Goal: Information Seeking & Learning: Learn about a topic

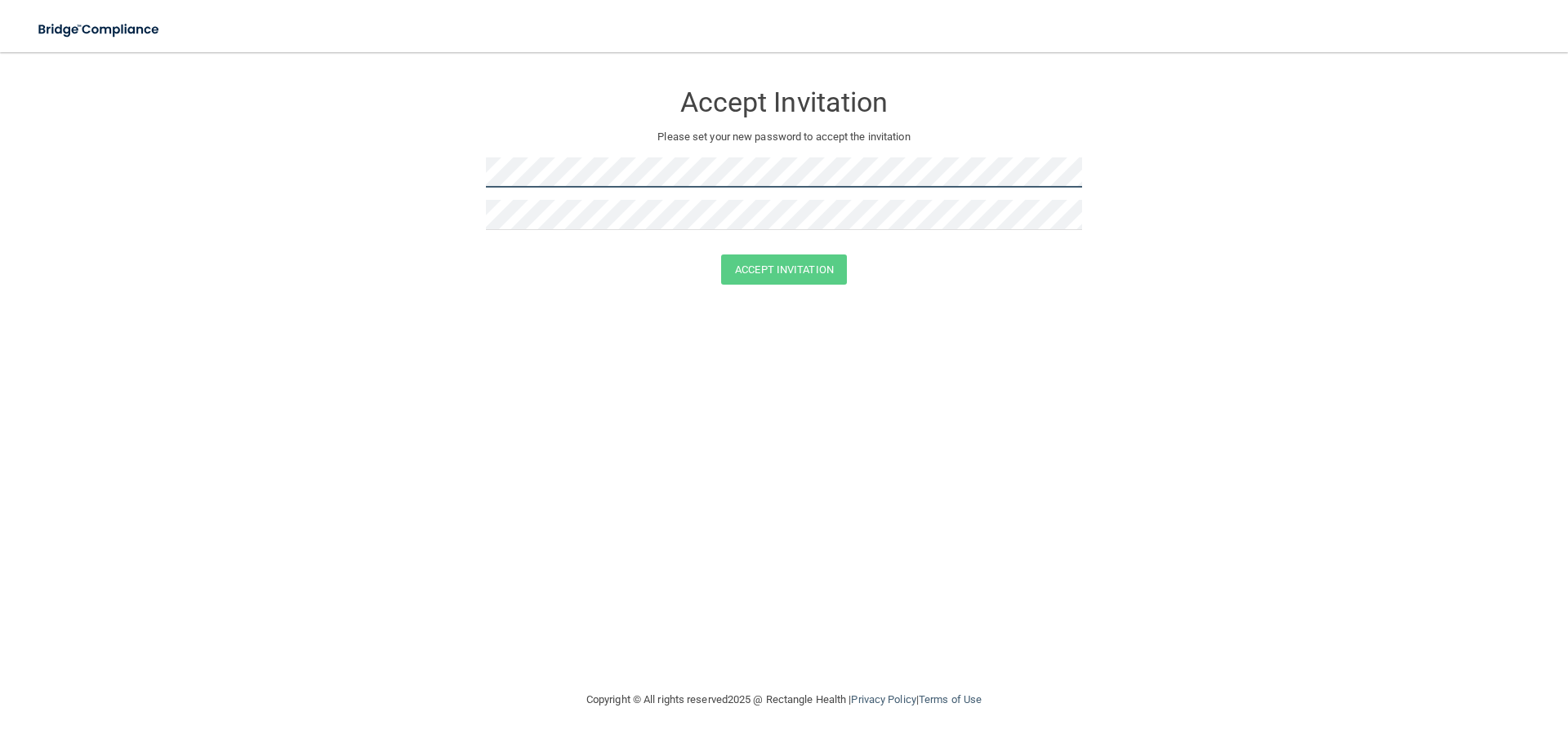
click at [460, 161] on form "Accept Invitation Please set your new password to accept the invitation Accept …" at bounding box center [784, 186] width 1502 height 236
click at [464, 165] on form "Accept Invitation Please set your new password to accept the invitation Passwor…" at bounding box center [784, 197] width 1502 height 259
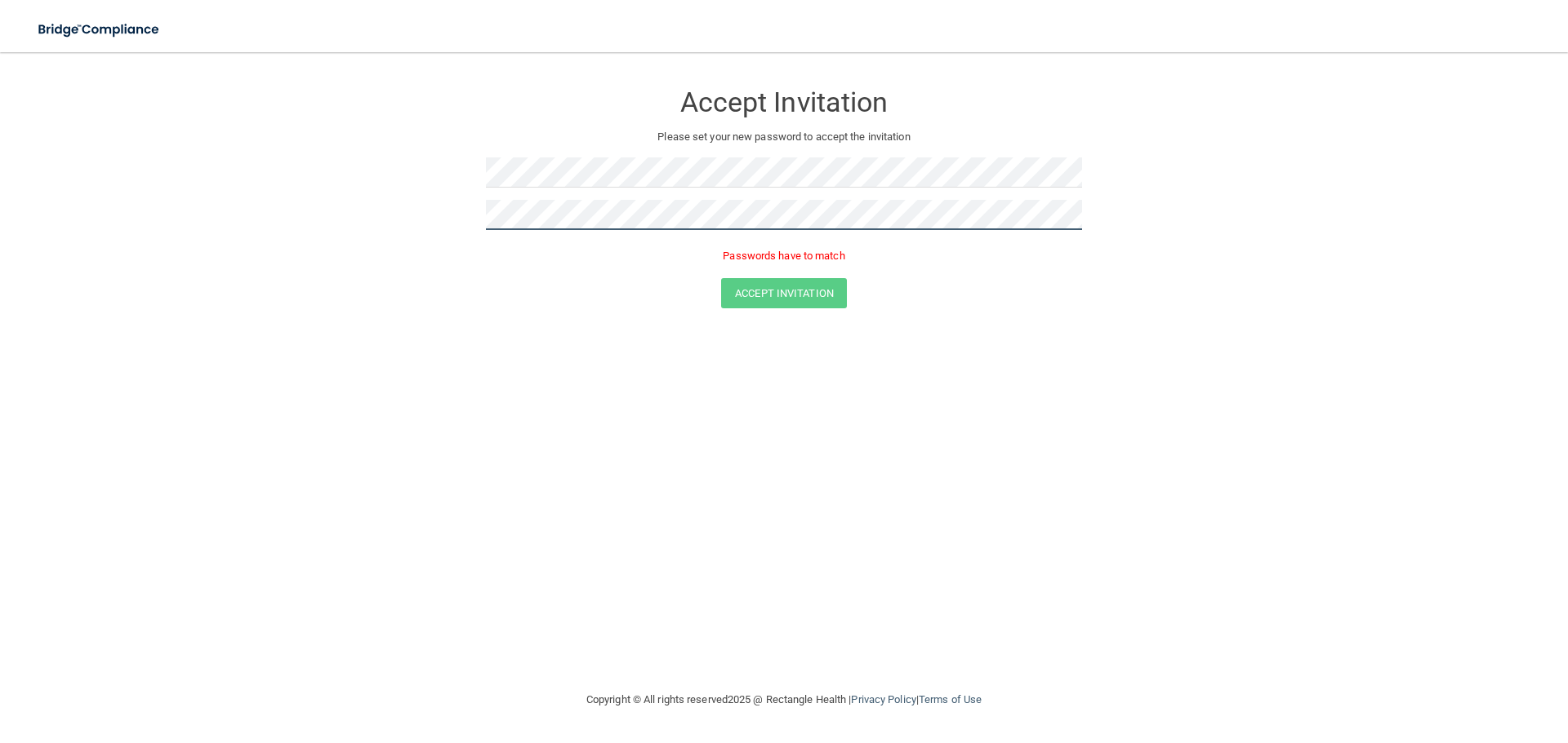
click at [426, 196] on form "Accept Invitation Please set your new password to accept the invitation Passwor…" at bounding box center [784, 197] width 1502 height 259
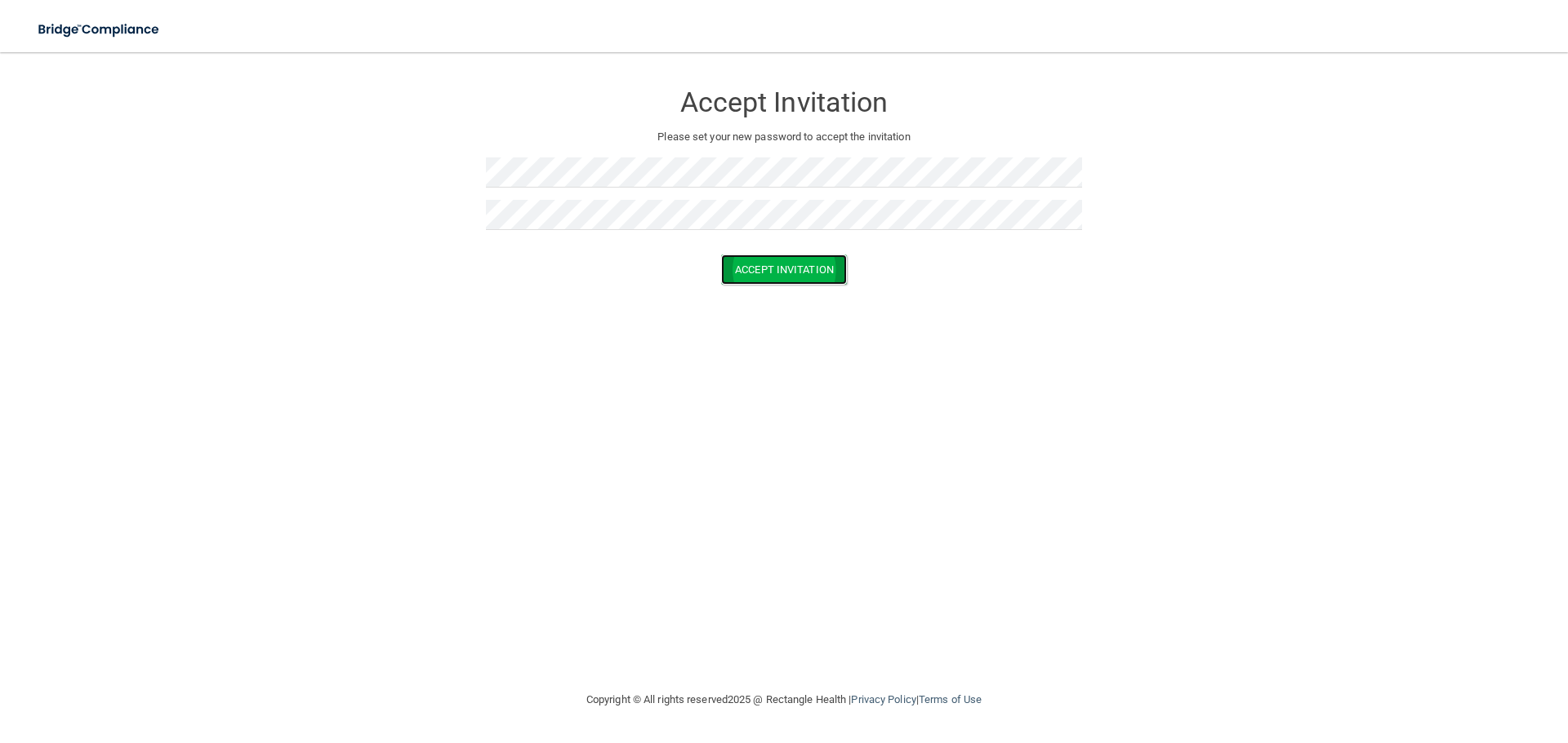
click at [754, 275] on button "Accept Invitation" at bounding box center [784, 269] width 126 height 30
click at [853, 310] on div "Accept Invitation Please set your new password to accept the invitation Accept …" at bounding box center [784, 371] width 1502 height 605
click at [828, 271] on button "Accept Invitation" at bounding box center [784, 269] width 126 height 30
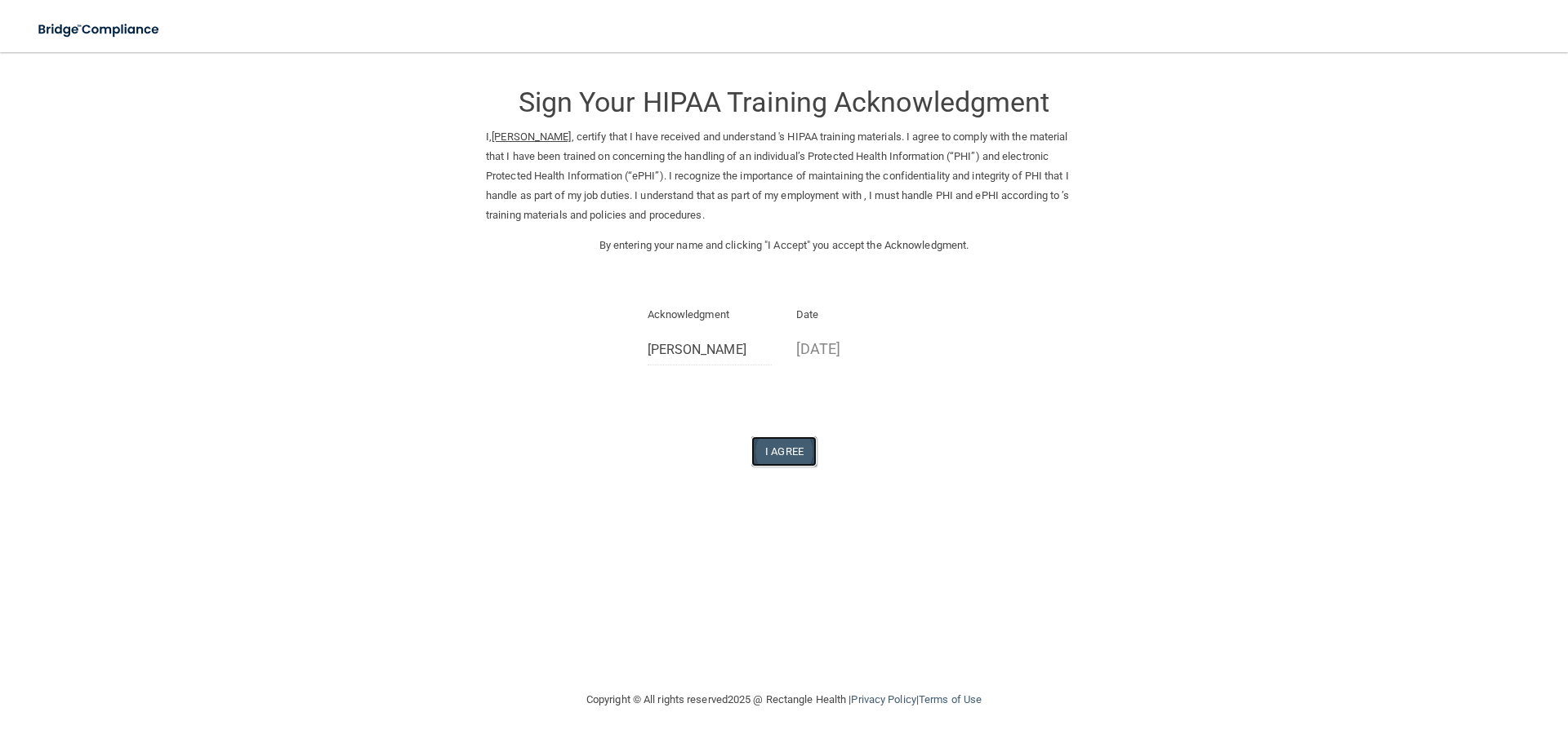
click at [802, 448] on button "I Agree" at bounding box center [784, 452] width 66 height 30
click at [76, 27] on img at bounding box center [100, 29] width 151 height 33
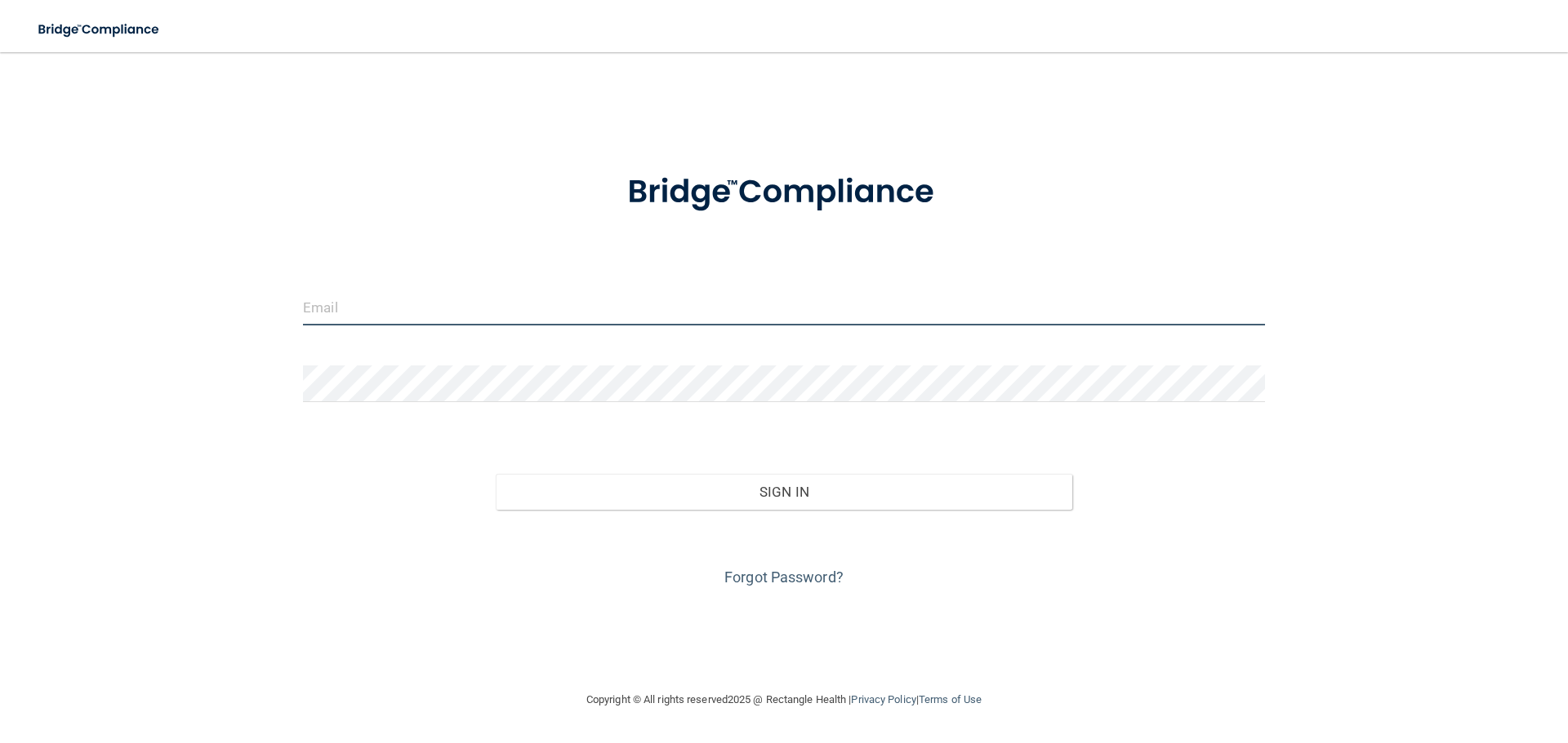
type input "smaskardh@gmail.com"
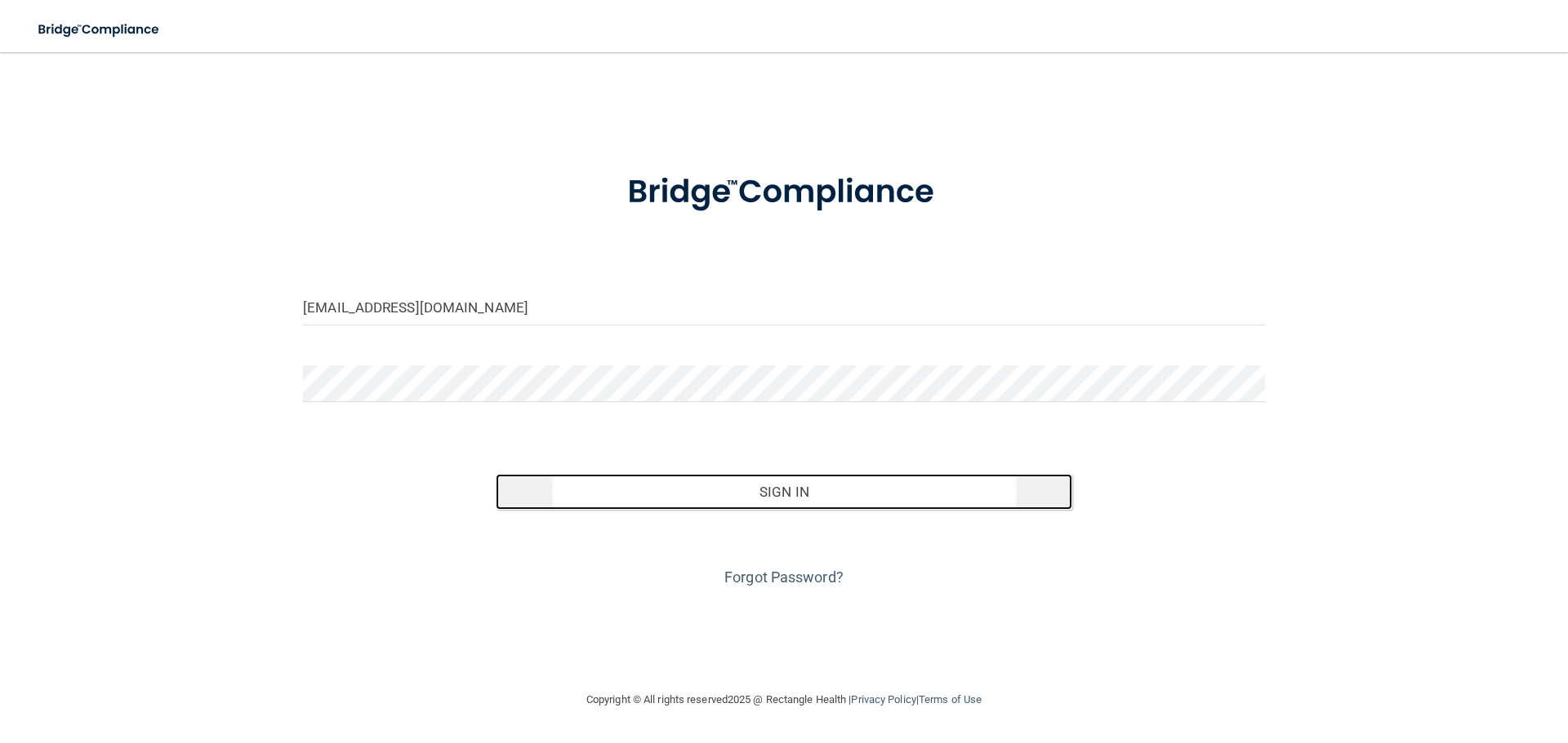
click at [734, 508] on button "Sign In" at bounding box center [784, 492] width 577 height 36
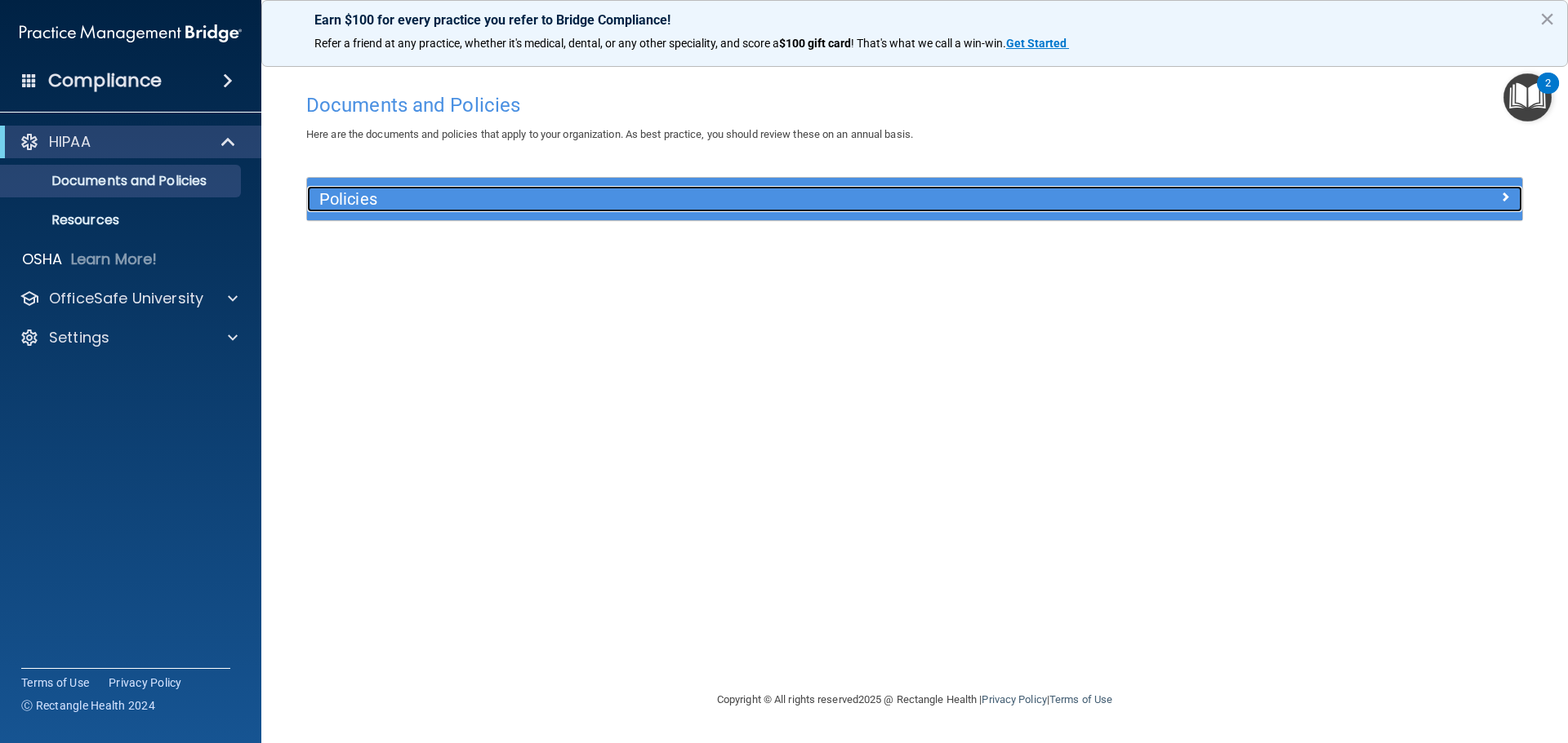
click at [434, 197] on h5 "Policies" at bounding box center [762, 199] width 887 height 18
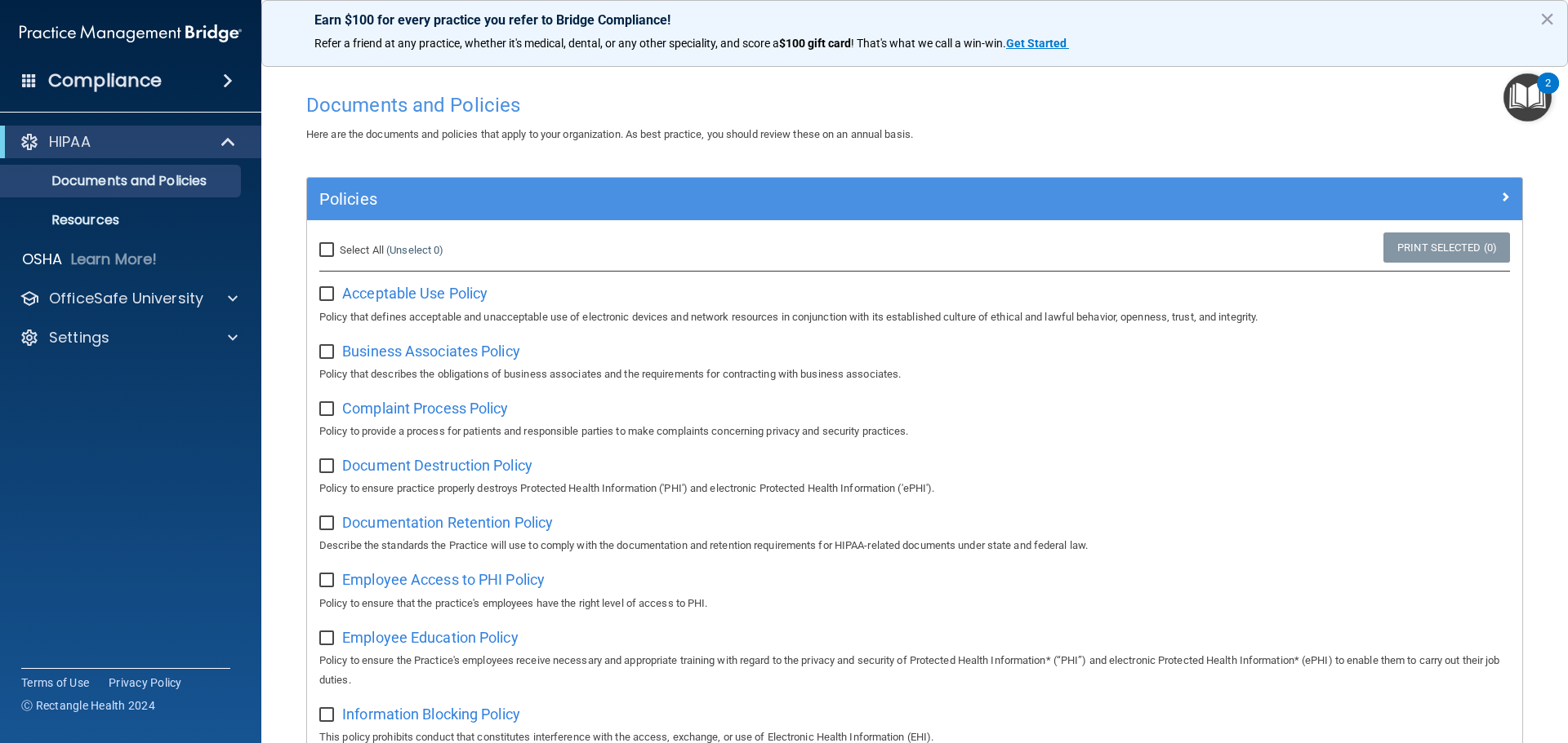
click at [195, 75] on div "Compliance" at bounding box center [130, 80] width 261 height 36
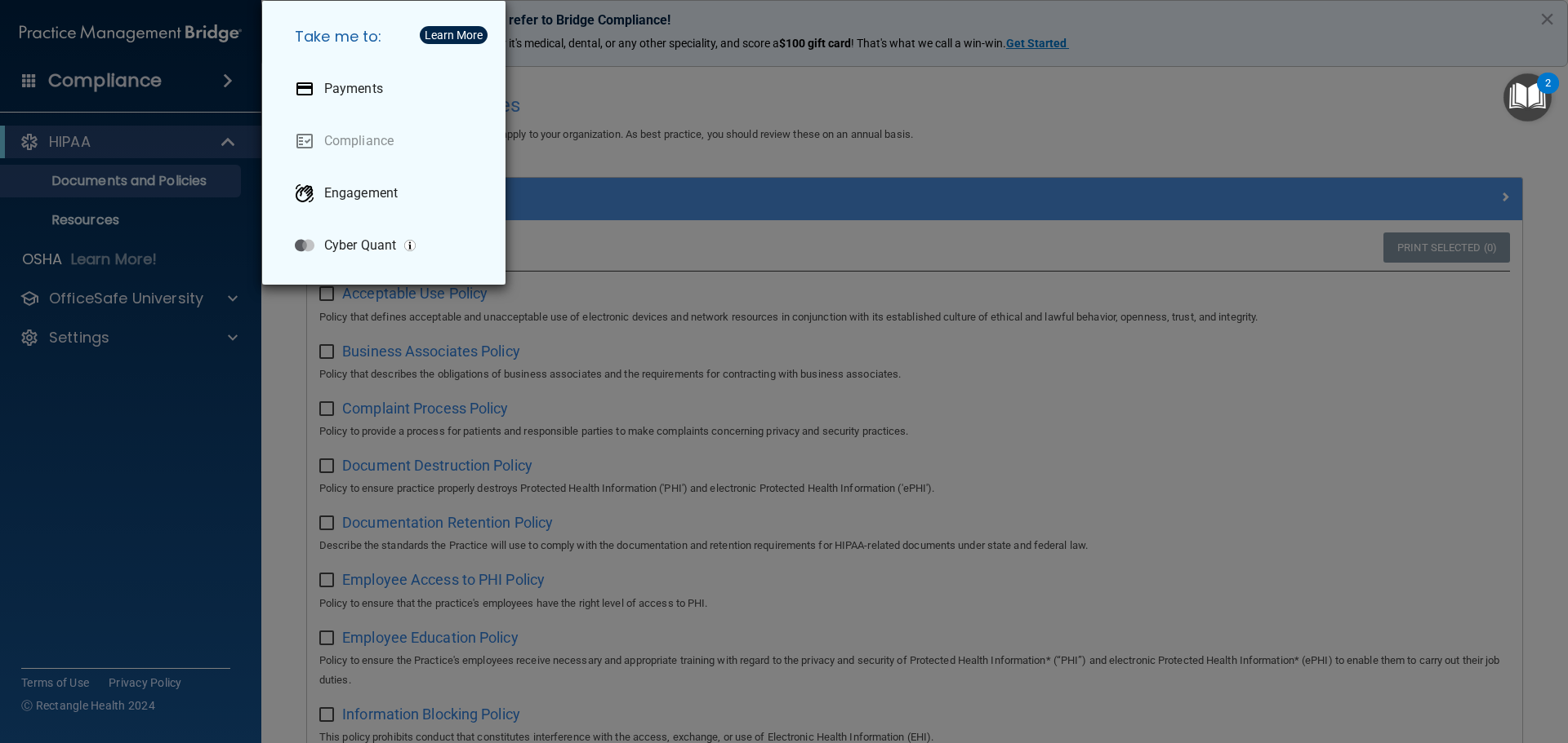
click at [113, 136] on div "Take me to: Payments Compliance Engagement Cyber Quant" at bounding box center [784, 372] width 1568 height 743
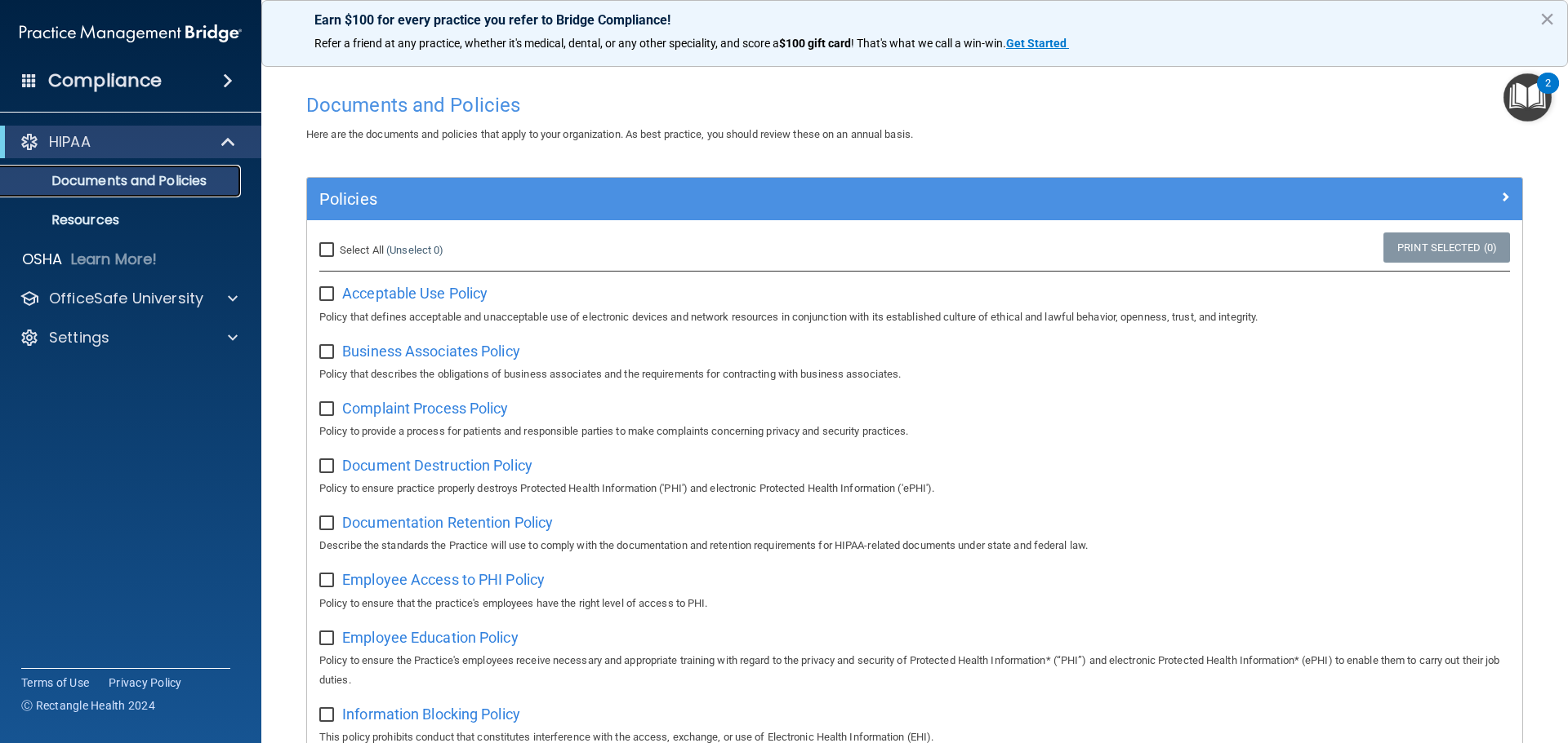
click at [165, 191] on link "Documents and Policies" at bounding box center [112, 181] width 257 height 32
click at [121, 220] on p "Resources" at bounding box center [122, 220] width 223 height 17
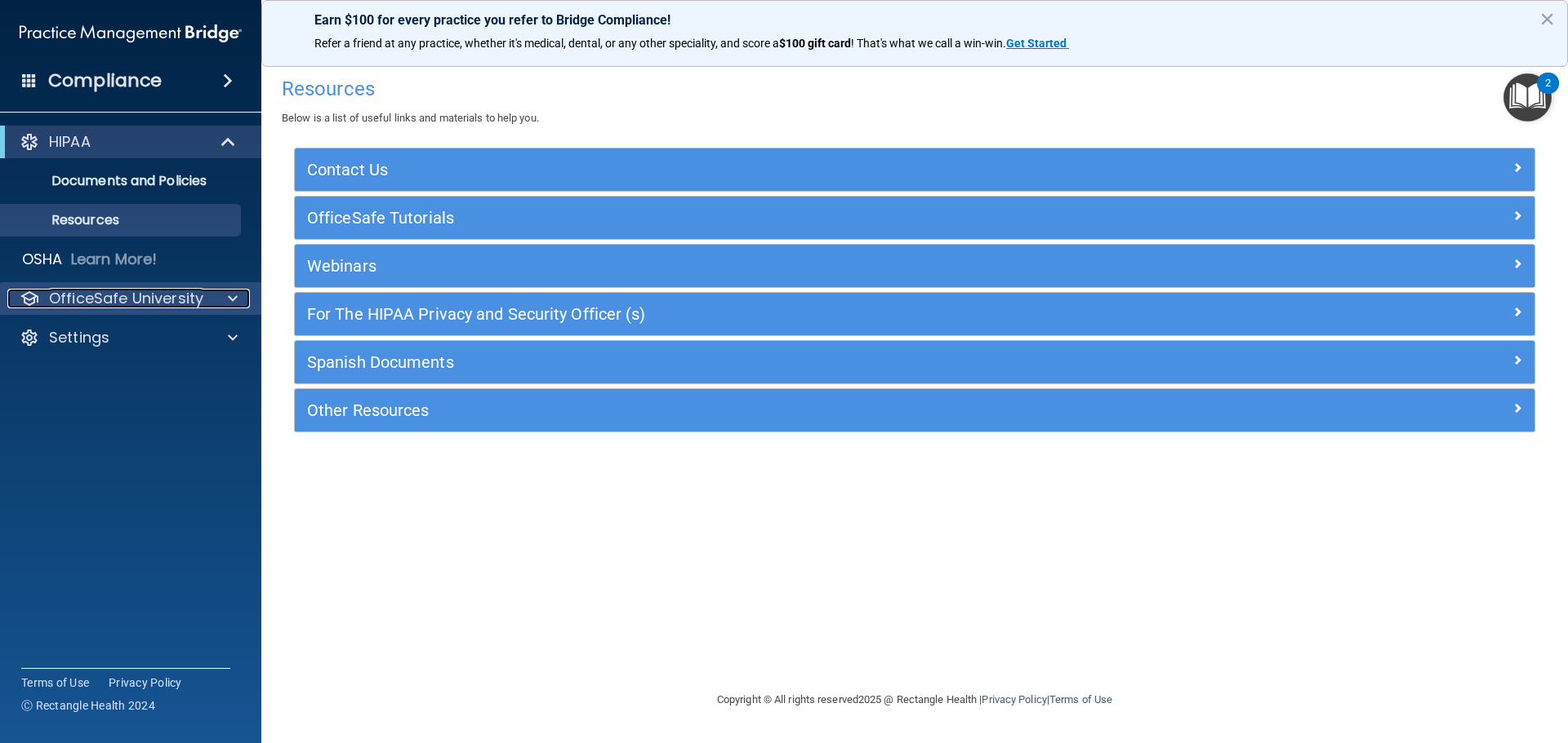
click at [138, 302] on p "OfficeSafe University" at bounding box center [126, 299] width 155 height 20
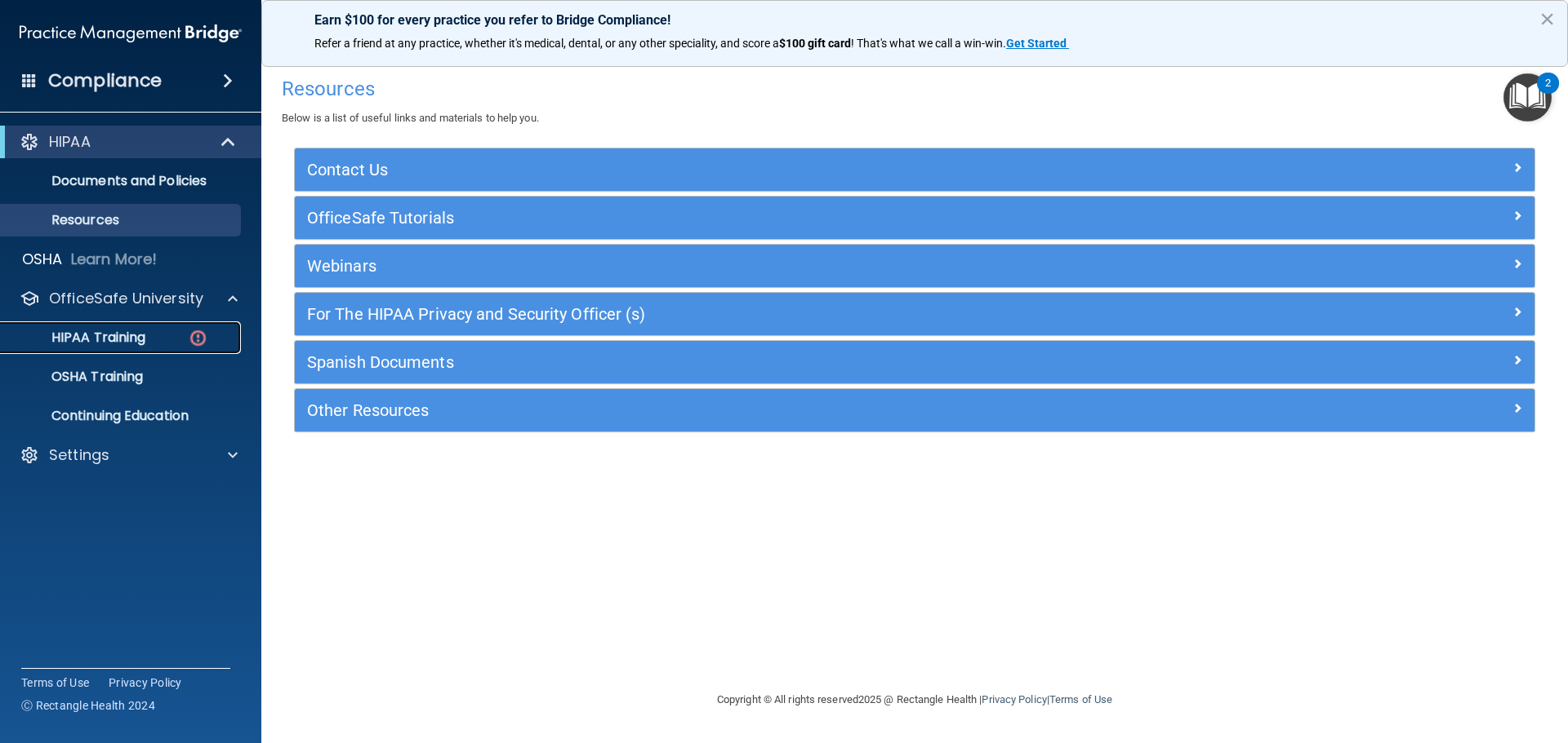
click at [146, 335] on p "HIPAA Training" at bounding box center [78, 337] width 135 height 17
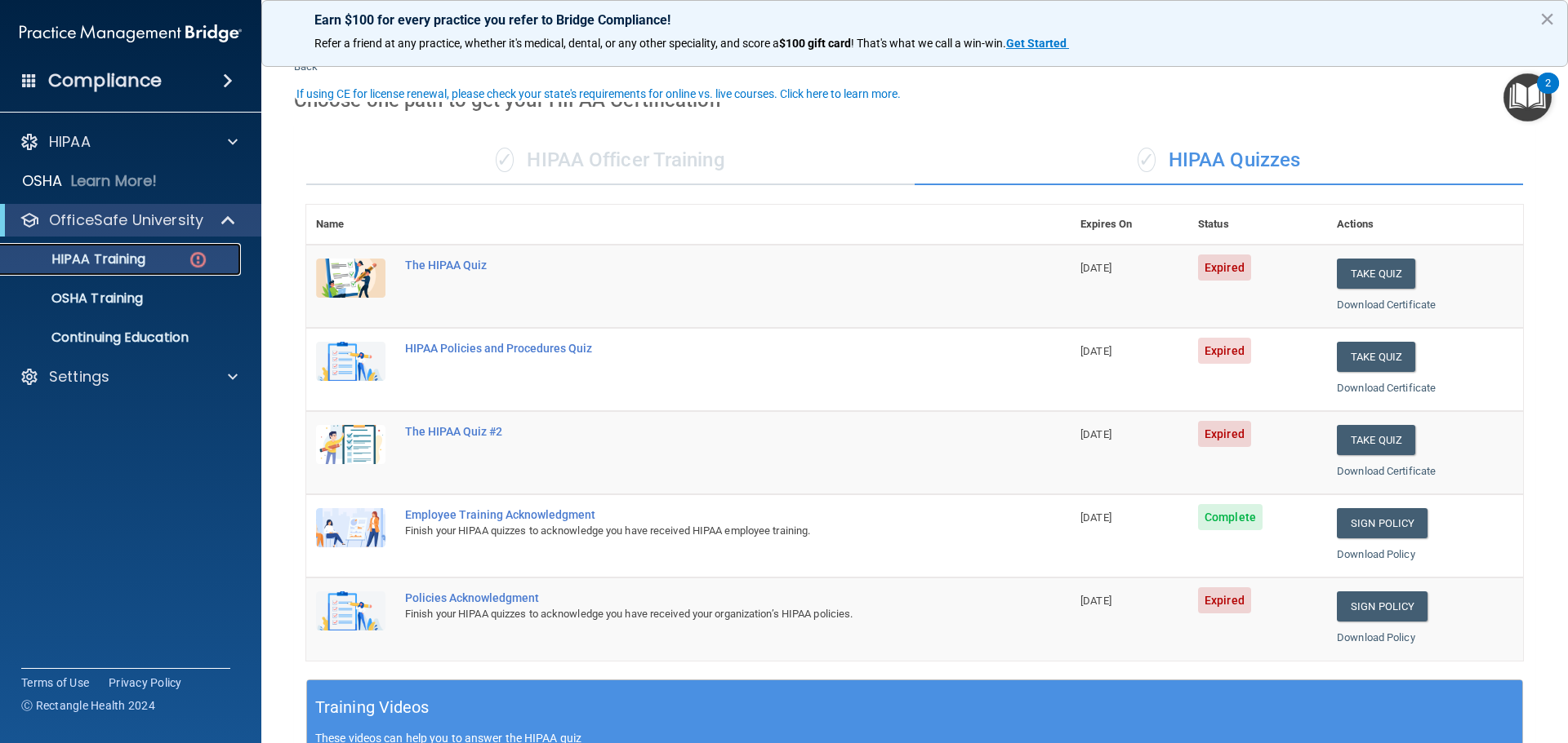
scroll to position [81, 0]
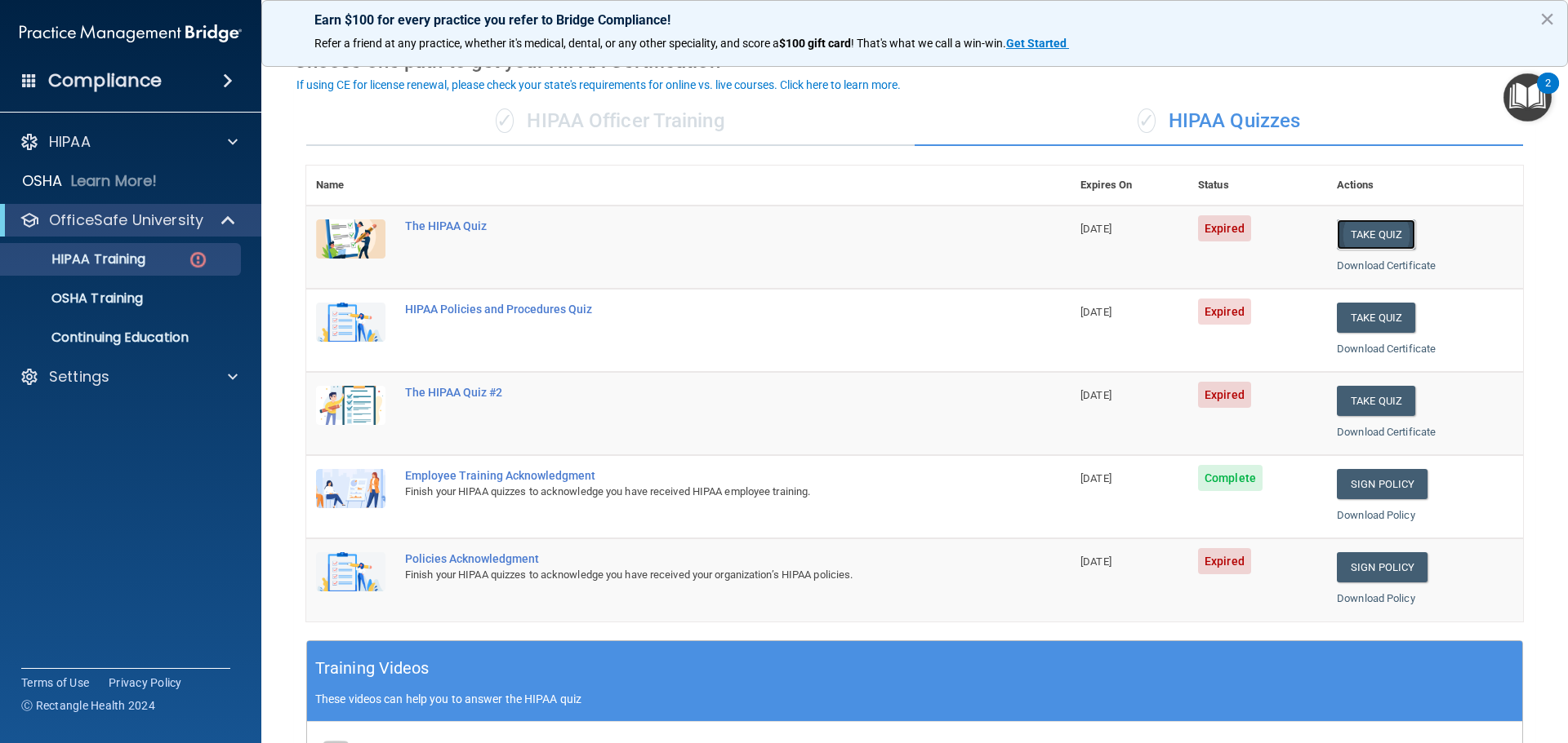
click at [1349, 228] on button "Take Quiz" at bounding box center [1376, 235] width 78 height 30
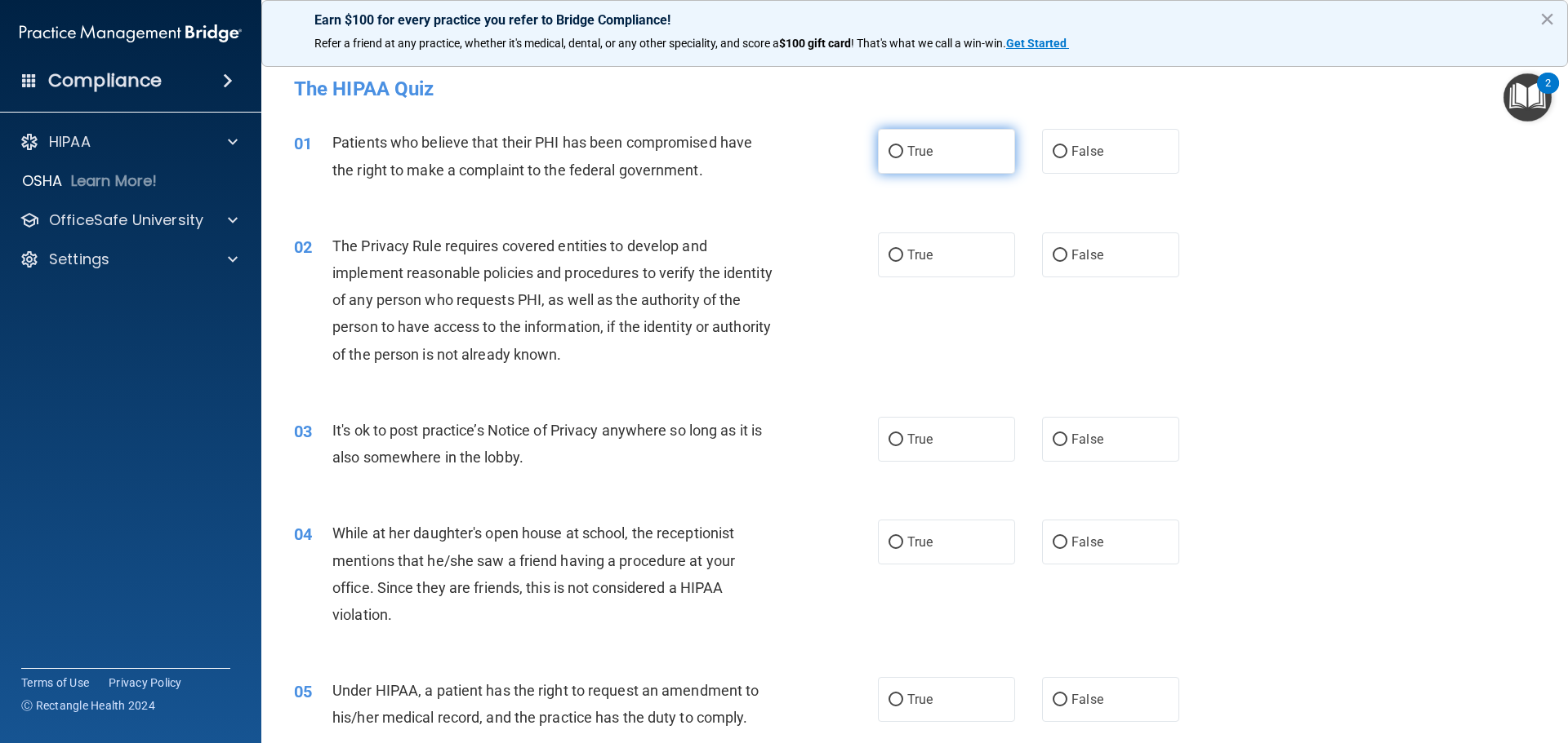
click at [897, 153] on label "True" at bounding box center [946, 152] width 137 height 45
click at [897, 153] on input "True" at bounding box center [895, 152] width 15 height 13
radio input "true"
click at [907, 256] on span "True" at bounding box center [919, 255] width 25 height 16
click at [902, 256] on input "True" at bounding box center [895, 255] width 15 height 13
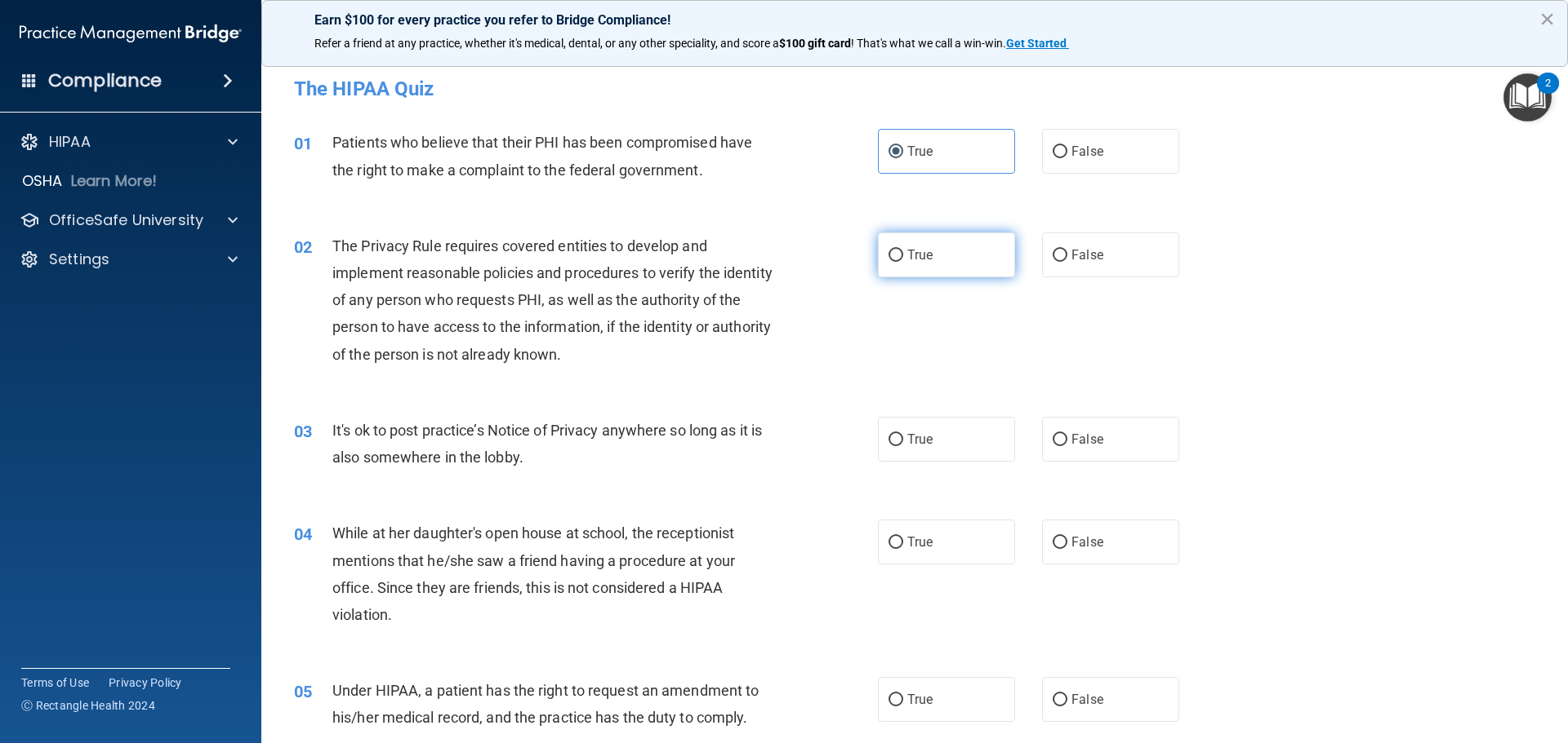
radio input "true"
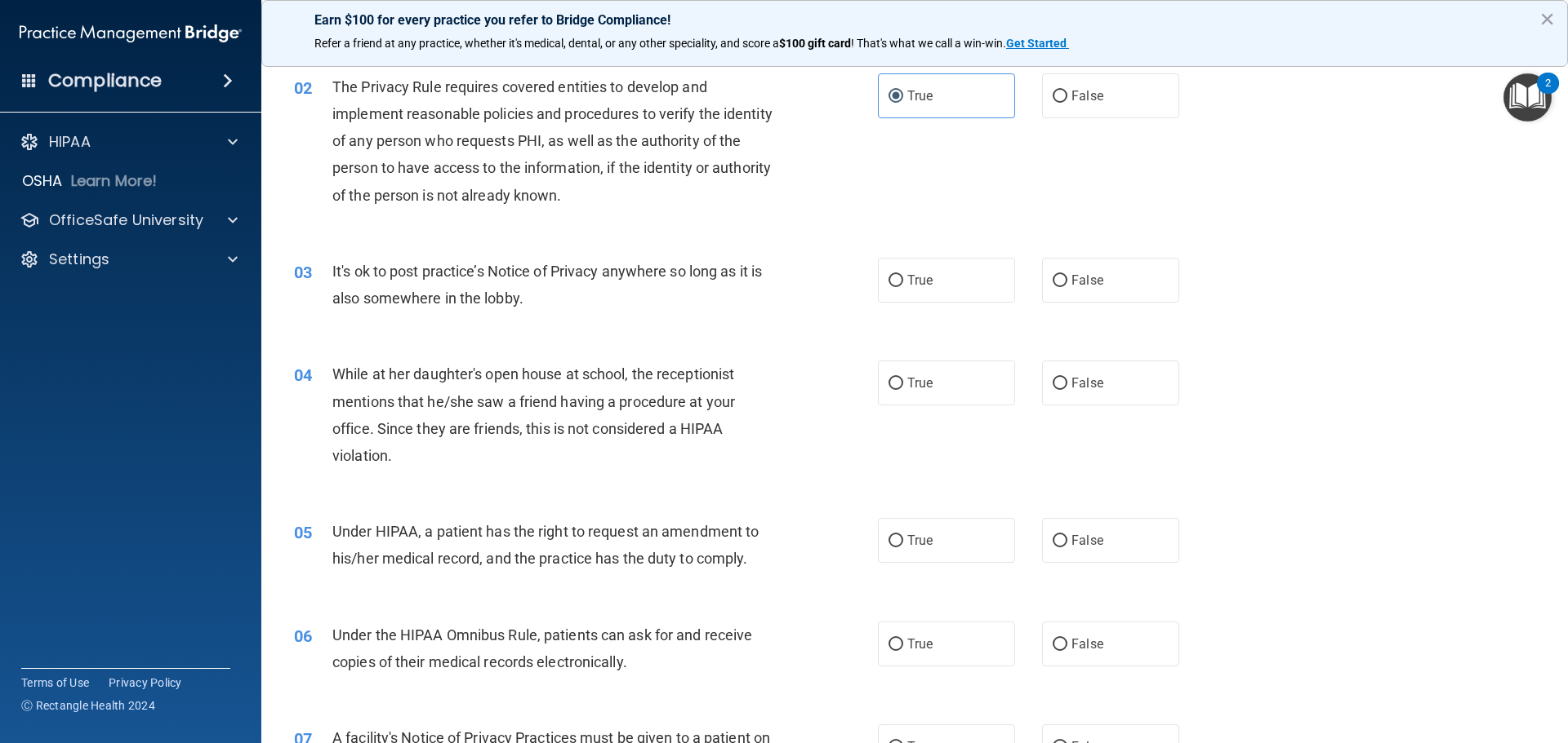
scroll to position [163, 0]
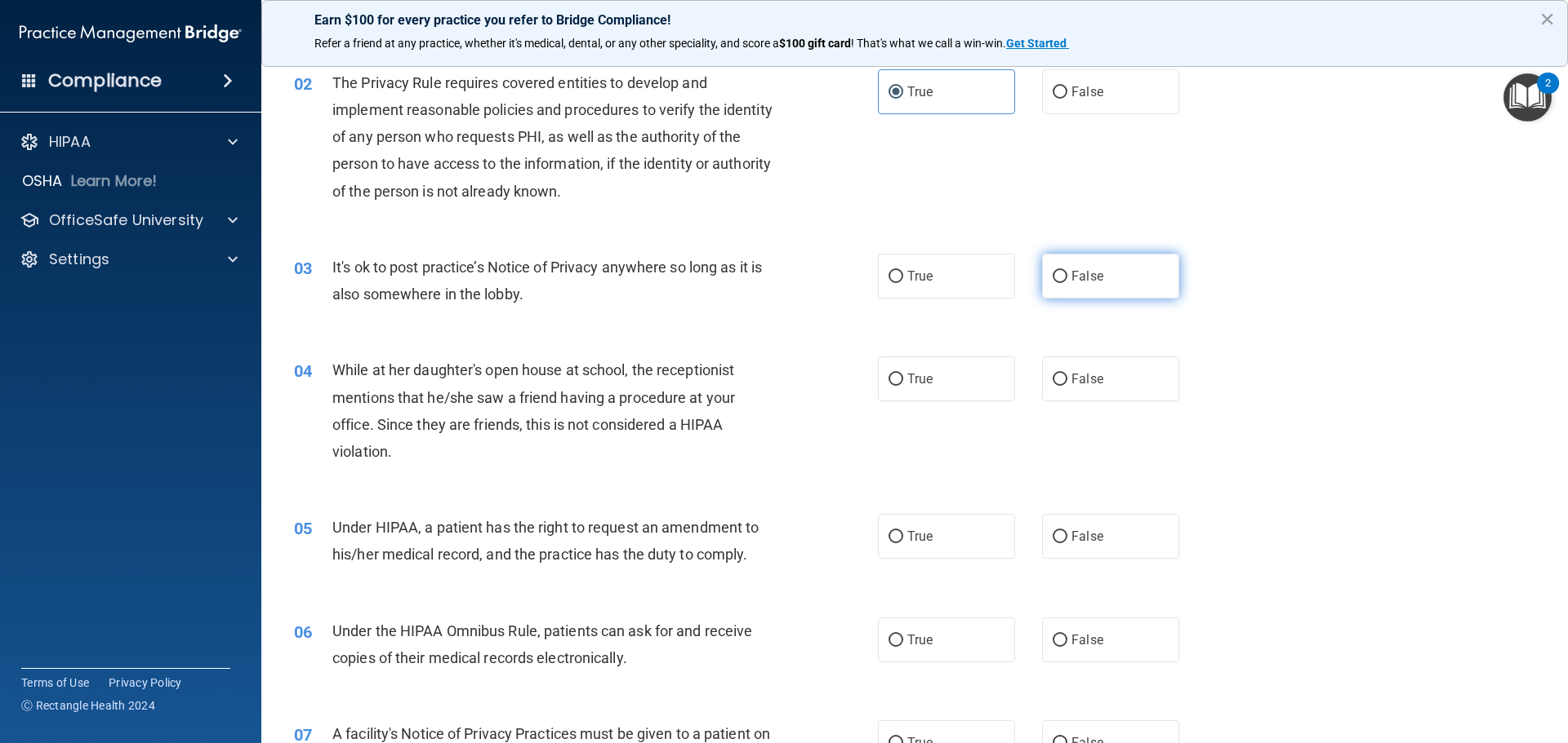
click at [1071, 283] on span "False" at bounding box center [1087, 277] width 32 height 16
click at [1065, 283] on input "False" at bounding box center [1059, 277] width 15 height 13
radio input "true"
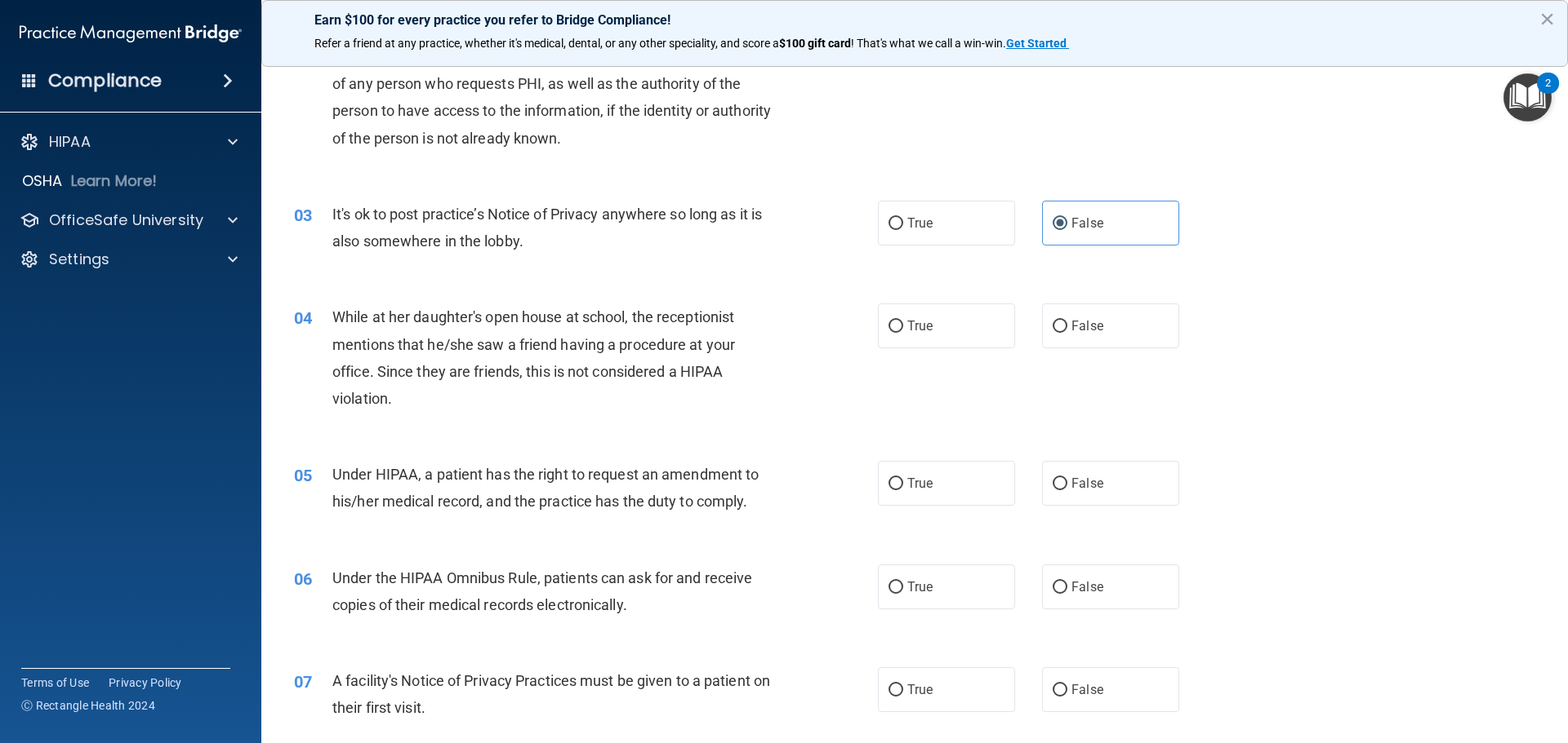
scroll to position [244, 0]
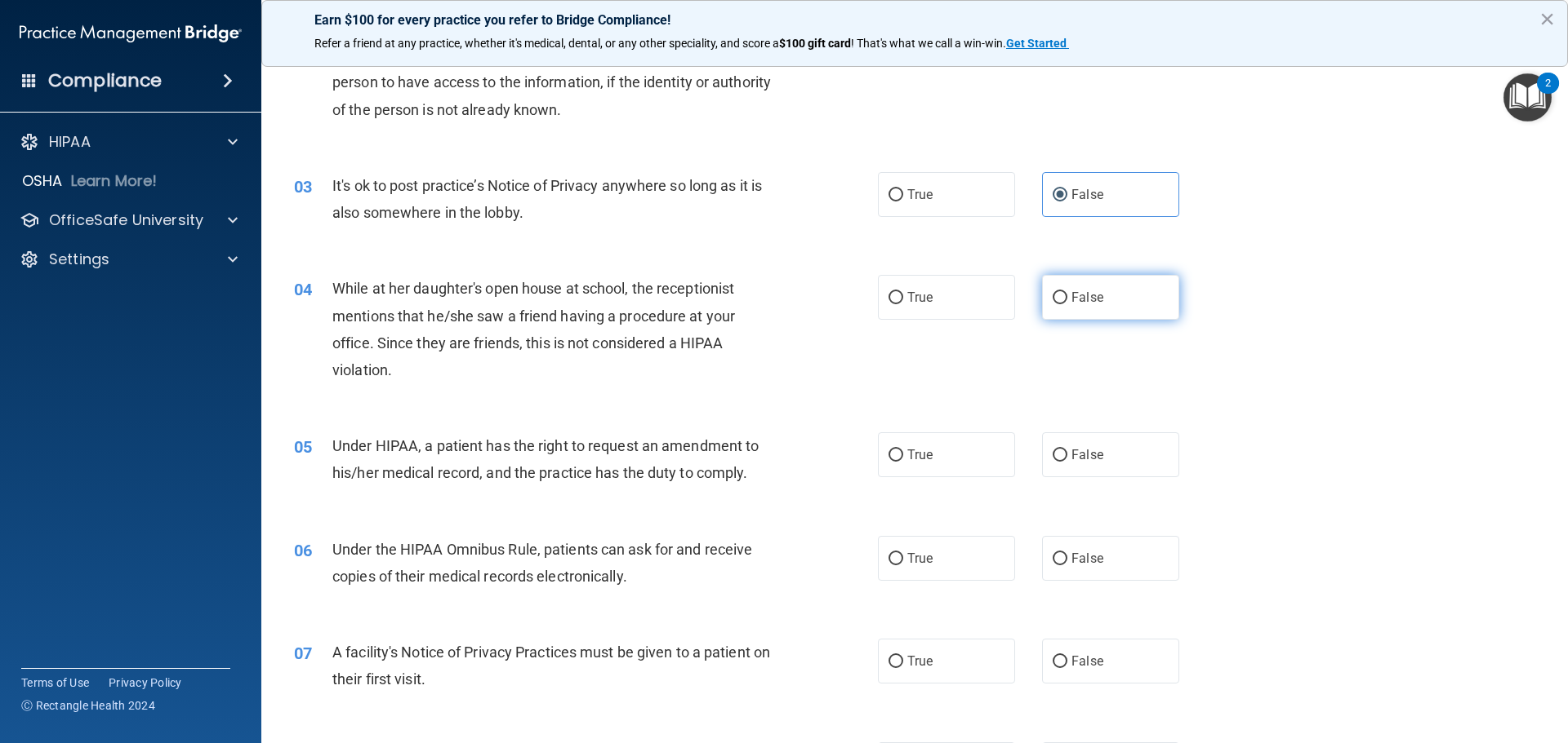
click at [1056, 302] on input "False" at bounding box center [1059, 298] width 15 height 13
radio input "true"
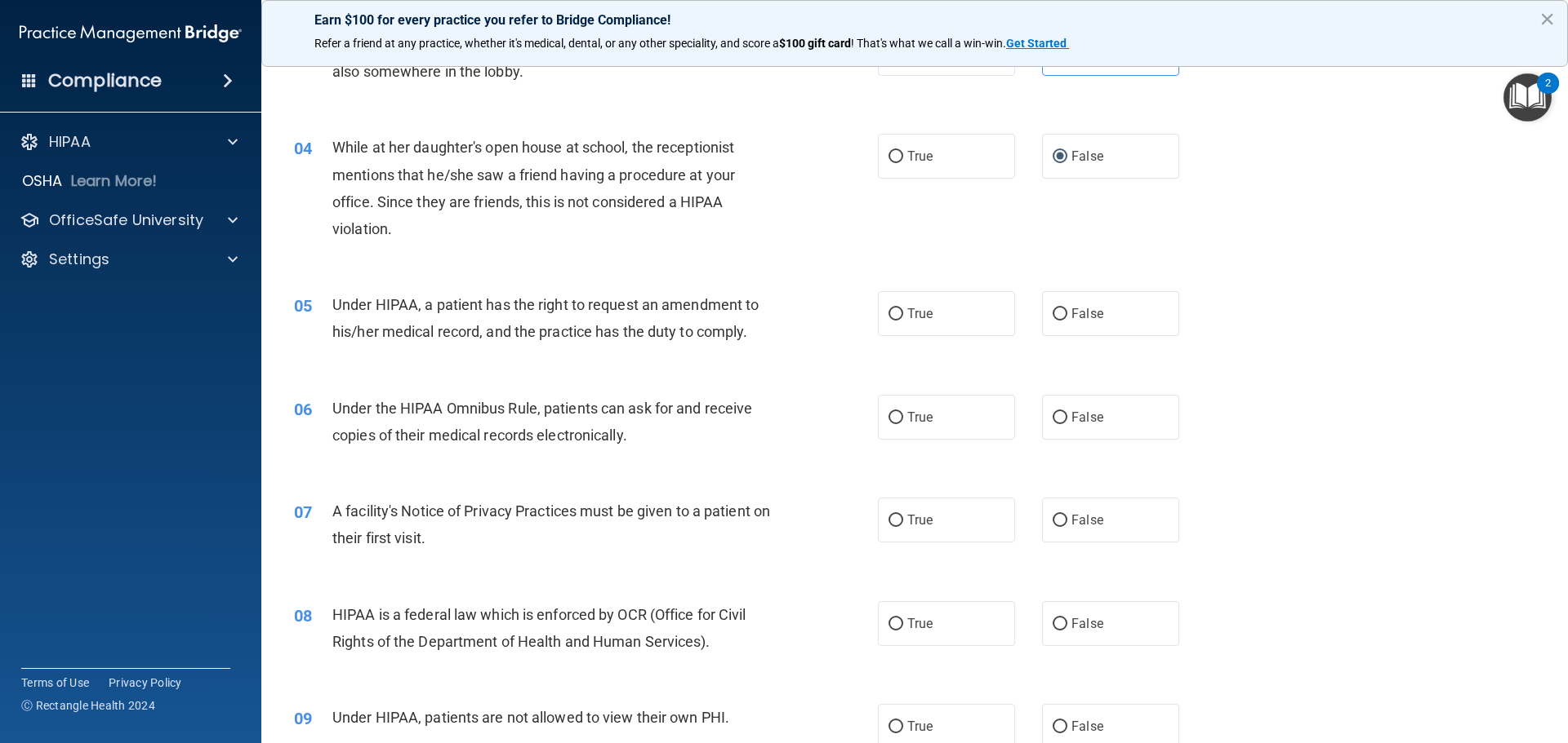
scroll to position [408, 0]
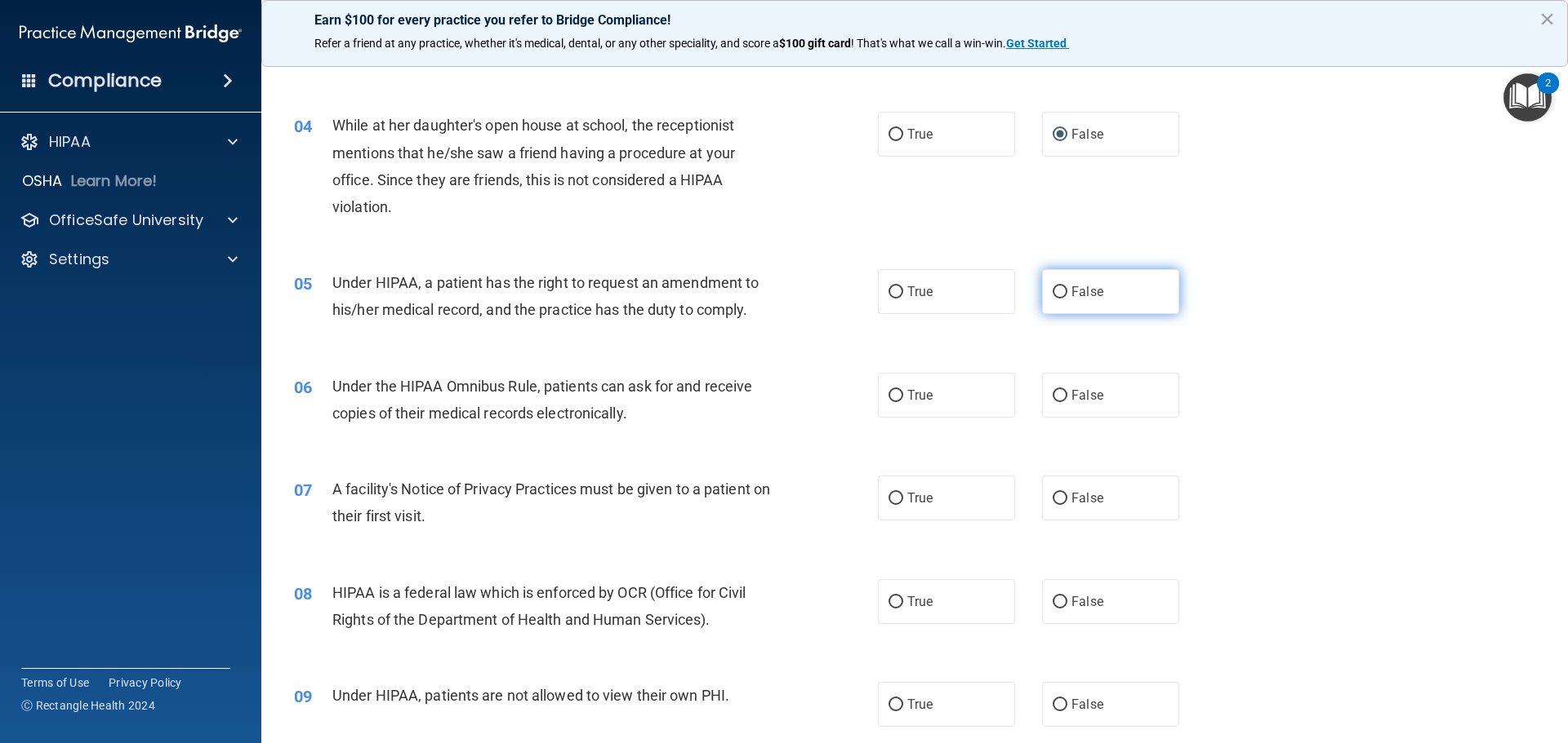
click at [1053, 296] on input "False" at bounding box center [1059, 292] width 15 height 13
radio input "true"
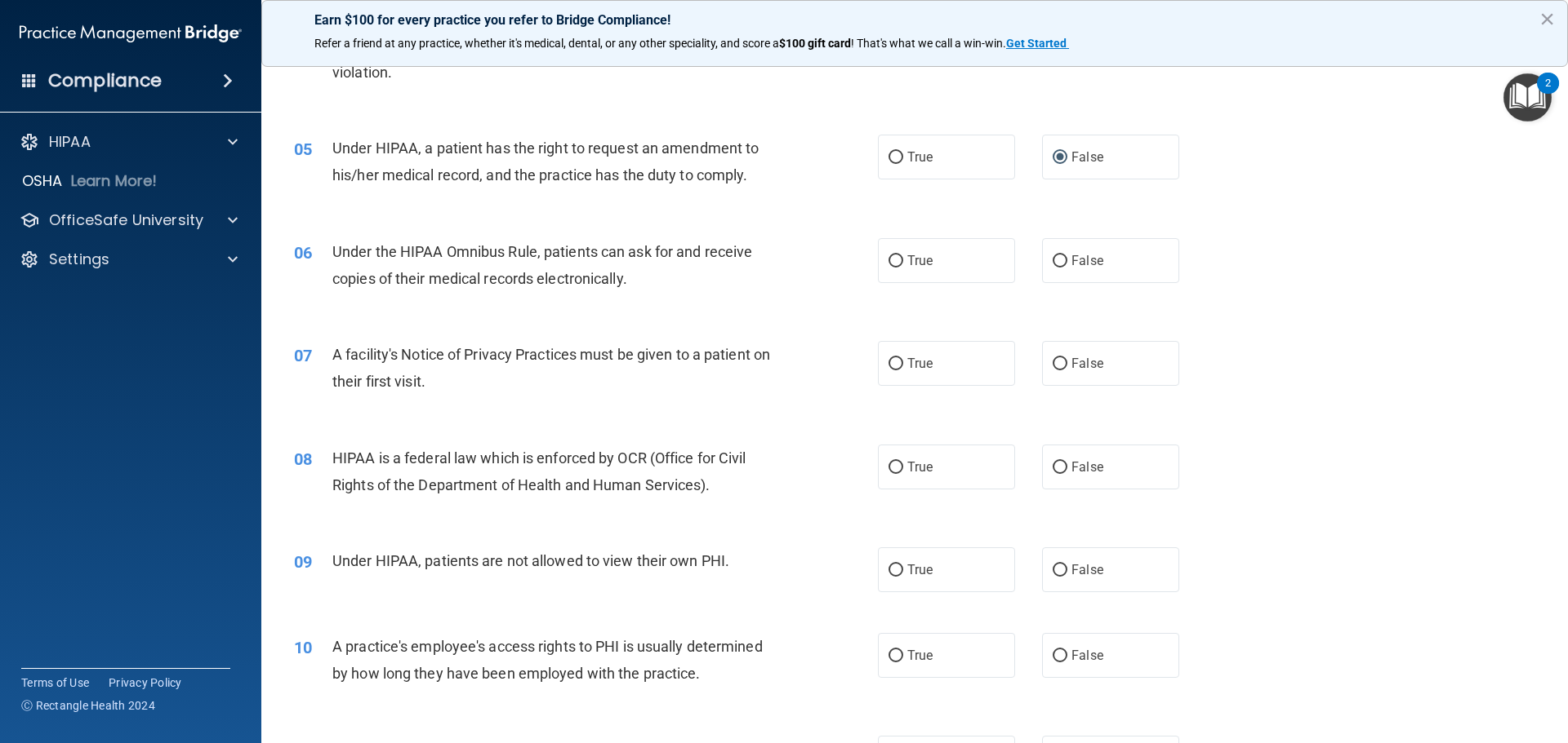
scroll to position [571, 0]
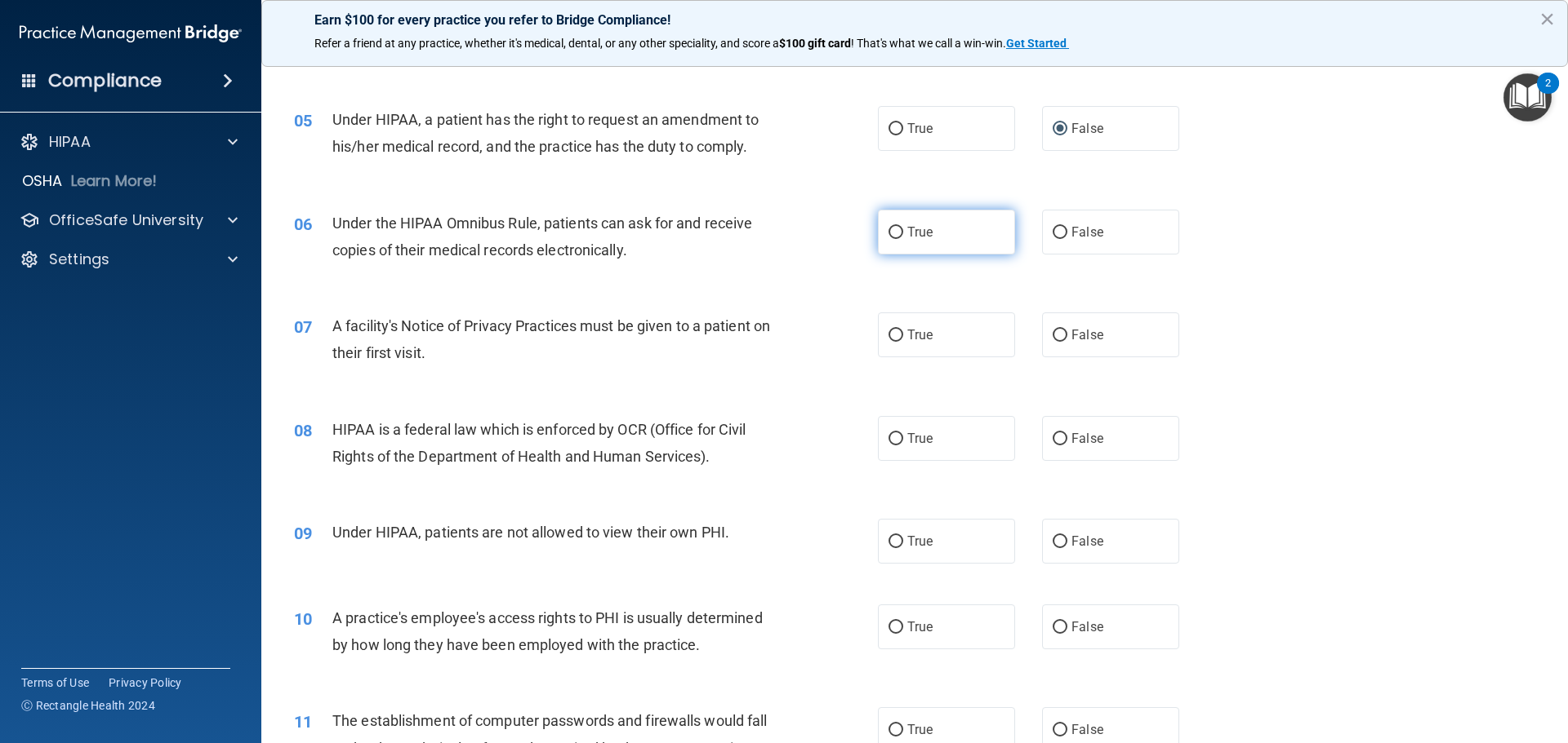
click at [895, 239] on input "True" at bounding box center [895, 233] width 15 height 13
radio input "true"
click at [889, 329] on input "True" at bounding box center [895, 335] width 15 height 13
radio input "true"
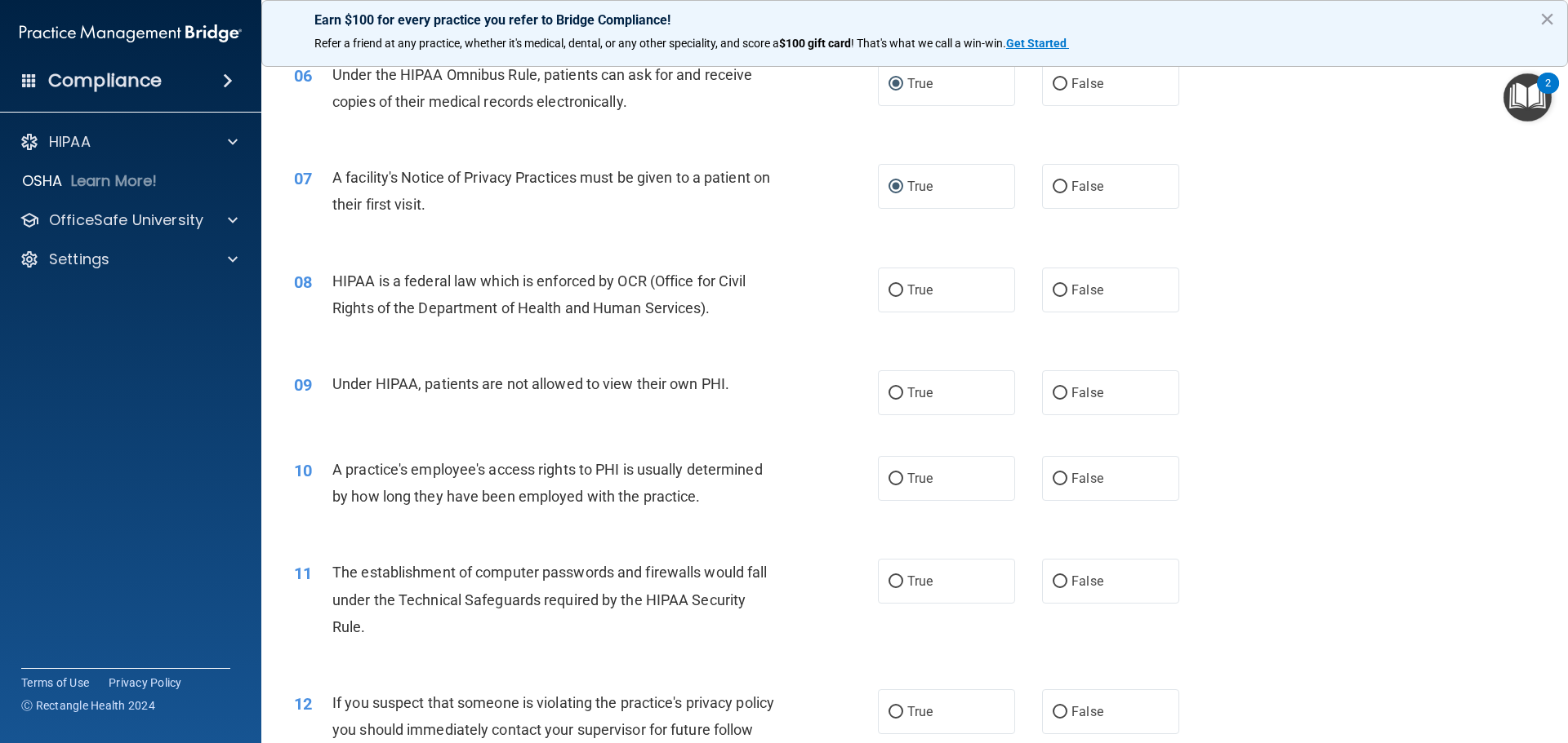
scroll to position [734, 0]
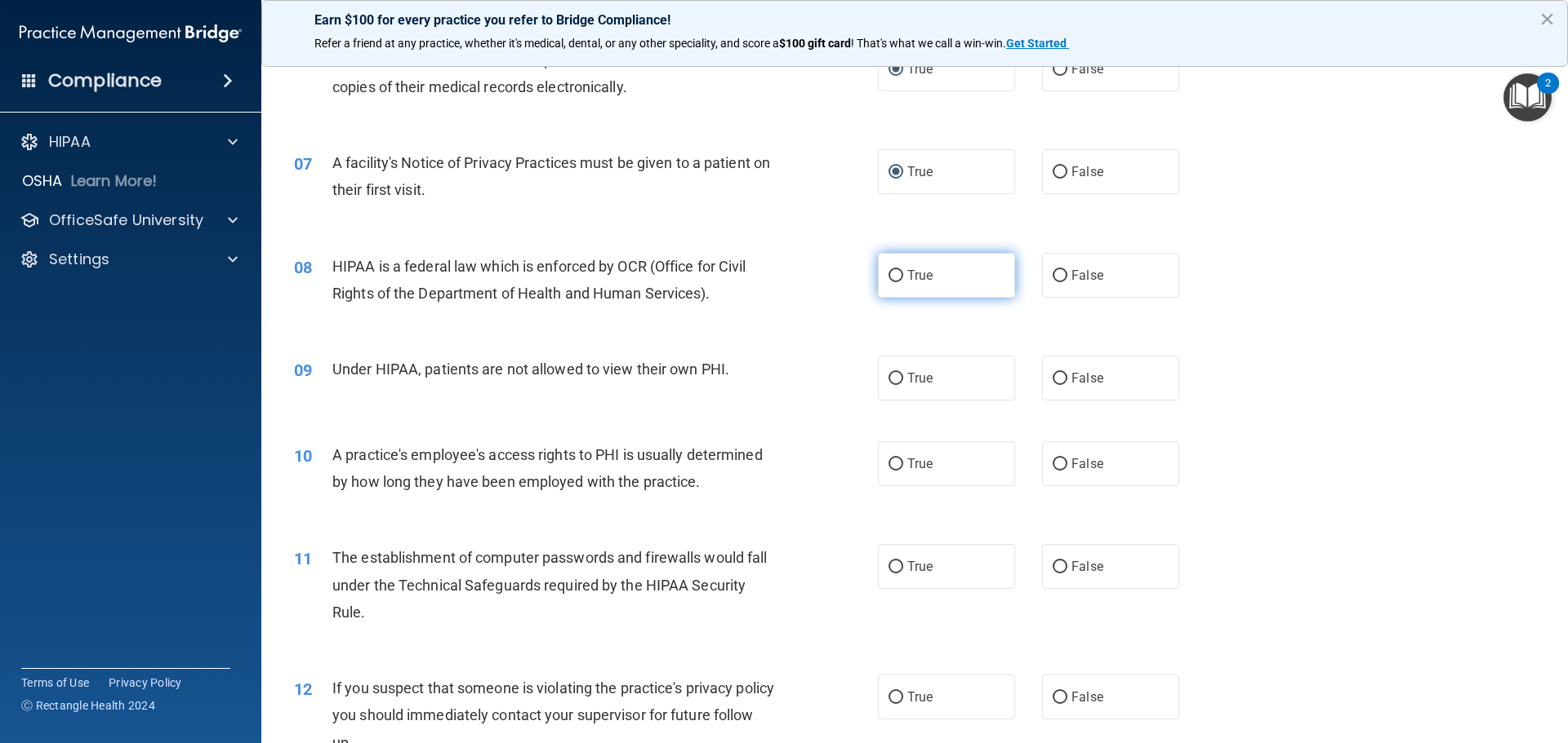
click at [893, 280] on input "True" at bounding box center [895, 276] width 15 height 13
radio input "true"
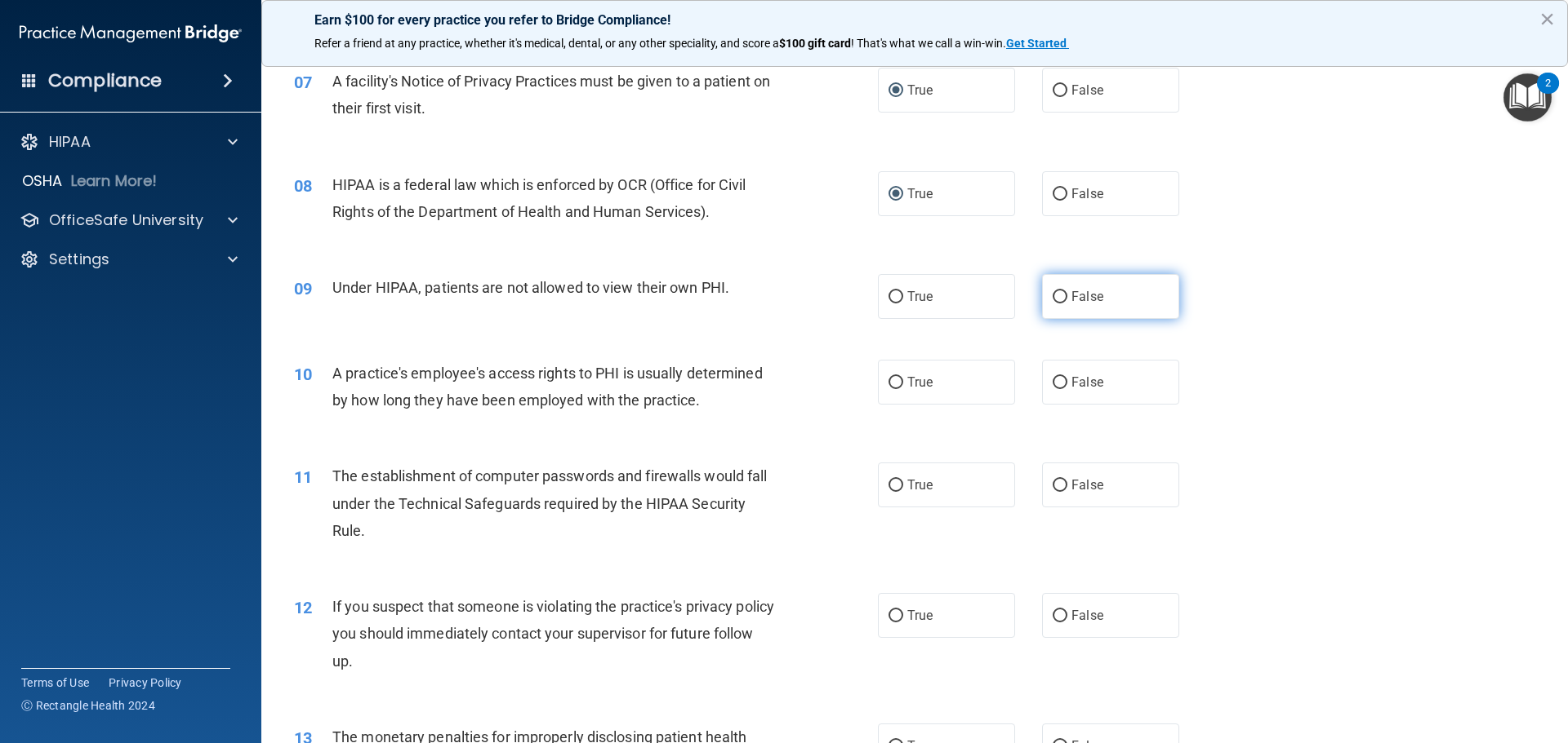
click at [1057, 303] on input "False" at bounding box center [1059, 297] width 15 height 13
radio input "true"
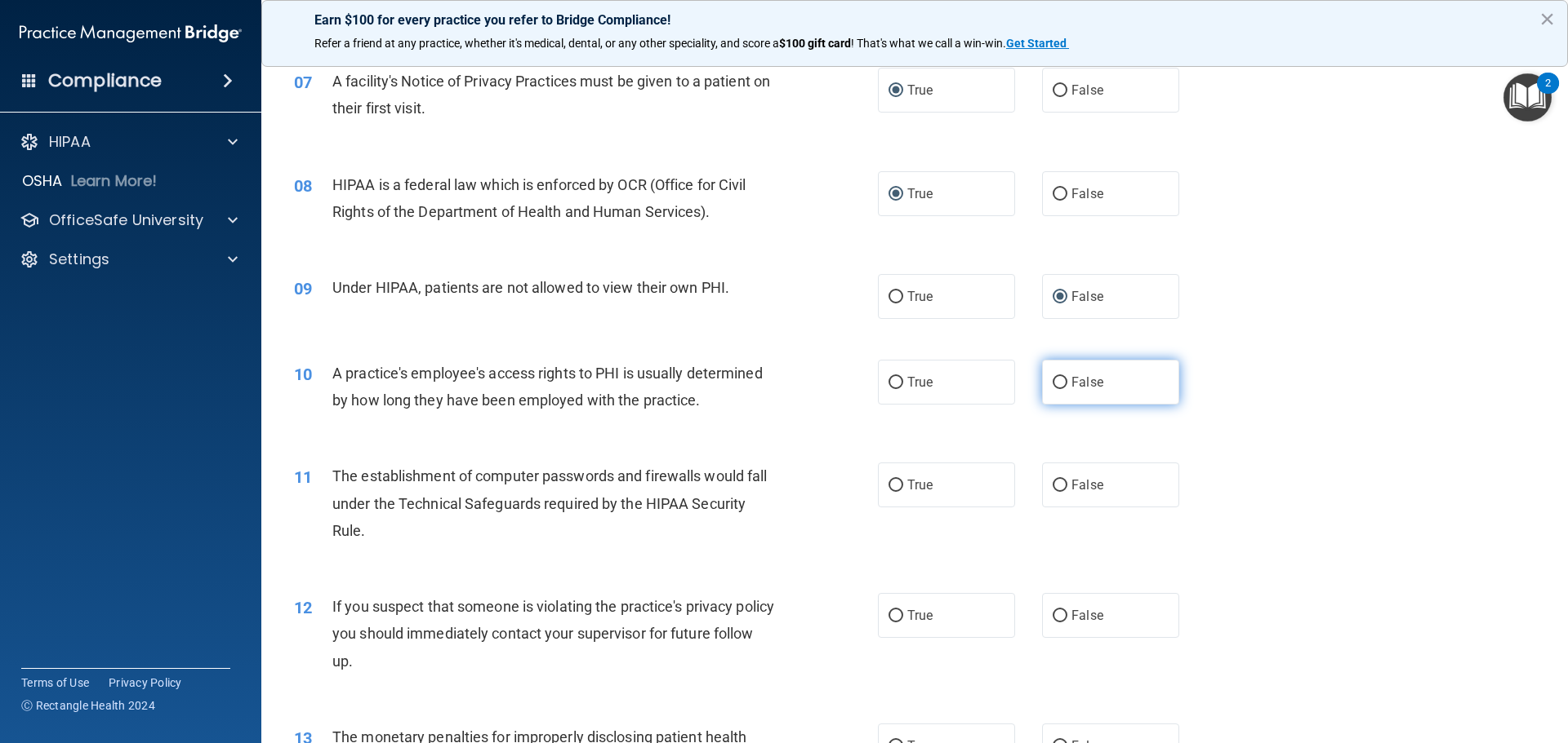
click at [1071, 387] on span "False" at bounding box center [1087, 382] width 32 height 16
click at [1066, 387] on input "False" at bounding box center [1059, 383] width 15 height 13
radio input "true"
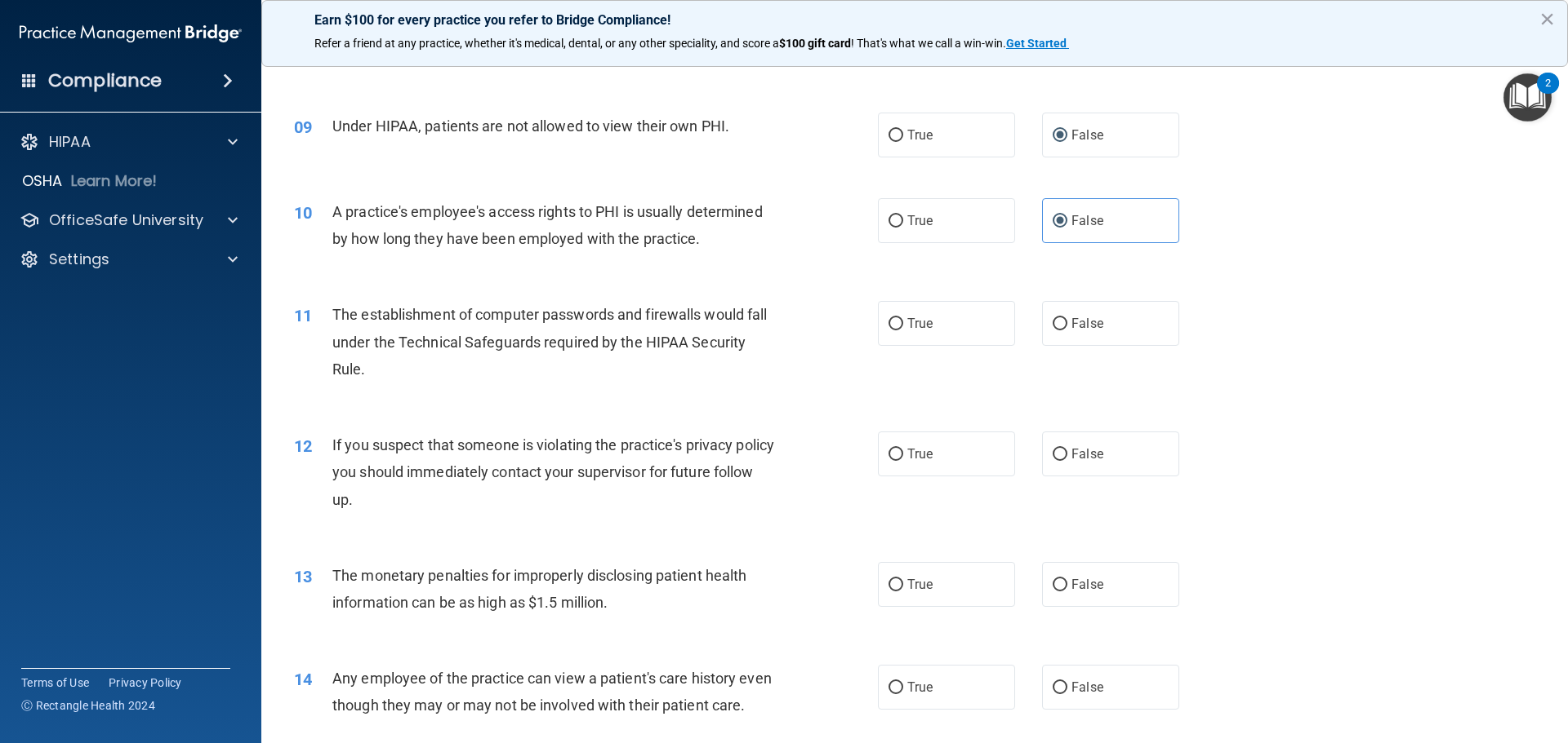
scroll to position [980, 0]
click at [912, 332] on label "True" at bounding box center [946, 322] width 137 height 45
click at [903, 328] on input "True" at bounding box center [895, 323] width 15 height 13
radio input "true"
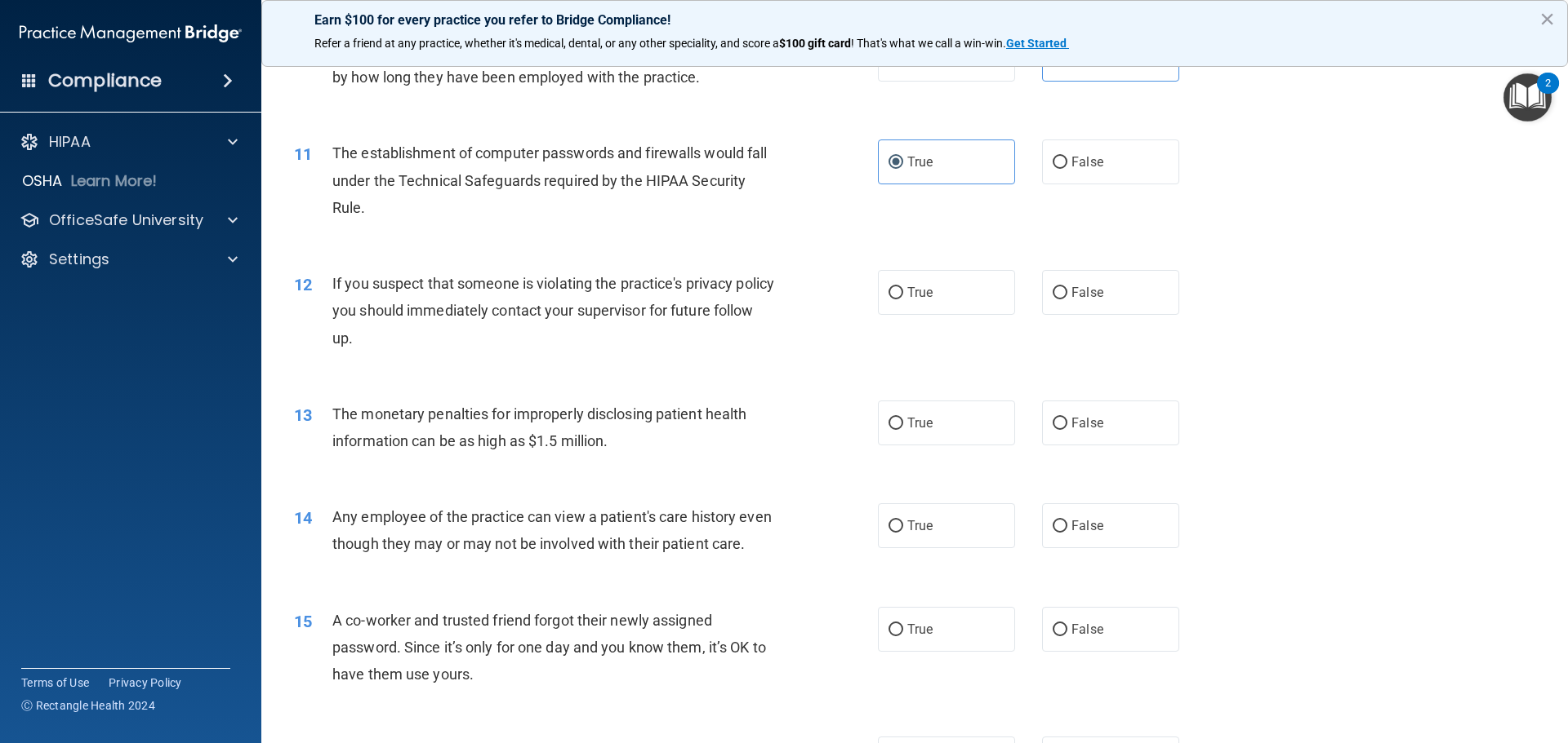
scroll to position [1143, 0]
click at [907, 288] on span "True" at bounding box center [919, 289] width 25 height 16
click at [903, 288] on input "True" at bounding box center [895, 290] width 15 height 13
radio input "true"
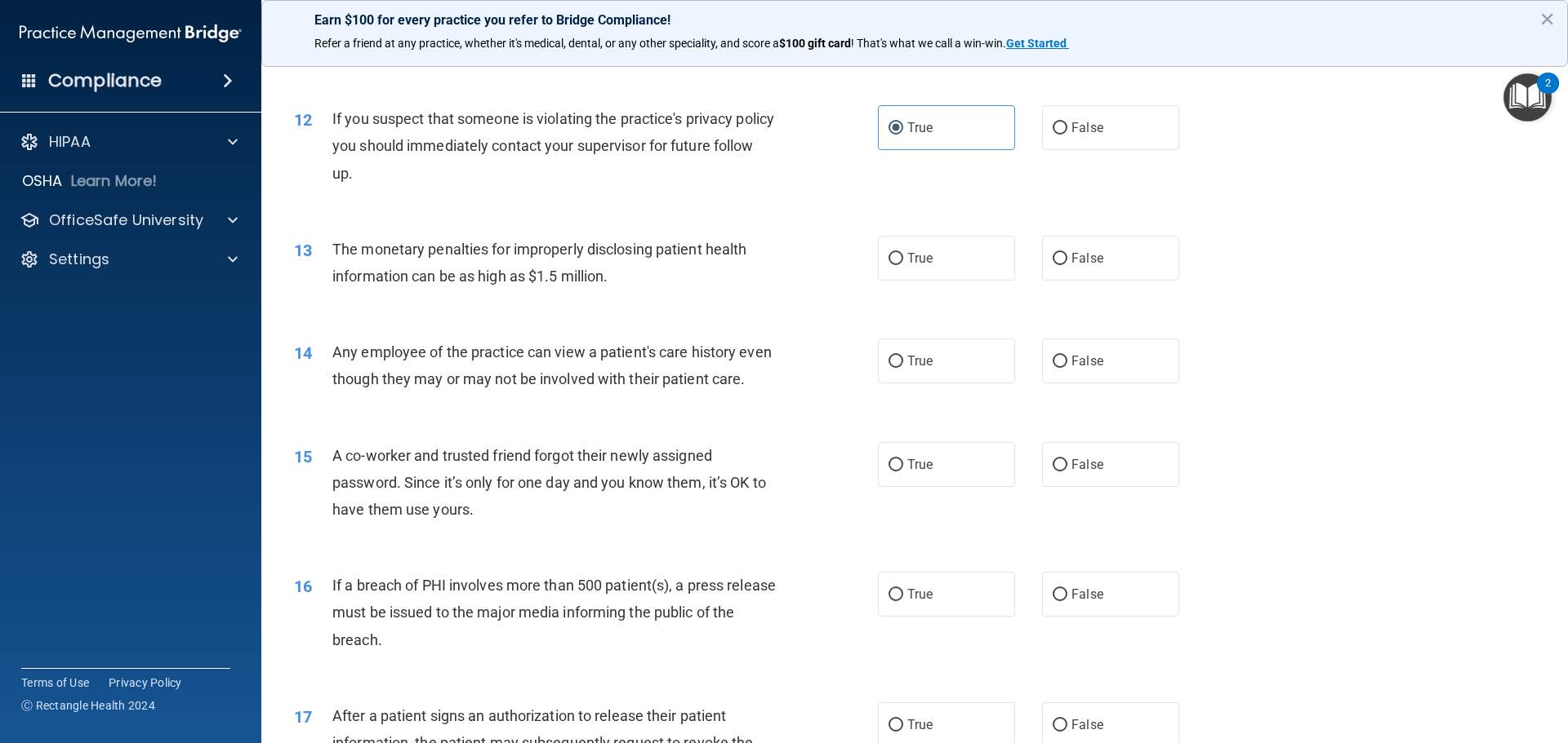
scroll to position [1306, 0]
click at [907, 259] on span "True" at bounding box center [919, 257] width 25 height 16
click at [902, 259] on input "True" at bounding box center [895, 257] width 15 height 13
radio input "true"
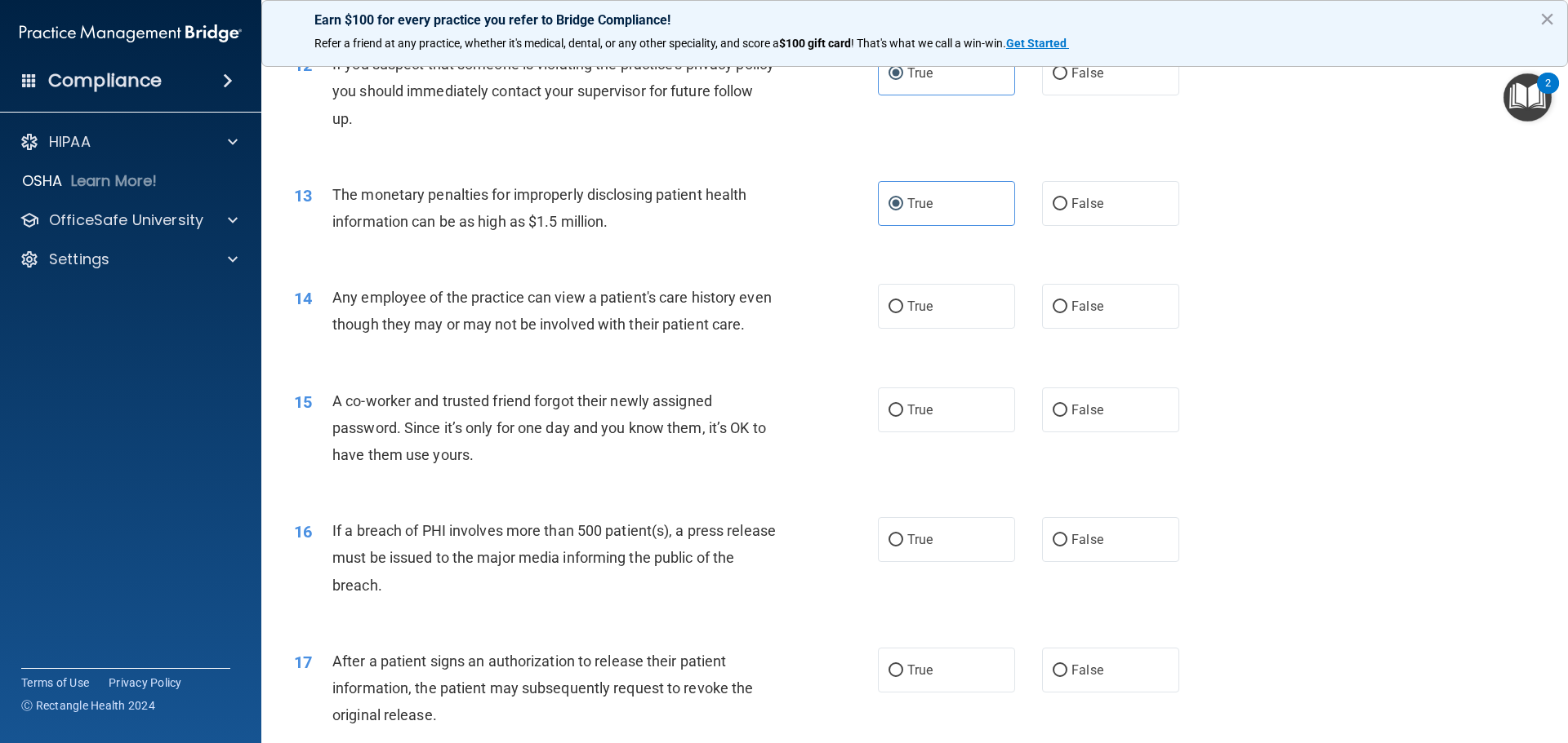
scroll to position [1387, 0]
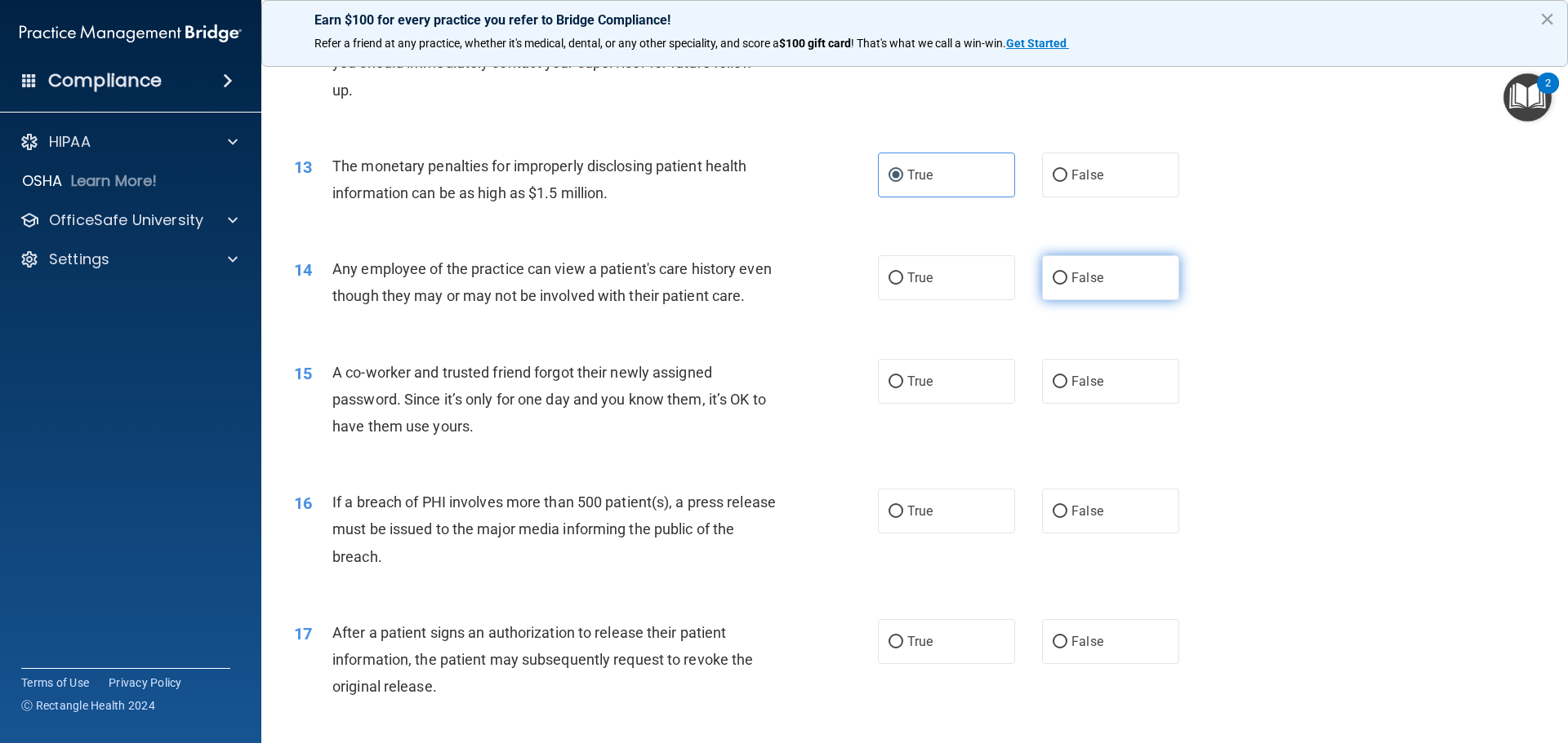
click at [1060, 270] on label "False" at bounding box center [1110, 278] width 137 height 45
click at [1060, 273] on input "False" at bounding box center [1059, 279] width 15 height 13
radio input "true"
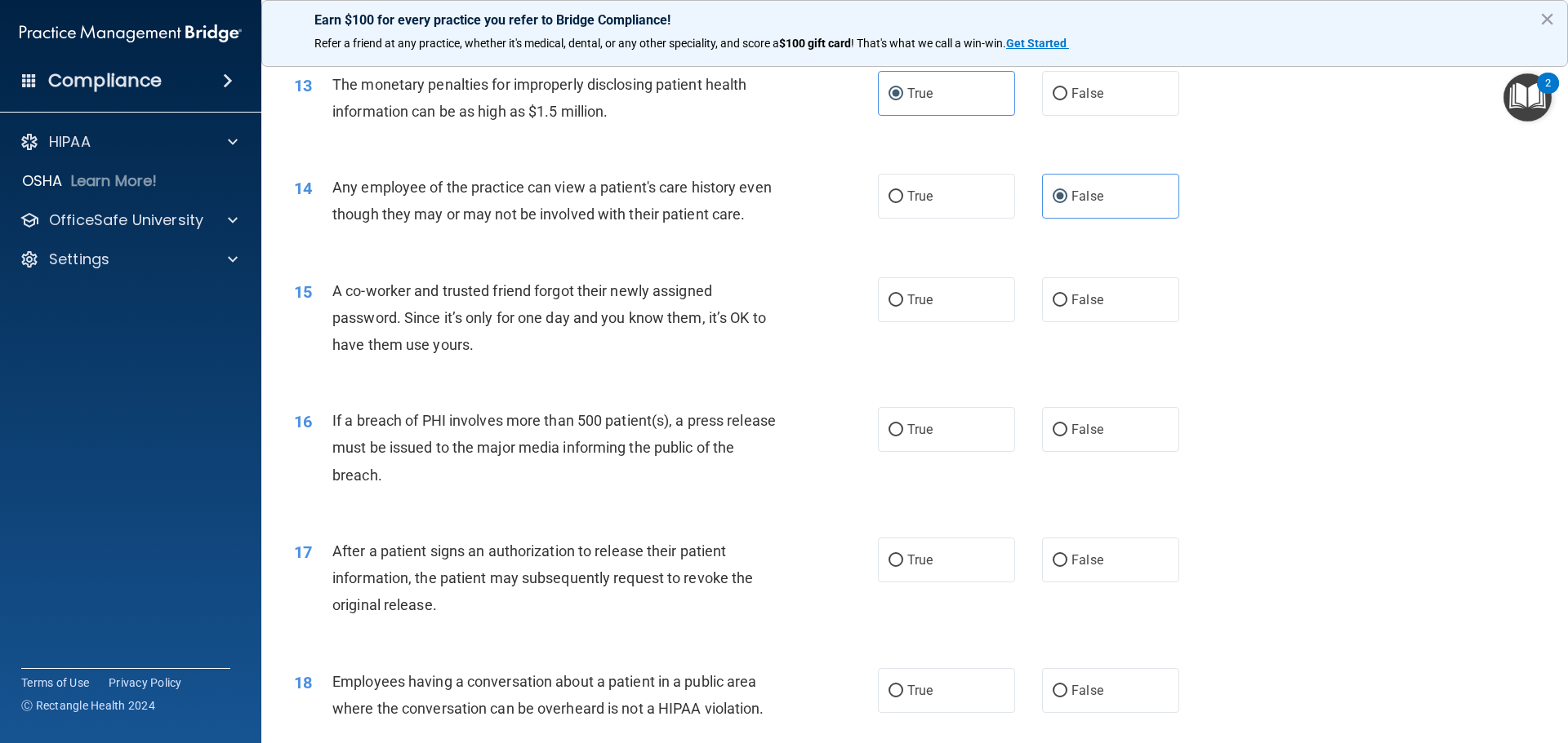
scroll to position [1551, 0]
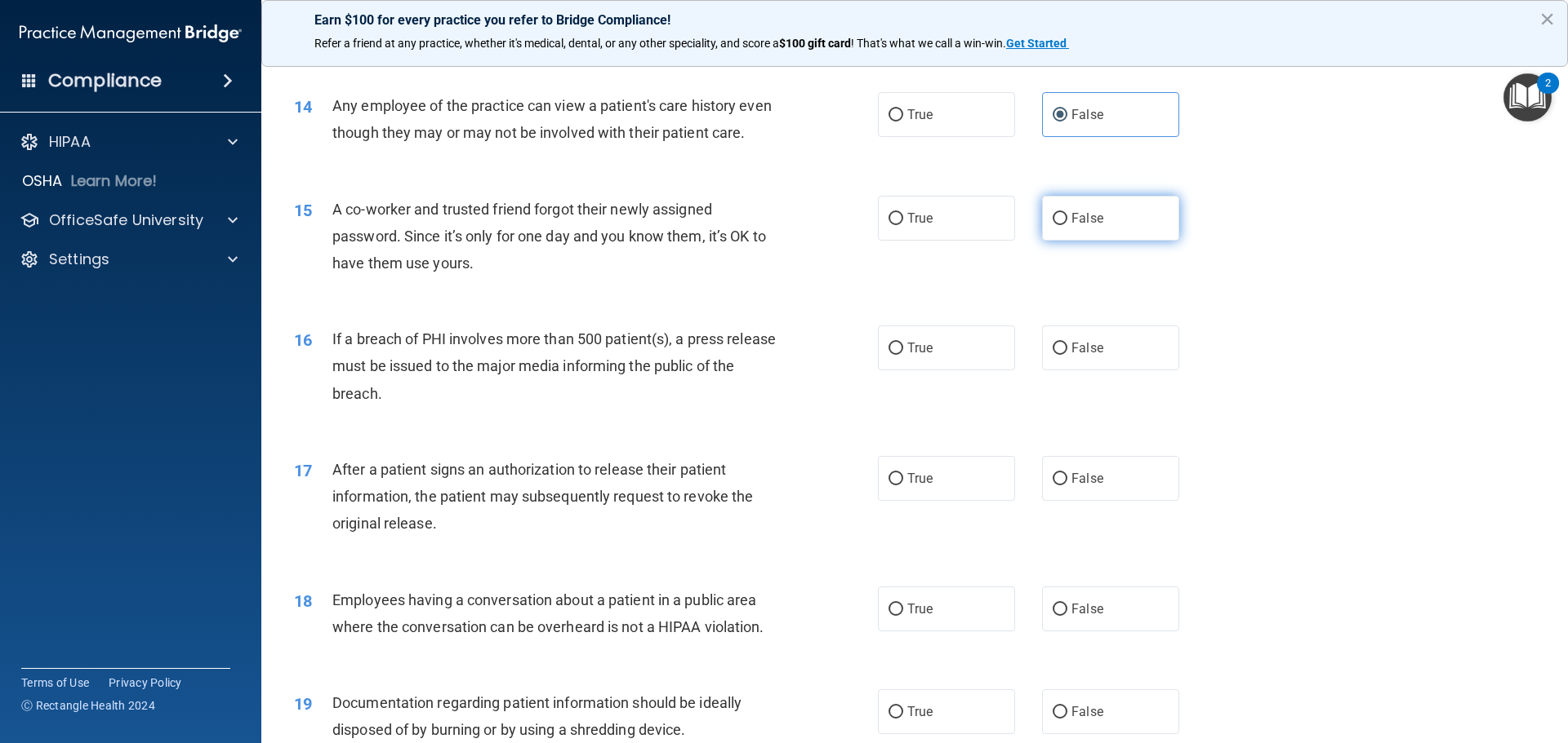
click at [1088, 226] on span "False" at bounding box center [1087, 218] width 32 height 16
click at [1067, 225] on input "False" at bounding box center [1059, 219] width 15 height 13
radio input "true"
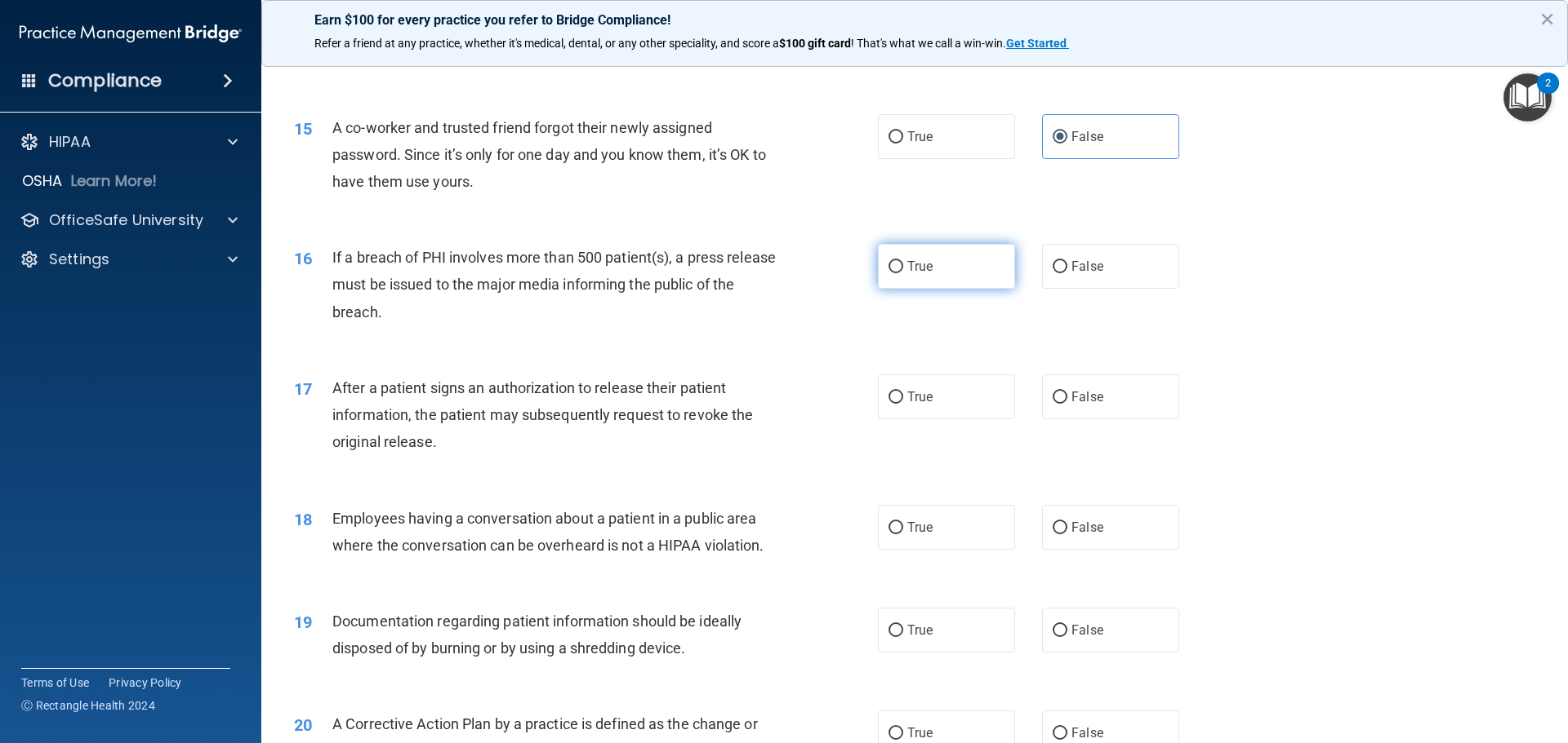
click at [913, 274] on span "True" at bounding box center [919, 267] width 25 height 16
click at [903, 274] on input "True" at bounding box center [895, 267] width 15 height 13
radio input "true"
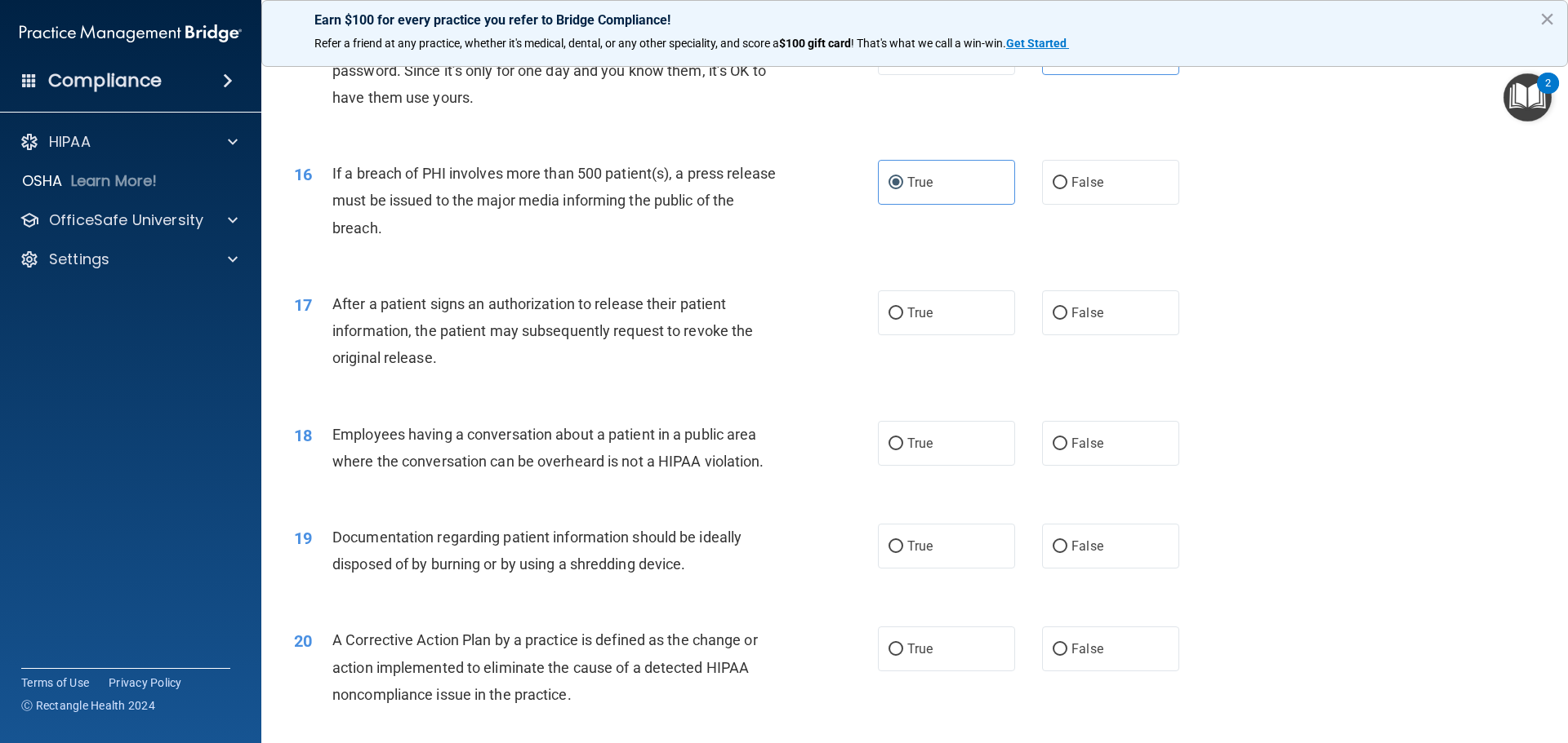
scroll to position [1796, 0]
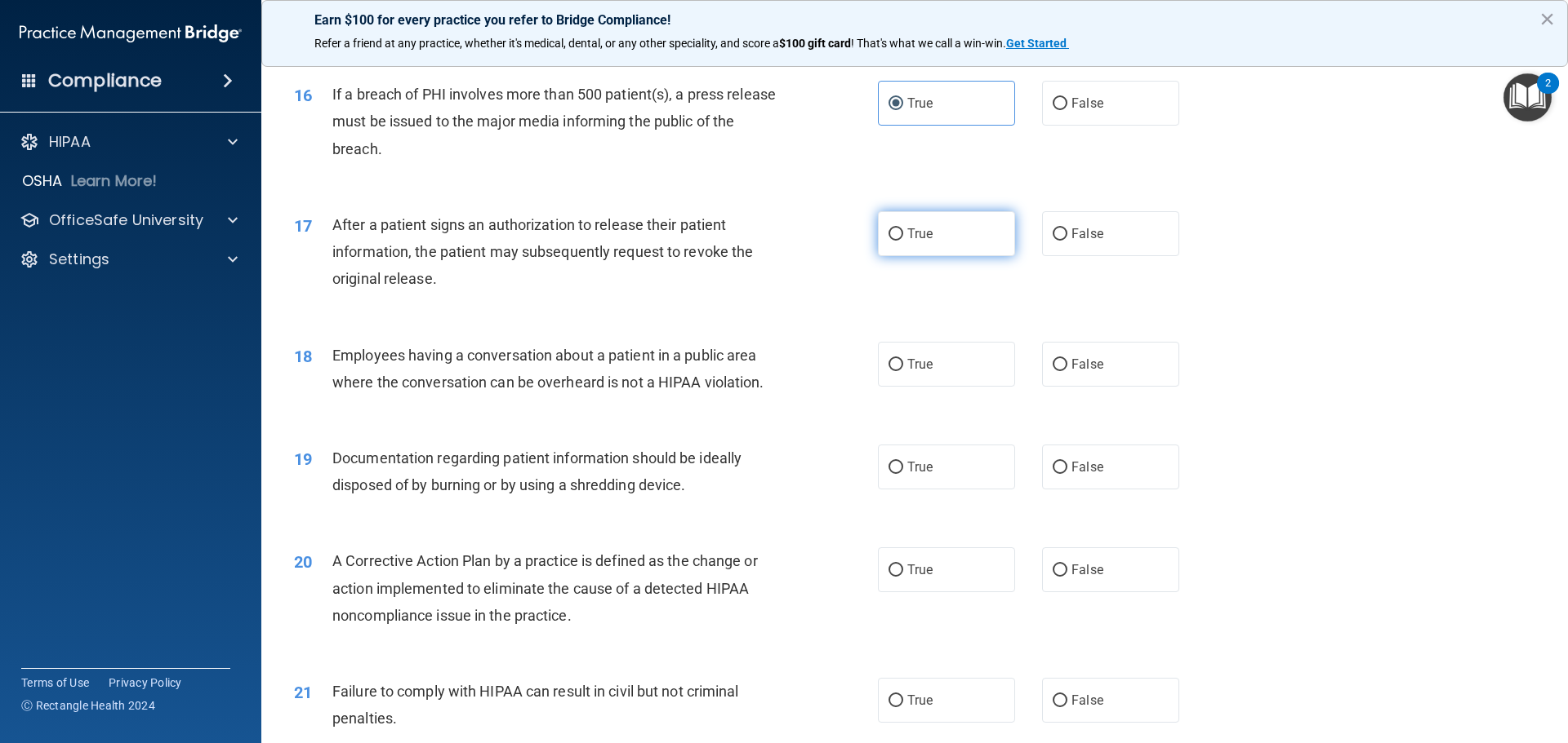
click at [897, 256] on label "True" at bounding box center [946, 234] width 137 height 45
click at [897, 240] on input "True" at bounding box center [895, 235] width 15 height 13
radio input "true"
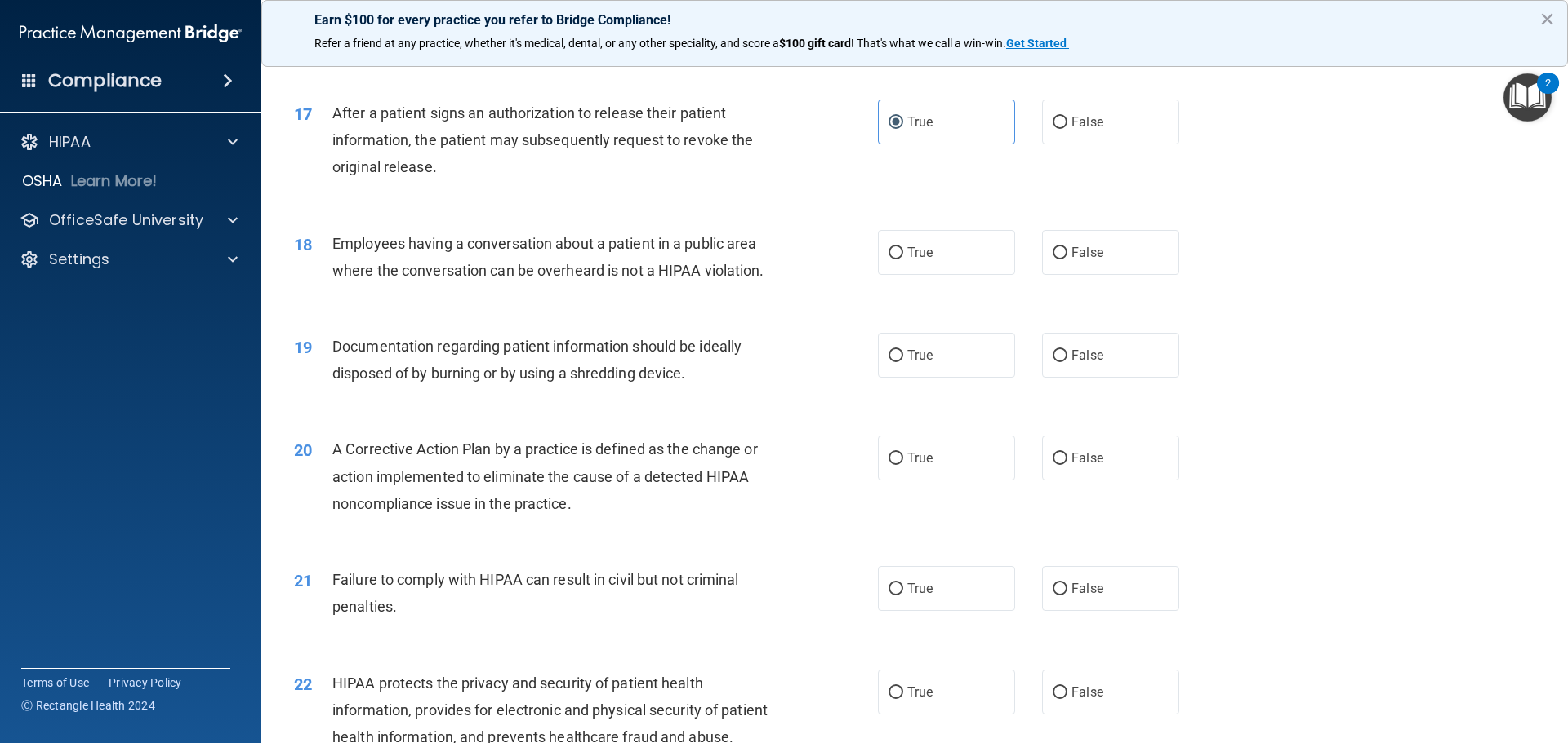
scroll to position [1959, 0]
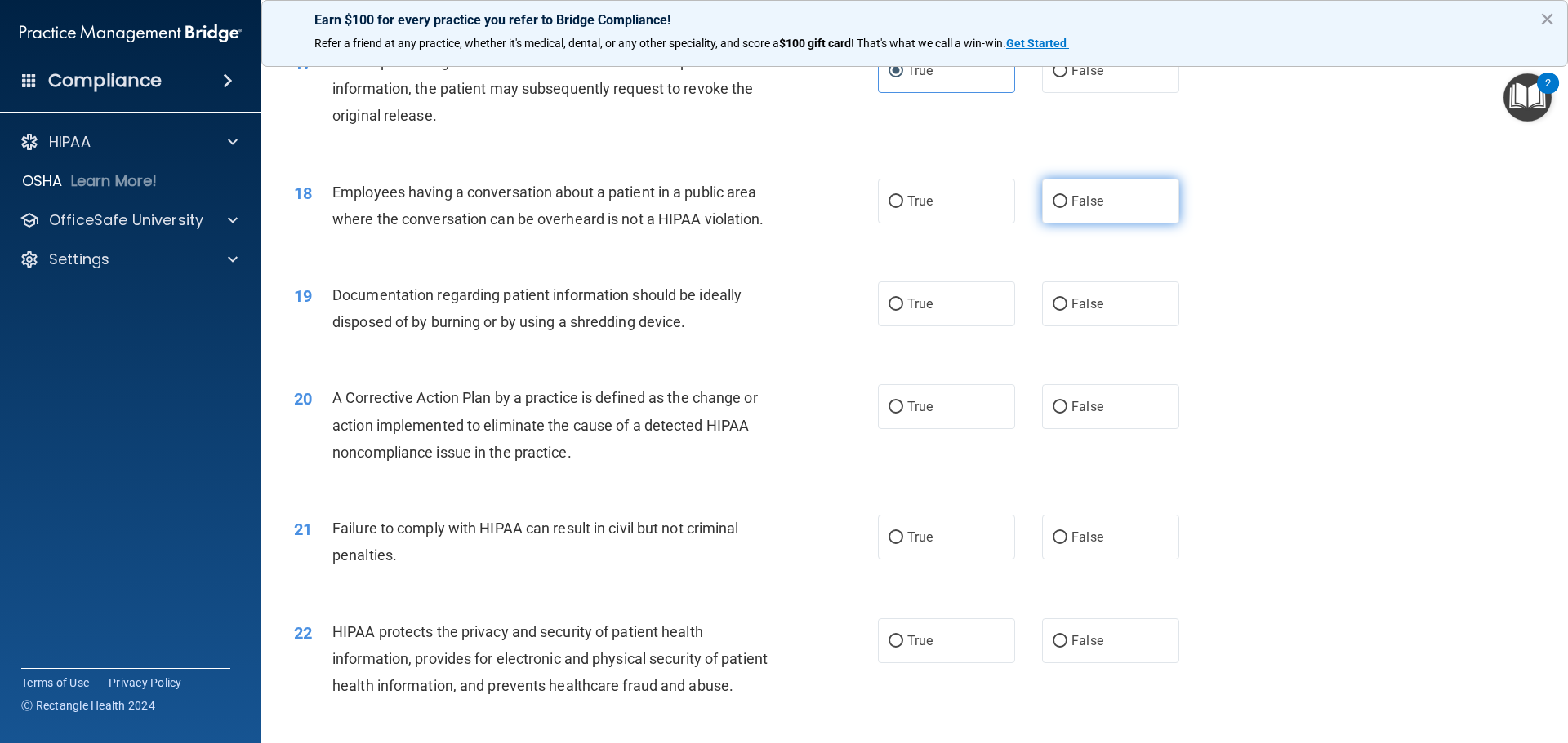
click at [1053, 208] on input "False" at bounding box center [1059, 201] width 15 height 13
radio input "true"
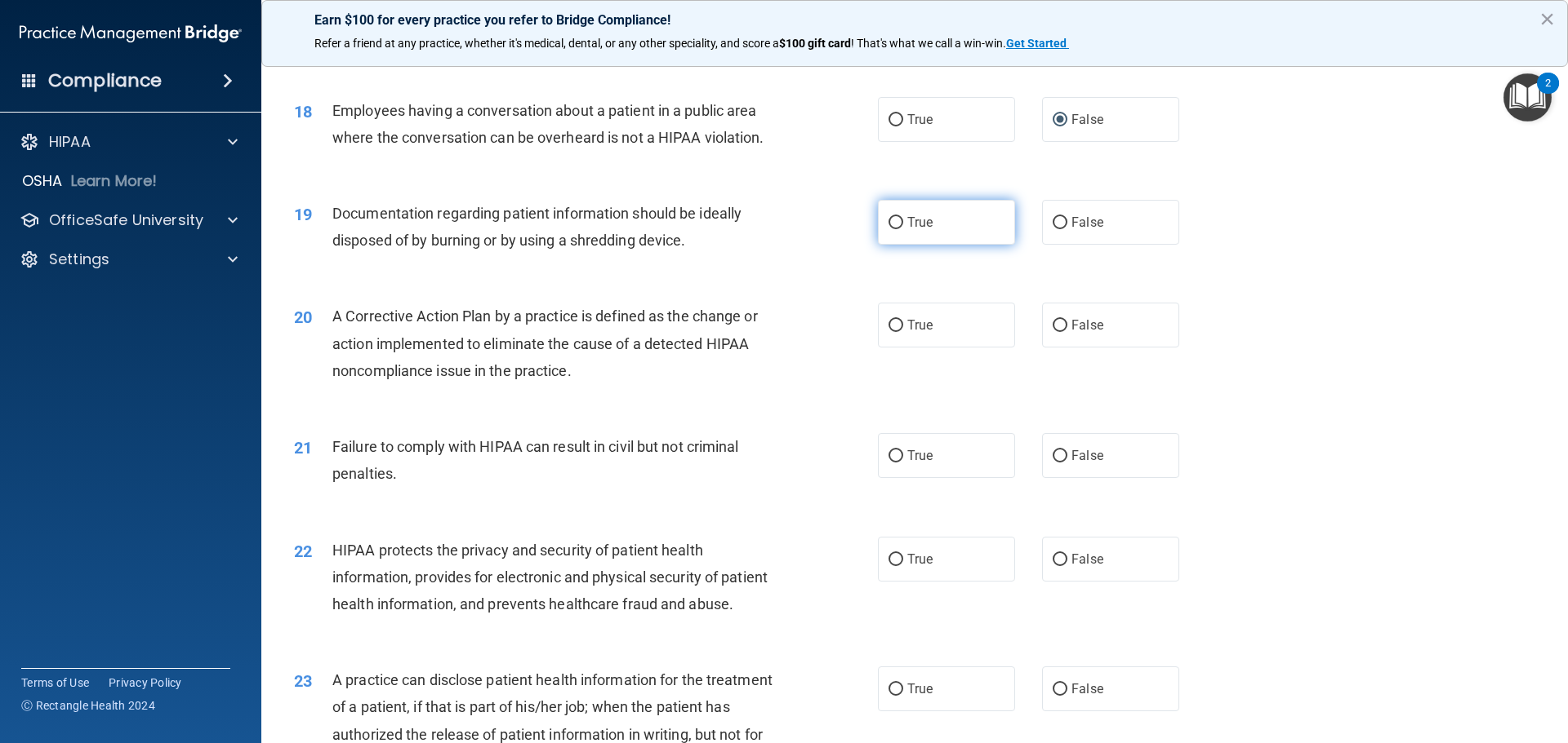
click at [907, 230] on span "True" at bounding box center [919, 223] width 25 height 16
click at [903, 230] on input "True" at bounding box center [895, 223] width 15 height 13
radio input "true"
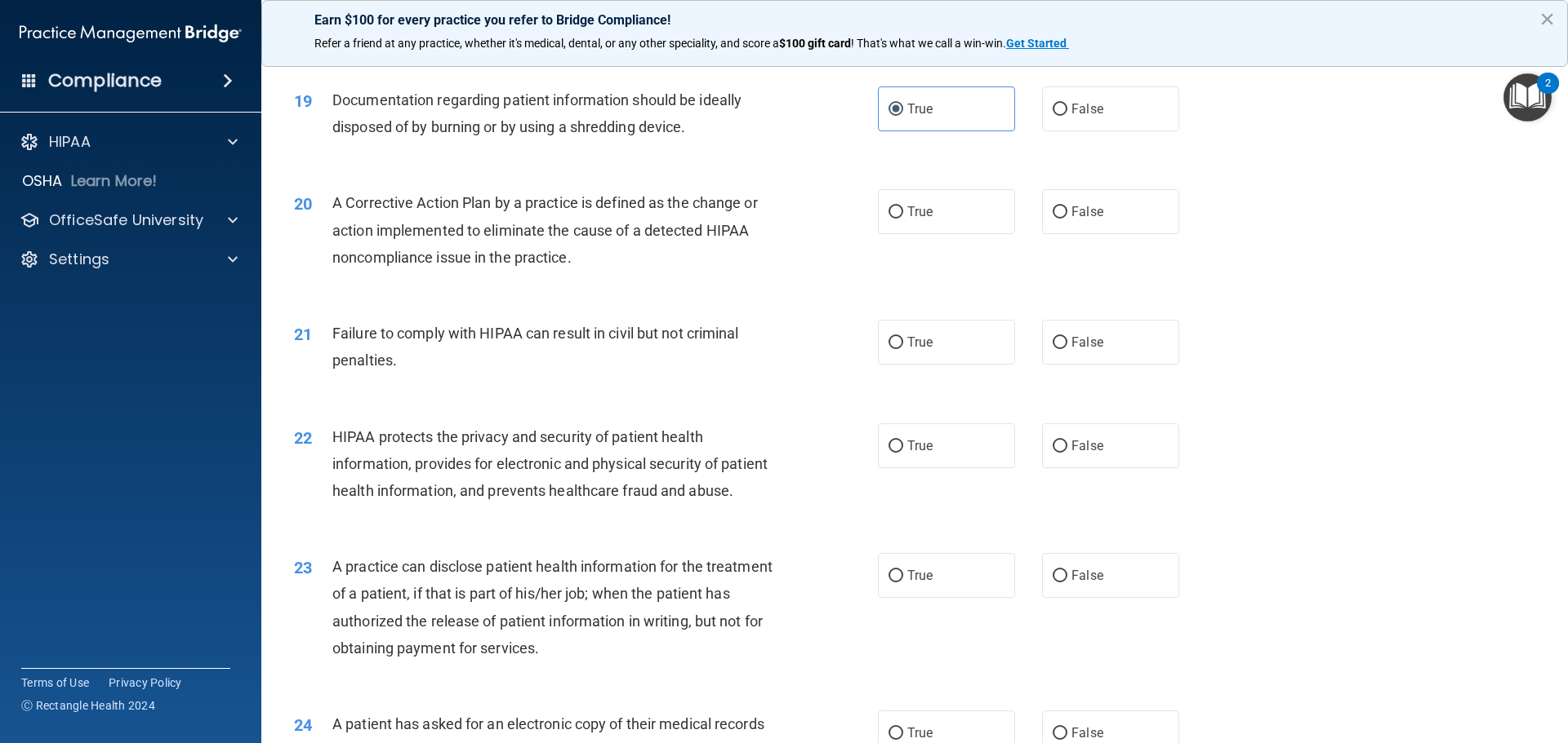
scroll to position [2204, 0]
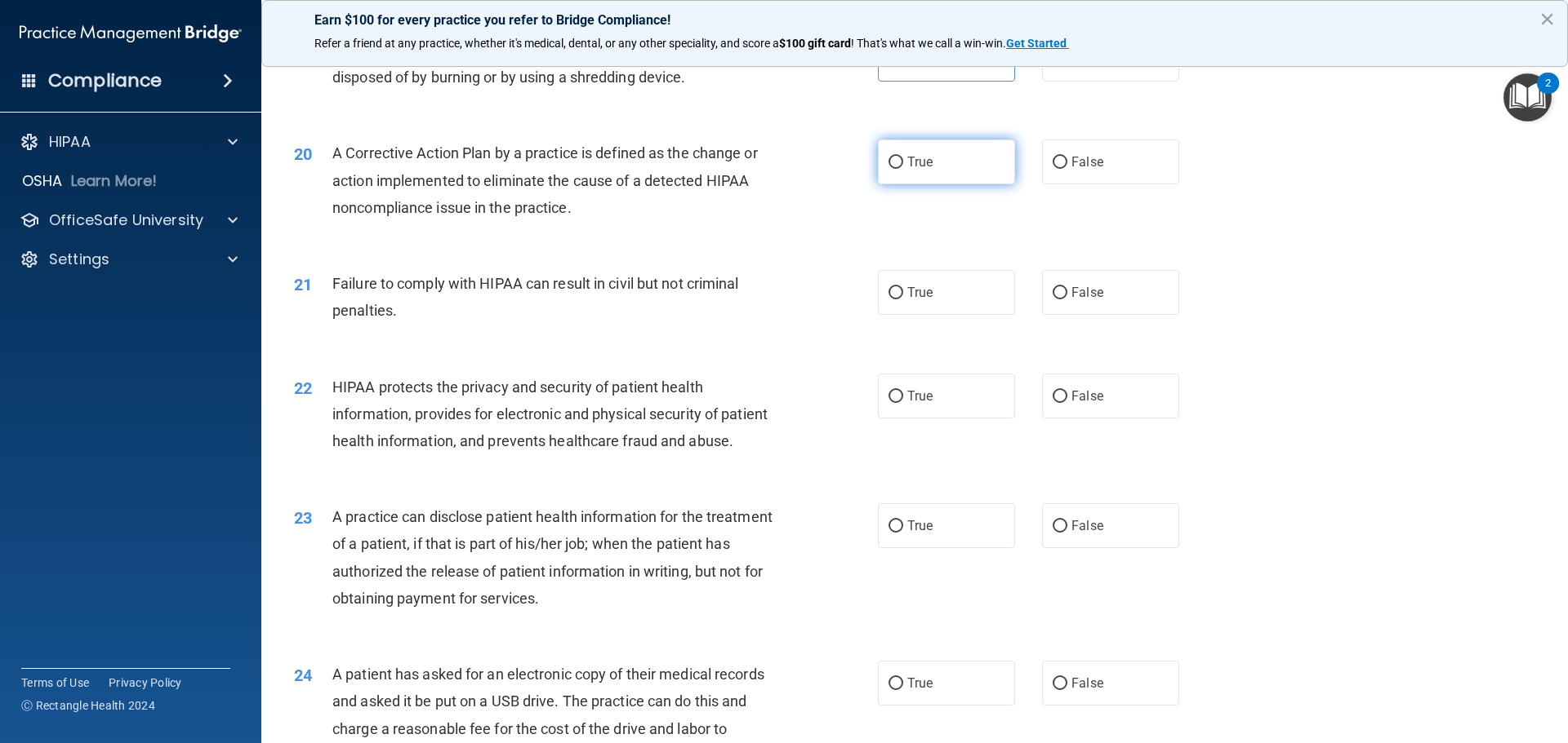
click at [907, 170] on span "True" at bounding box center [919, 162] width 25 height 16
click at [903, 169] on input "True" at bounding box center [895, 162] width 15 height 13
radio input "true"
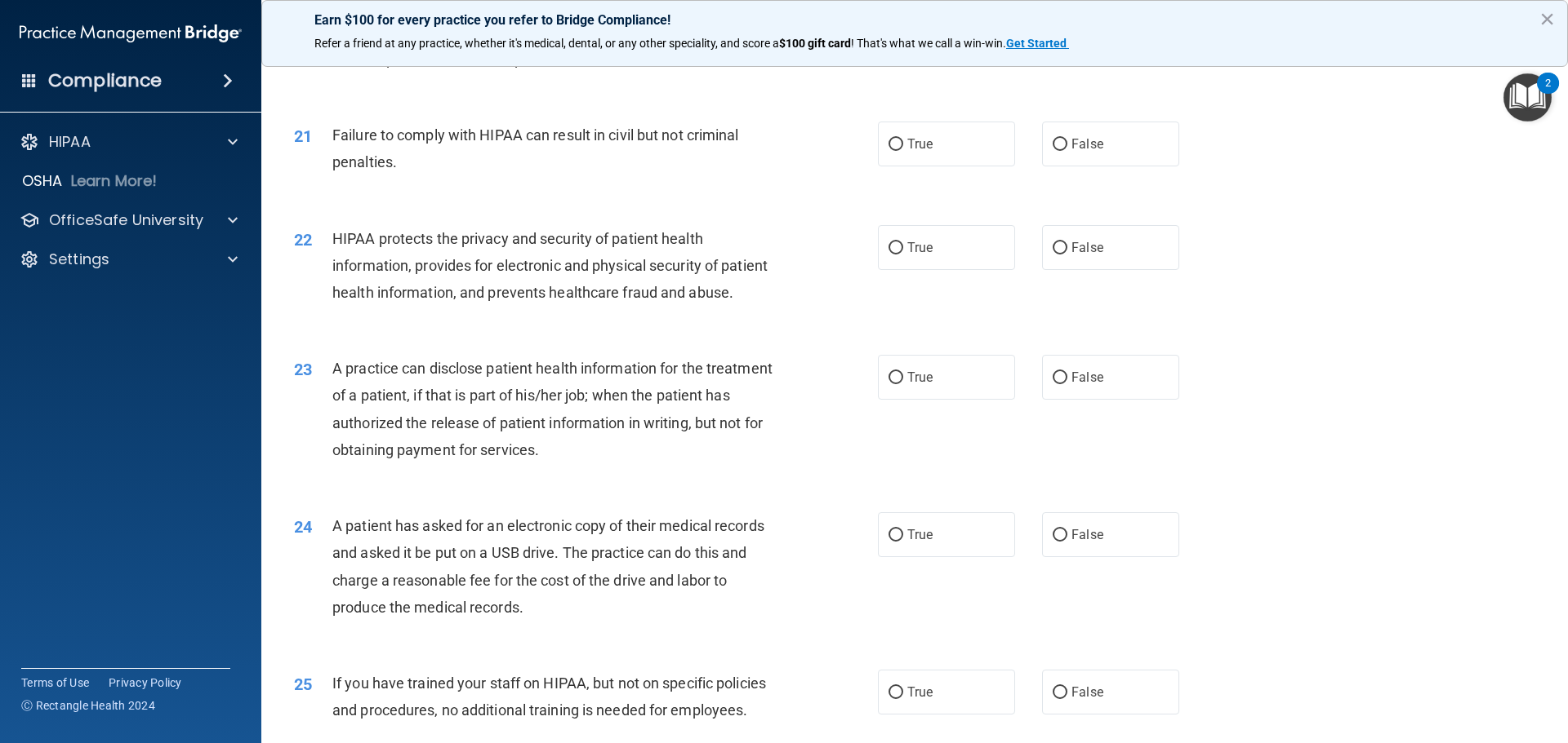
scroll to position [2367, 0]
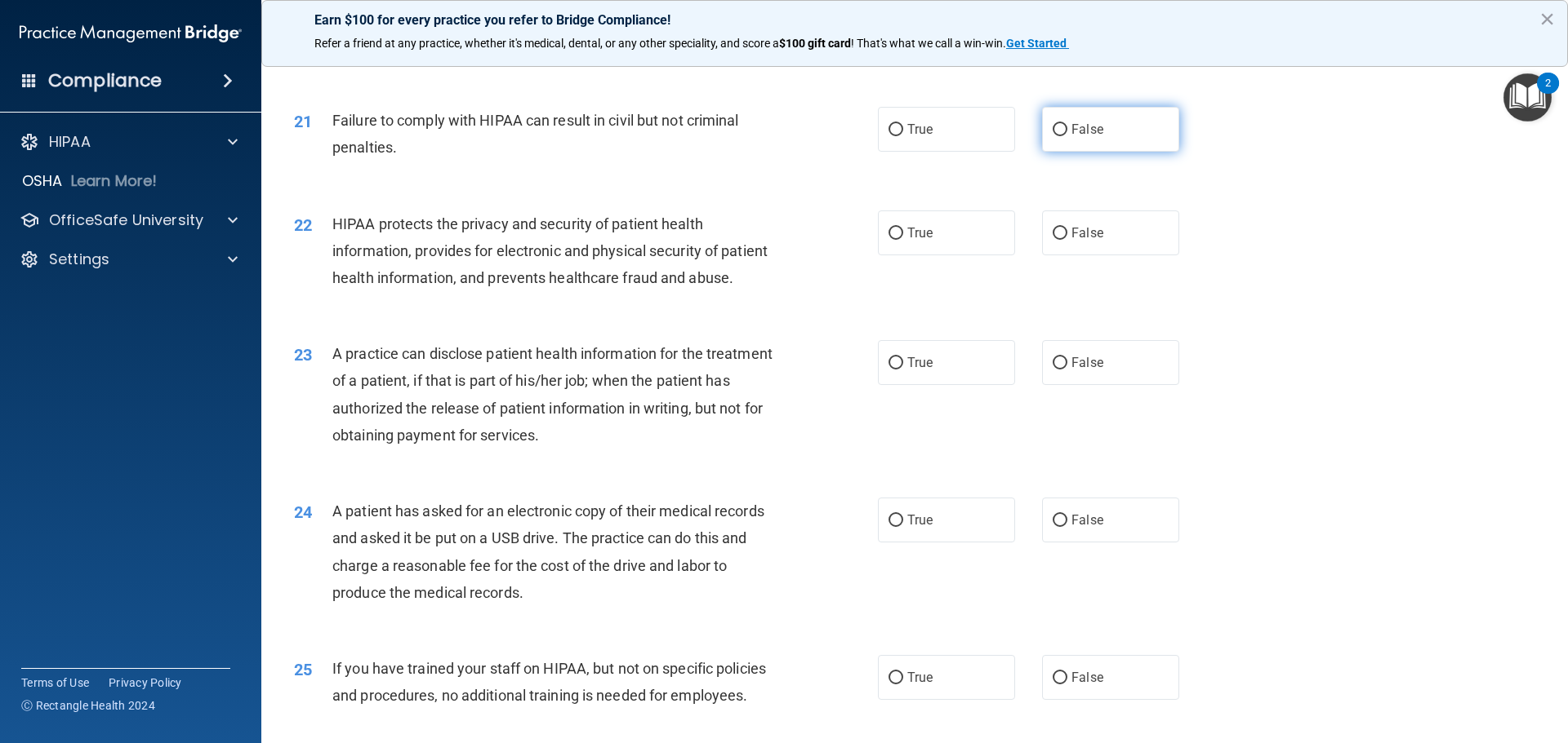
click at [1053, 136] on input "False" at bounding box center [1059, 130] width 15 height 13
radio input "true"
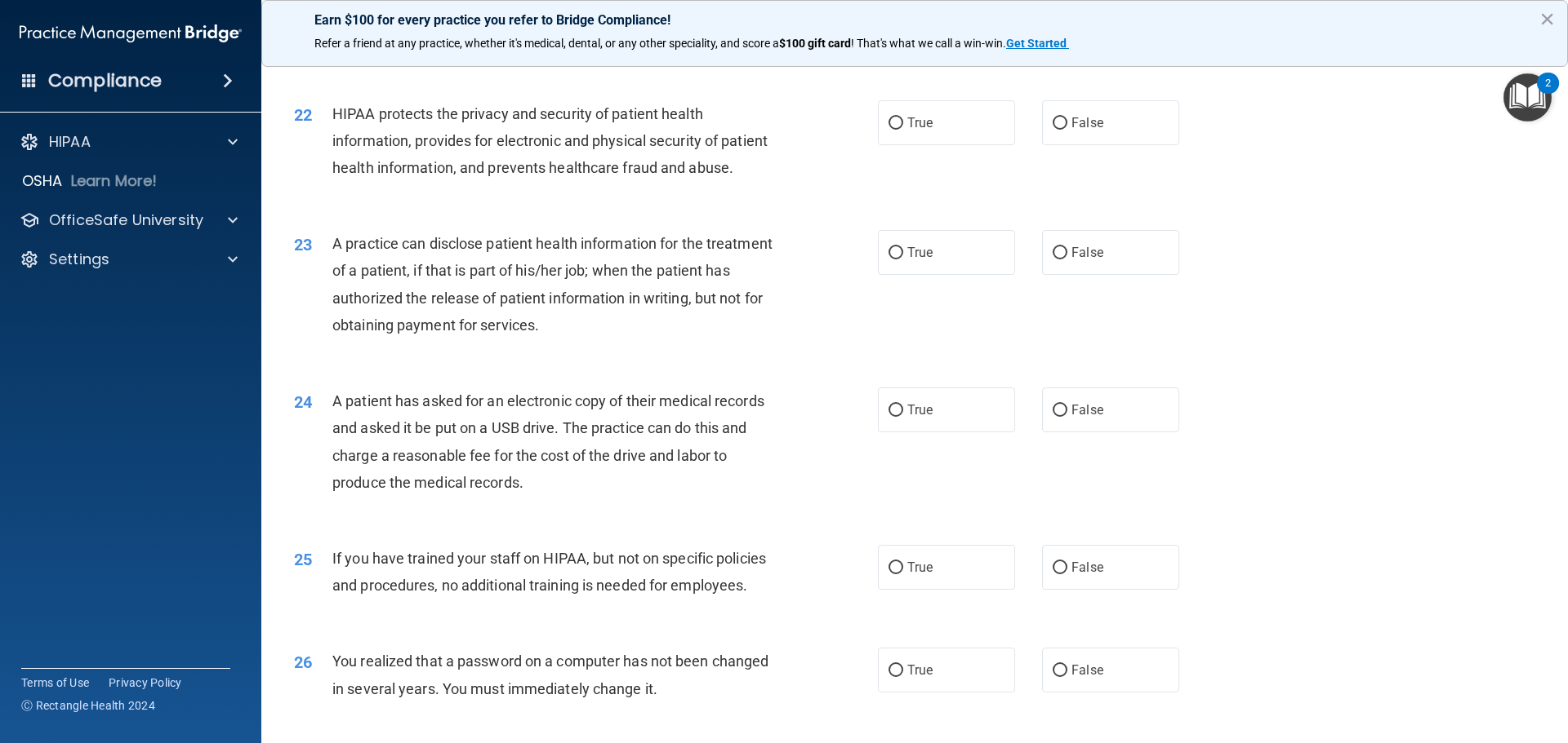
scroll to position [2448, 0]
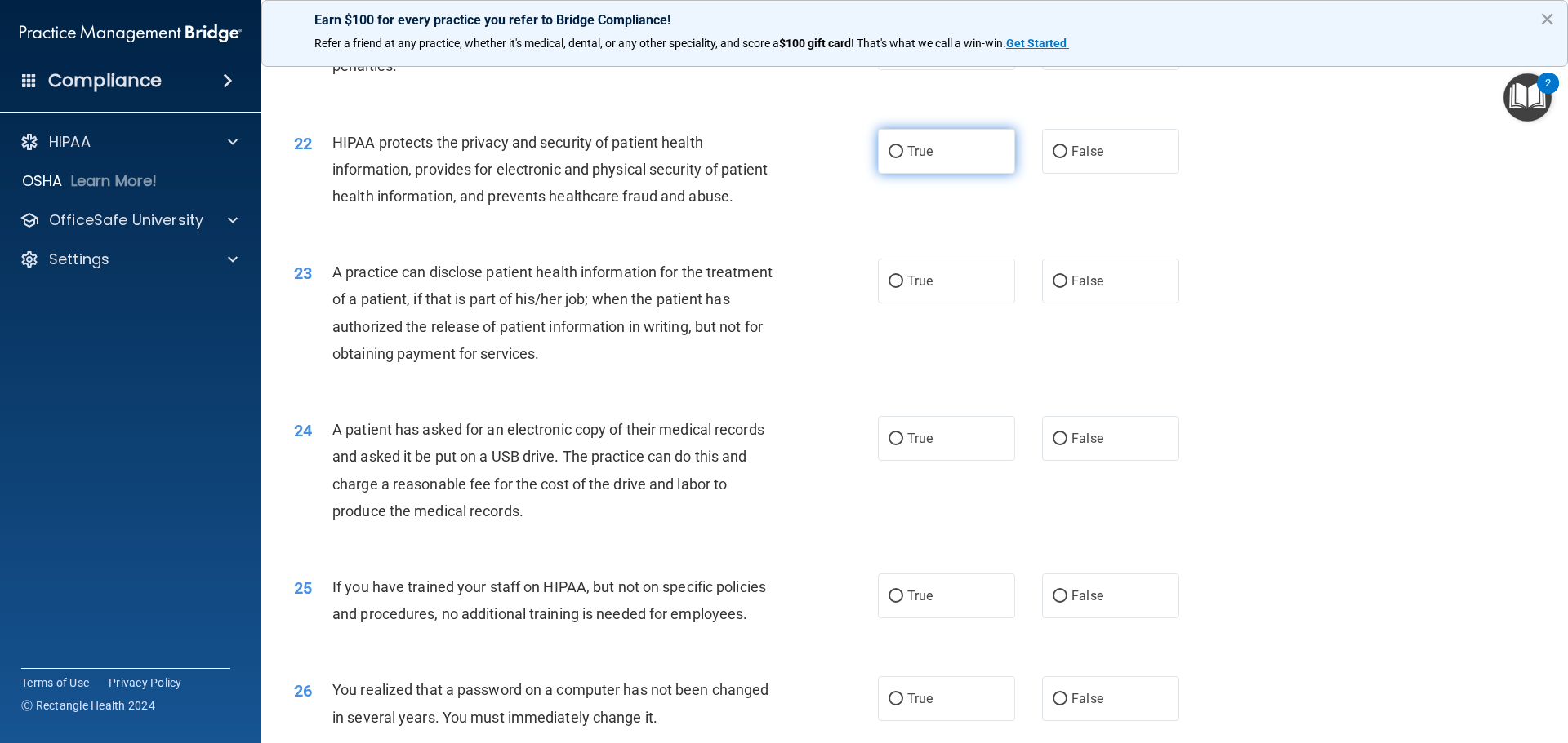
click at [954, 174] on label "True" at bounding box center [946, 152] width 137 height 45
click at [903, 158] on input "True" at bounding box center [895, 152] width 15 height 13
radio input "true"
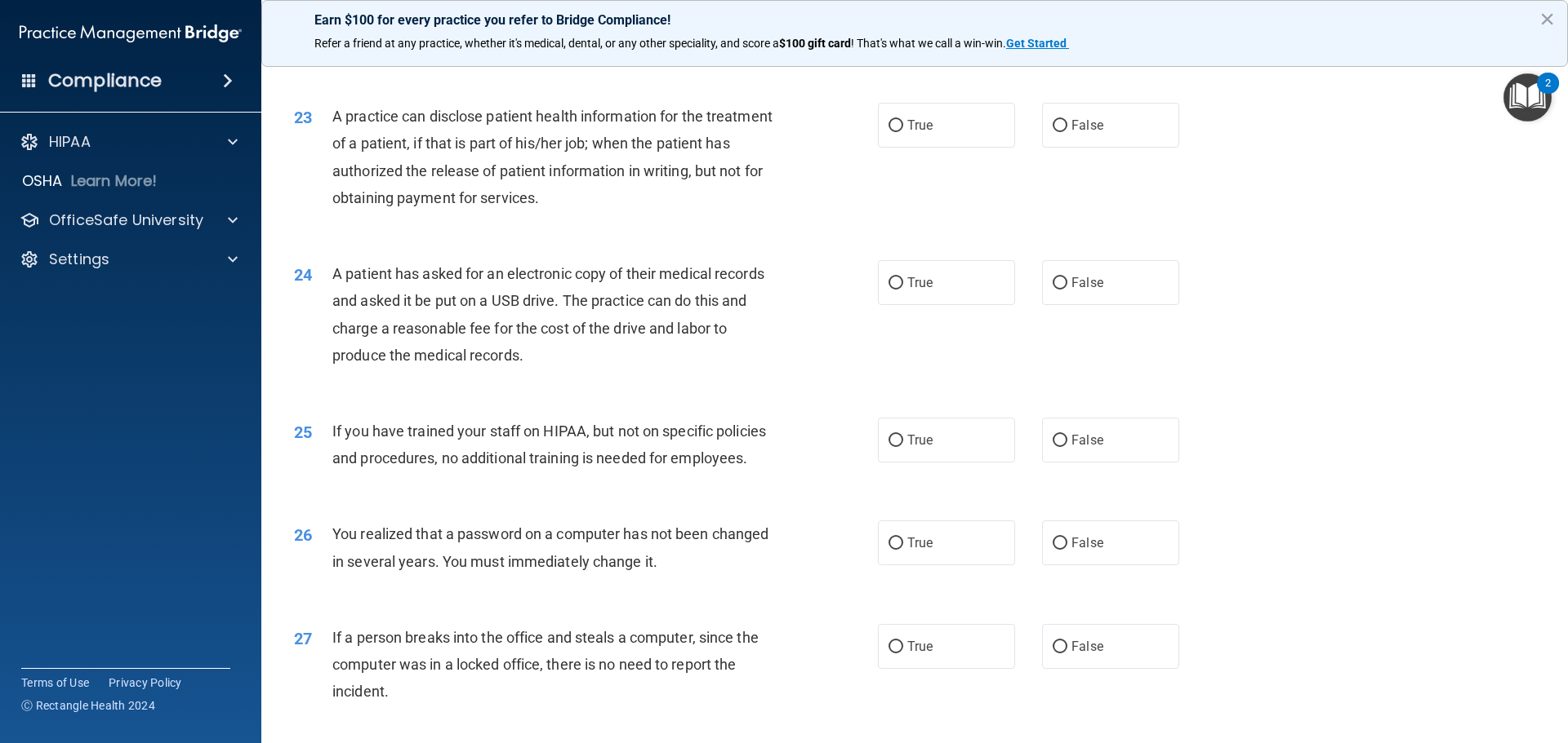
scroll to position [2611, 0]
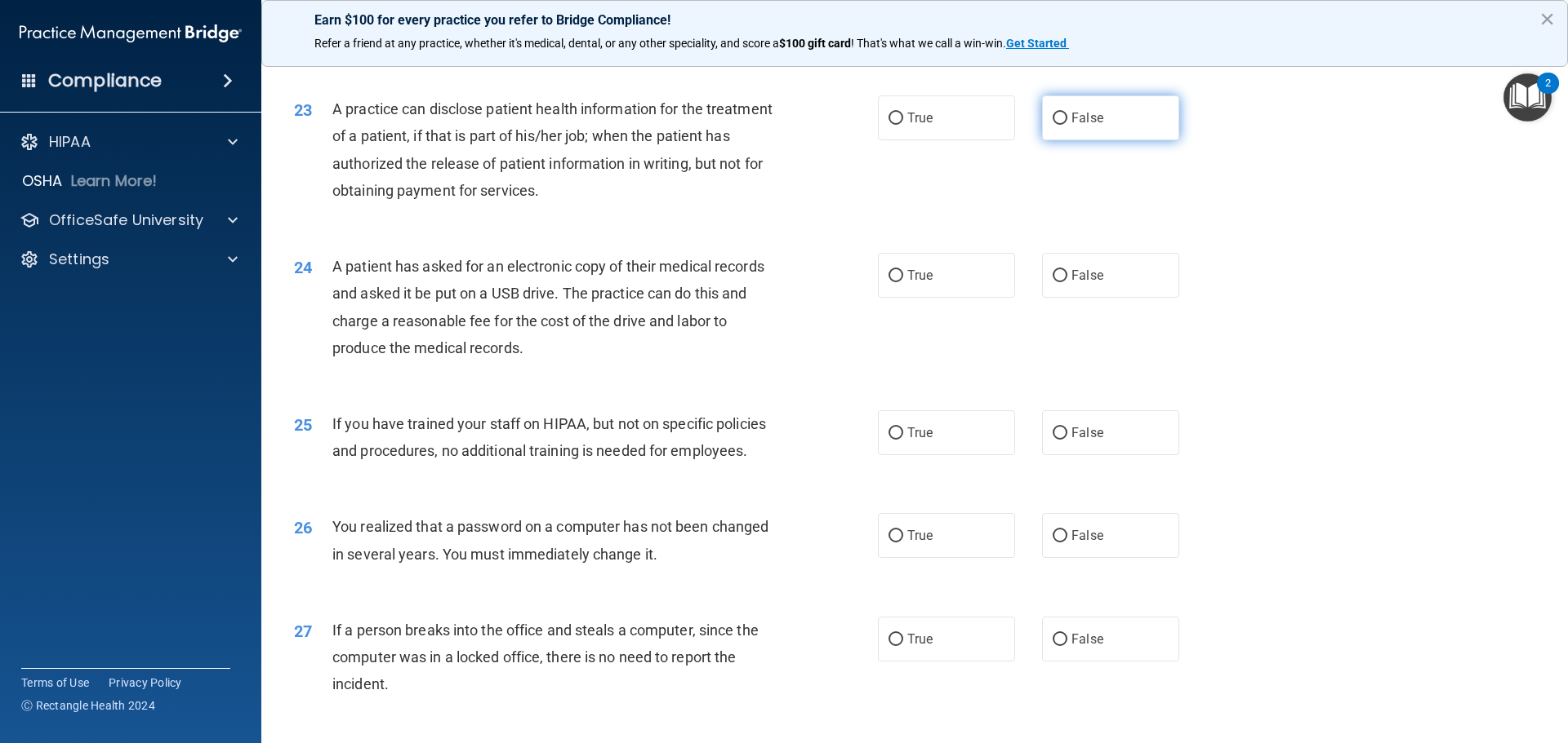
click at [1092, 126] on span "False" at bounding box center [1087, 118] width 32 height 16
click at [1067, 125] on input "False" at bounding box center [1059, 118] width 15 height 13
radio input "true"
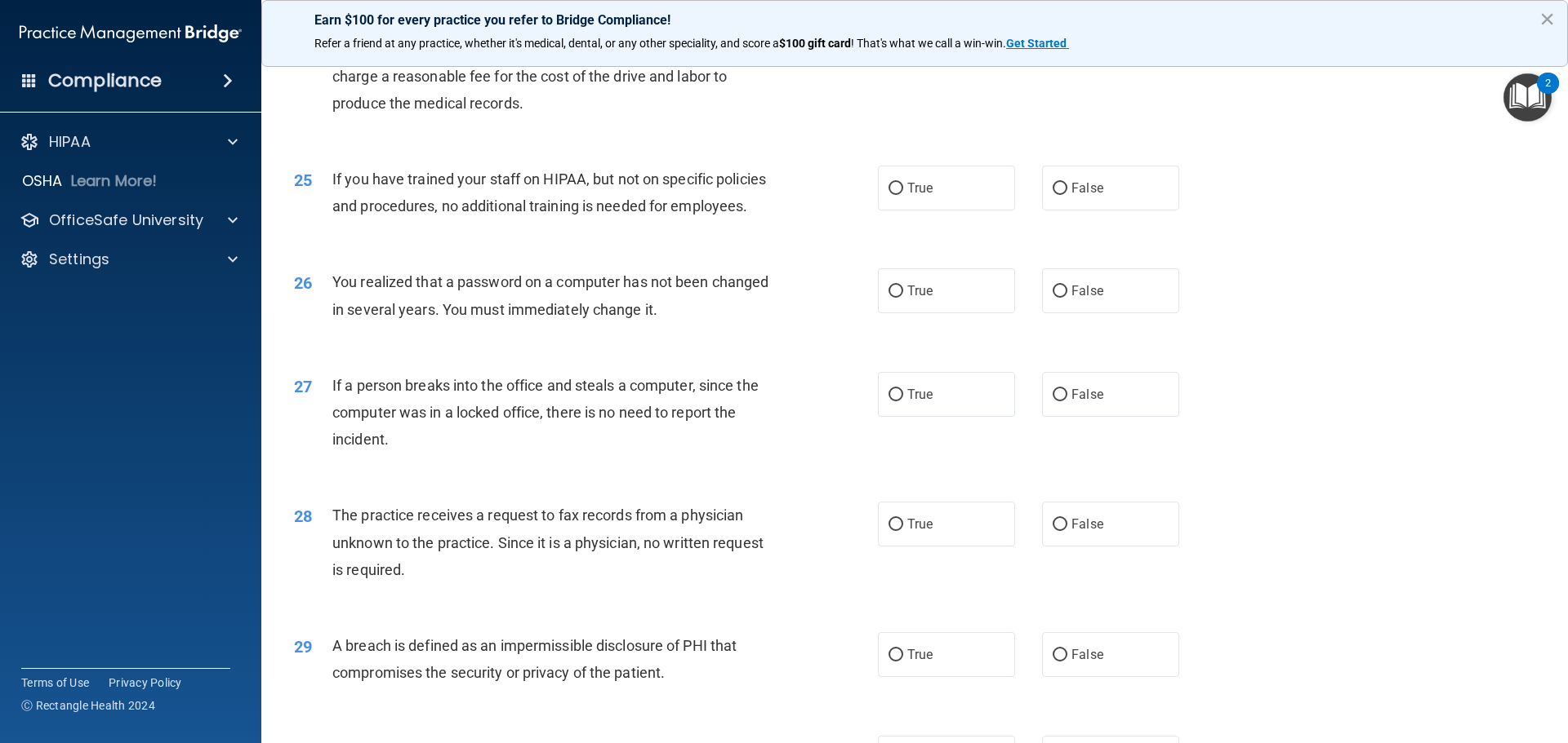
scroll to position [2775, 0]
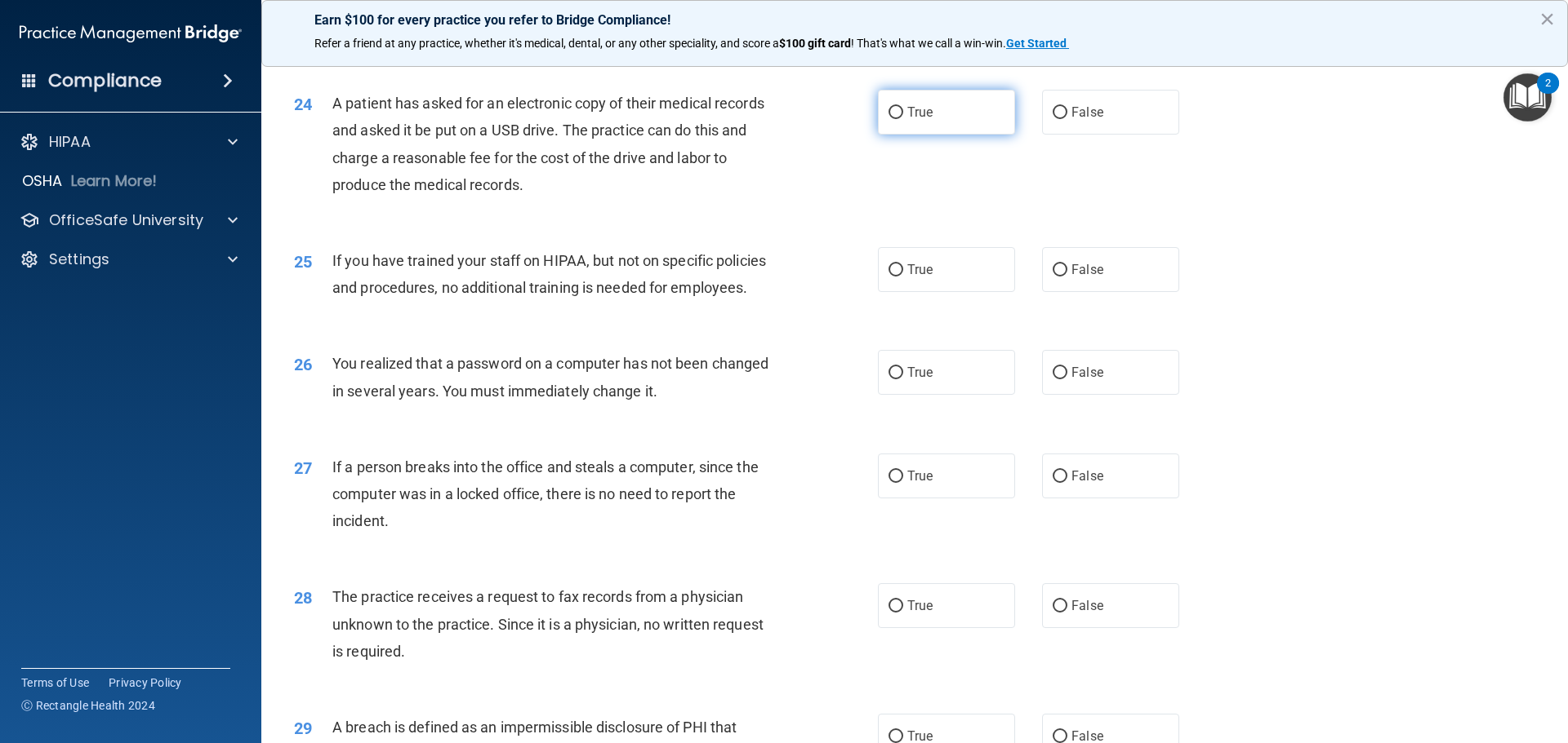
click at [936, 135] on label "True" at bounding box center [946, 112] width 137 height 45
click at [903, 119] on input "True" at bounding box center [895, 112] width 15 height 13
radio input "true"
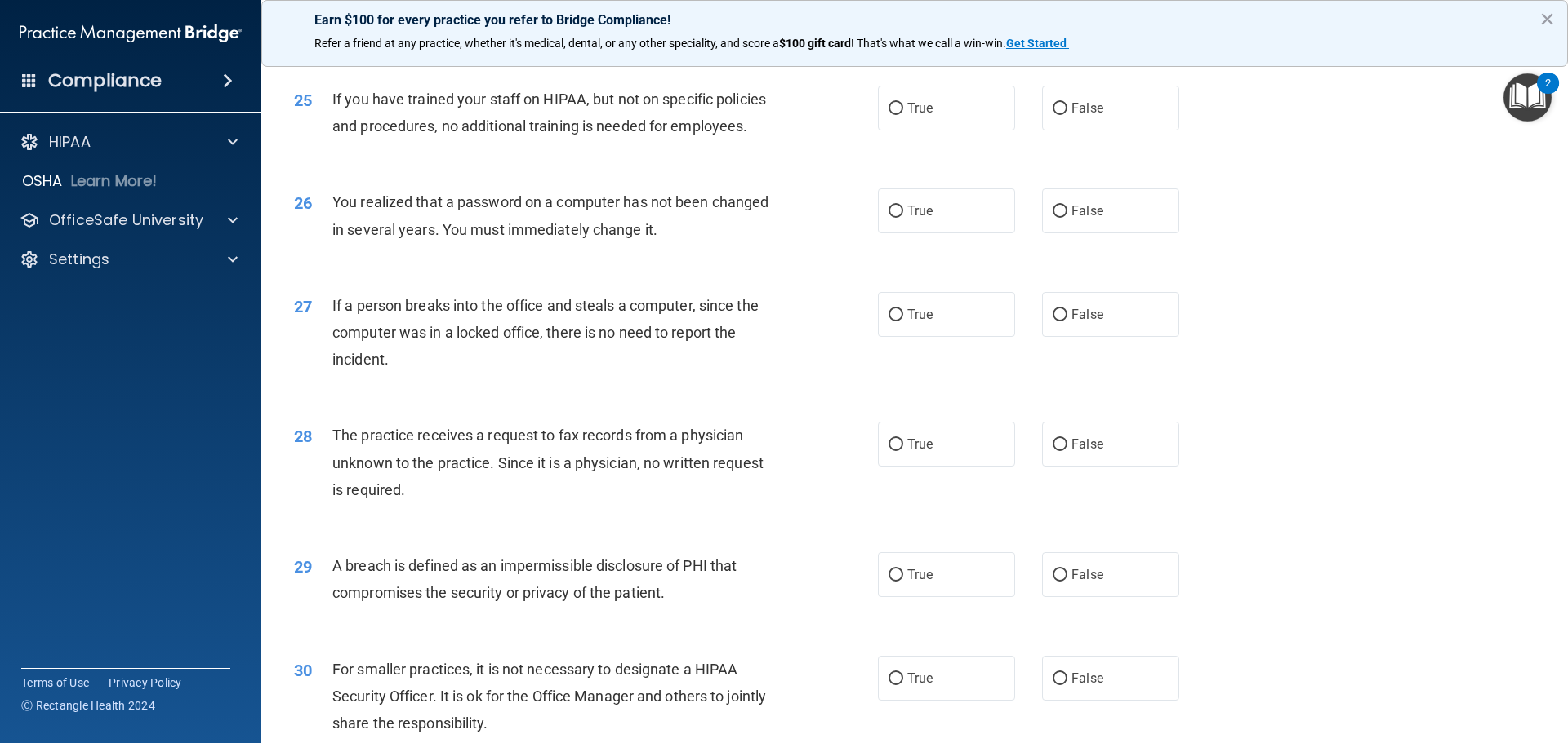
scroll to position [2938, 0]
click at [1060, 129] on label "False" at bounding box center [1110, 107] width 137 height 45
click at [1060, 113] on input "False" at bounding box center [1059, 108] width 15 height 13
radio input "true"
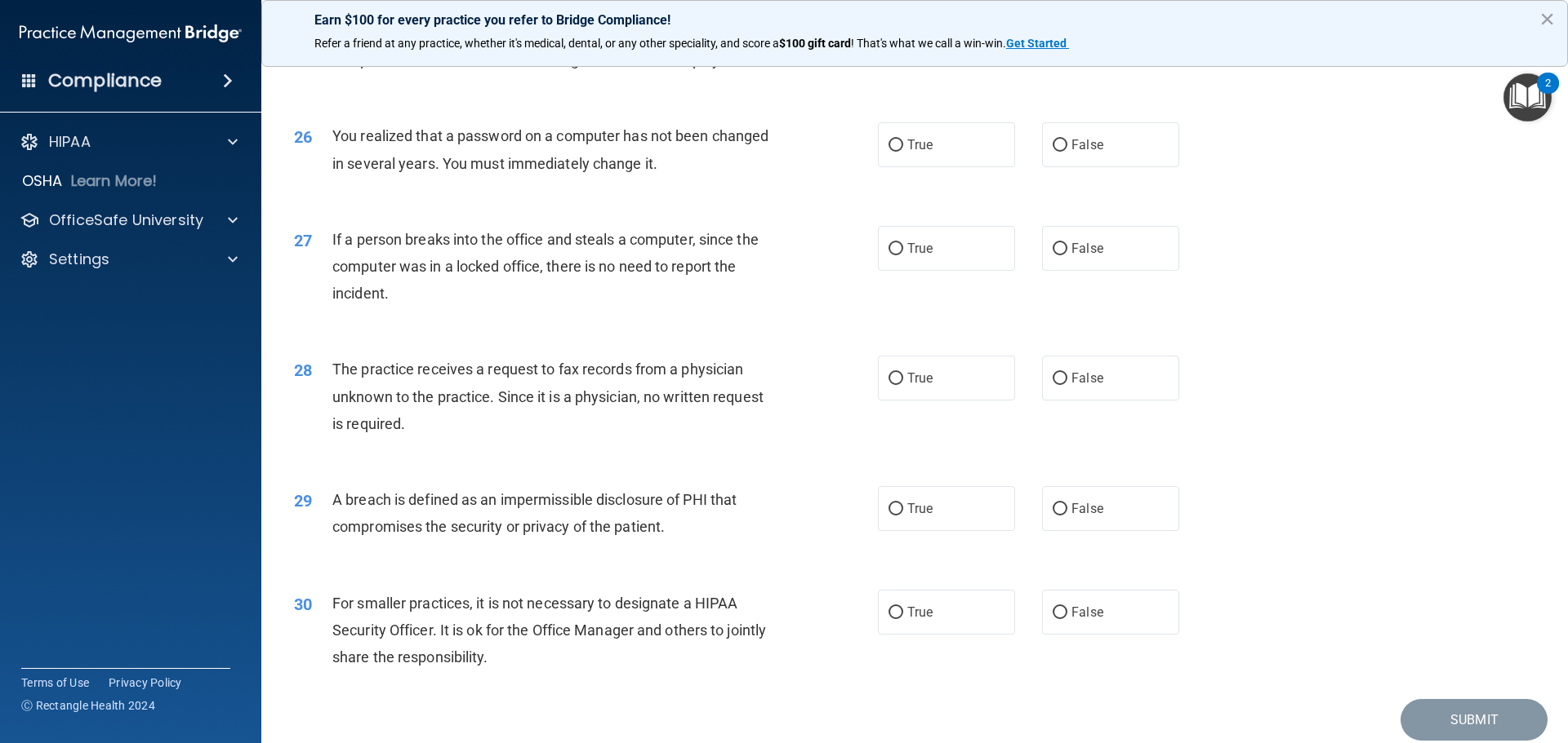
scroll to position [3101, 0]
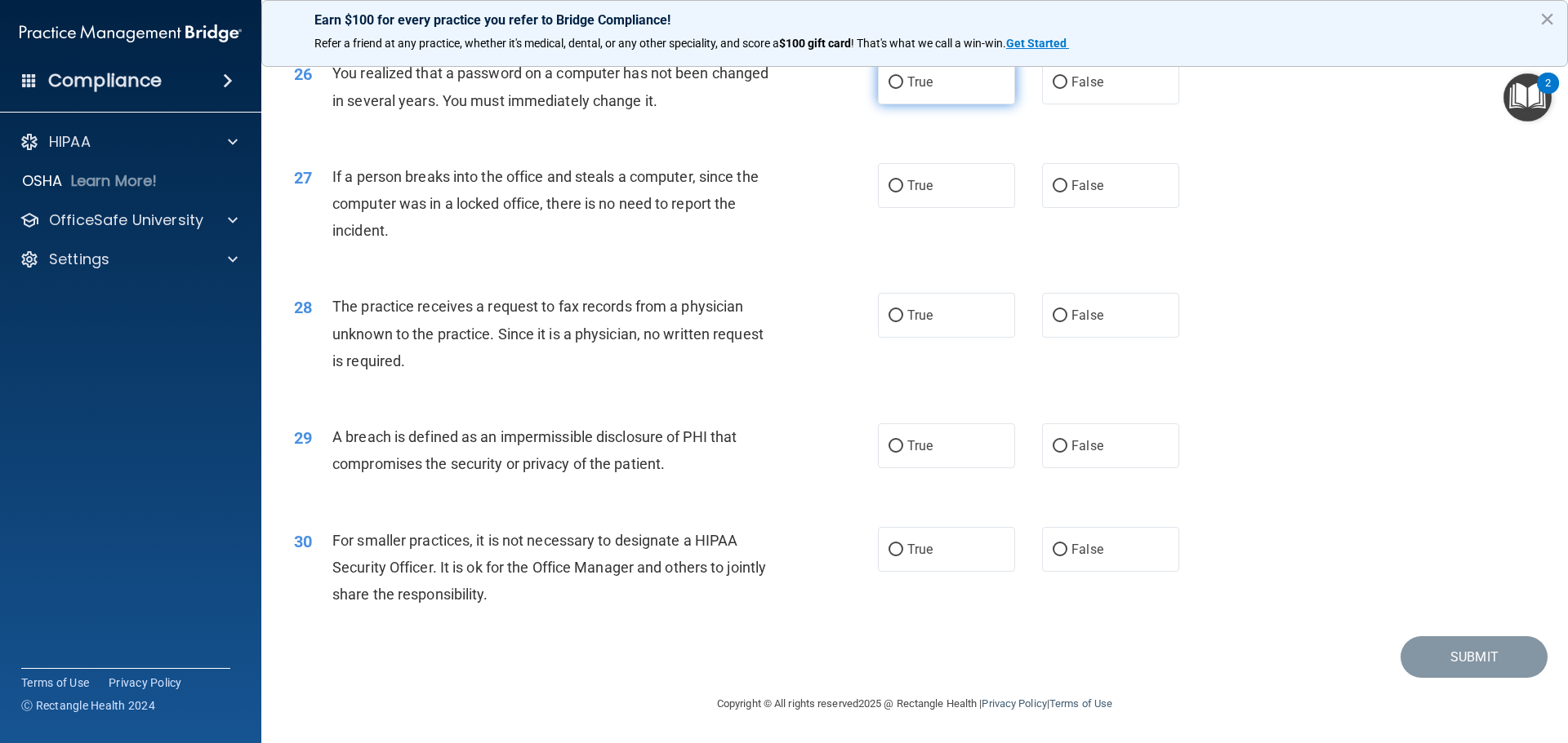
click at [907, 105] on label "True" at bounding box center [946, 82] width 137 height 45
click at [903, 89] on input "True" at bounding box center [895, 82] width 15 height 13
radio input "true"
click at [1060, 193] on label "False" at bounding box center [1110, 186] width 137 height 45
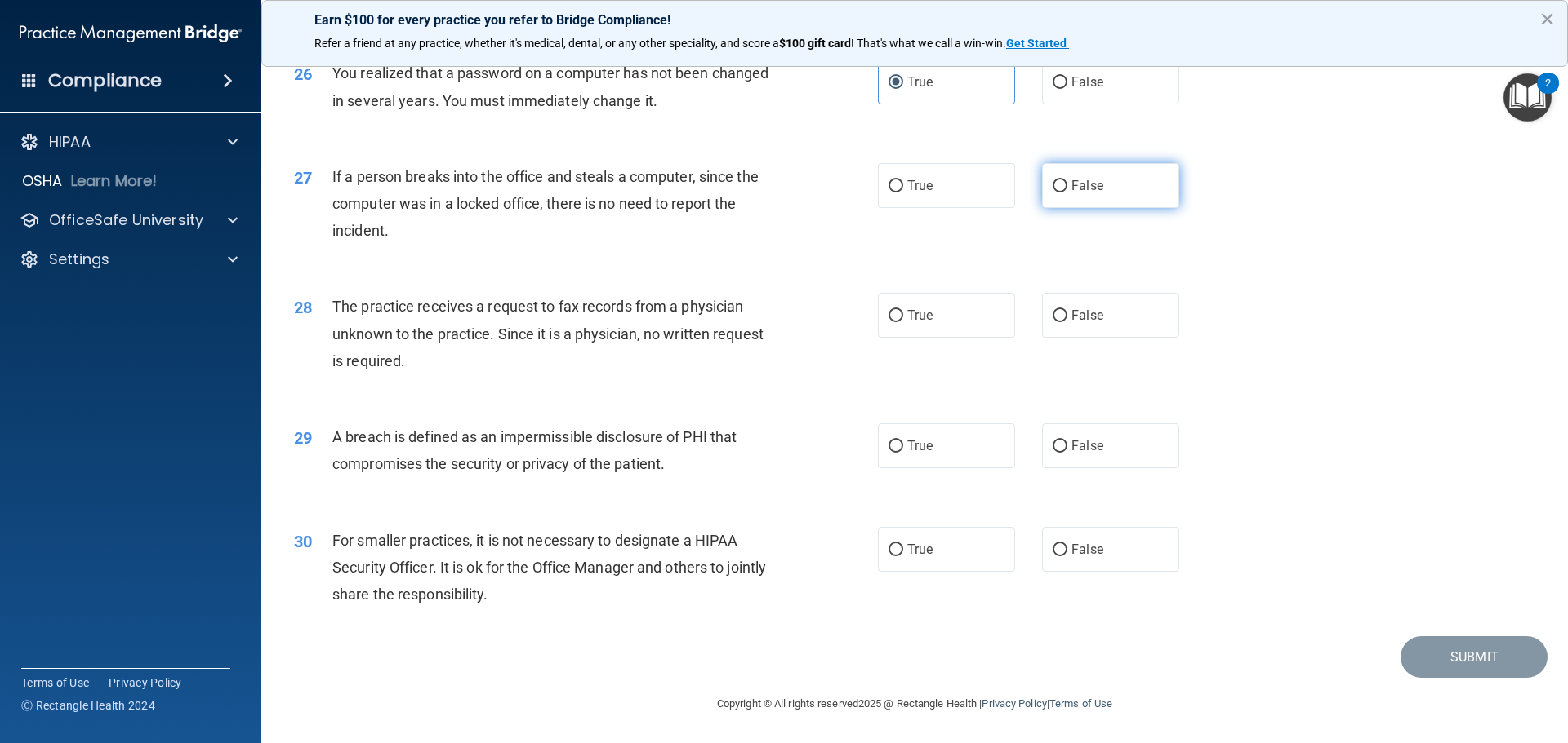
click at [1060, 193] on input "False" at bounding box center [1059, 186] width 15 height 13
radio input "true"
click at [1060, 318] on label "False" at bounding box center [1110, 316] width 137 height 45
click at [1060, 318] on input "False" at bounding box center [1059, 316] width 15 height 13
radio input "true"
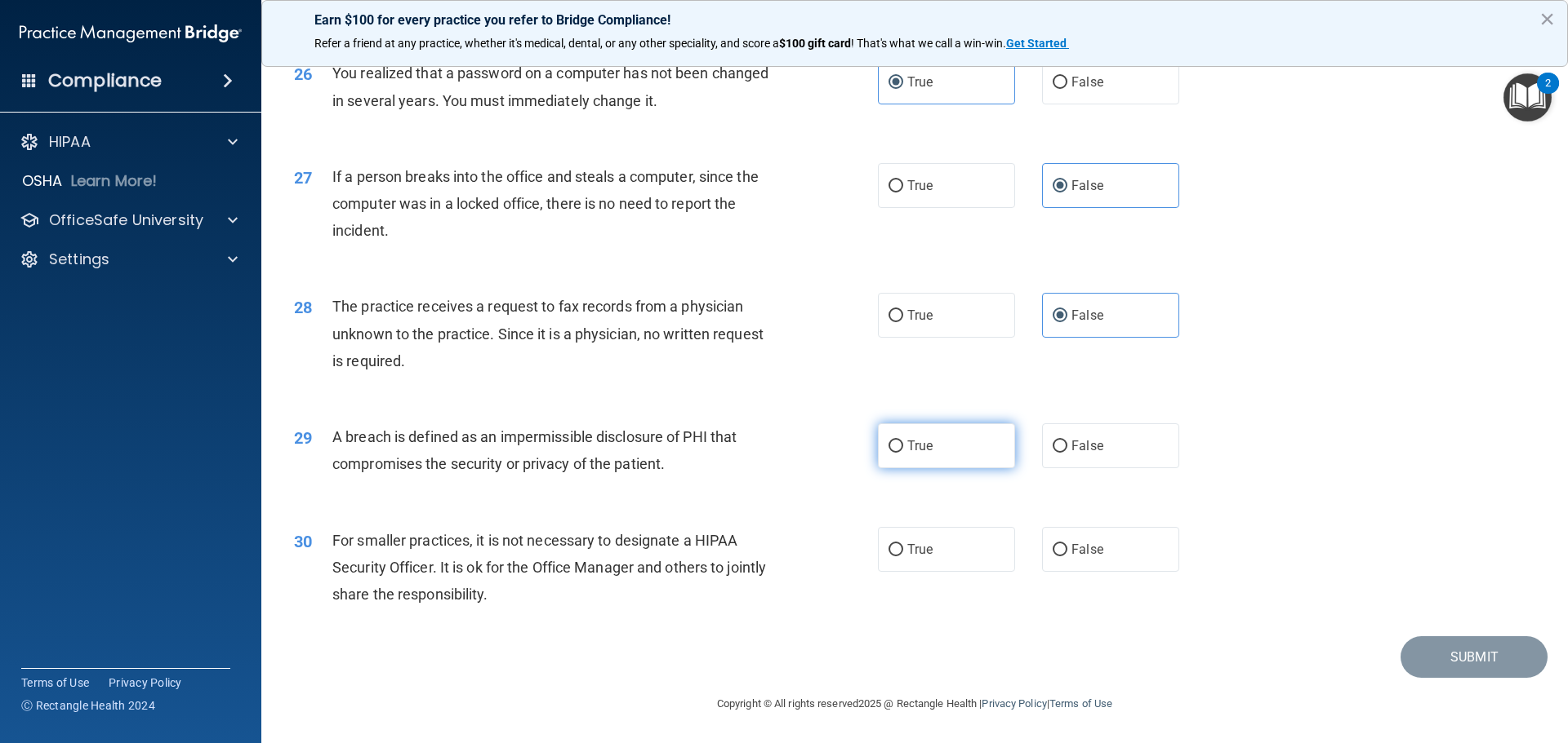
click at [889, 447] on input "True" at bounding box center [895, 447] width 15 height 13
radio input "true"
click at [1113, 571] on label "False" at bounding box center [1110, 549] width 137 height 45
click at [1067, 556] on input "False" at bounding box center [1059, 550] width 15 height 13
radio input "true"
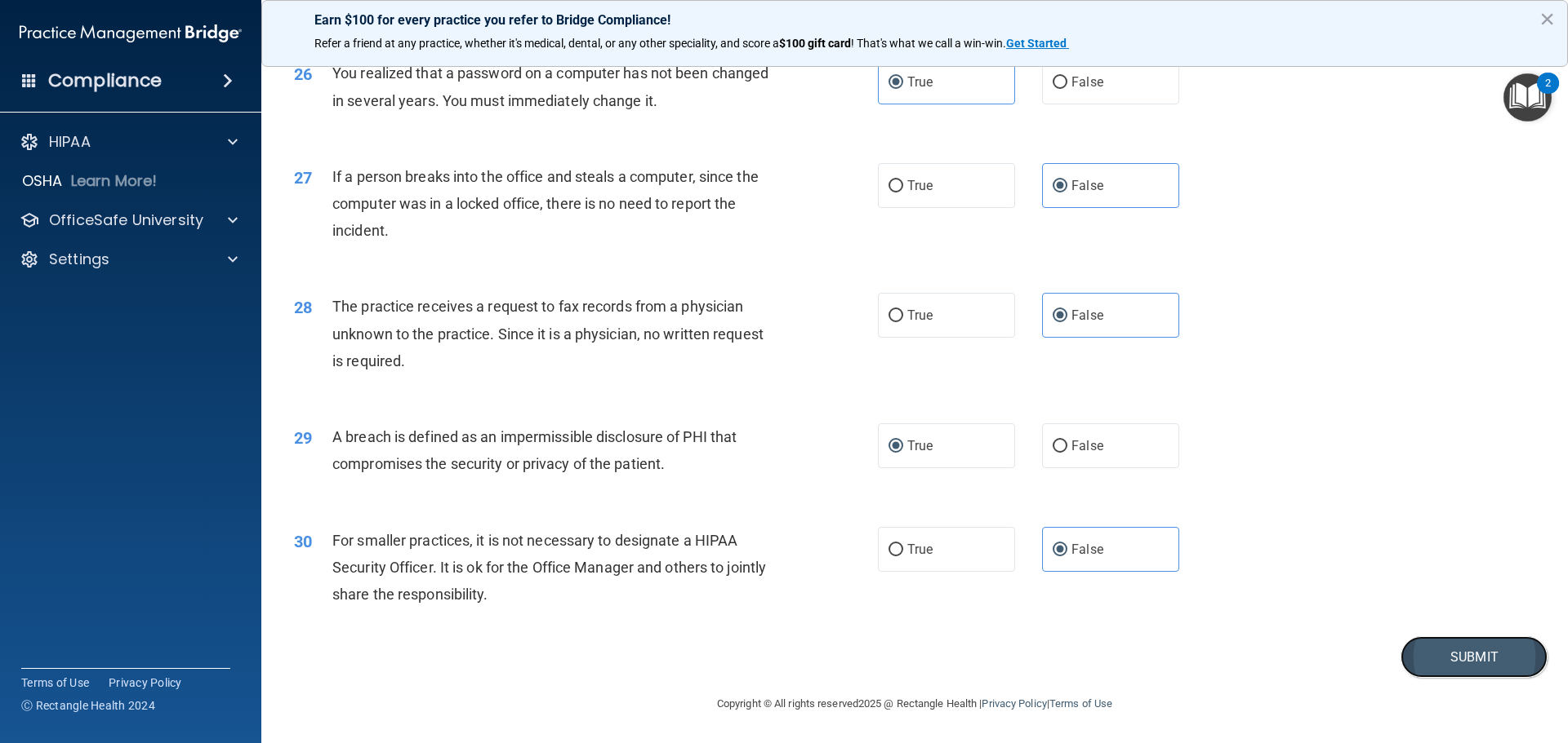
click at [1443, 661] on button "Submit" at bounding box center [1474, 657] width 147 height 42
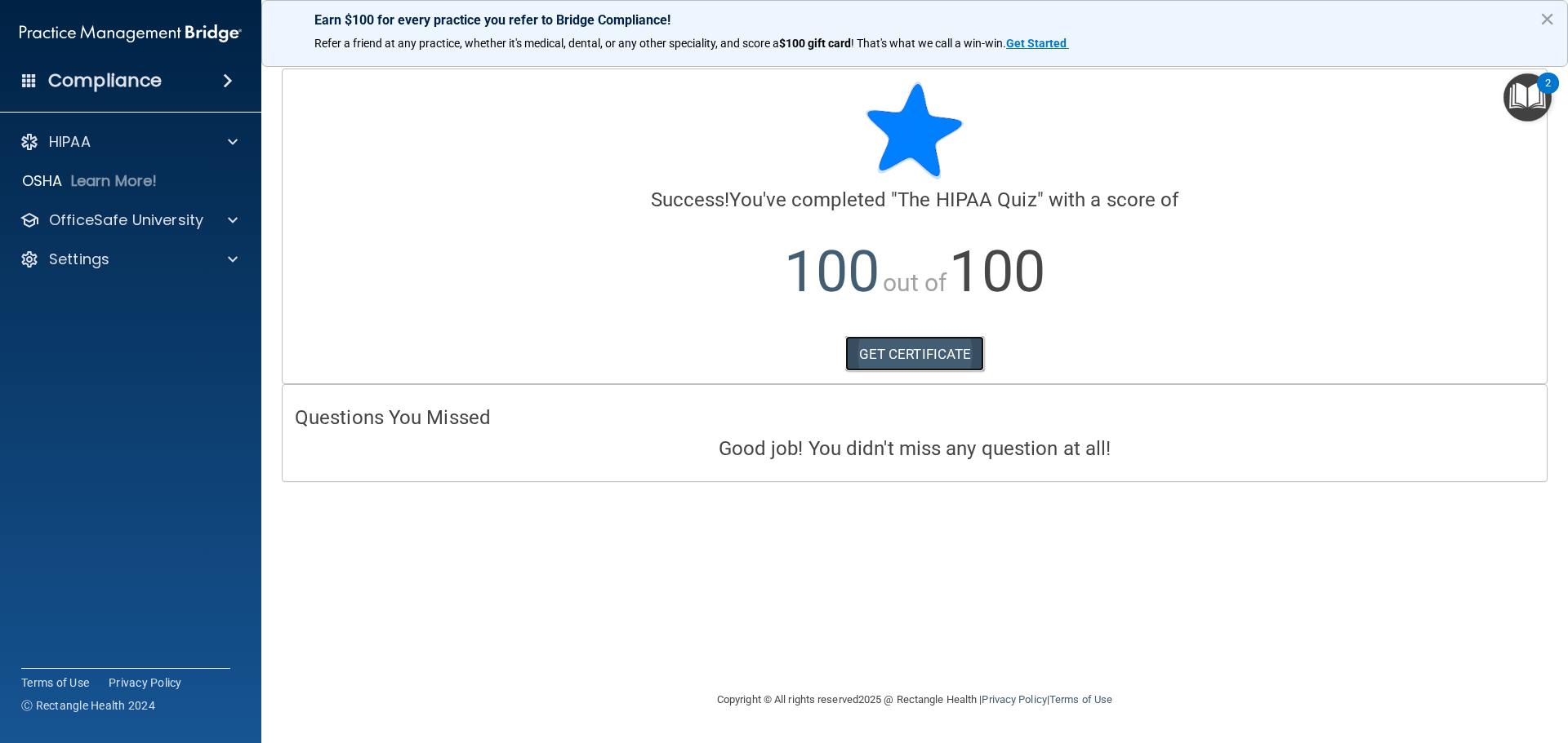
click at [882, 364] on link "GET CERTIFICATE" at bounding box center [915, 354] width 140 height 36
click at [230, 134] on span at bounding box center [233, 142] width 10 height 20
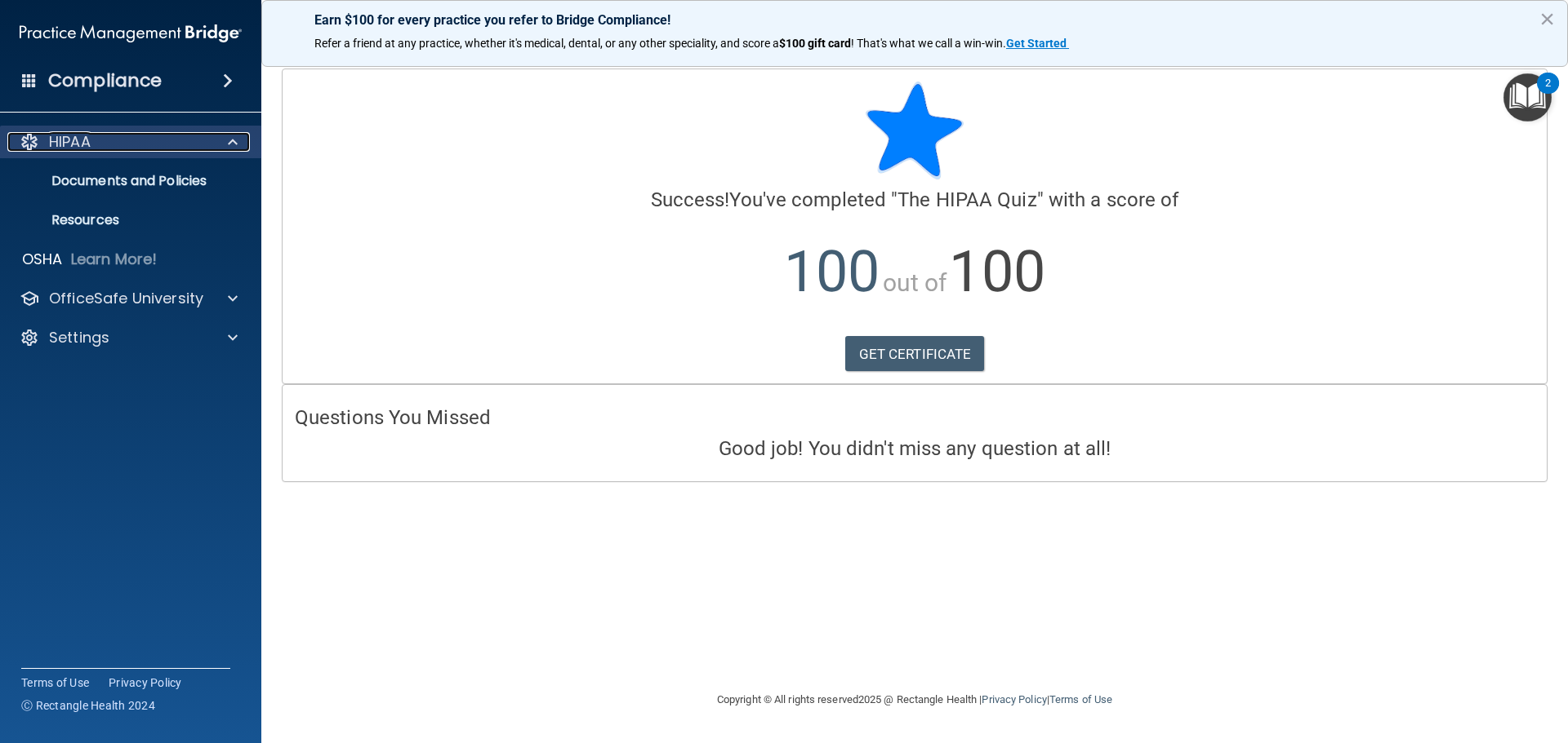
click at [230, 134] on span at bounding box center [233, 142] width 10 height 20
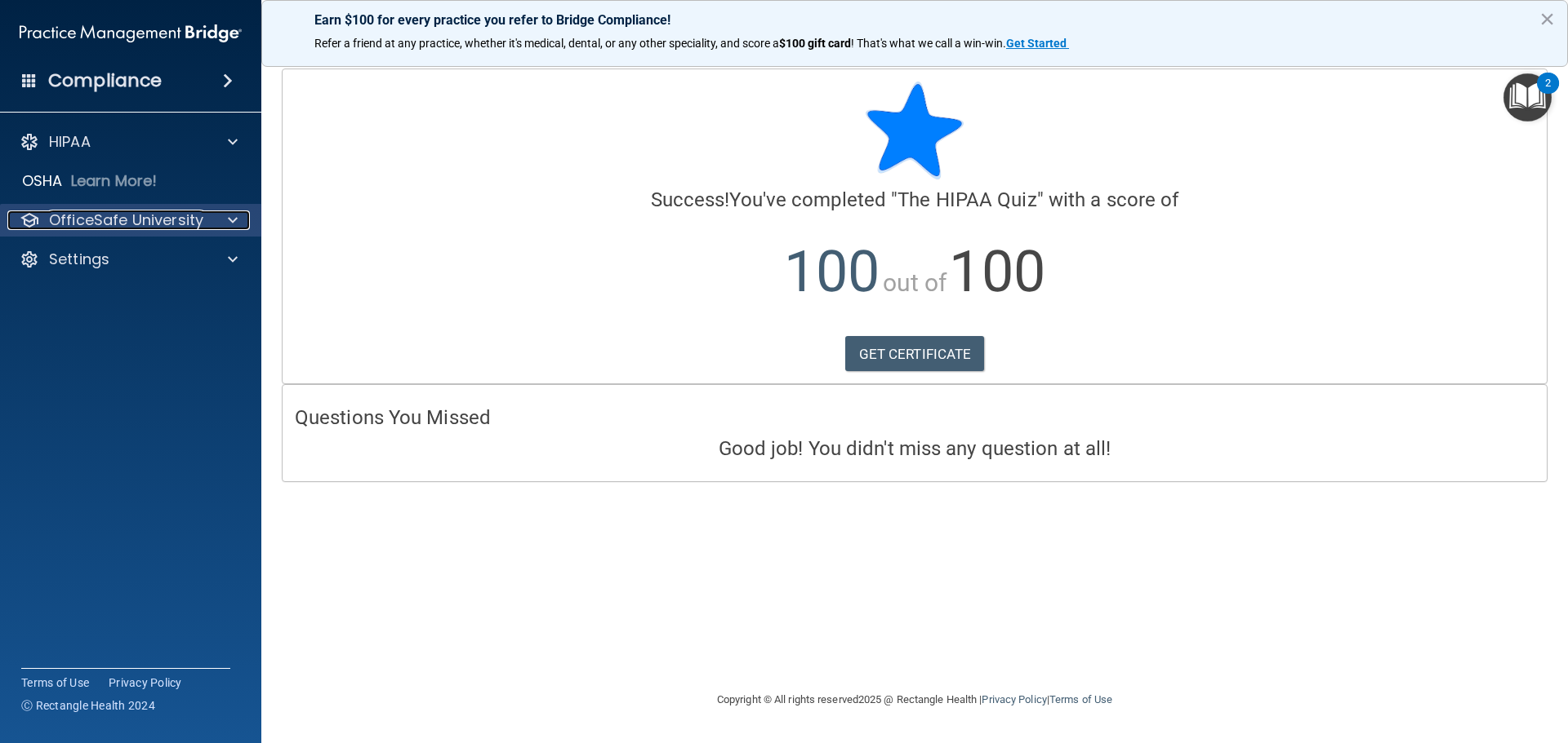
click at [226, 219] on div at bounding box center [231, 220] width 41 height 20
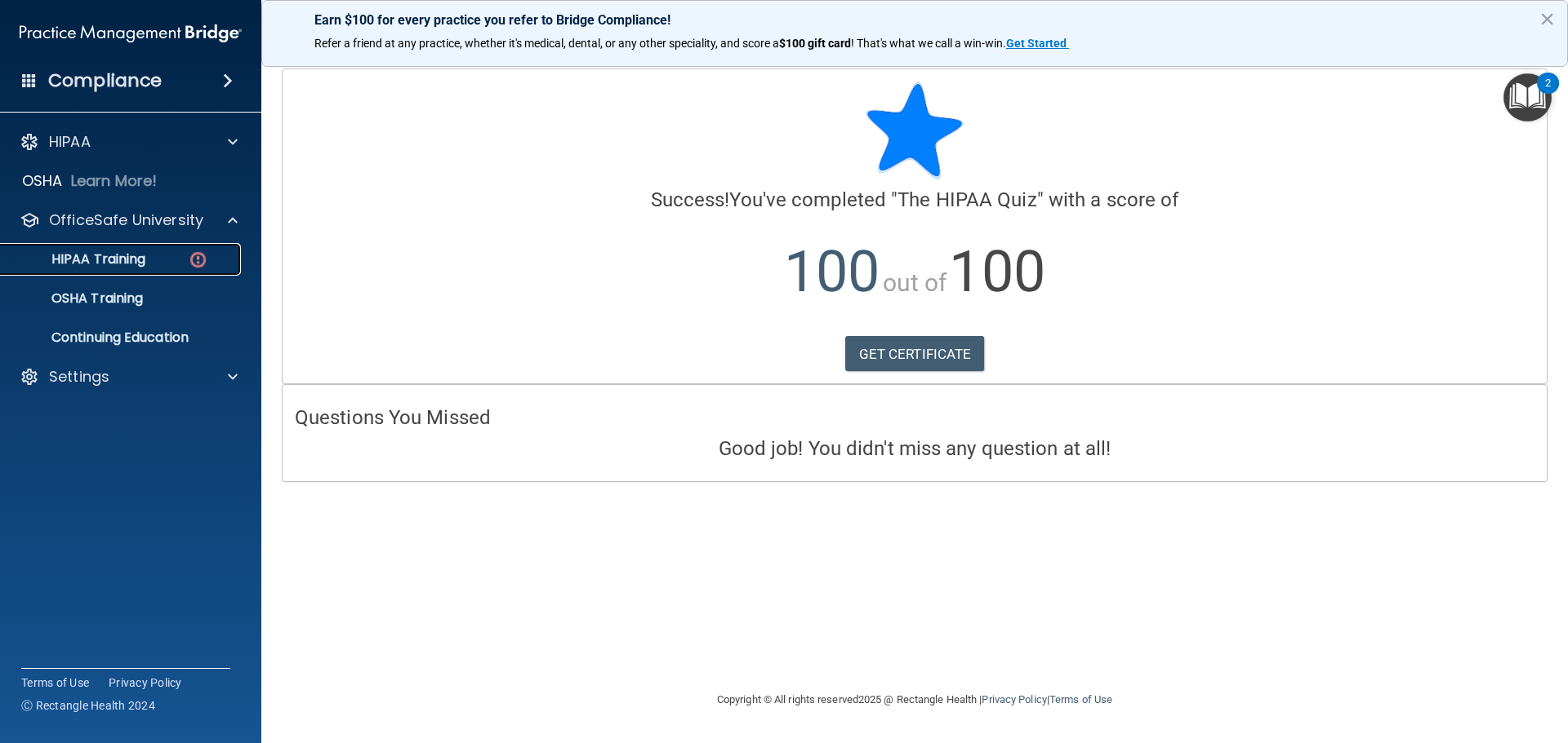
click at [210, 260] on div "HIPAA Training" at bounding box center [122, 259] width 223 height 17
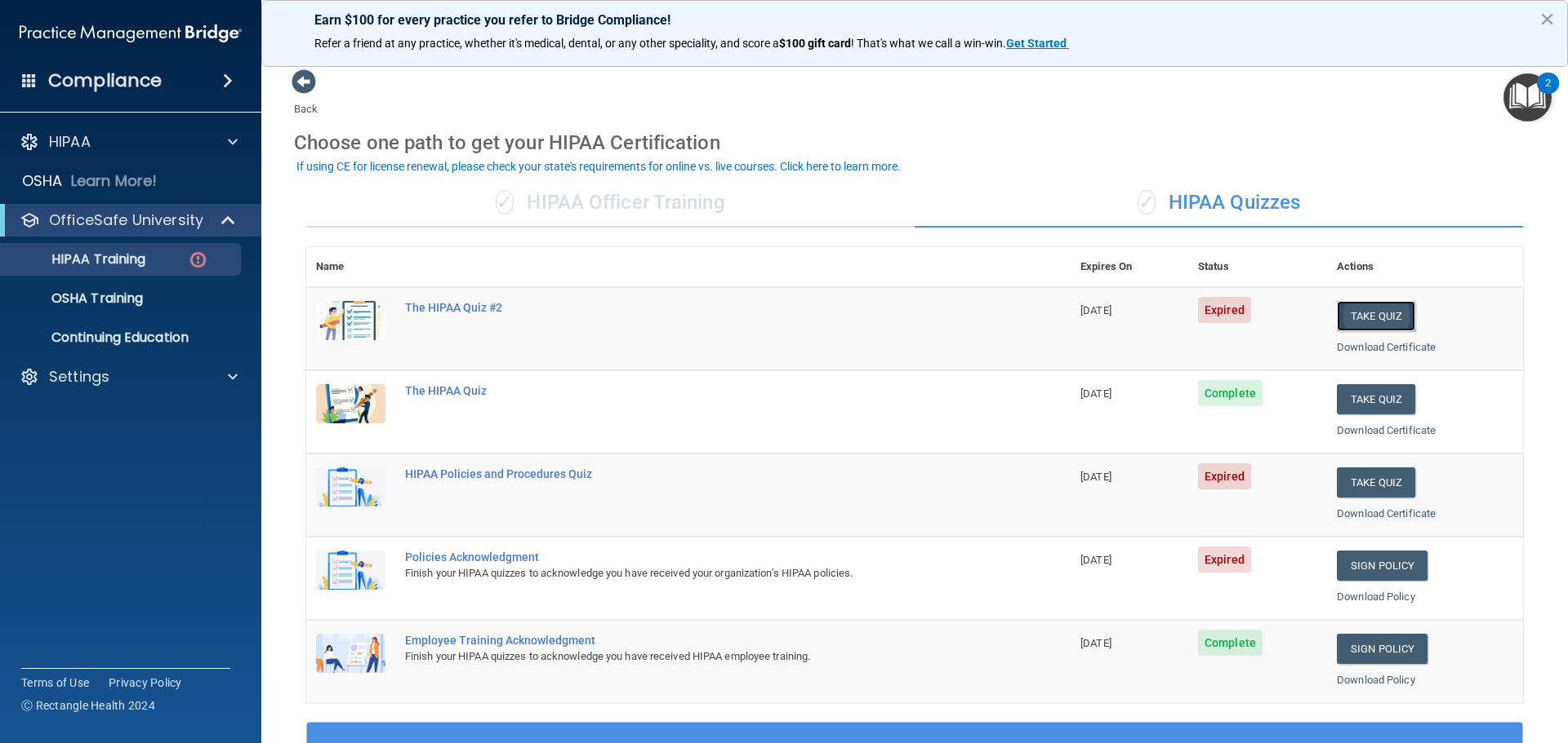
click at [1386, 317] on button "Take Quiz" at bounding box center [1376, 316] width 78 height 30
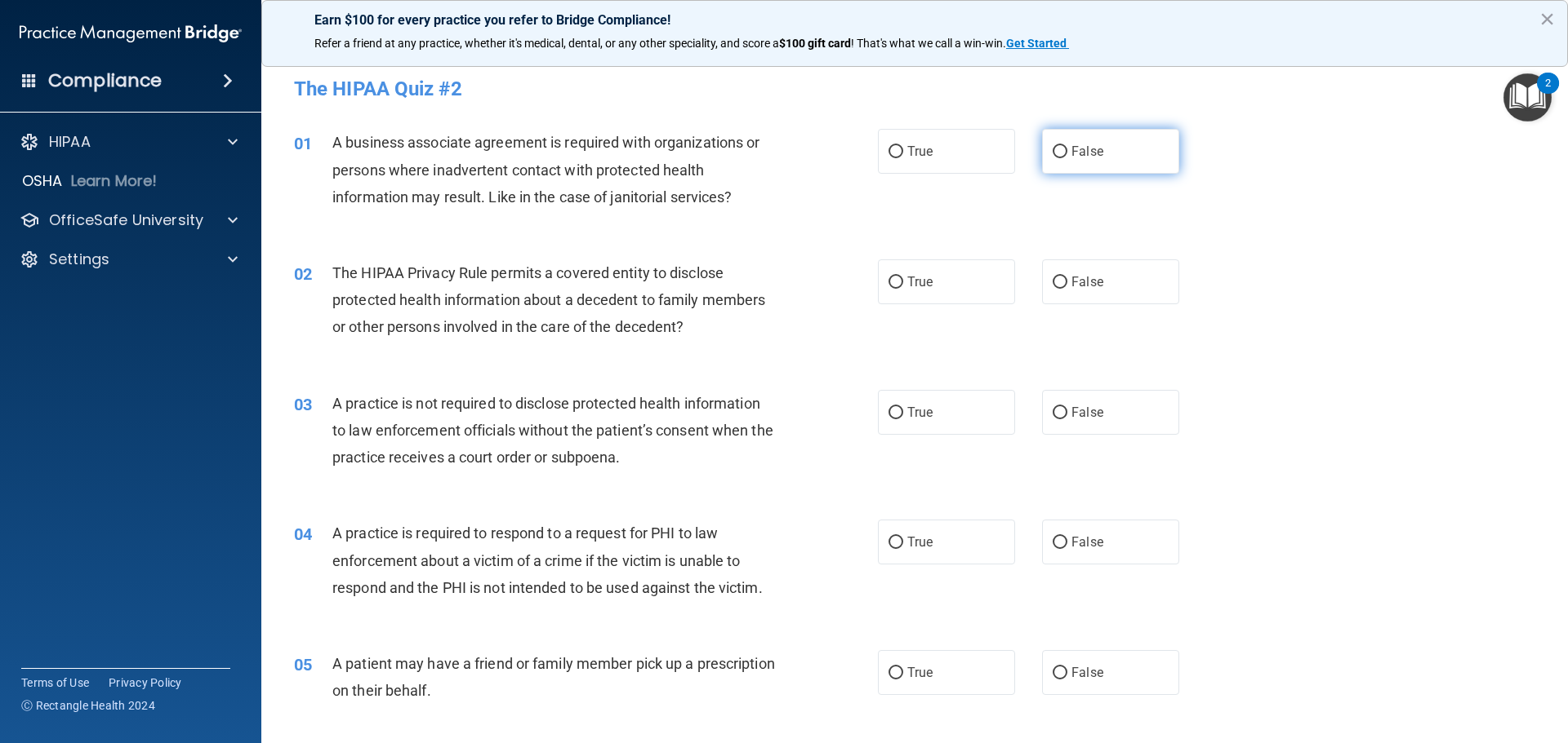
click at [1053, 153] on input "False" at bounding box center [1059, 152] width 15 height 13
radio input "true"
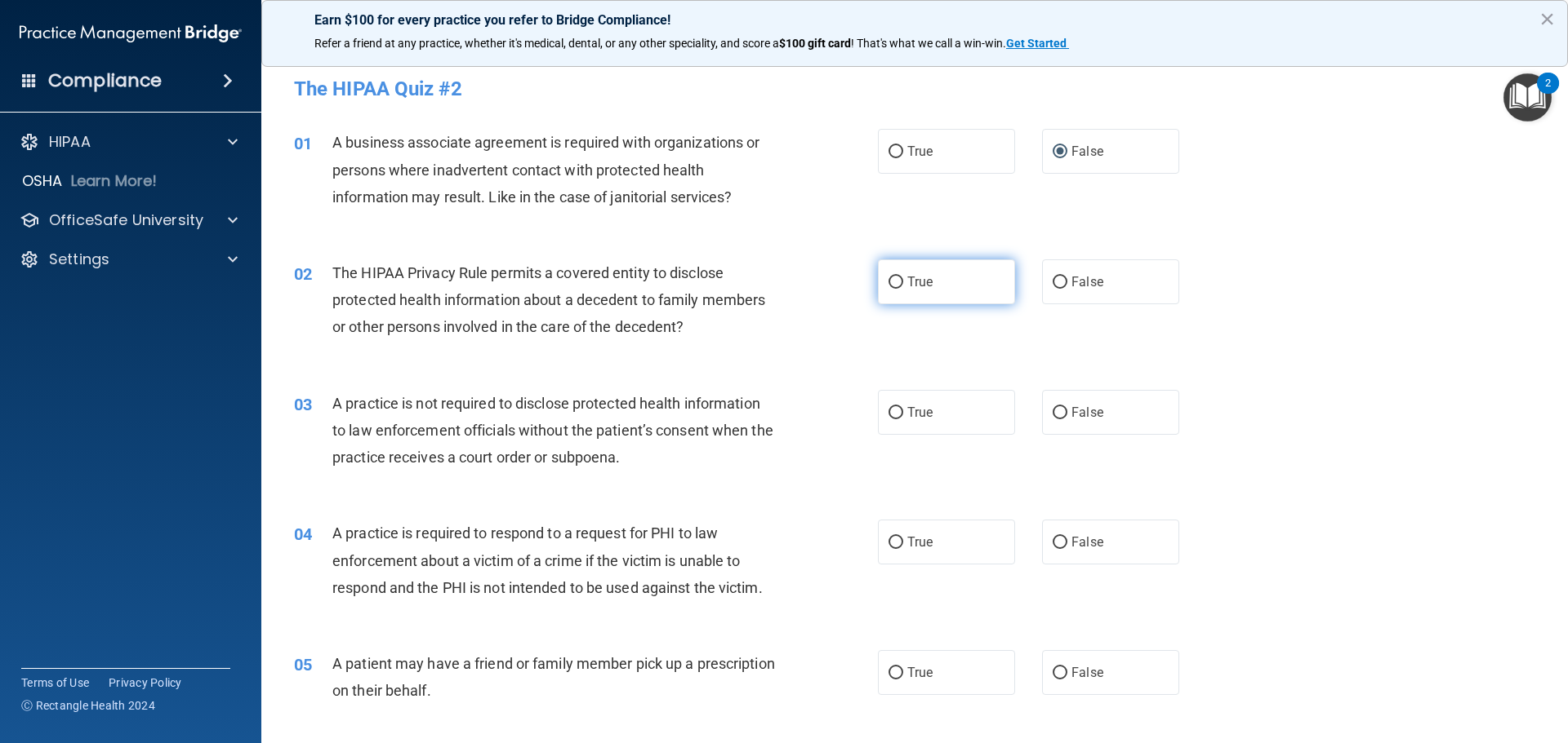
click at [913, 293] on label "True" at bounding box center [946, 282] width 137 height 45
click at [903, 289] on input "True" at bounding box center [895, 283] width 15 height 13
radio input "true"
click at [1068, 403] on label "False" at bounding box center [1110, 413] width 137 height 45
click at [1067, 408] on input "False" at bounding box center [1059, 414] width 15 height 13
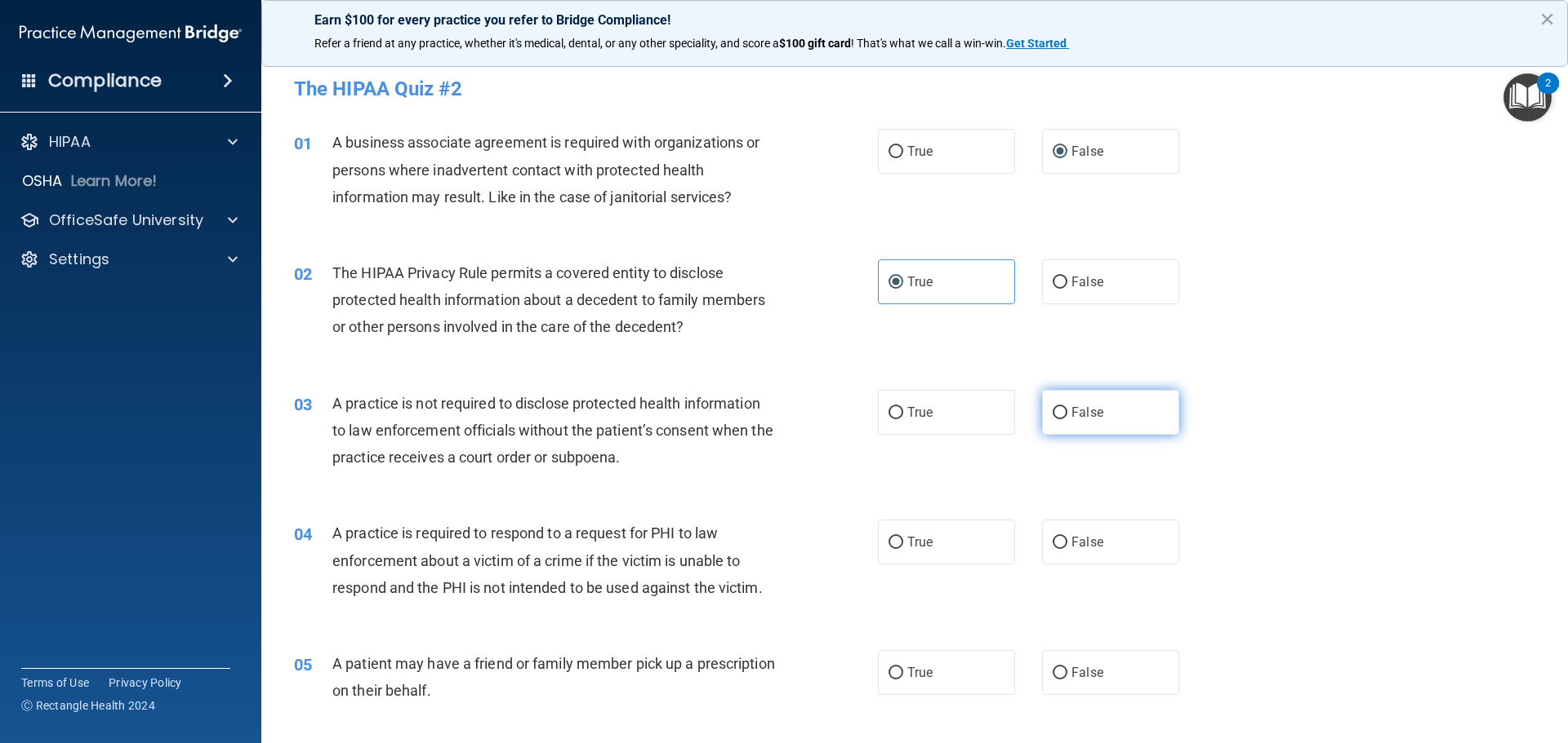
radio input "true"
click at [916, 550] on label "True" at bounding box center [946, 543] width 137 height 45
click at [903, 549] on input "True" at bounding box center [895, 543] width 15 height 13
radio input "true"
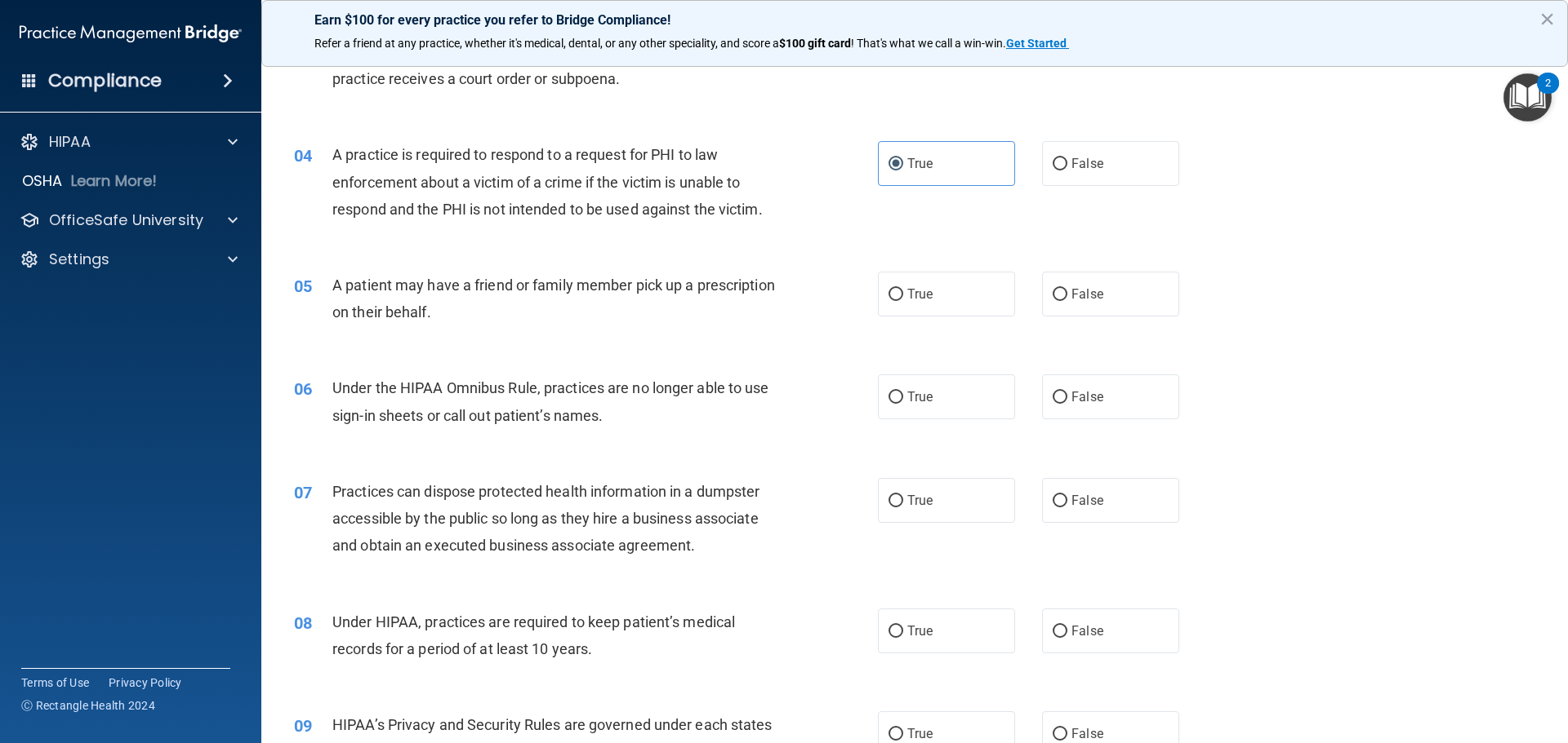
scroll to position [408, 0]
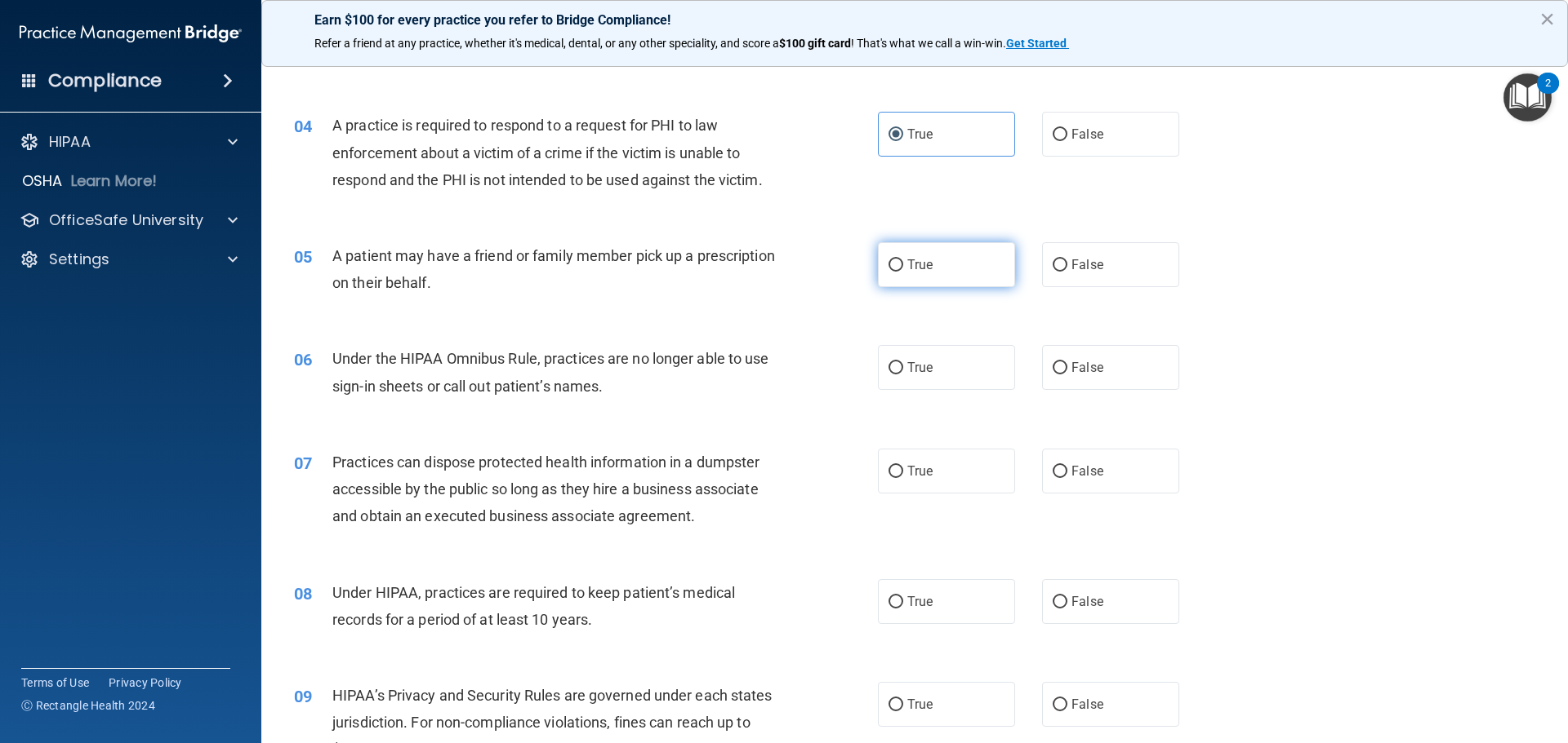
click at [942, 266] on label "True" at bounding box center [946, 265] width 137 height 45
click at [903, 266] on input "True" at bounding box center [895, 265] width 15 height 13
radio input "true"
click at [1095, 376] on label "False" at bounding box center [1110, 368] width 137 height 45
click at [1067, 374] on input "False" at bounding box center [1059, 369] width 15 height 13
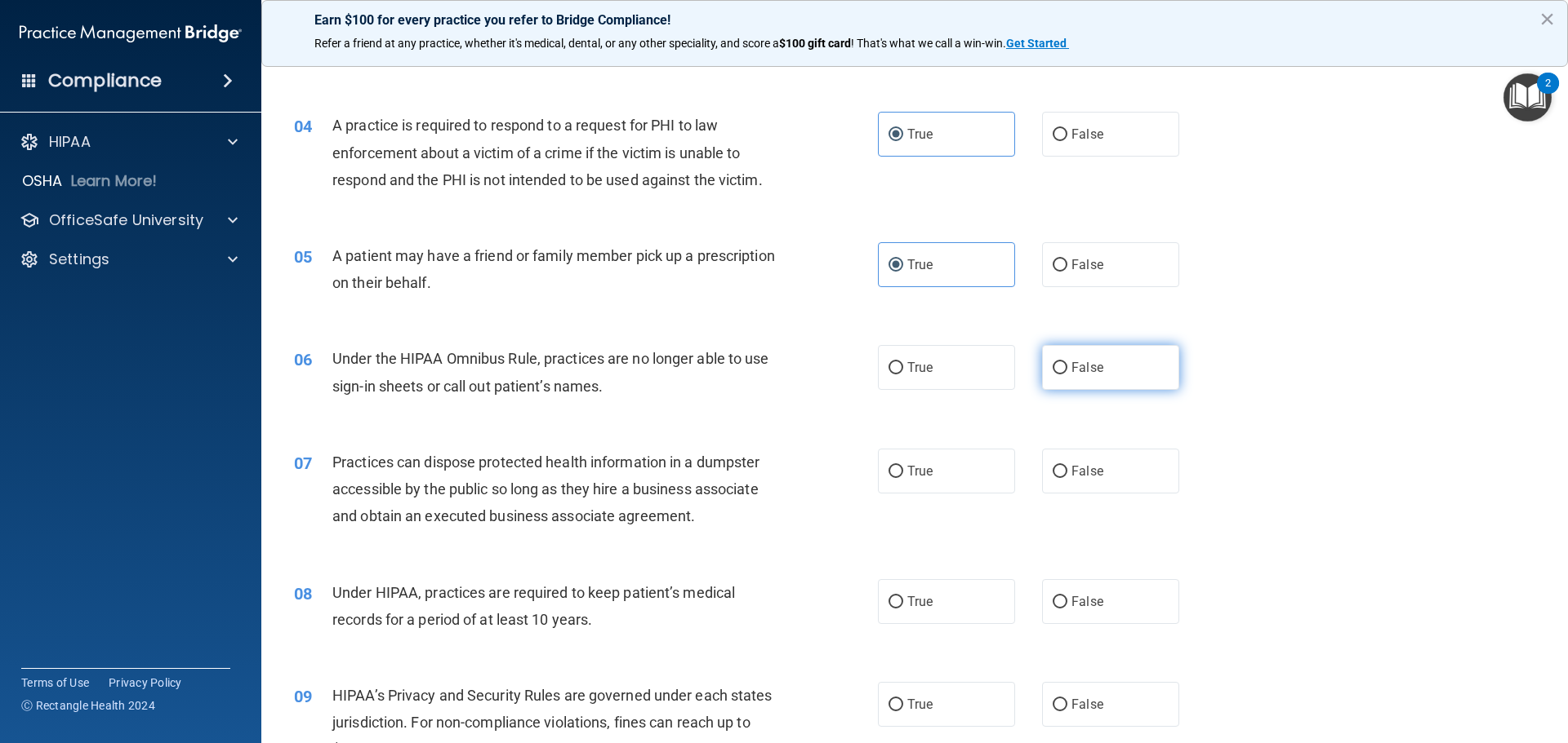
radio input "true"
click at [1071, 474] on span "False" at bounding box center [1087, 471] width 32 height 16
click at [1065, 474] on input "False" at bounding box center [1059, 472] width 15 height 13
radio input "true"
click at [1073, 611] on label "False" at bounding box center [1110, 602] width 137 height 45
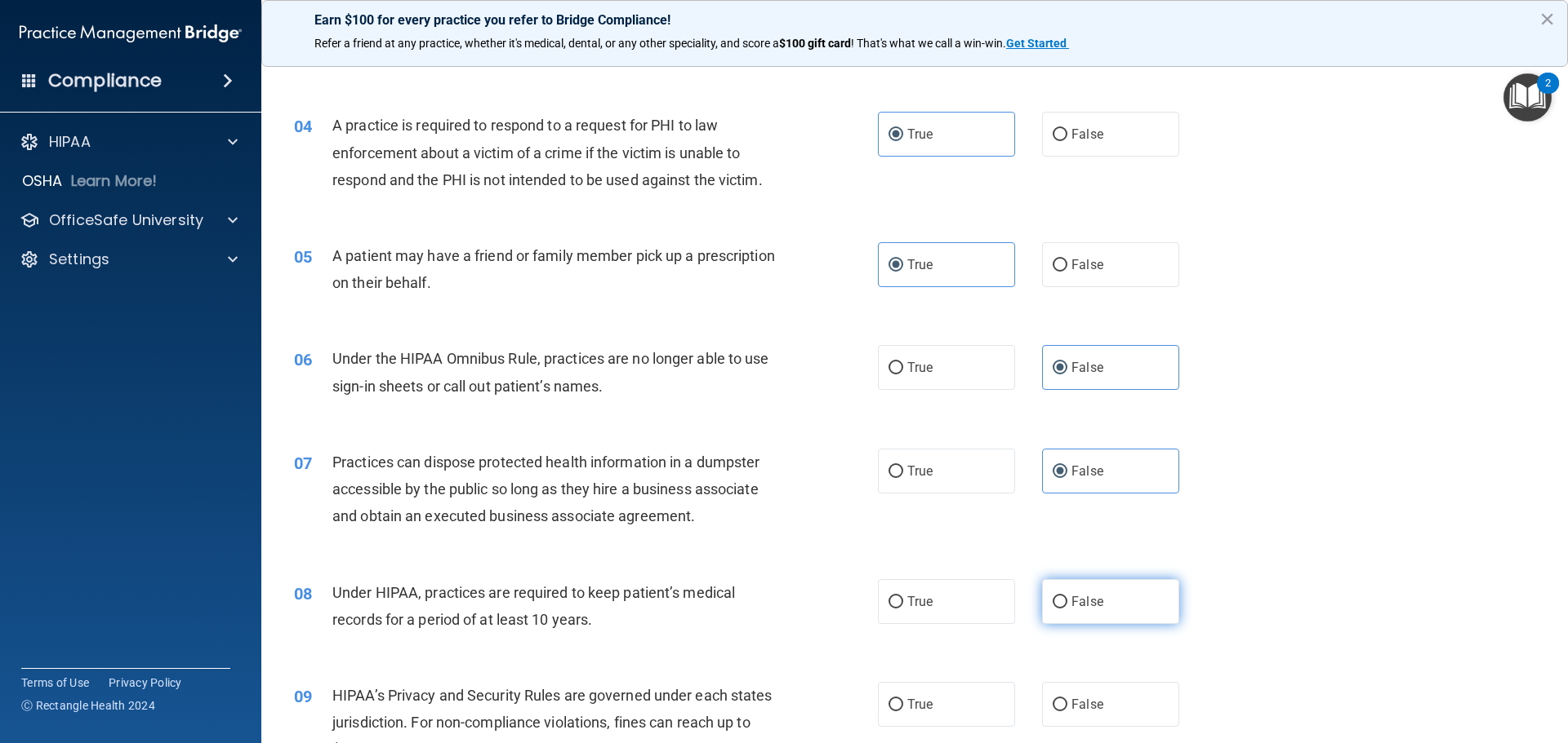
click at [1067, 609] on input "False" at bounding box center [1059, 602] width 15 height 13
radio input "true"
click at [1070, 696] on label "False" at bounding box center [1110, 705] width 137 height 45
click at [1067, 699] on input "False" at bounding box center [1059, 705] width 15 height 13
radio input "true"
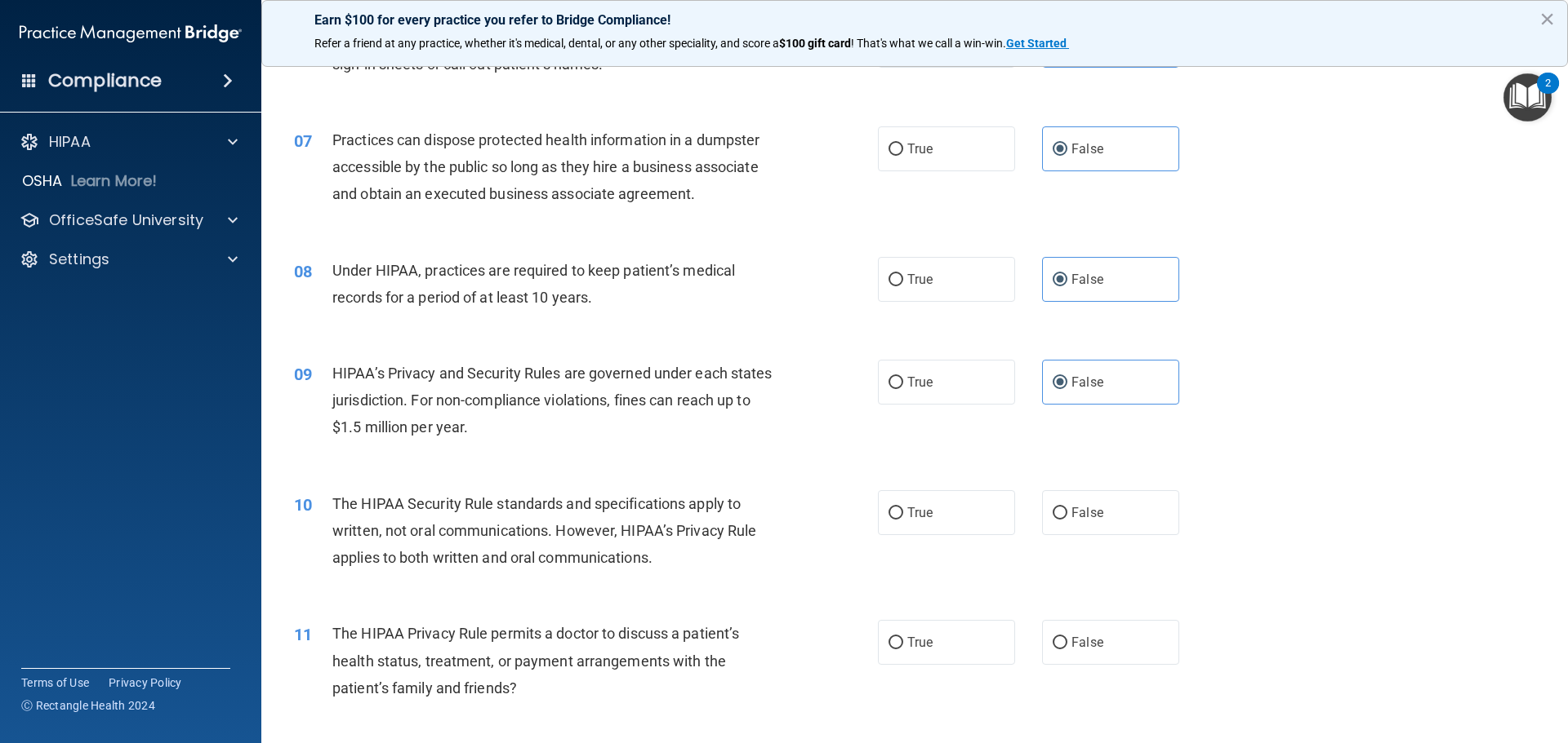
scroll to position [734, 0]
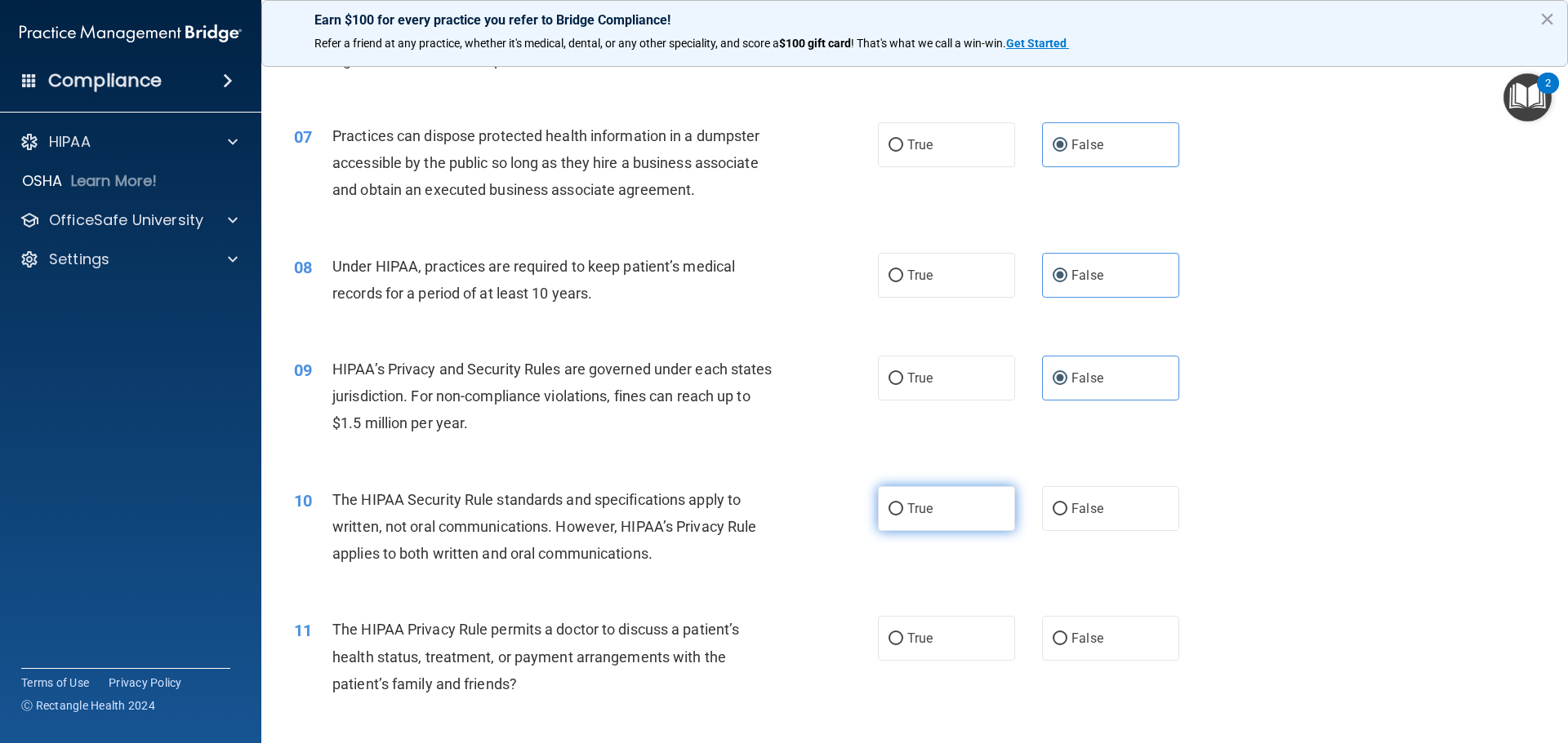
click at [944, 518] on label "True" at bounding box center [946, 509] width 137 height 45
click at [903, 516] on input "True" at bounding box center [895, 509] width 15 height 13
radio input "true"
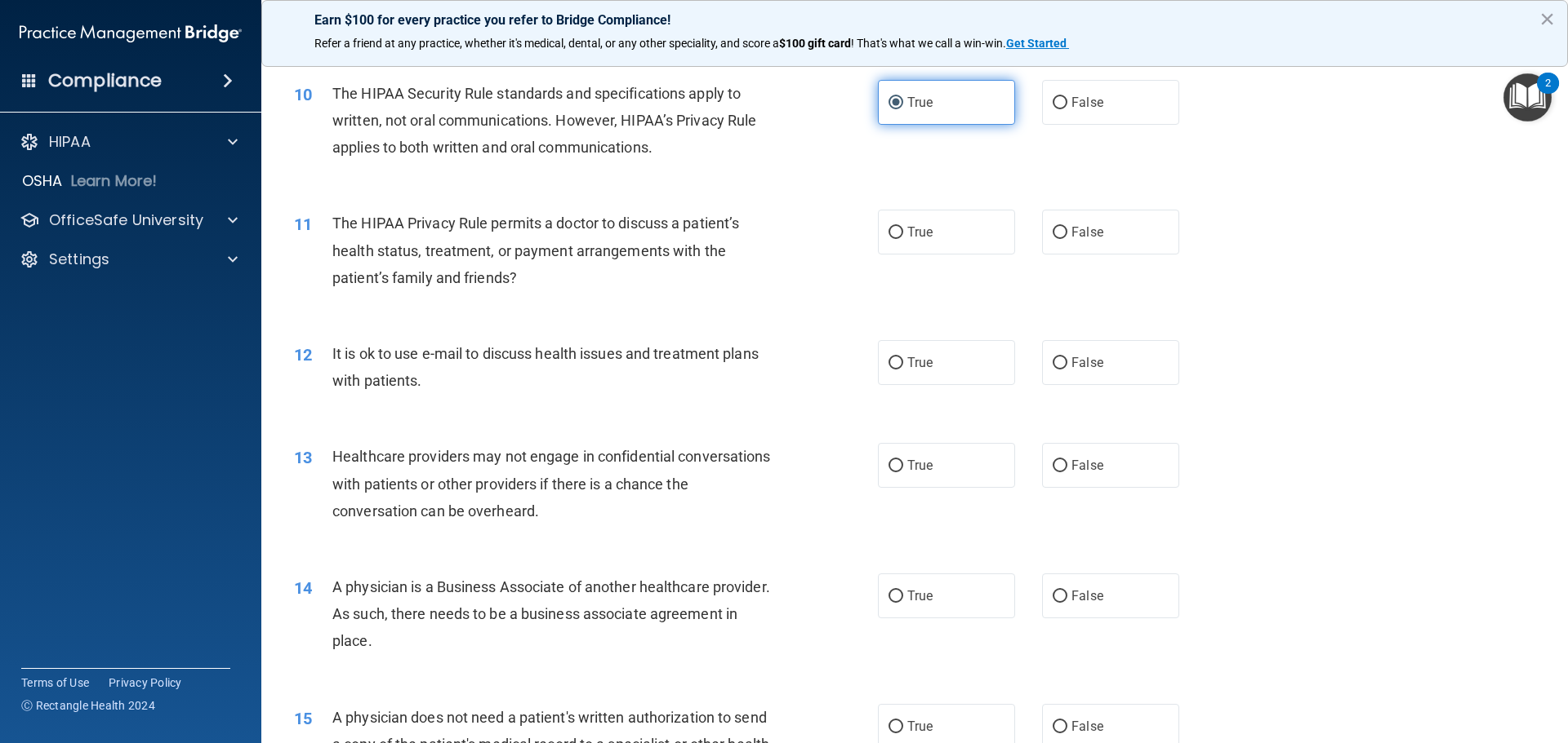
scroll to position [1143, 0]
click at [969, 235] on label "True" at bounding box center [946, 231] width 137 height 45
click at [903, 235] on input "True" at bounding box center [895, 231] width 15 height 13
radio input "true"
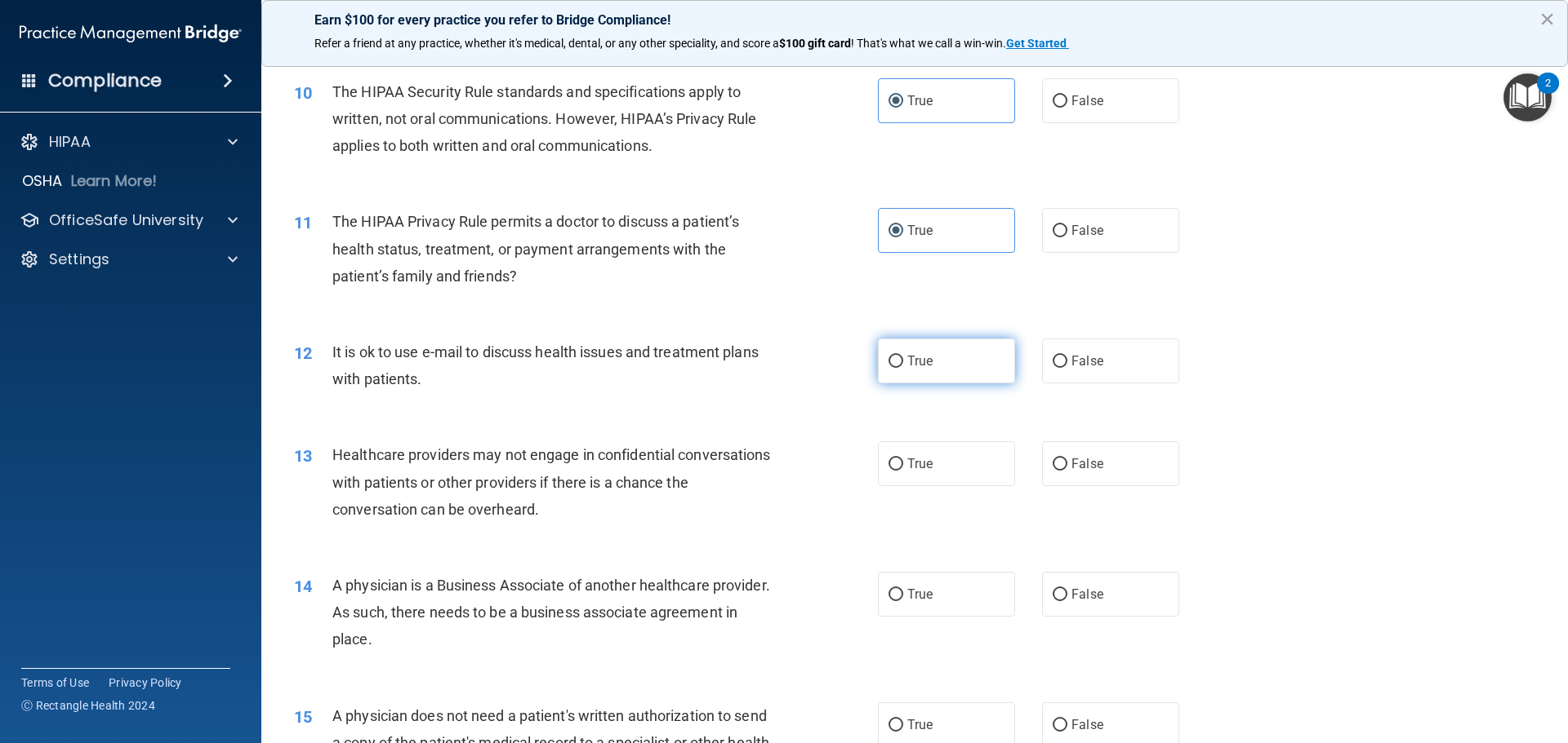
click at [926, 366] on span "True" at bounding box center [919, 361] width 25 height 16
click at [903, 366] on input "True" at bounding box center [895, 362] width 15 height 13
radio input "true"
click at [1080, 461] on span "False" at bounding box center [1087, 464] width 32 height 16
click at [1067, 461] on input "False" at bounding box center [1059, 464] width 15 height 13
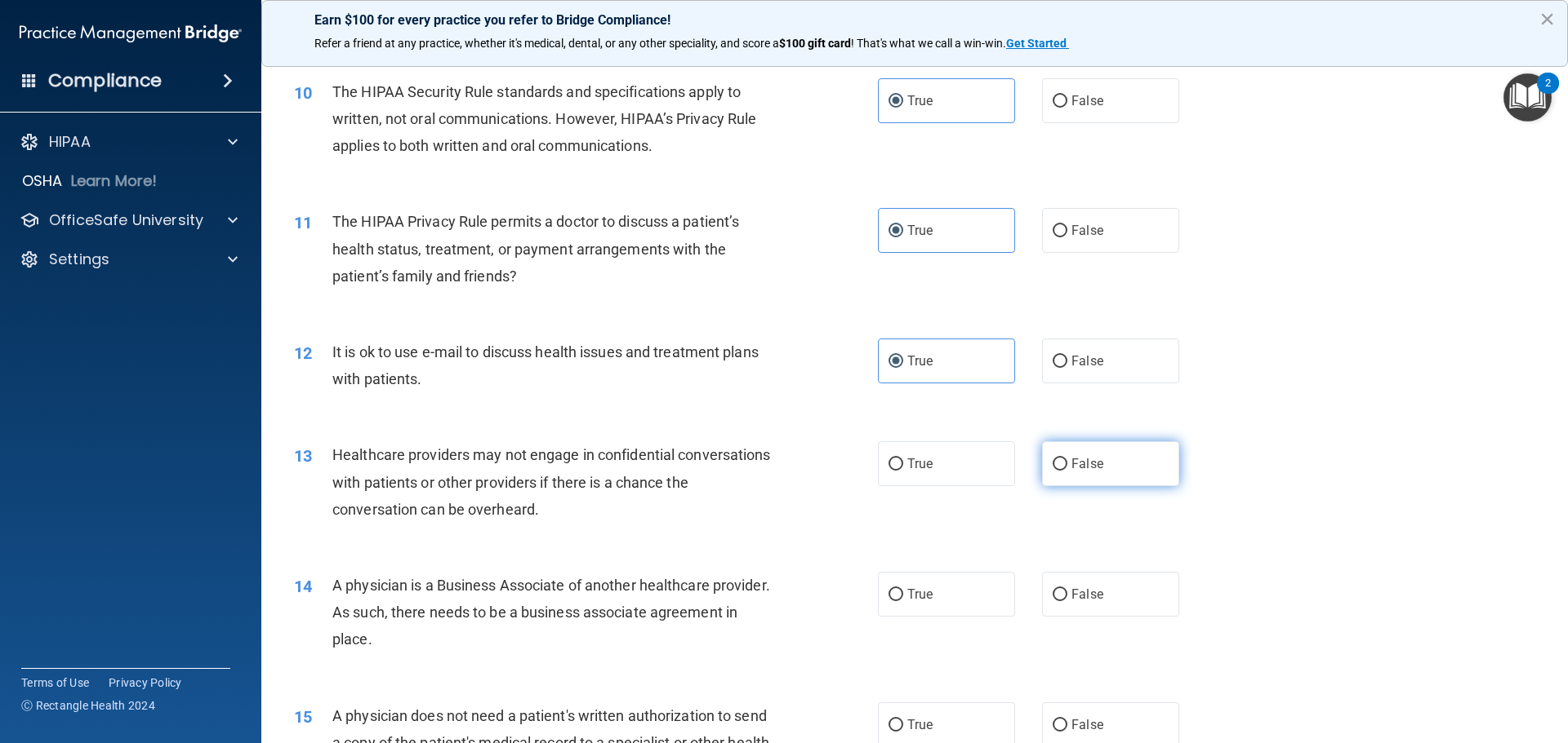
radio input "true"
click at [1072, 615] on label "False" at bounding box center [1110, 594] width 137 height 45
click at [1067, 601] on input "False" at bounding box center [1059, 595] width 15 height 13
radio input "true"
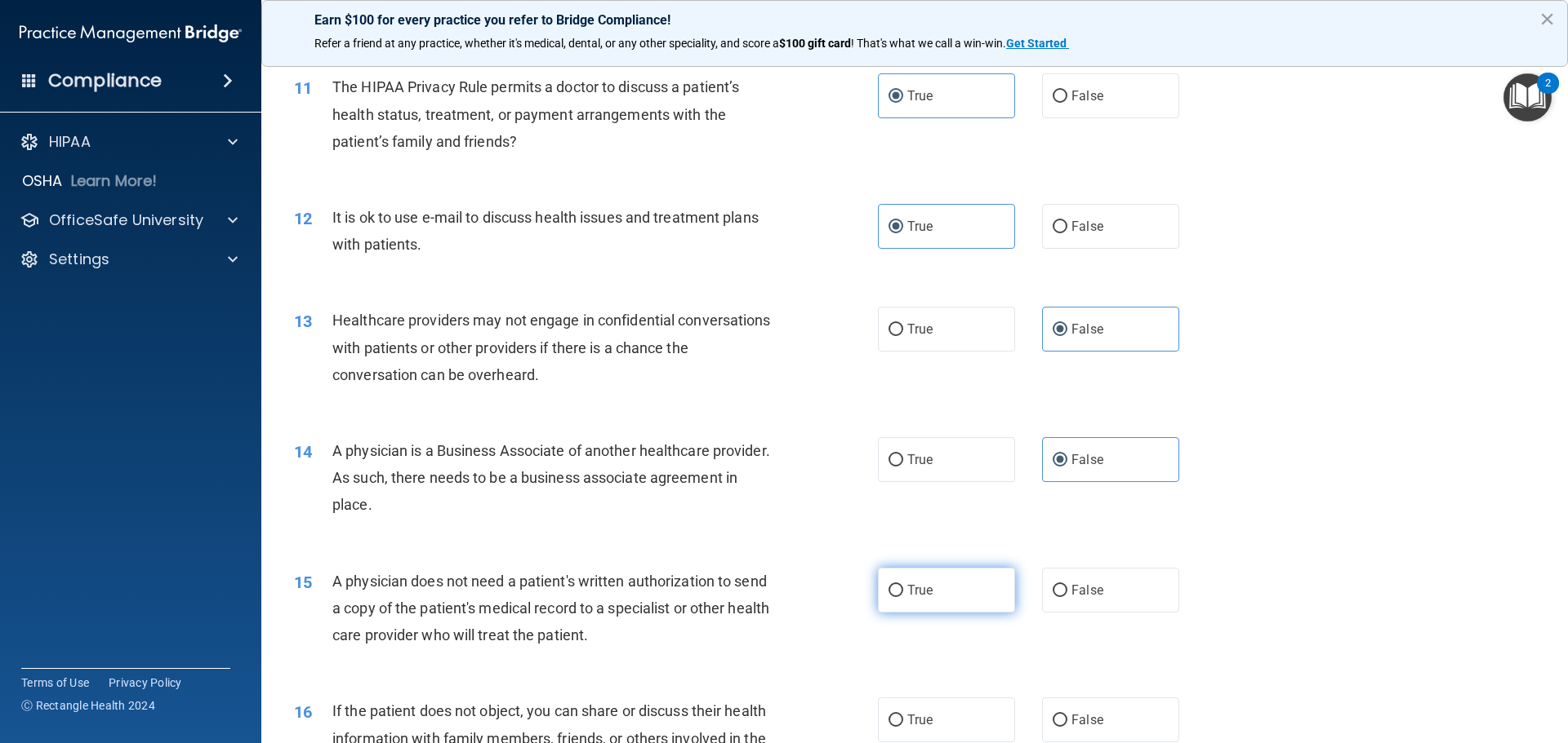
scroll to position [1387, 0]
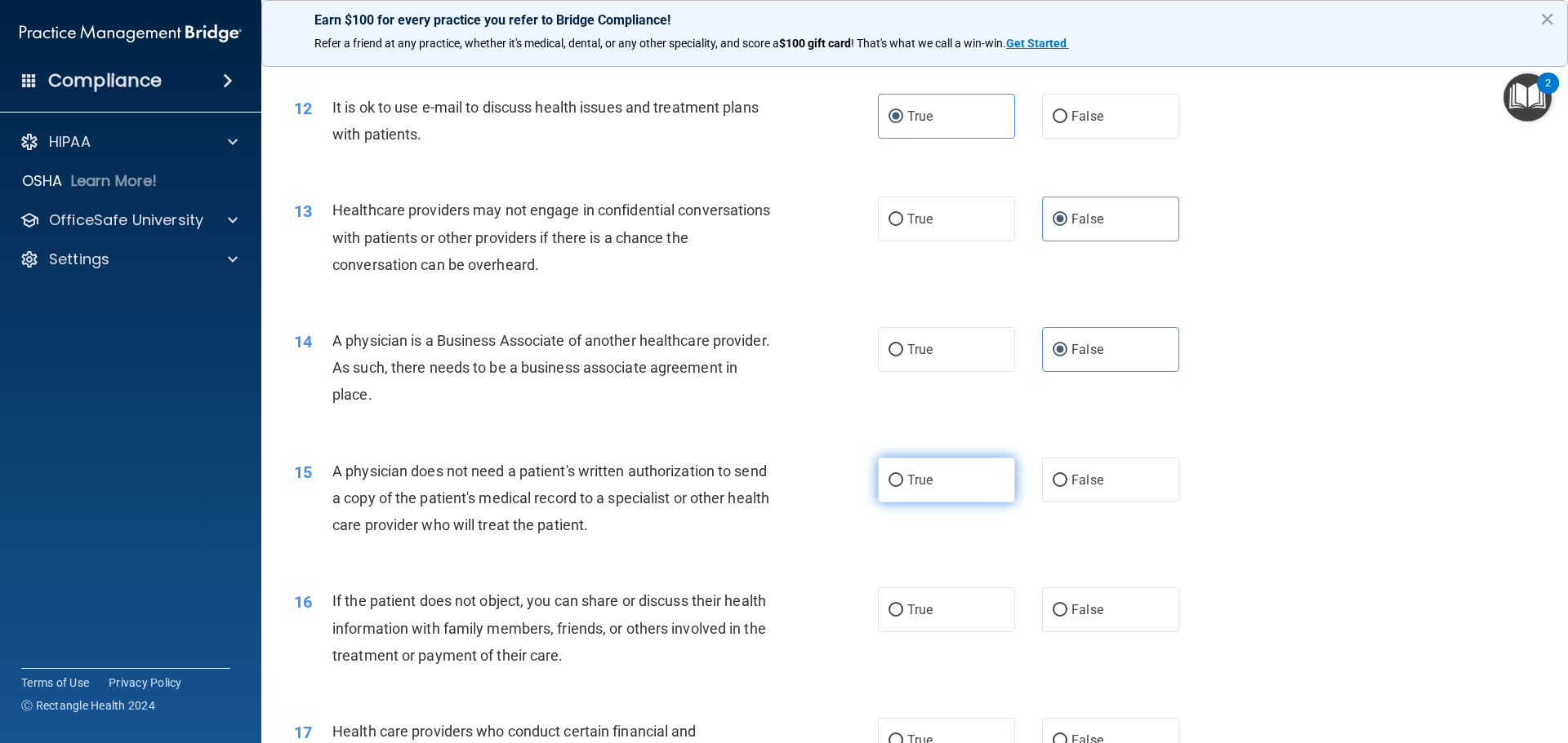
click at [929, 479] on label "True" at bounding box center [946, 480] width 137 height 45
click at [903, 479] on input "True" at bounding box center [895, 481] width 15 height 13
radio input "true"
click at [930, 600] on label "True" at bounding box center [946, 610] width 137 height 45
click at [903, 605] on input "True" at bounding box center [895, 611] width 15 height 13
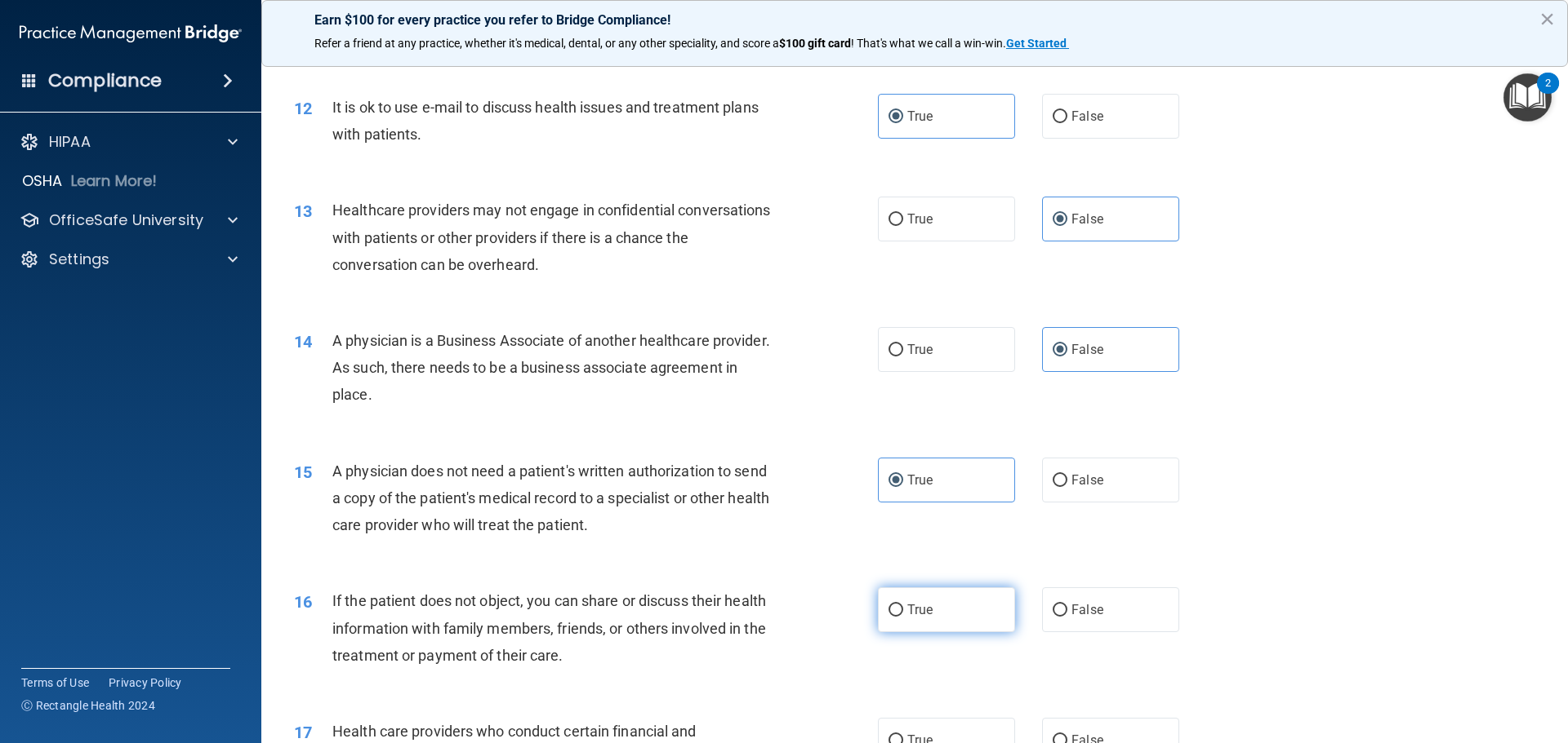
radio input "true"
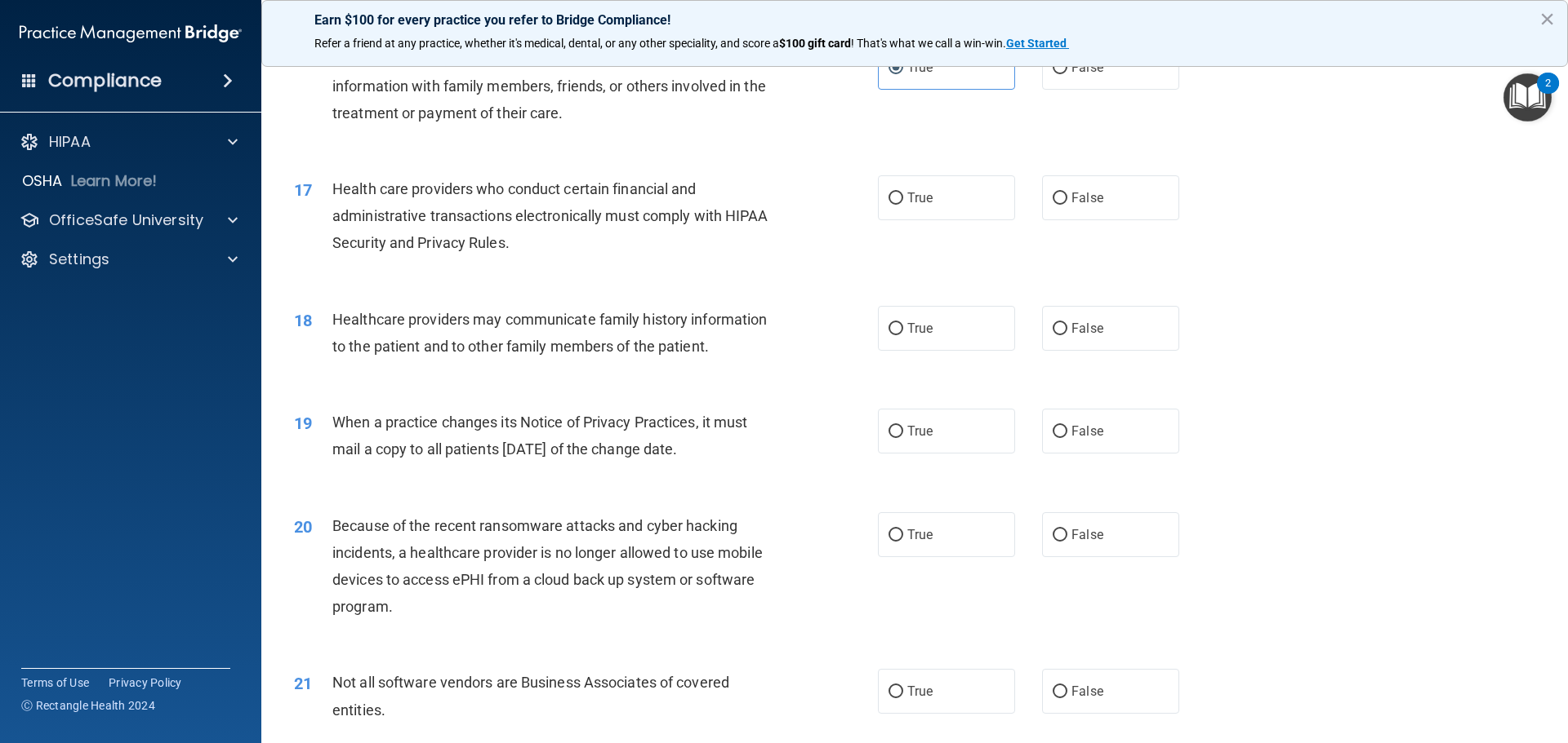
scroll to position [1959, 0]
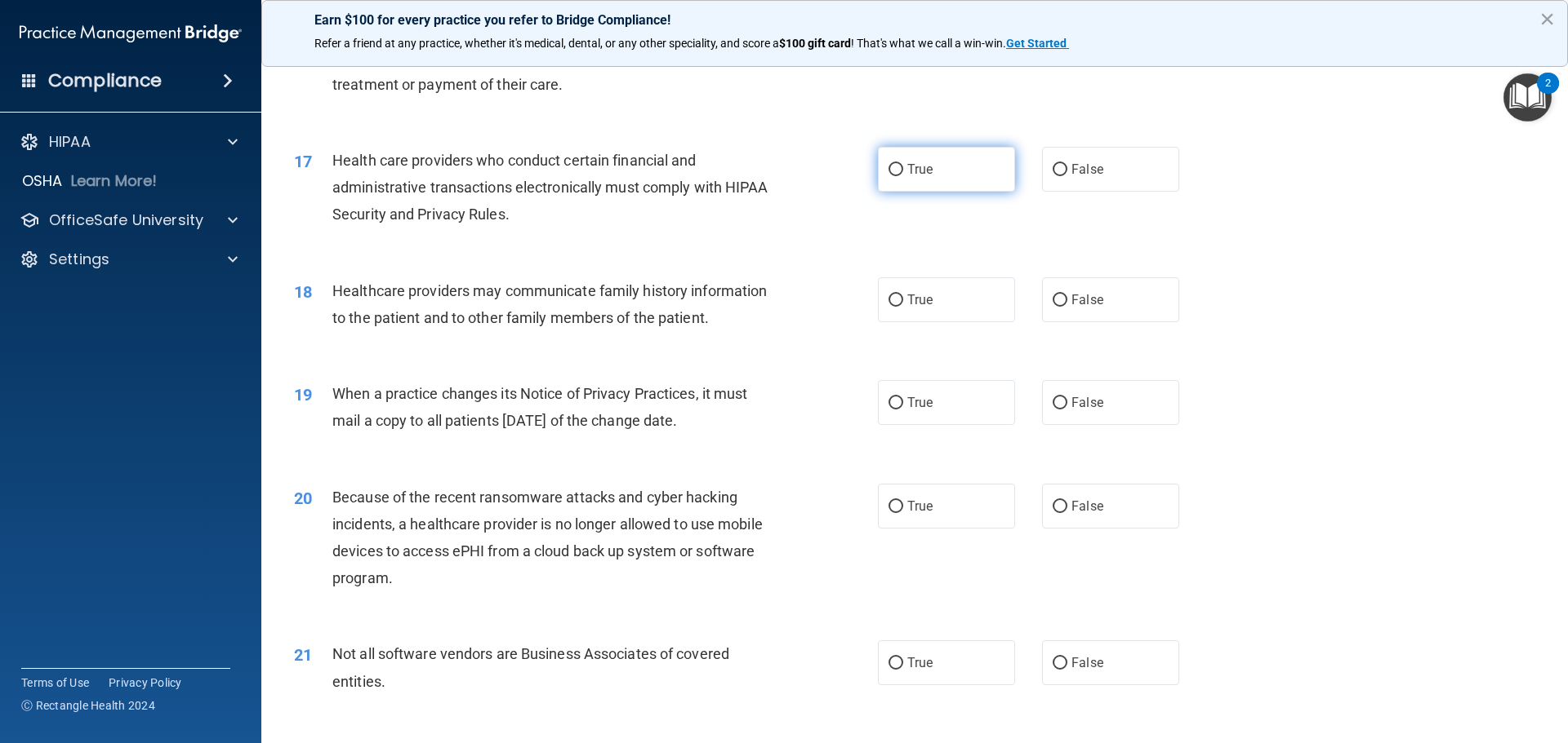
click at [946, 185] on label "True" at bounding box center [946, 169] width 137 height 45
click at [903, 176] on input "True" at bounding box center [895, 170] width 15 height 13
radio input "true"
click at [1095, 319] on label "False" at bounding box center [1110, 300] width 137 height 45
click at [1067, 307] on input "False" at bounding box center [1059, 300] width 15 height 13
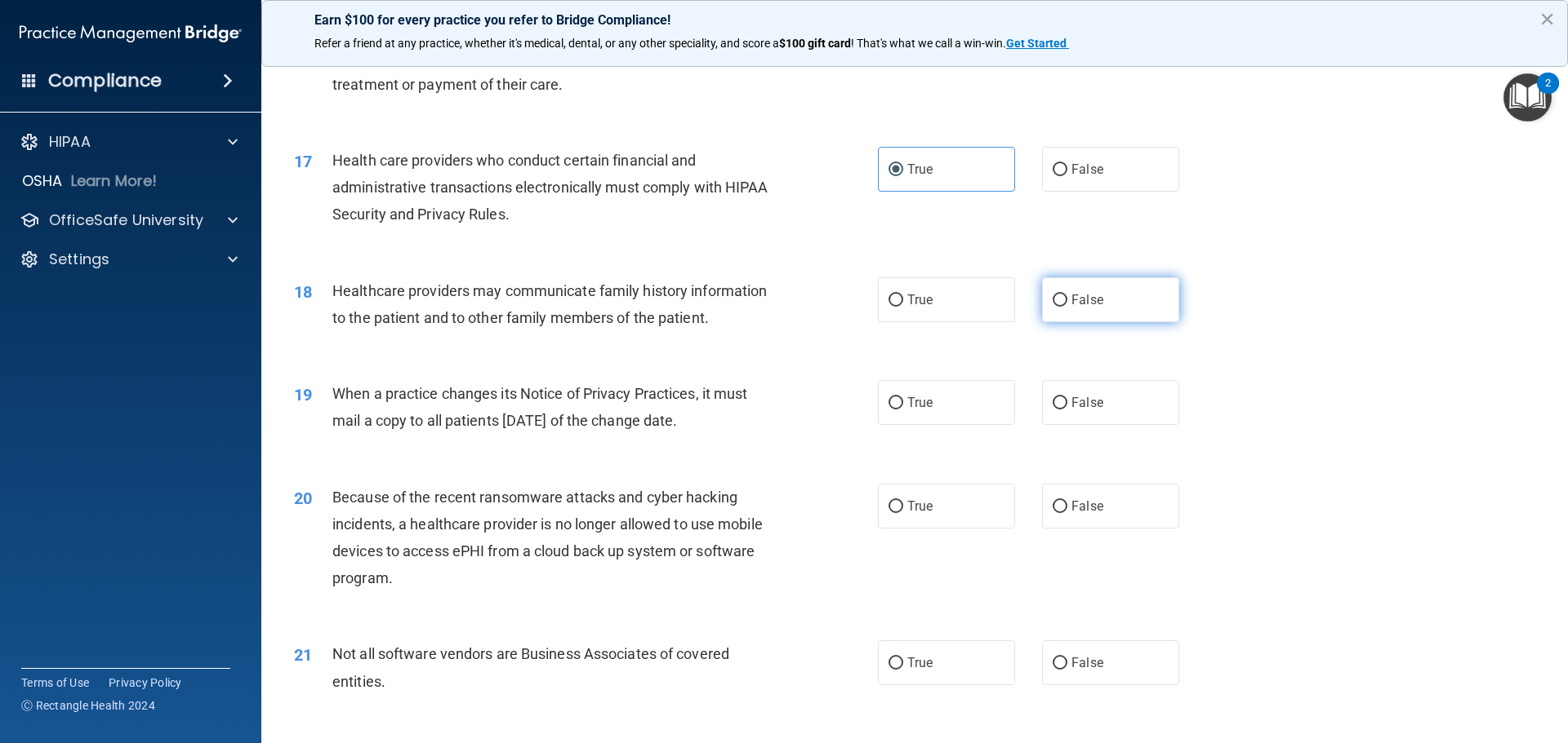
radio input "true"
click at [1093, 395] on span "False" at bounding box center [1087, 403] width 32 height 16
click at [1067, 398] on input "False" at bounding box center [1059, 404] width 15 height 13
radio input "true"
click at [1088, 511] on span "False" at bounding box center [1087, 506] width 32 height 16
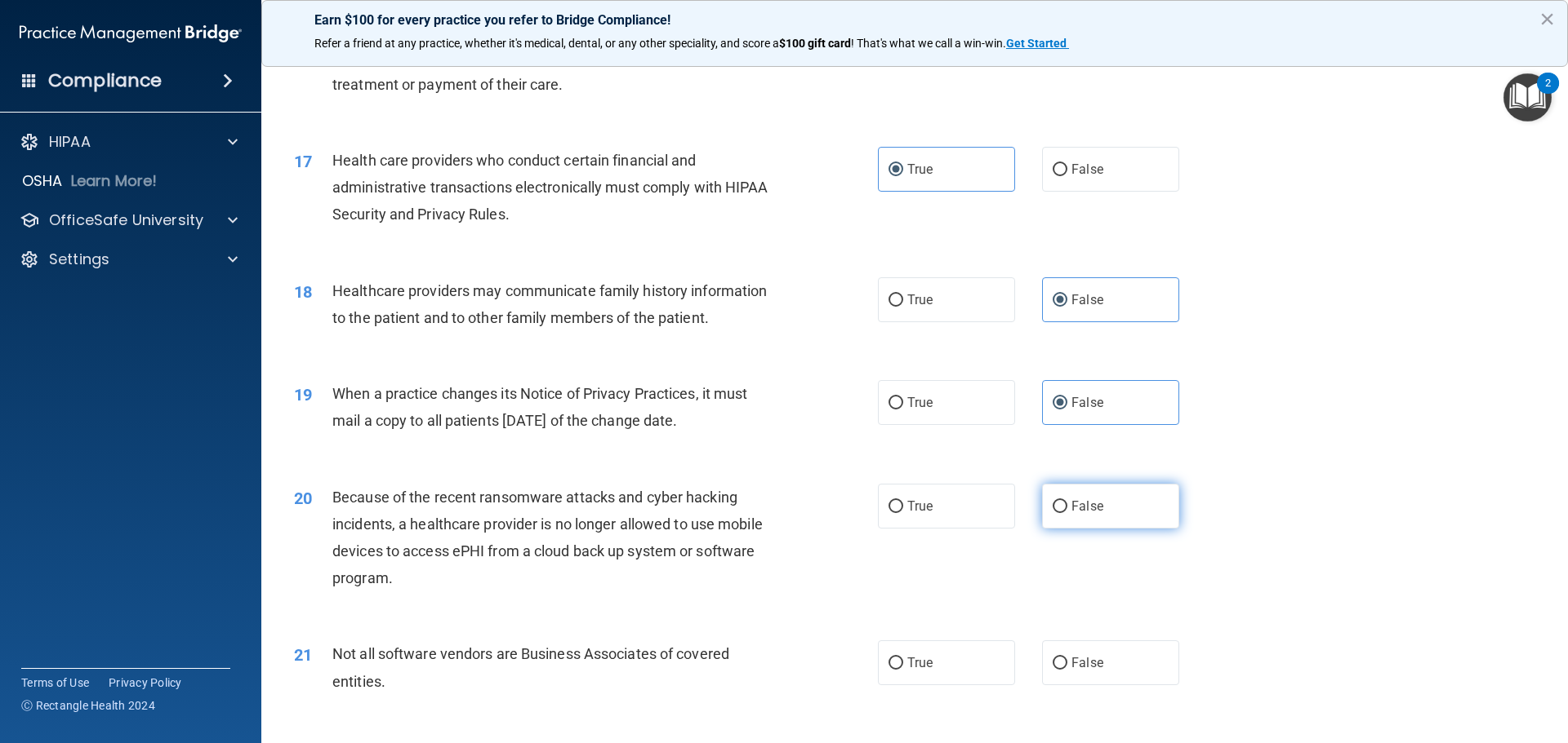
click at [1067, 511] on input "False" at bounding box center [1059, 507] width 15 height 13
radio input "true"
click at [929, 658] on label "True" at bounding box center [946, 663] width 137 height 45
click at [903, 658] on input "True" at bounding box center [895, 664] width 15 height 13
radio input "true"
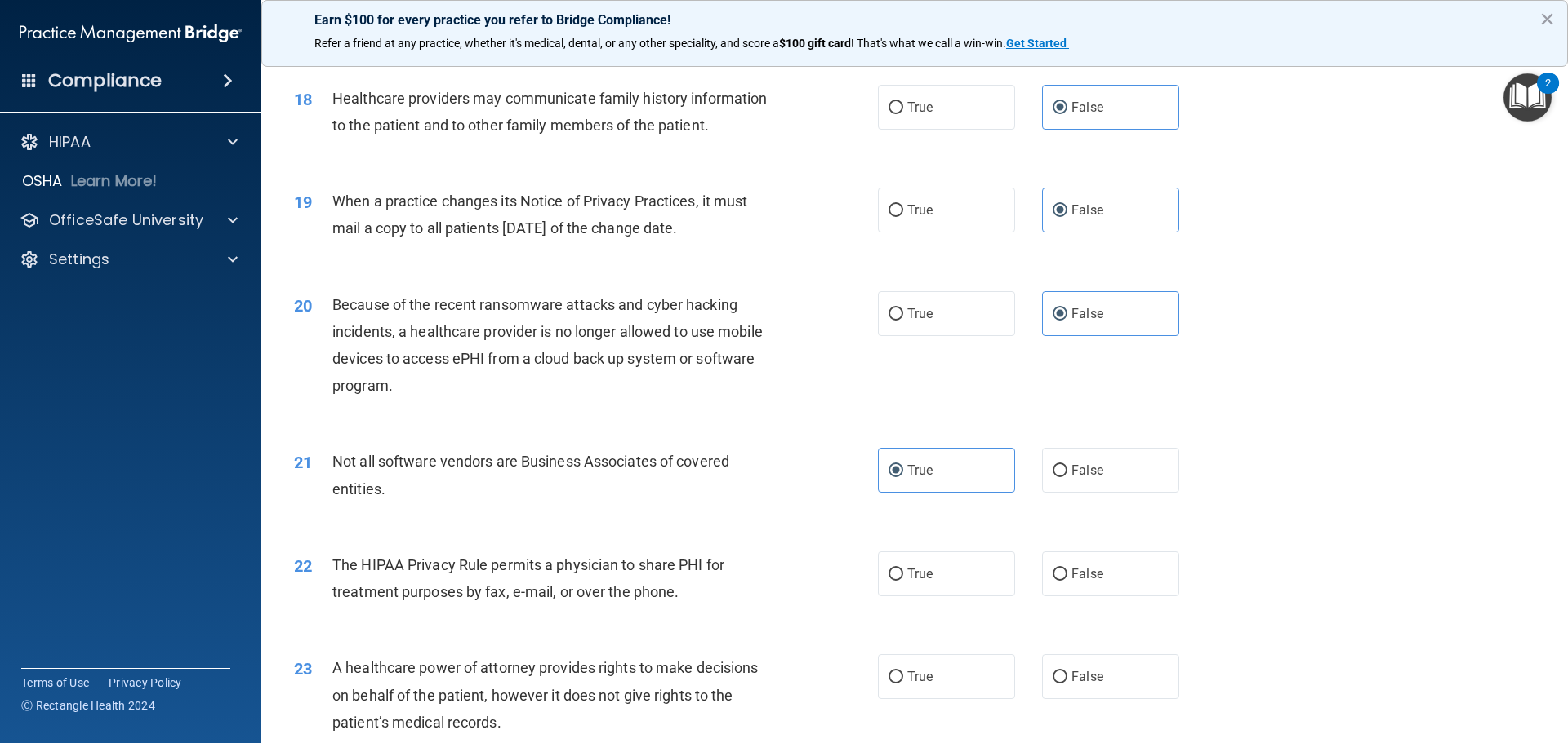
scroll to position [2204, 0]
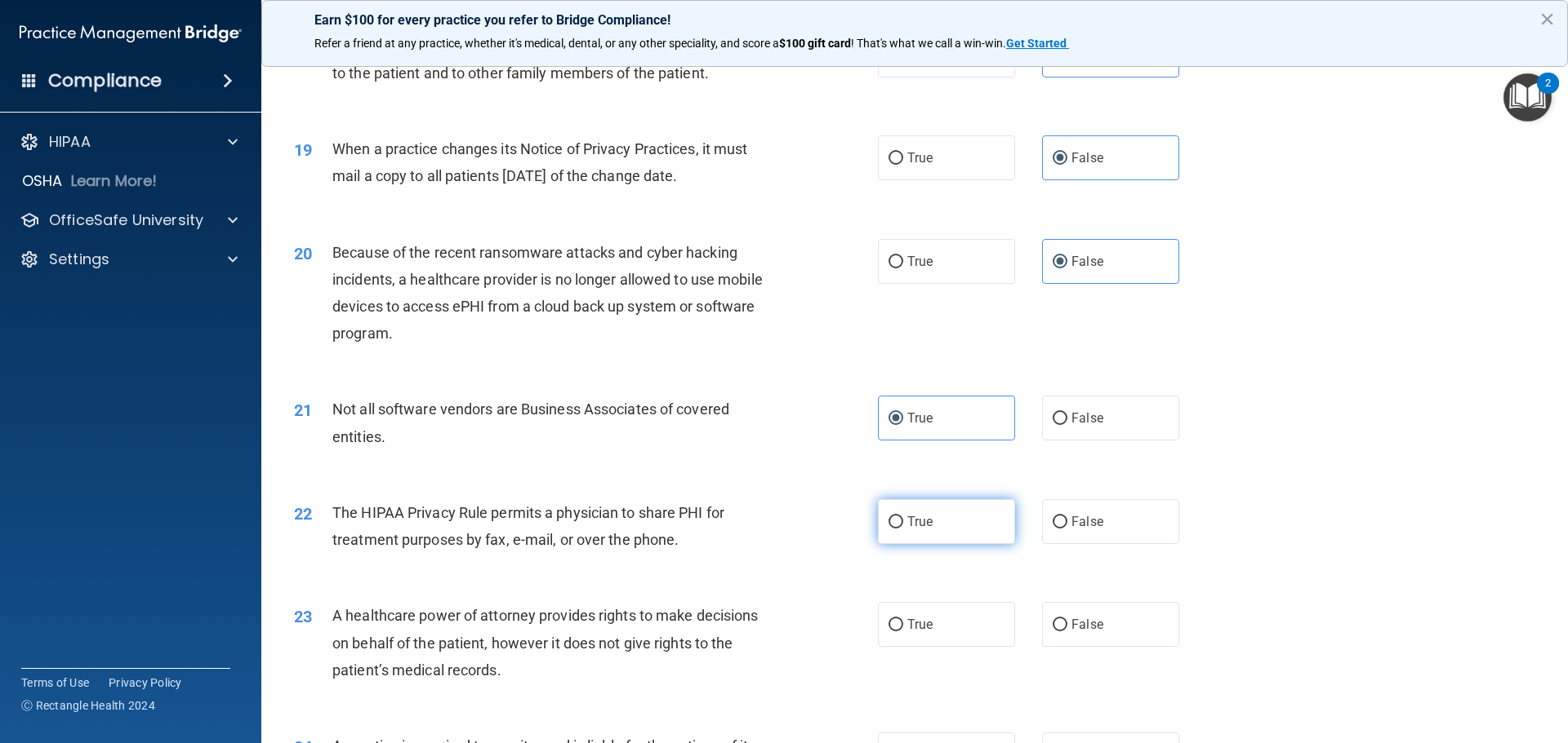
click at [932, 538] on label "True" at bounding box center [946, 522] width 137 height 45
click at [903, 529] on input "True" at bounding box center [895, 522] width 15 height 13
radio input "true"
click at [1098, 624] on label "False" at bounding box center [1110, 625] width 137 height 45
click at [1067, 624] on input "False" at bounding box center [1059, 626] width 15 height 13
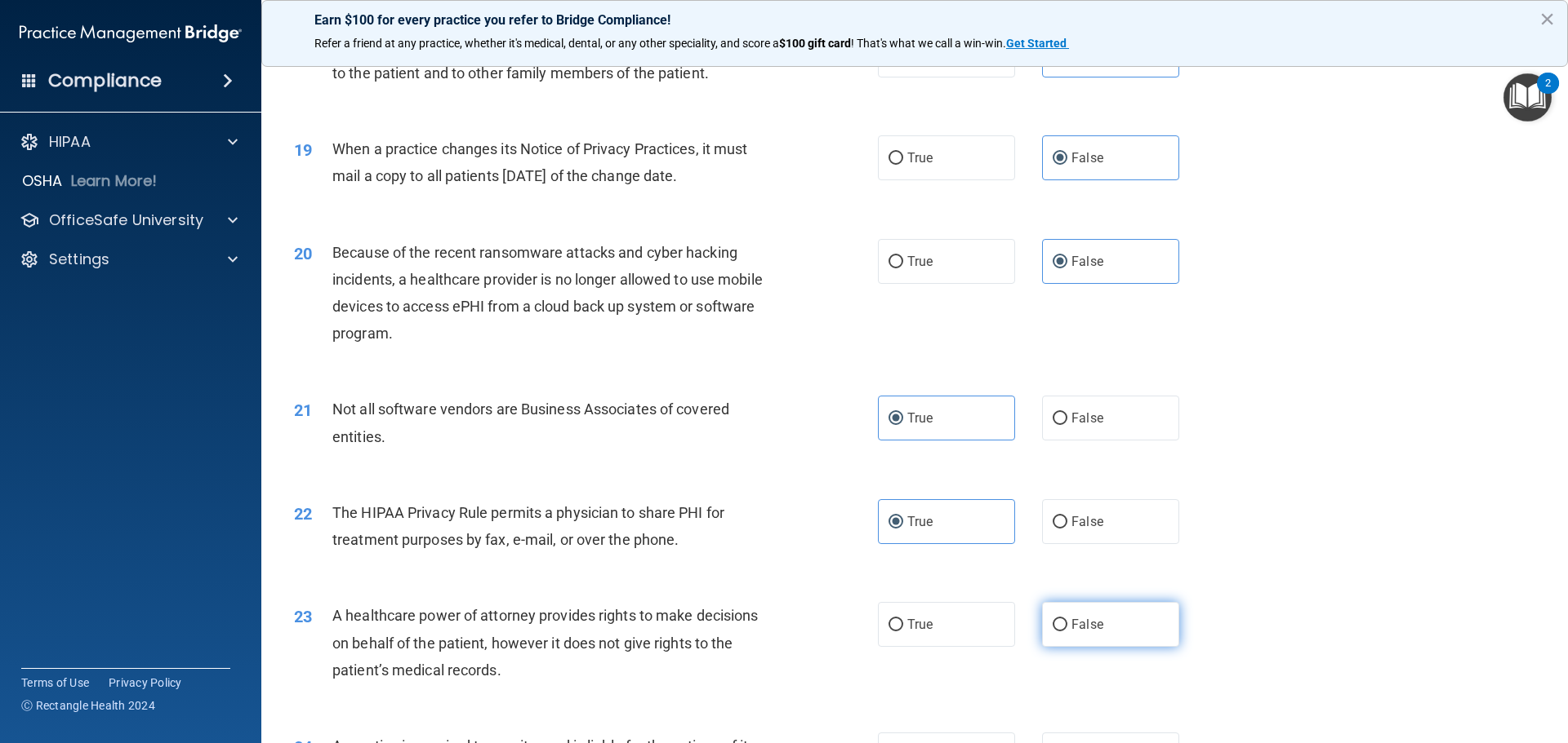
radio input "true"
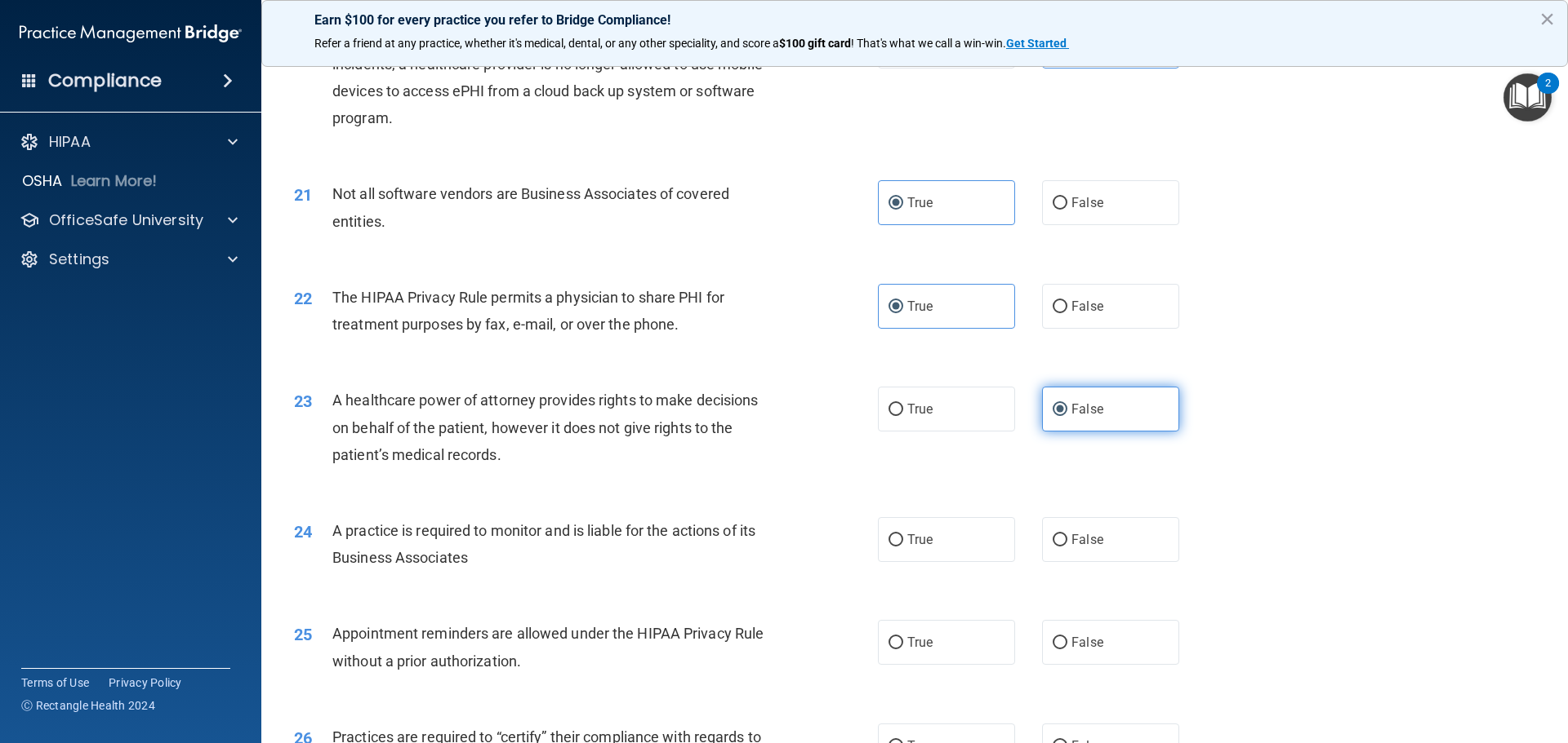
scroll to position [2448, 0]
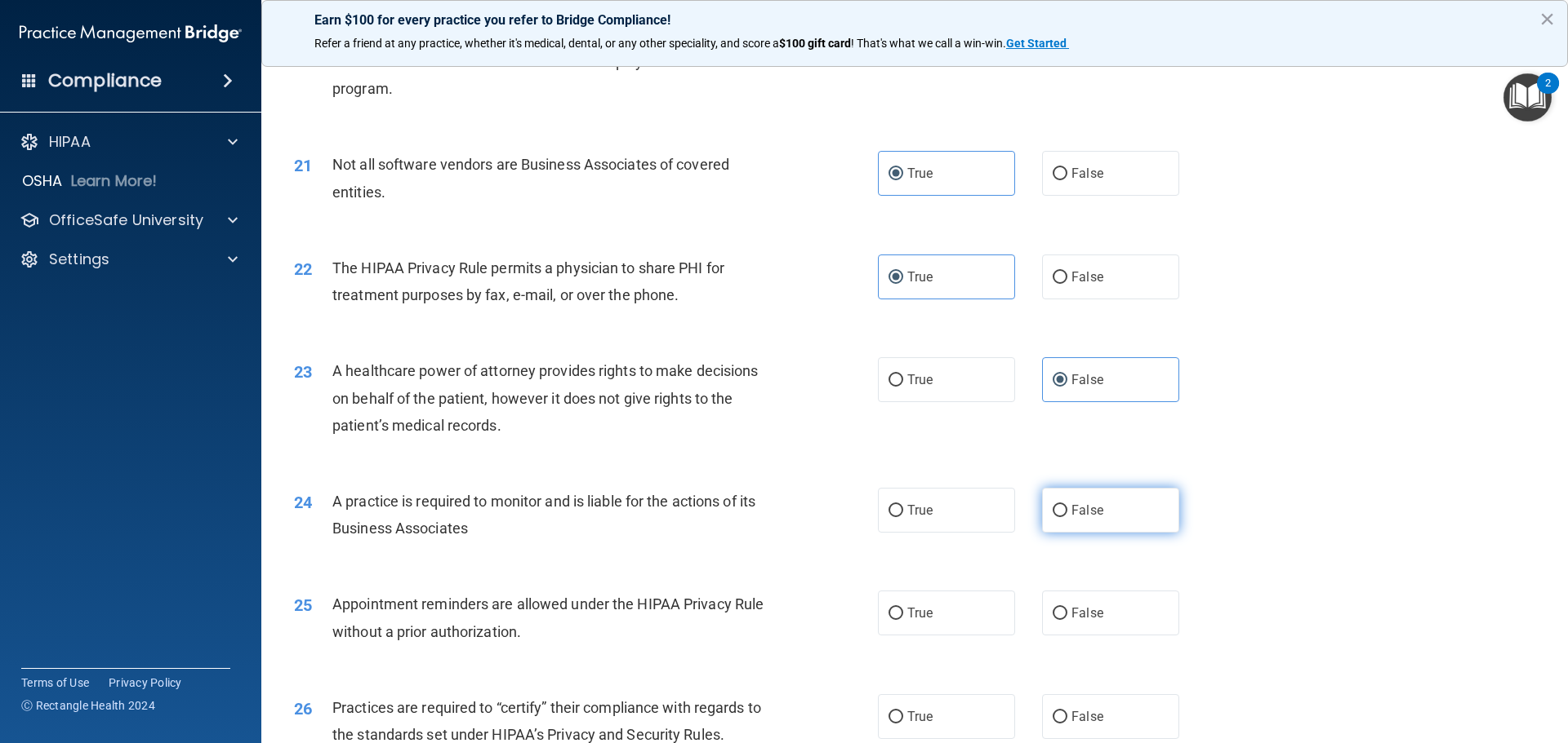
click at [1078, 516] on span "False" at bounding box center [1087, 510] width 32 height 16
click at [1067, 516] on input "False" at bounding box center [1059, 511] width 15 height 13
radio input "true"
click at [907, 620] on span "True" at bounding box center [919, 613] width 25 height 16
click at [902, 620] on input "True" at bounding box center [895, 614] width 15 height 13
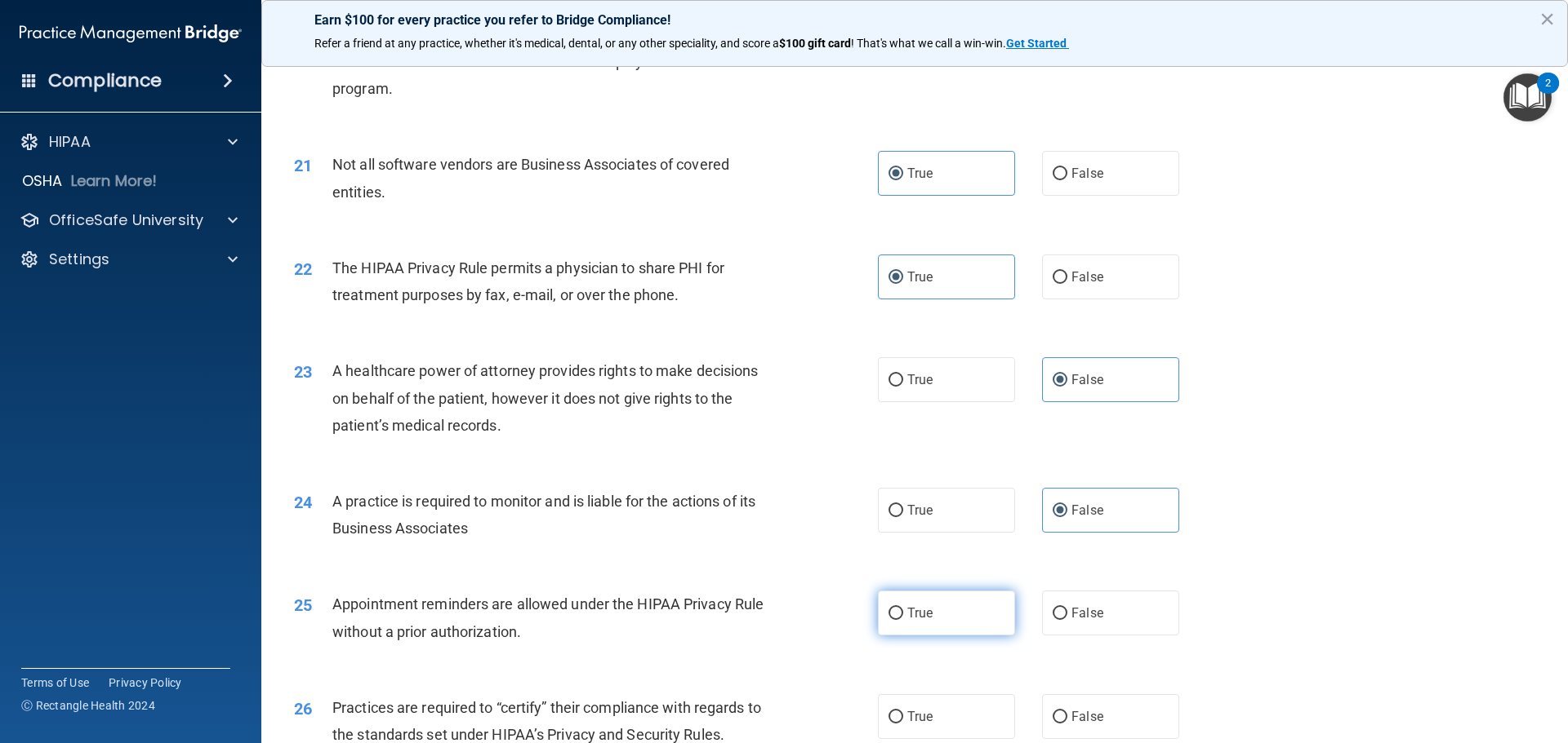
radio input "true"
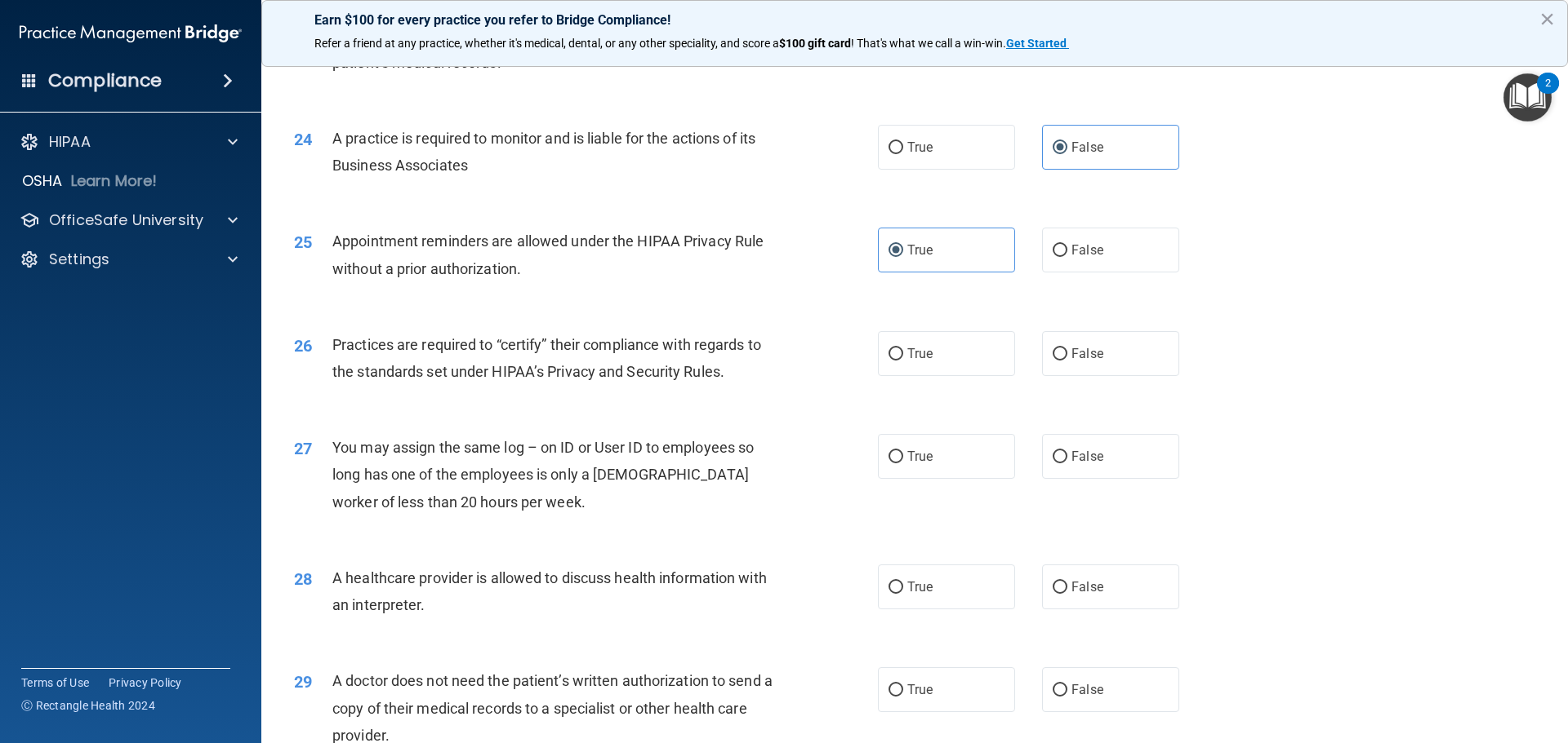
scroll to position [2857, 0]
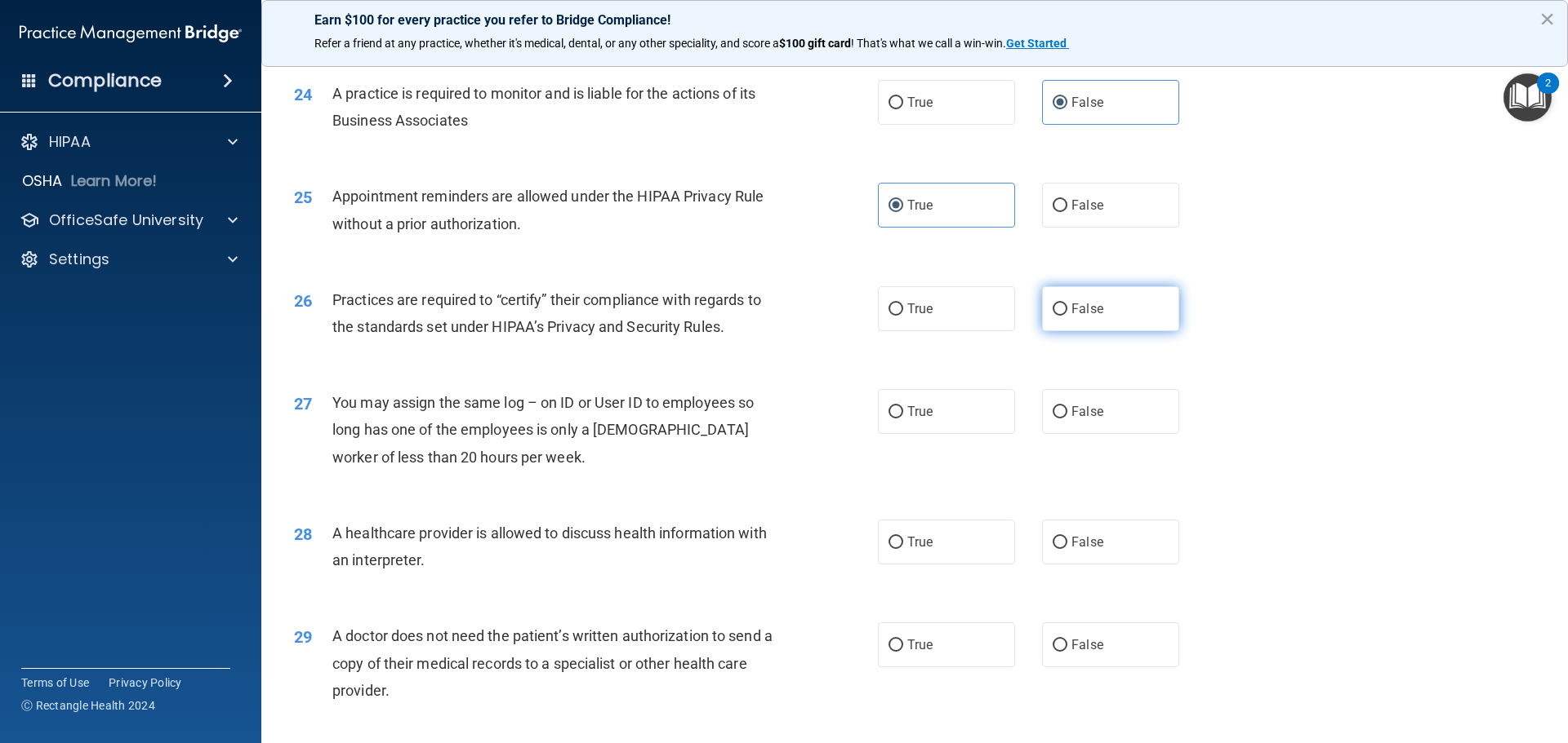
click at [1109, 304] on label "False" at bounding box center [1110, 309] width 137 height 45
click at [1067, 304] on input "False" at bounding box center [1059, 310] width 15 height 13
radio input "true"
click at [1098, 411] on label "False" at bounding box center [1110, 412] width 137 height 45
click at [1067, 411] on input "False" at bounding box center [1059, 413] width 15 height 13
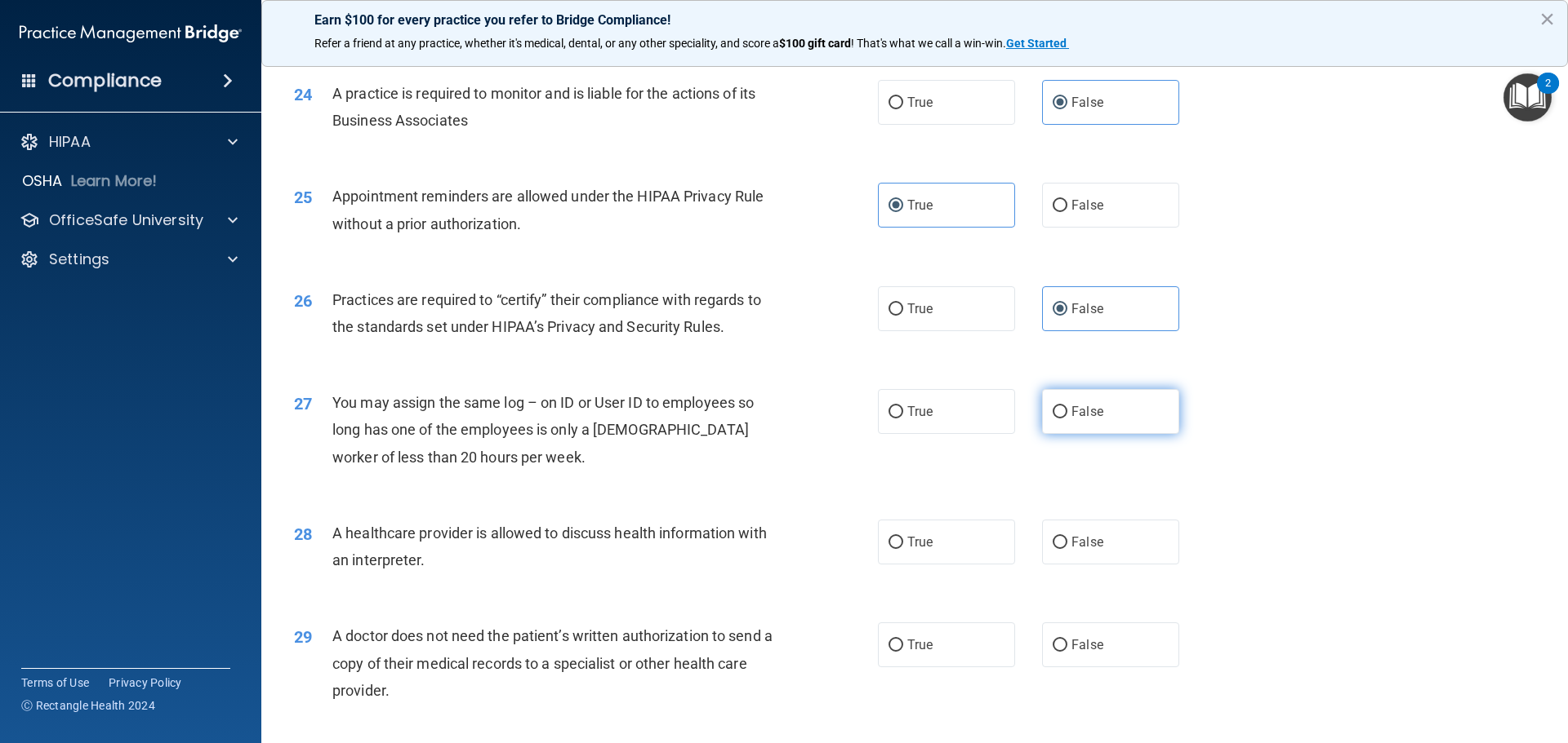
radio input "true"
click at [930, 529] on label "True" at bounding box center [946, 543] width 137 height 45
click at [903, 537] on input "True" at bounding box center [895, 543] width 15 height 13
radio input "true"
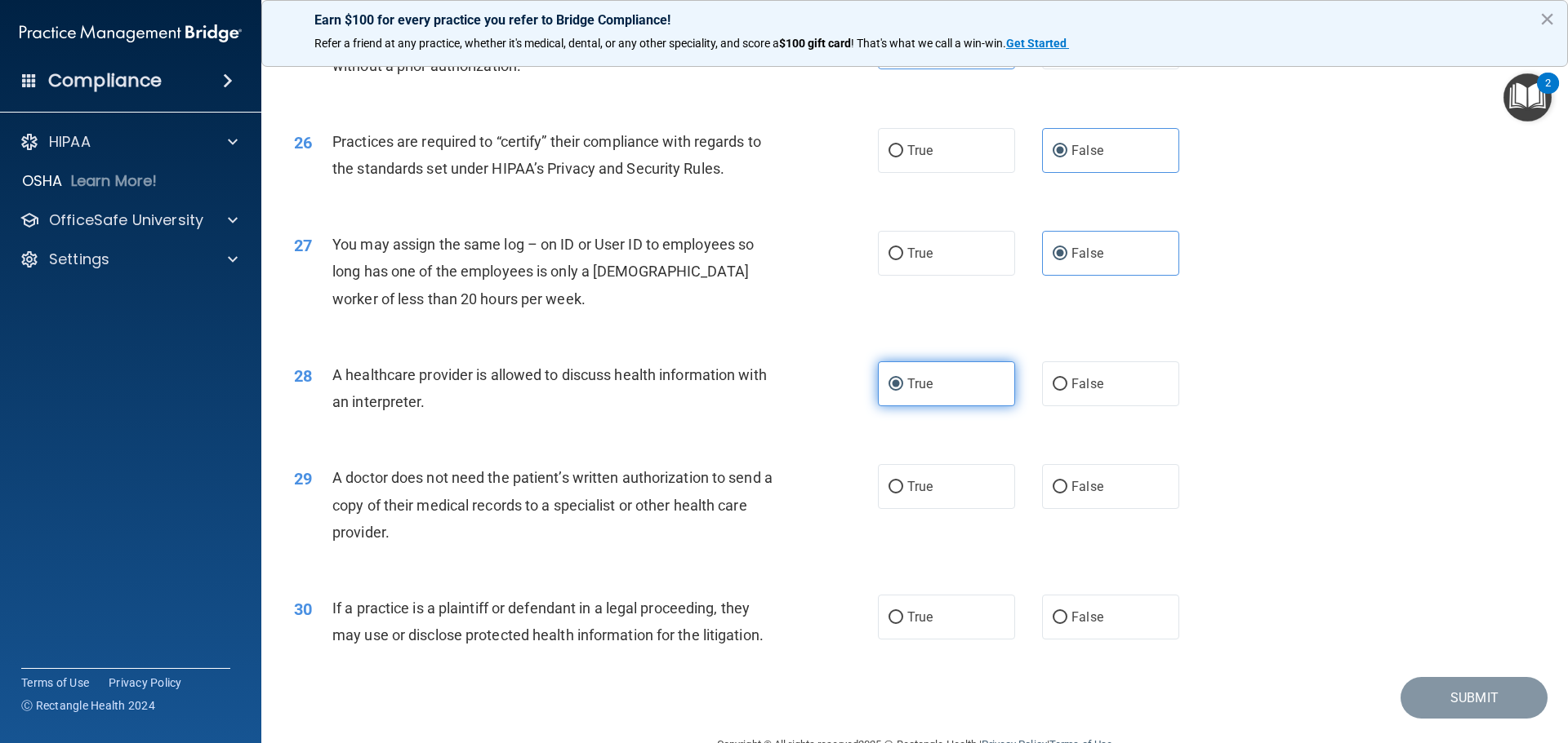
scroll to position [3020, 0]
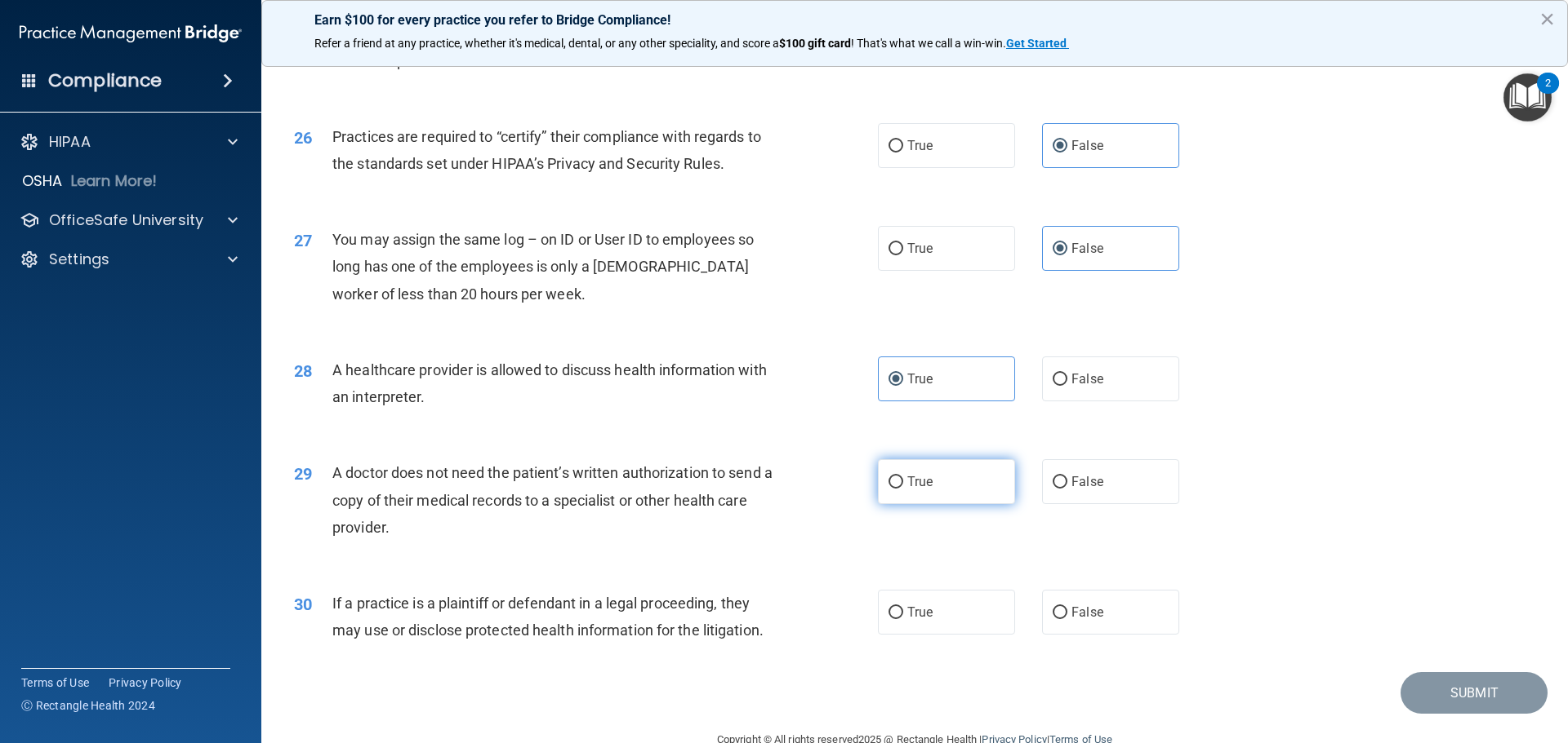
click at [930, 487] on label "True" at bounding box center [946, 482] width 137 height 45
click at [903, 487] on input "True" at bounding box center [895, 483] width 15 height 13
radio input "true"
click at [936, 601] on label "True" at bounding box center [946, 613] width 137 height 45
click at [903, 607] on input "True" at bounding box center [895, 613] width 15 height 13
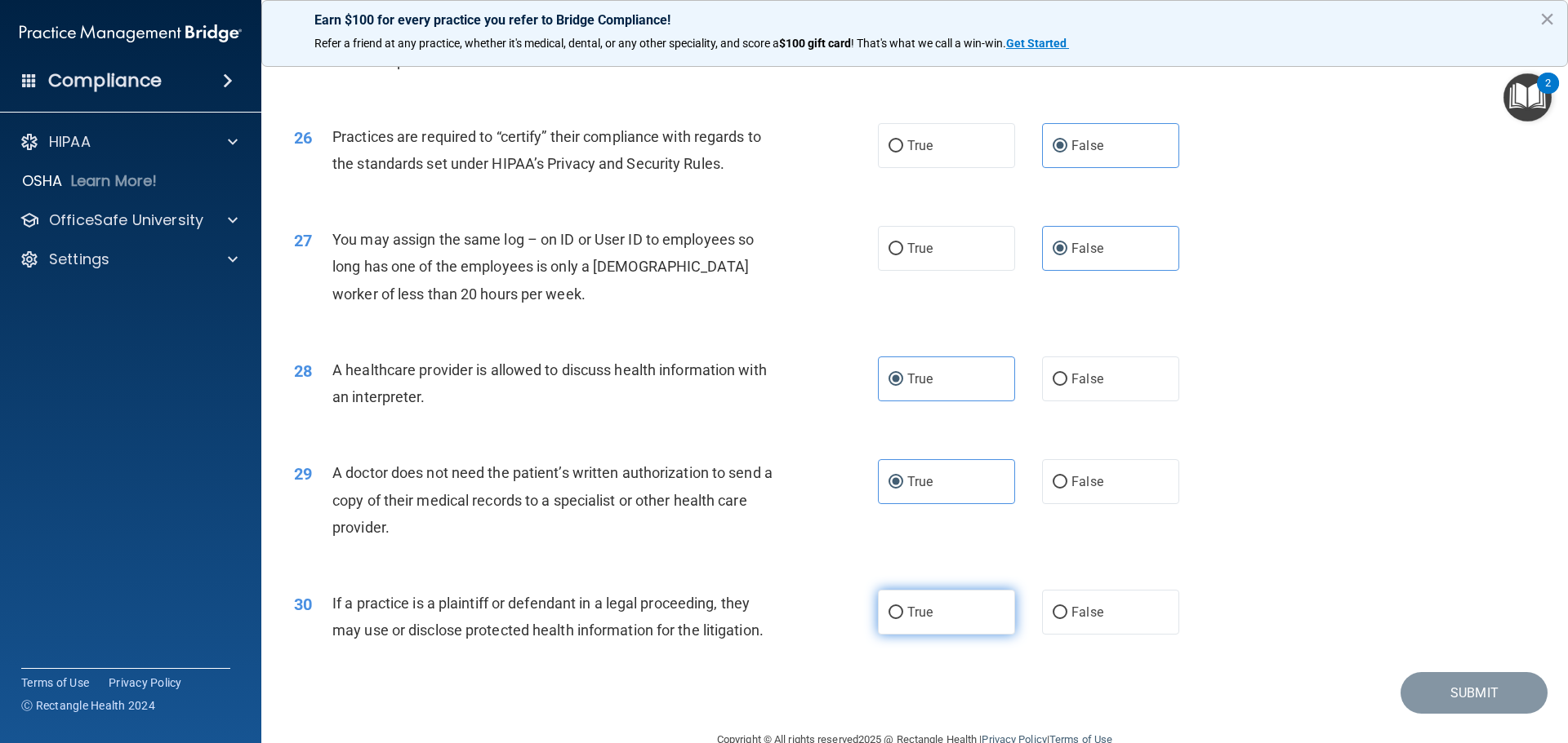
radio input "true"
click at [1476, 691] on button "Submit" at bounding box center [1474, 693] width 147 height 42
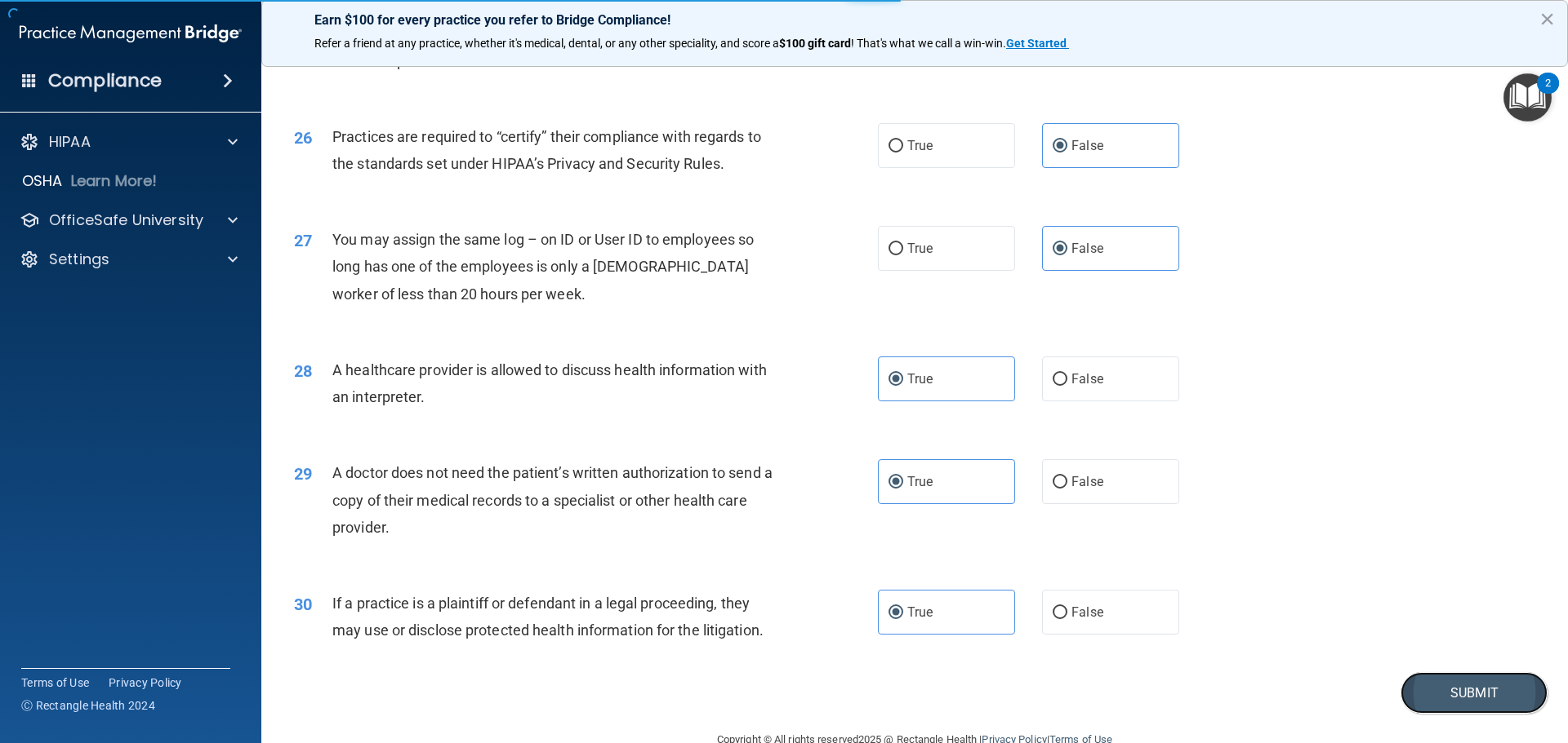
click at [1447, 699] on button "Submit" at bounding box center [1474, 693] width 147 height 42
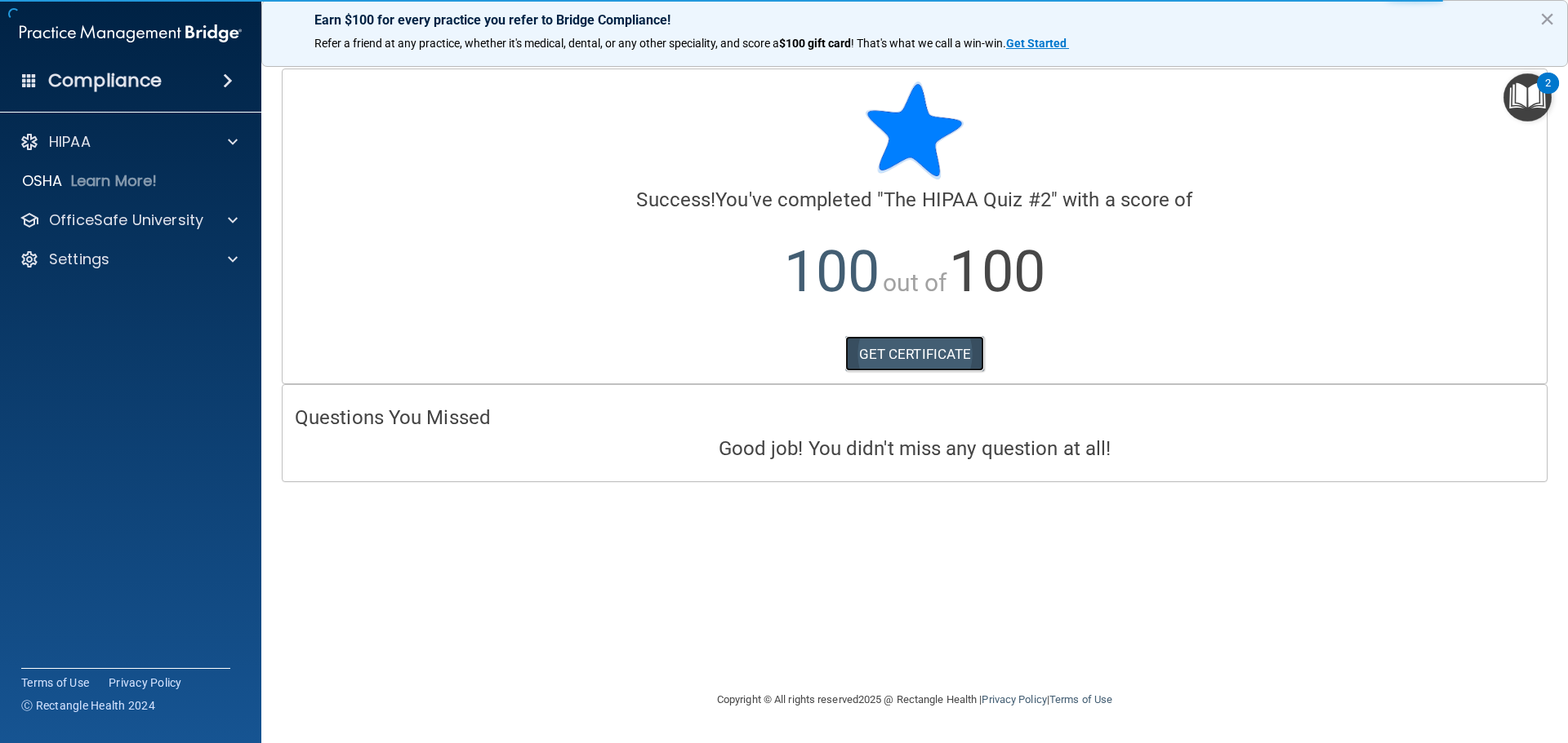
click at [882, 363] on link "GET CERTIFICATE" at bounding box center [915, 354] width 140 height 36
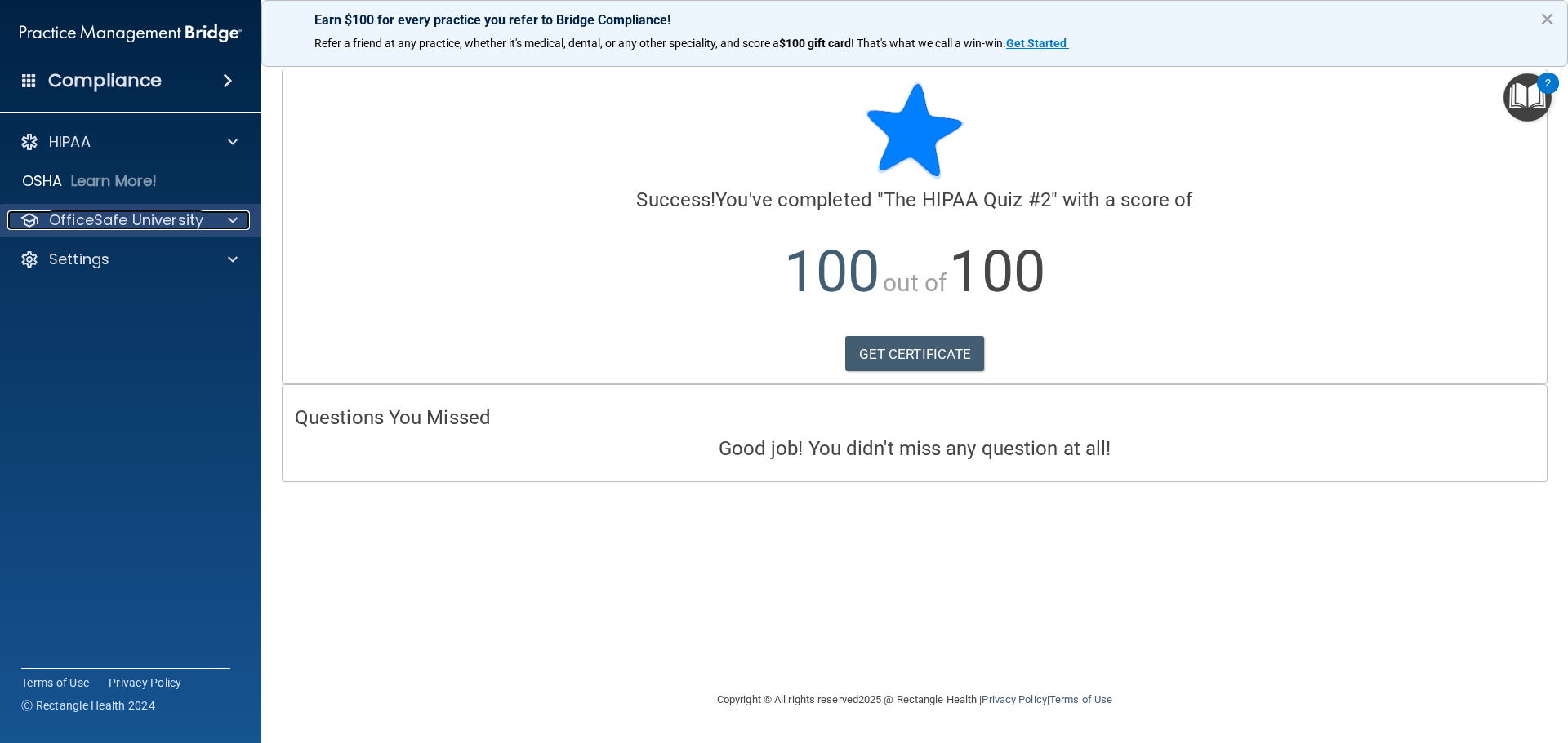
click at [218, 220] on div at bounding box center [231, 220] width 41 height 20
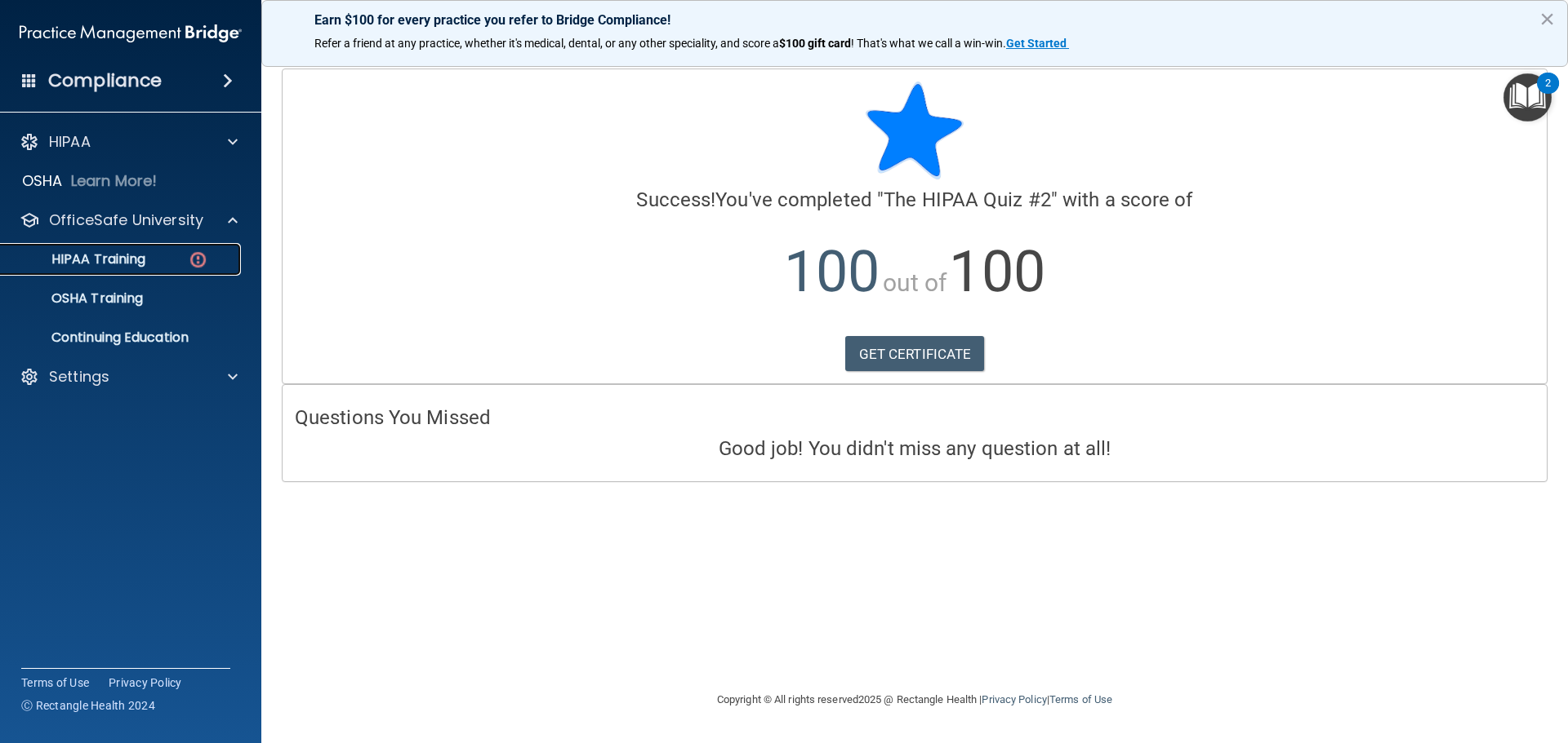
click at [198, 256] on img at bounding box center [198, 259] width 21 height 21
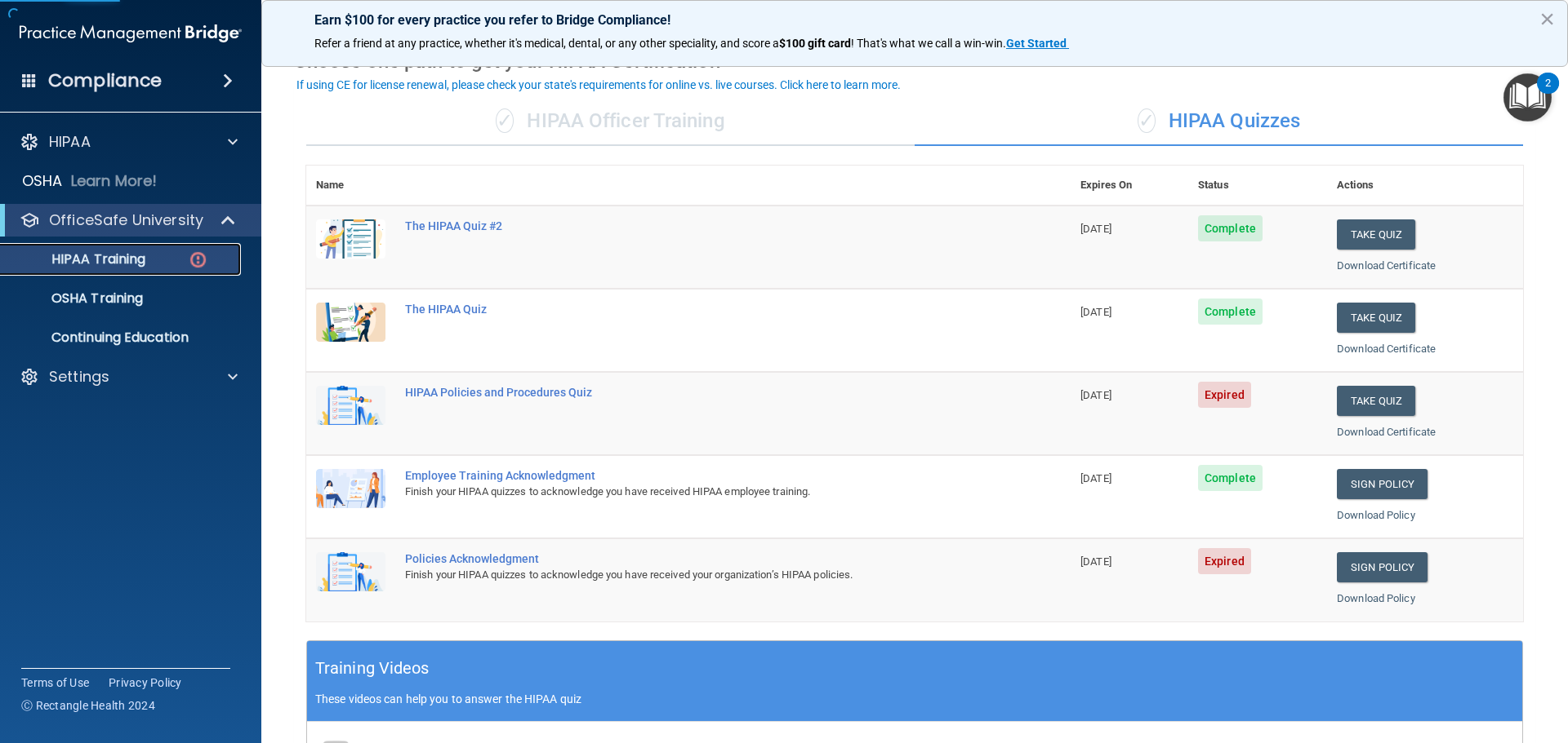
scroll to position [163, 0]
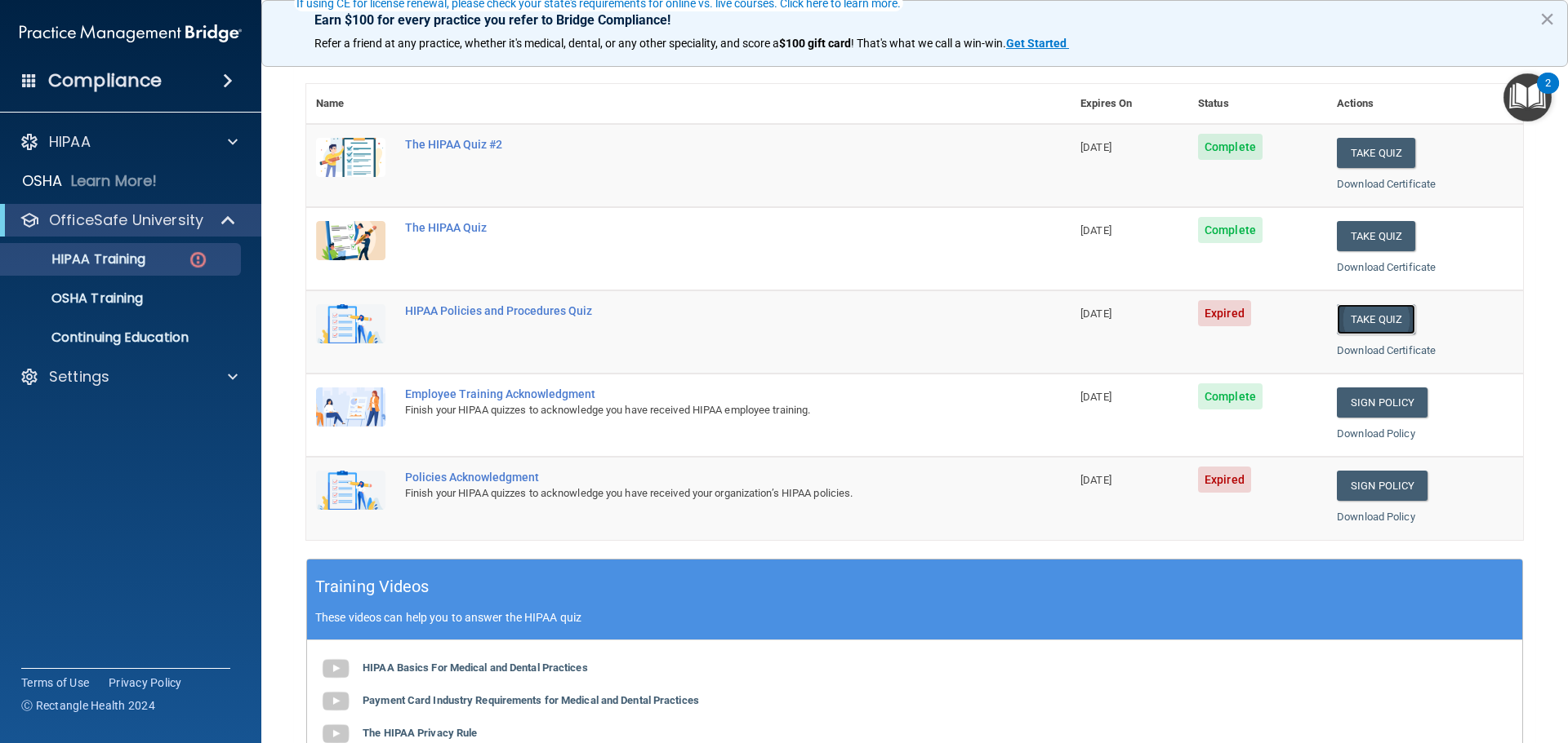
click at [1342, 321] on button "Take Quiz" at bounding box center [1376, 319] width 78 height 30
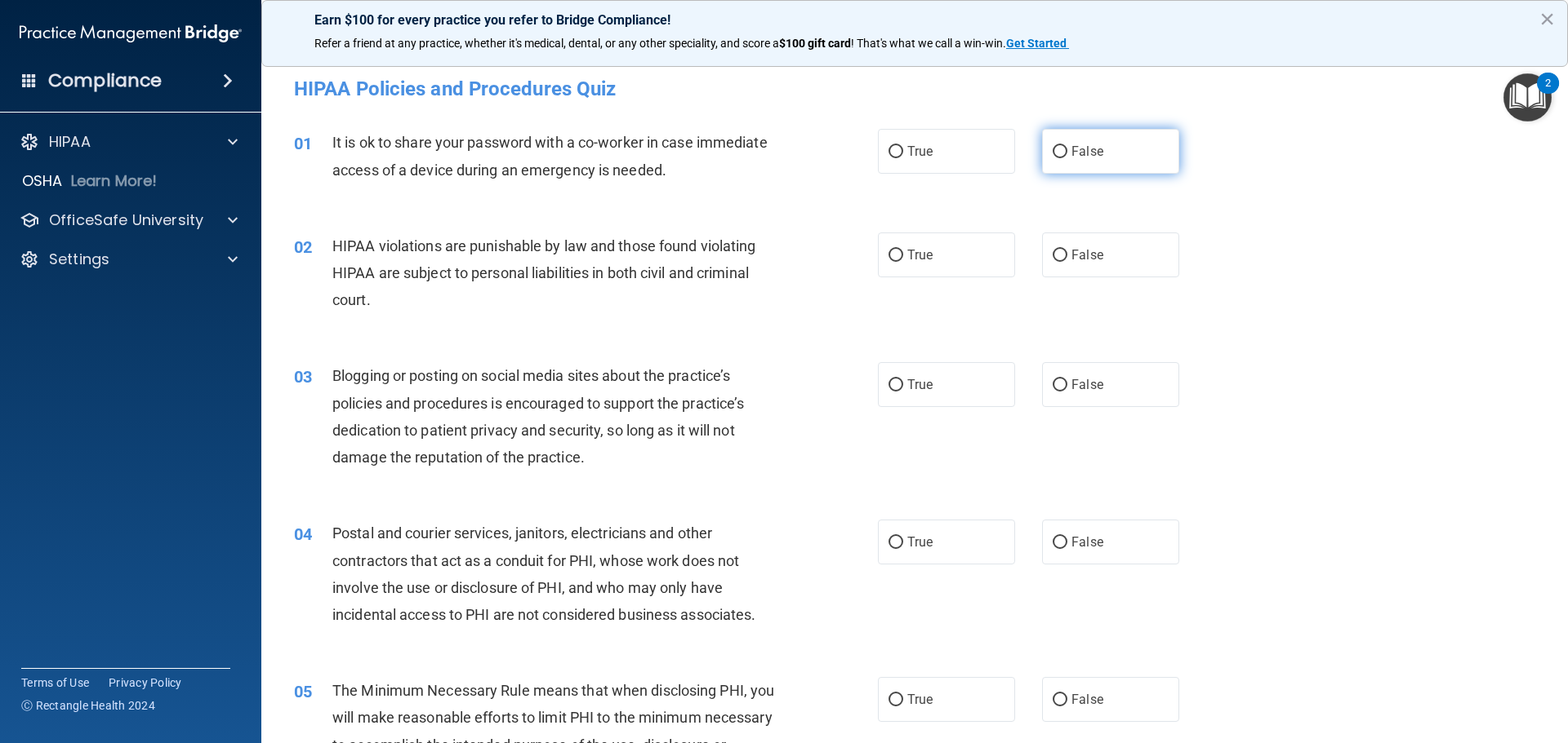
click at [1091, 165] on label "False" at bounding box center [1110, 152] width 137 height 45
click at [1067, 158] on input "False" at bounding box center [1059, 152] width 15 height 13
radio input "true"
click at [945, 245] on label "True" at bounding box center [946, 255] width 137 height 45
click at [903, 249] on input "True" at bounding box center [895, 255] width 15 height 13
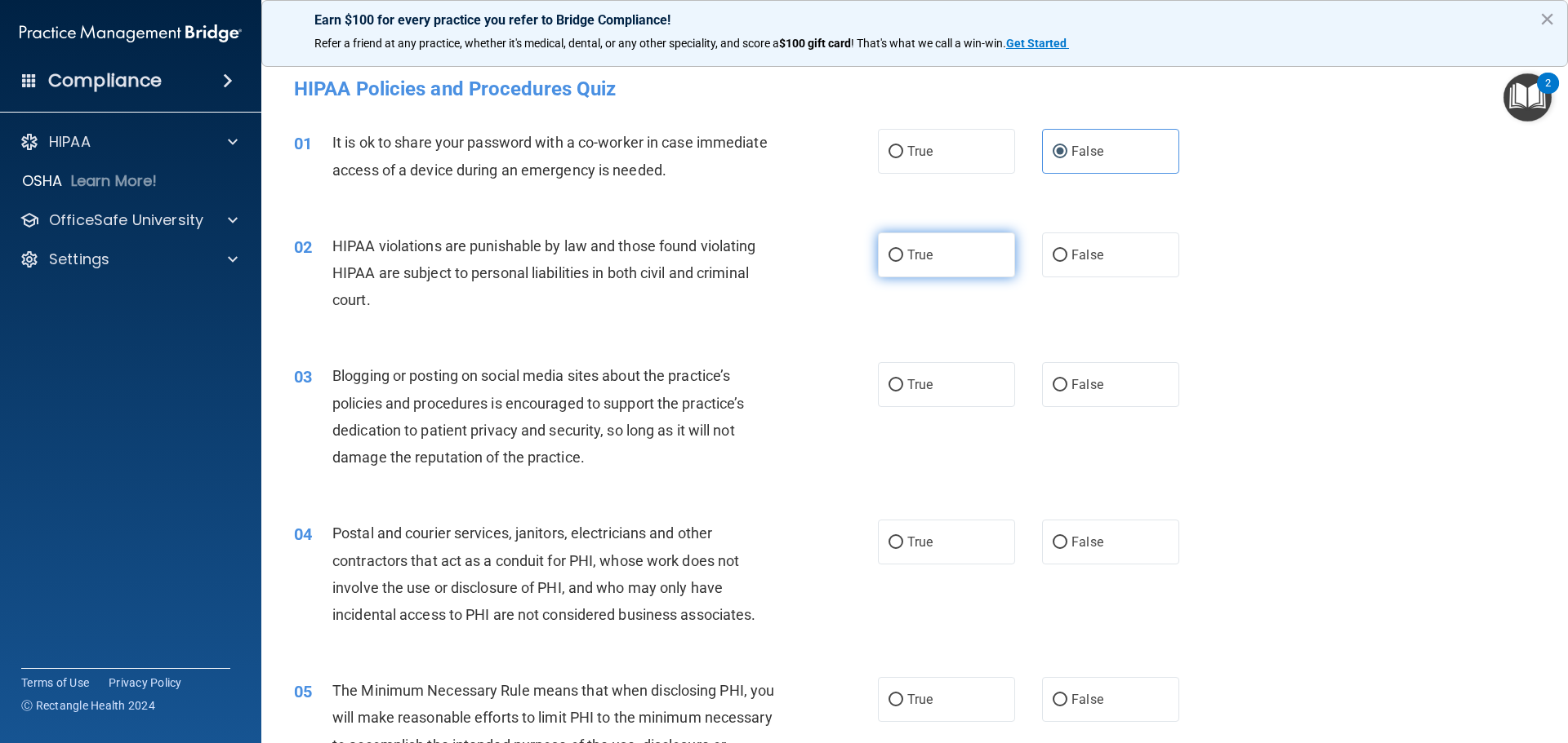
radio input "true"
click at [1087, 397] on label "False" at bounding box center [1110, 385] width 137 height 45
click at [1067, 392] on input "False" at bounding box center [1059, 385] width 15 height 13
radio input "true"
click at [958, 552] on label "True" at bounding box center [946, 543] width 137 height 45
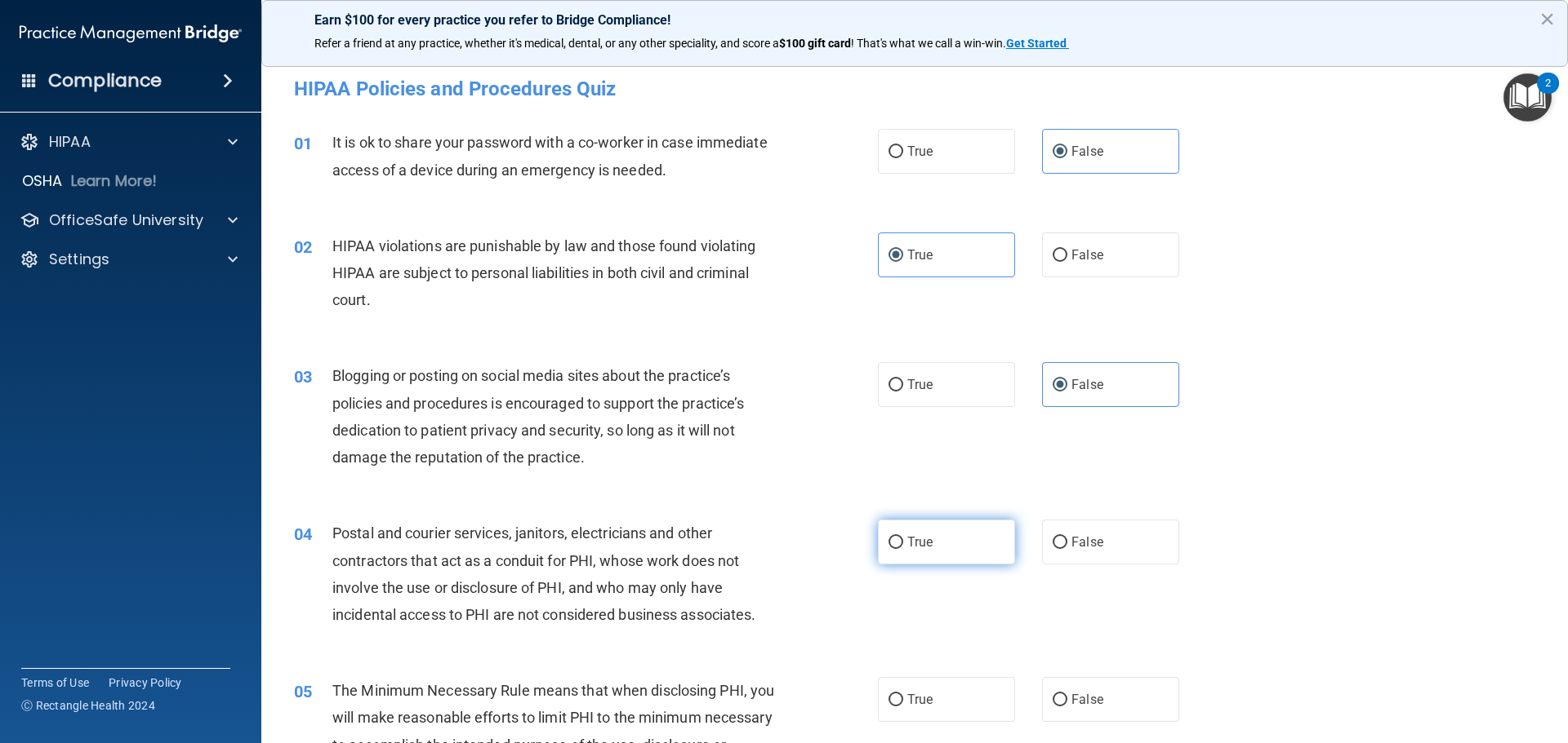
click at [903, 549] on input "True" at bounding box center [895, 543] width 15 height 13
radio input "true"
click at [947, 709] on label "True" at bounding box center [946, 700] width 137 height 45
click at [903, 707] on input "True" at bounding box center [895, 700] width 15 height 13
radio input "true"
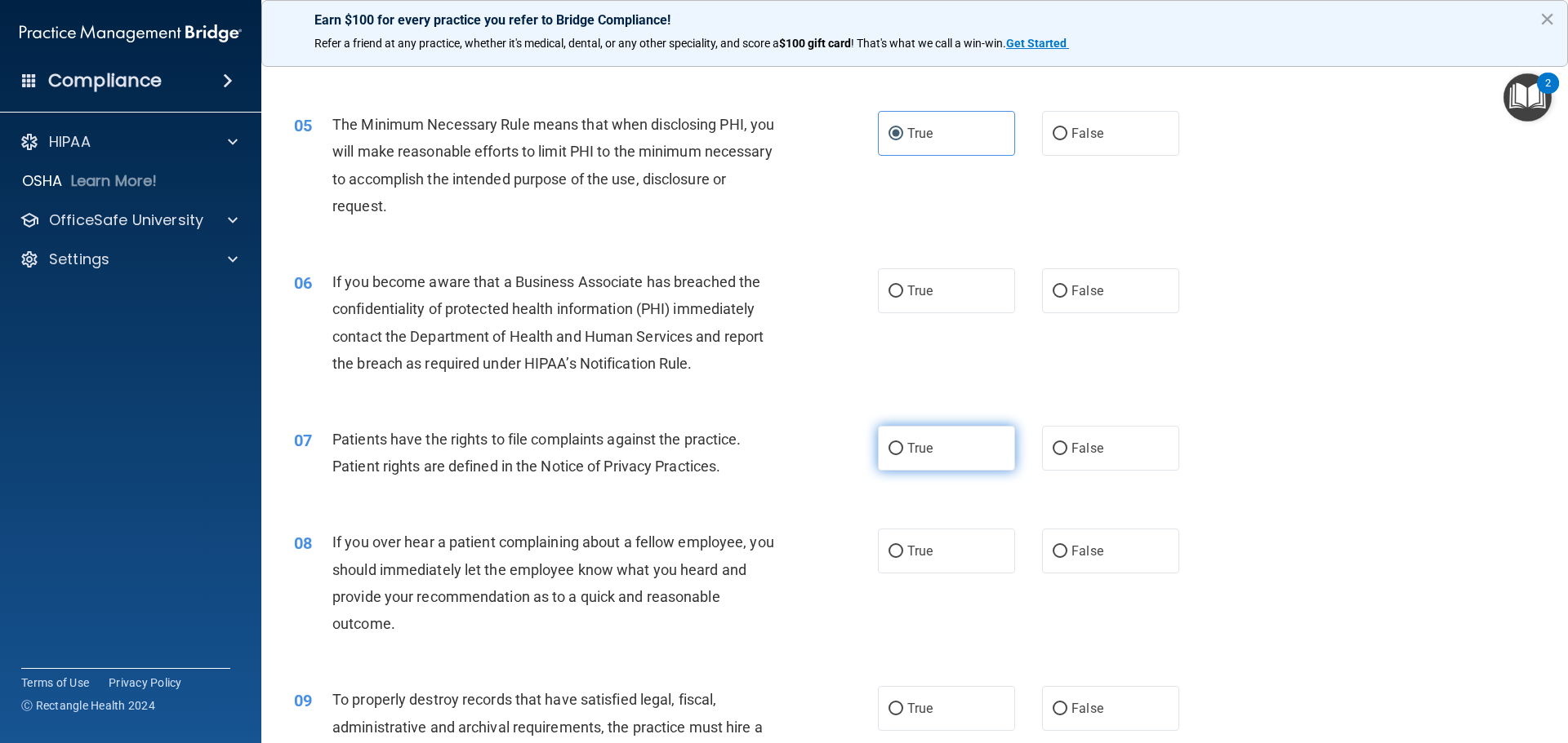
scroll to position [653, 0]
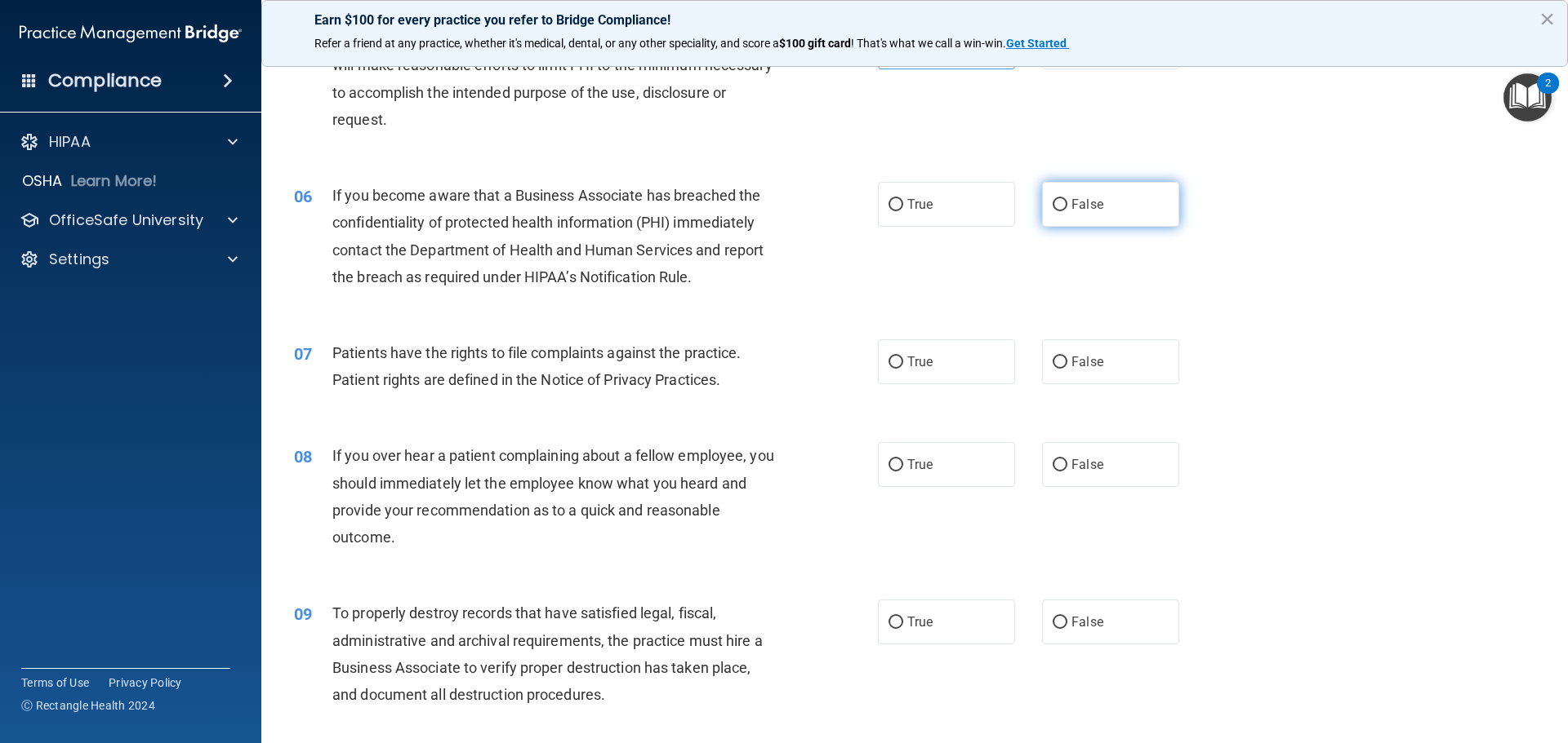
click at [1105, 211] on label "False" at bounding box center [1110, 204] width 137 height 45
click at [1067, 211] on input "False" at bounding box center [1059, 205] width 15 height 13
radio input "true"
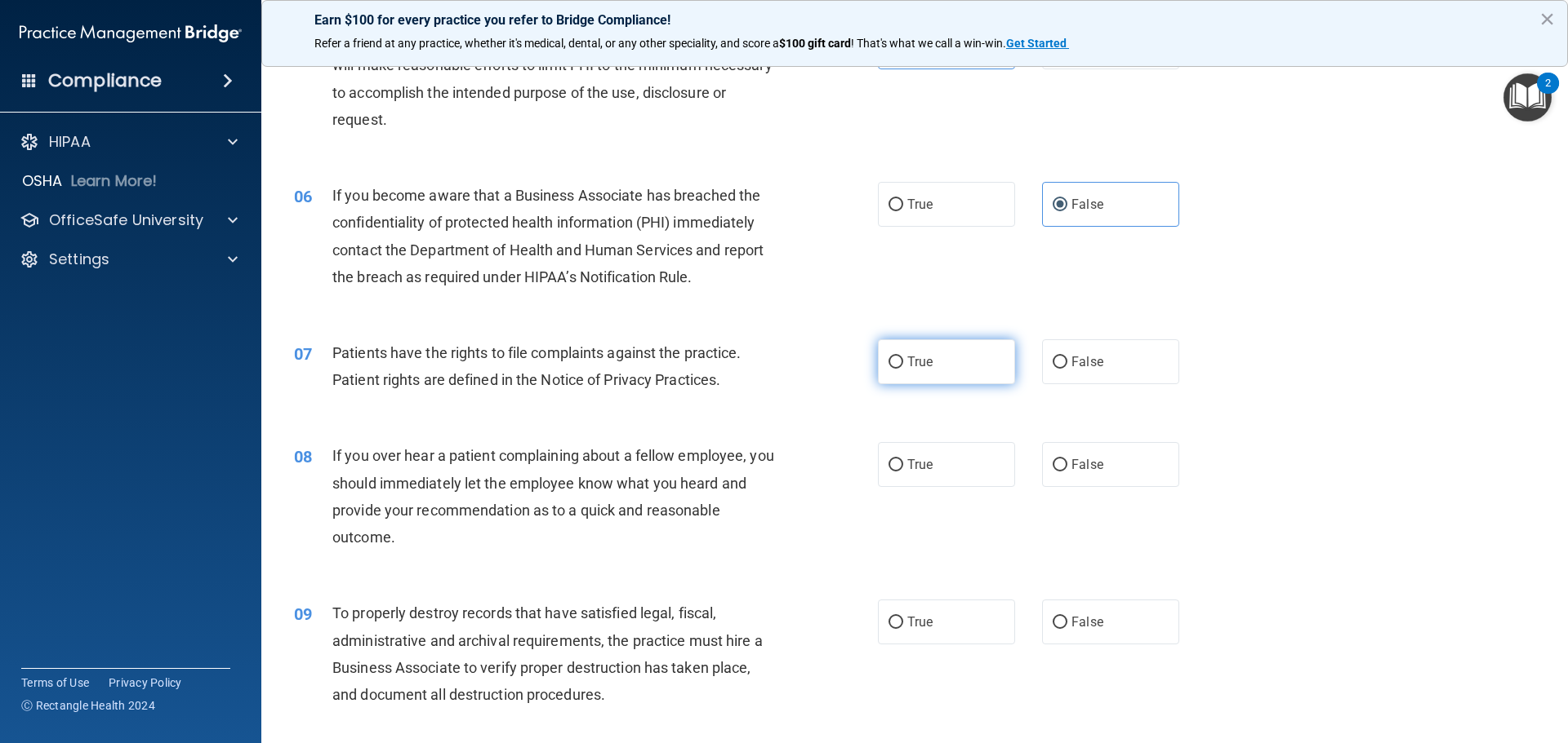
click at [956, 372] on label "True" at bounding box center [946, 362] width 137 height 45
click at [903, 369] on input "True" at bounding box center [895, 363] width 15 height 13
radio input "true"
click at [1103, 460] on label "False" at bounding box center [1110, 464] width 137 height 45
click at [1067, 460] on input "False" at bounding box center [1059, 465] width 15 height 13
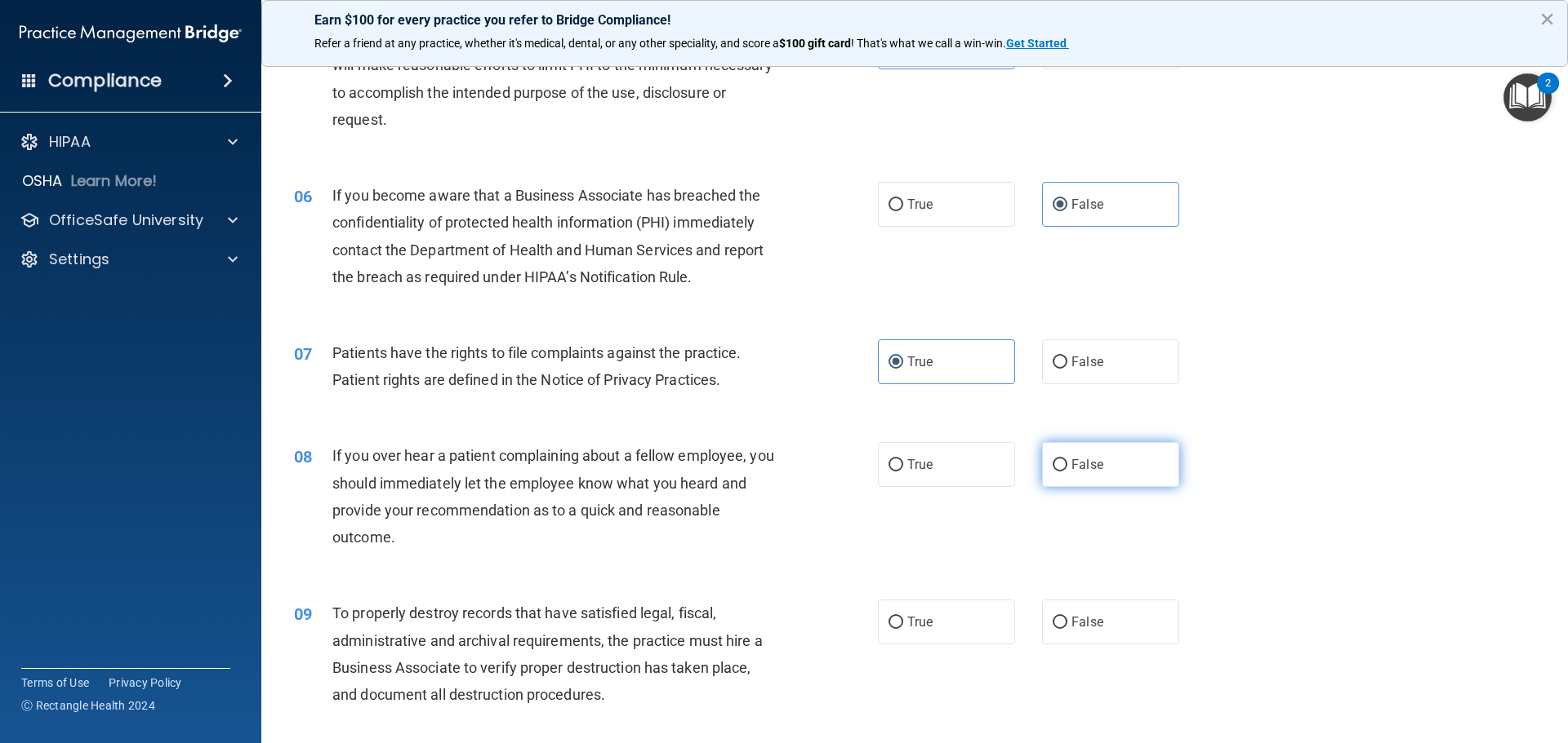
radio input "true"
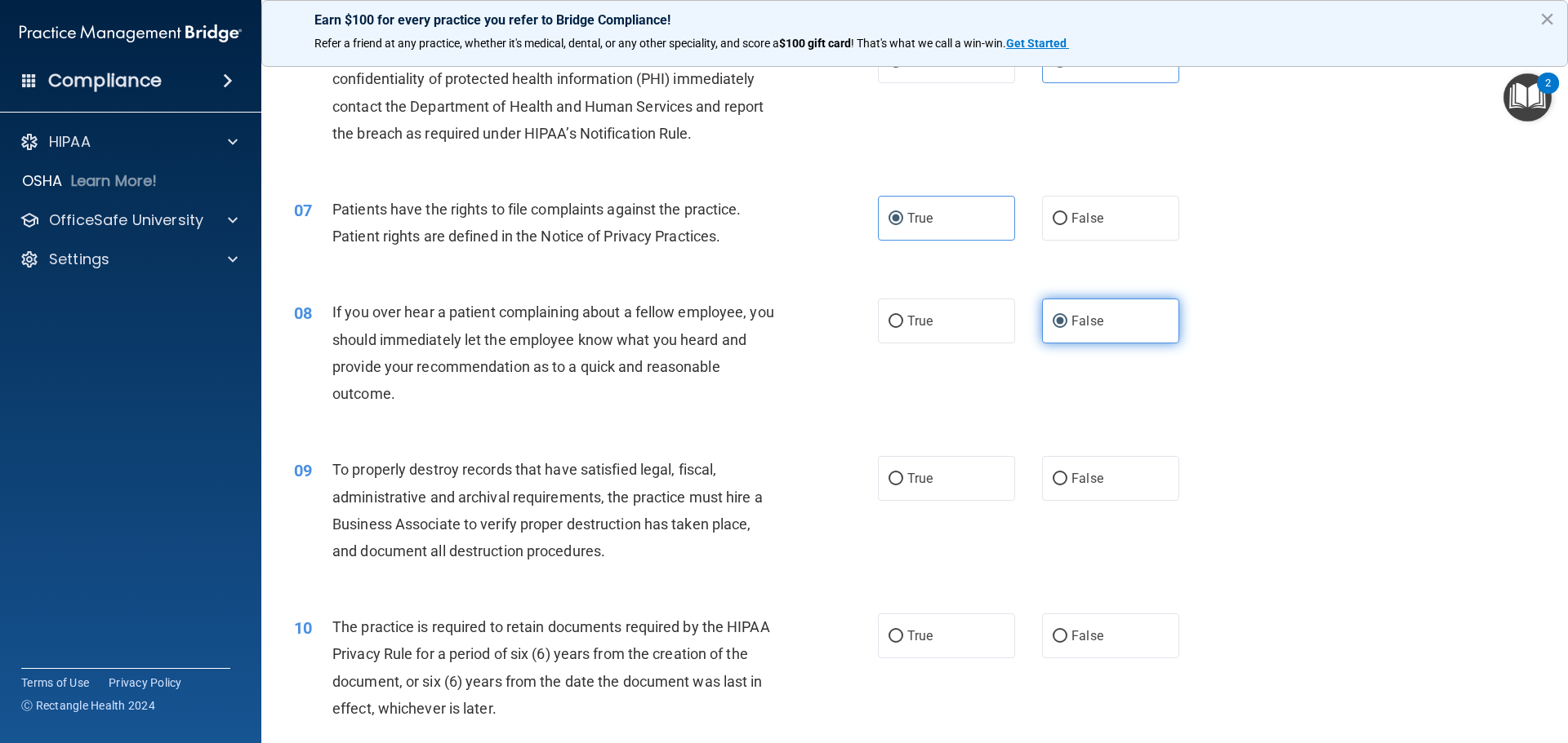
scroll to position [816, 0]
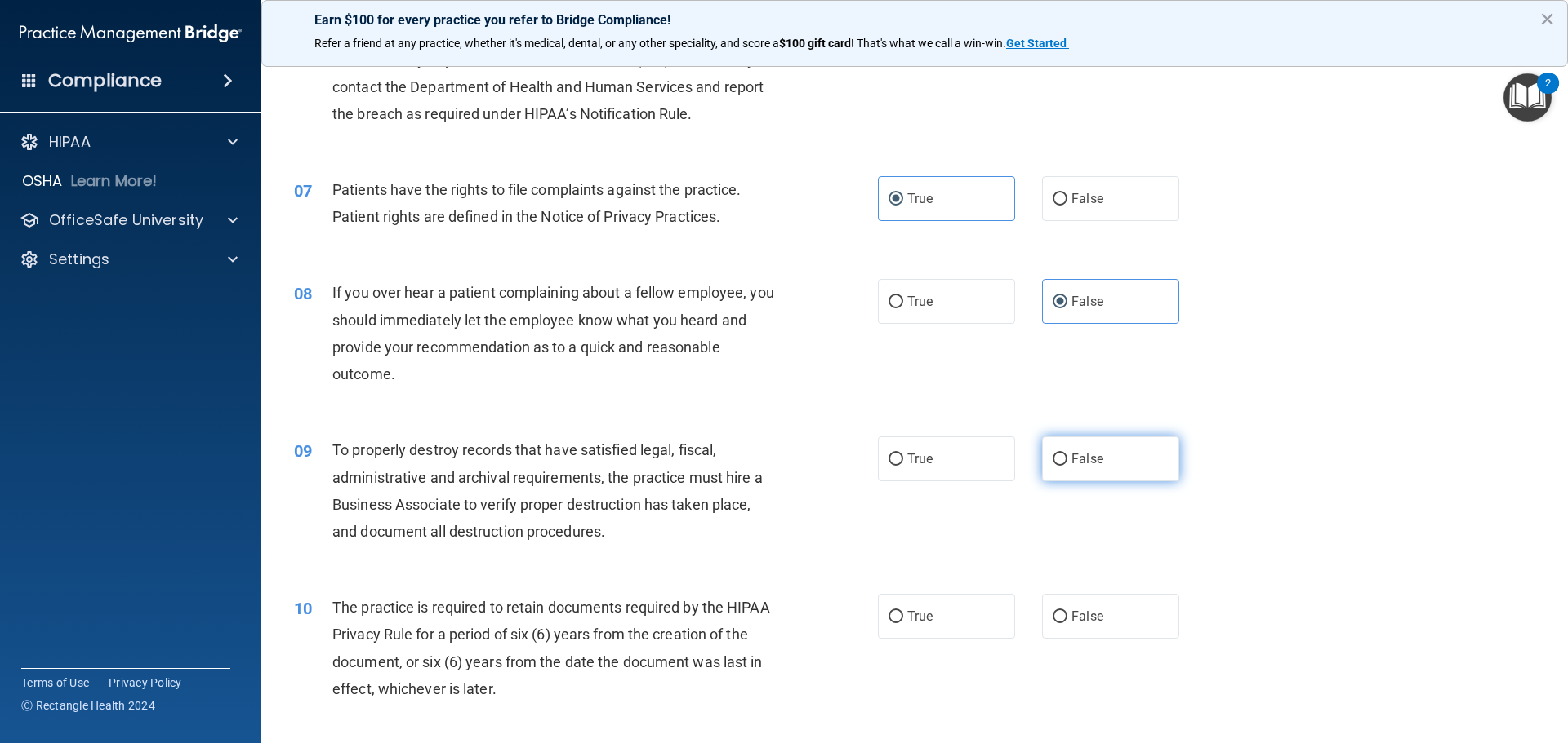
click at [1103, 461] on label "False" at bounding box center [1110, 459] width 137 height 45
click at [1067, 461] on input "False" at bounding box center [1059, 459] width 15 height 13
radio input "true"
click at [947, 630] on label "True" at bounding box center [946, 617] width 137 height 45
click at [903, 624] on input "True" at bounding box center [895, 617] width 15 height 13
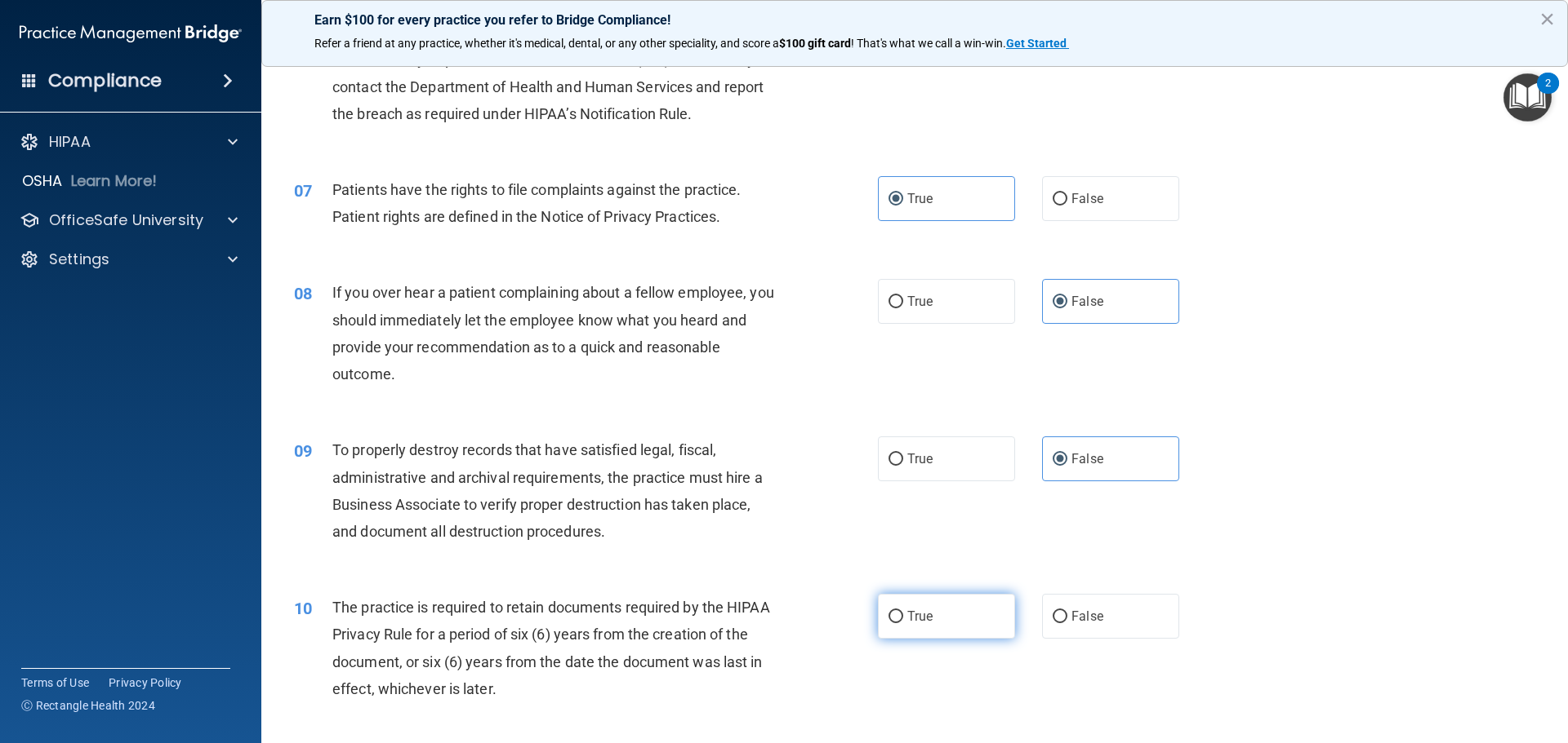
radio input "true"
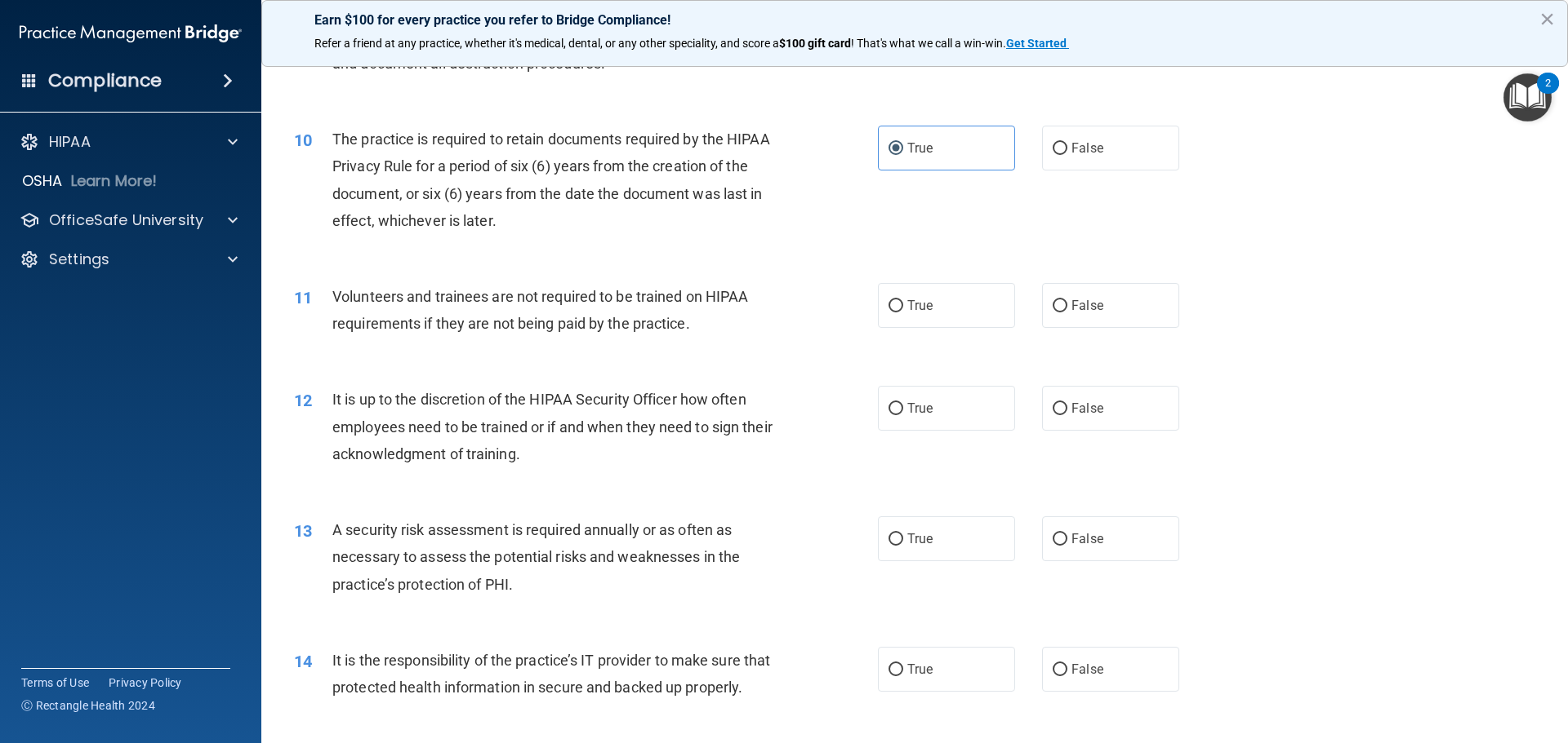
scroll to position [1306, 0]
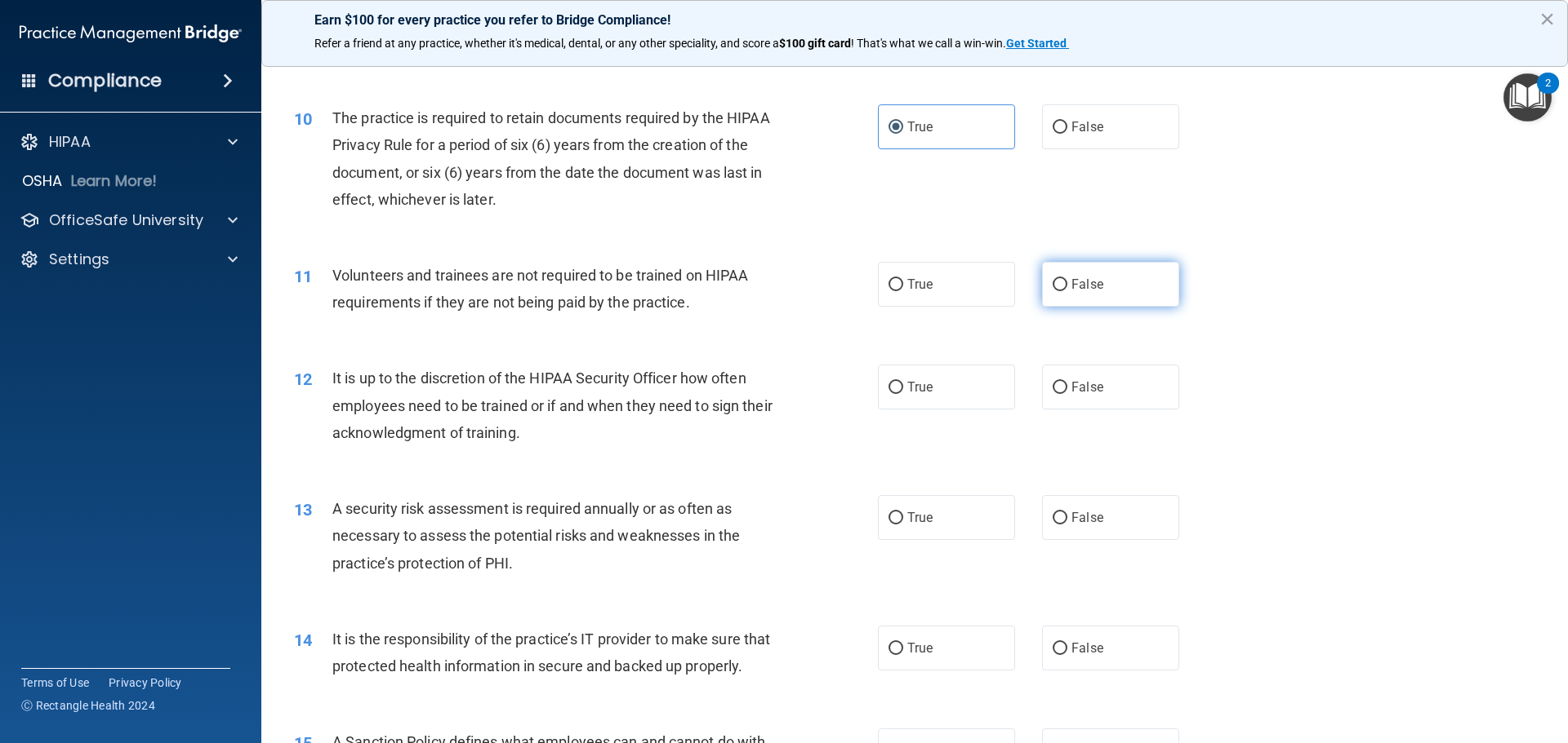
click at [1085, 279] on span "False" at bounding box center [1087, 284] width 32 height 16
click at [1067, 279] on input "False" at bounding box center [1059, 284] width 15 height 13
radio input "true"
click at [1077, 393] on span "False" at bounding box center [1087, 387] width 32 height 16
click at [1067, 393] on input "False" at bounding box center [1059, 388] width 15 height 13
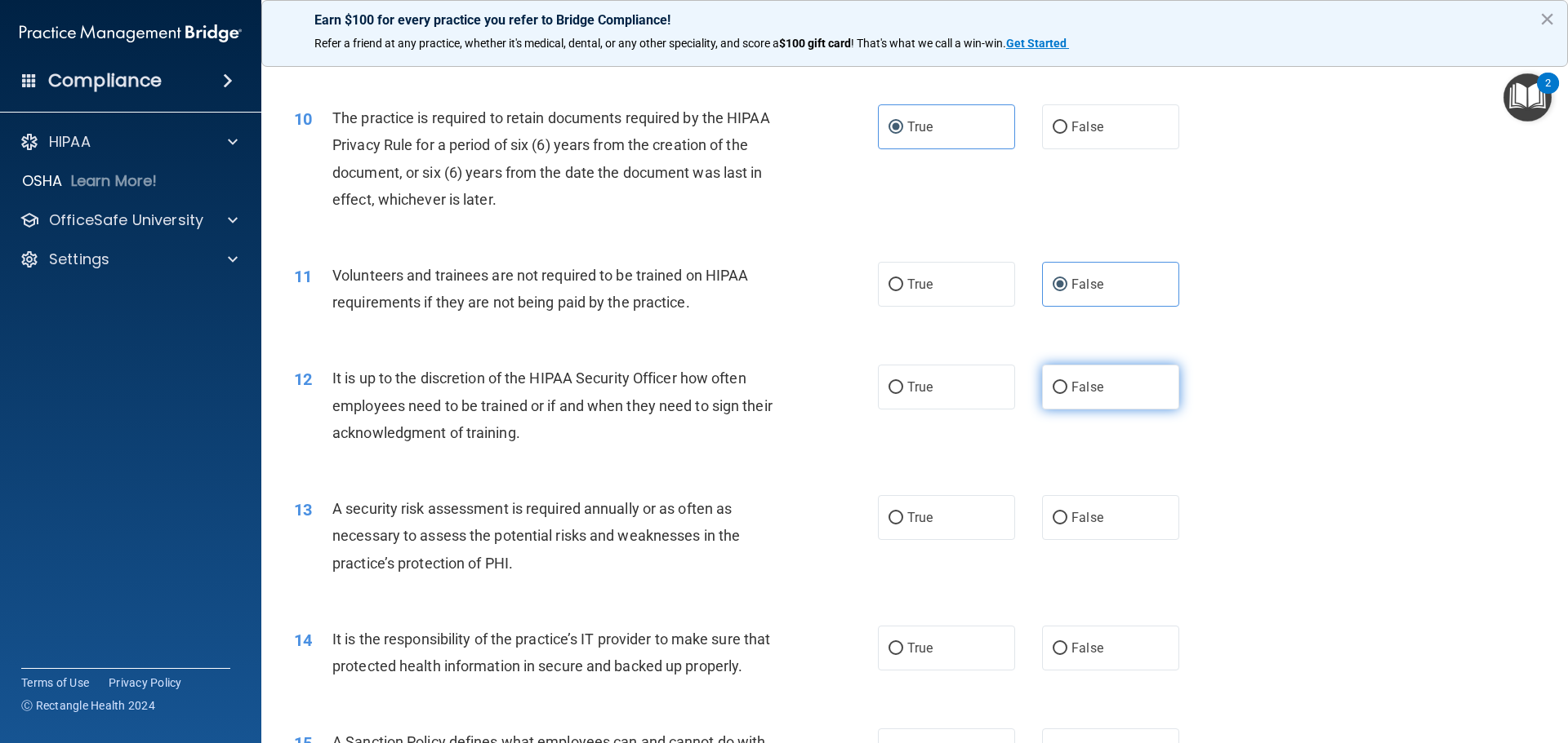
radio input "true"
click at [932, 516] on label "True" at bounding box center [946, 518] width 137 height 45
click at [903, 516] on input "True" at bounding box center [895, 518] width 15 height 13
radio input "true"
click at [1109, 654] on label "False" at bounding box center [1110, 648] width 137 height 45
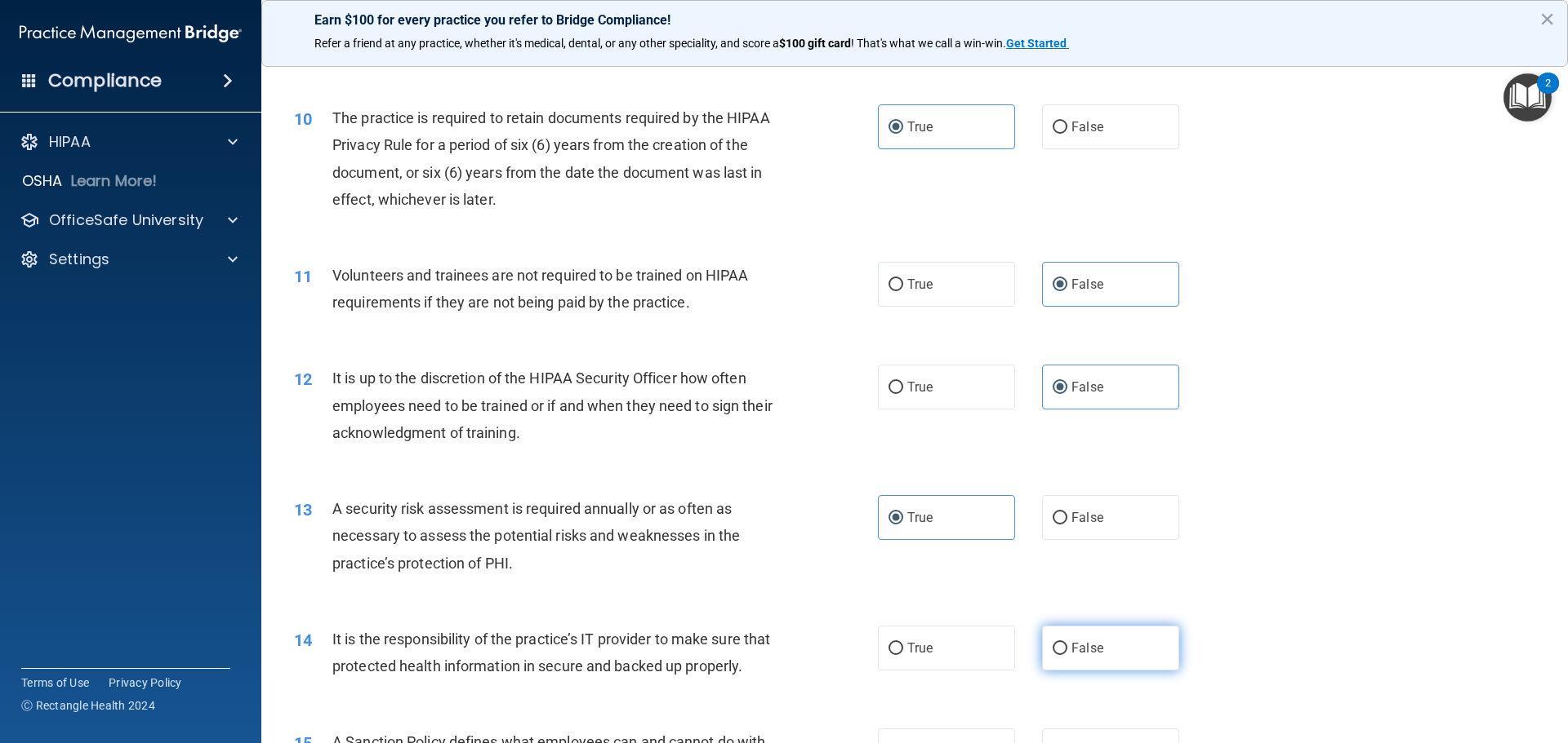
click at [1067, 654] on input "False" at bounding box center [1059, 649] width 15 height 13
radio input "true"
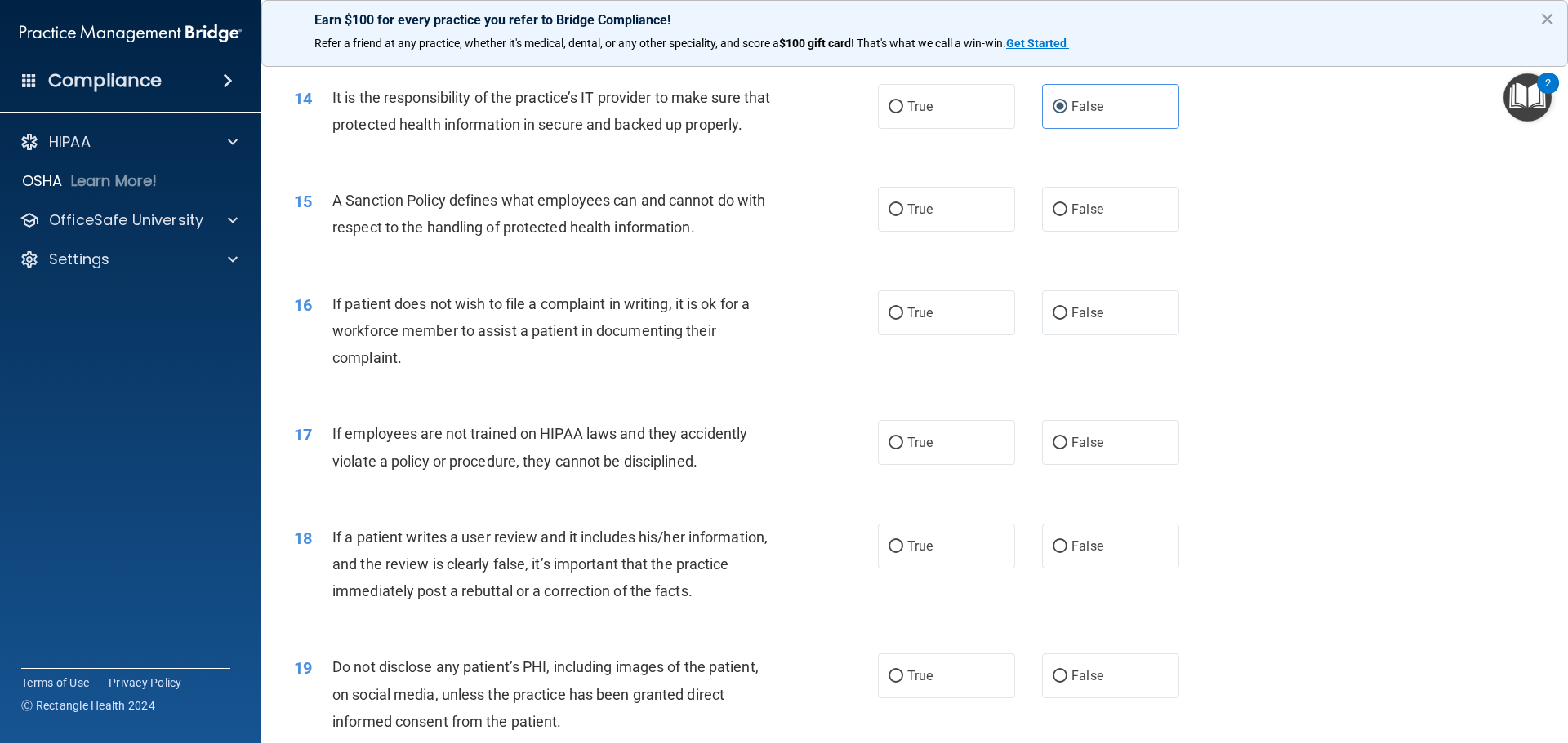
scroll to position [1877, 0]
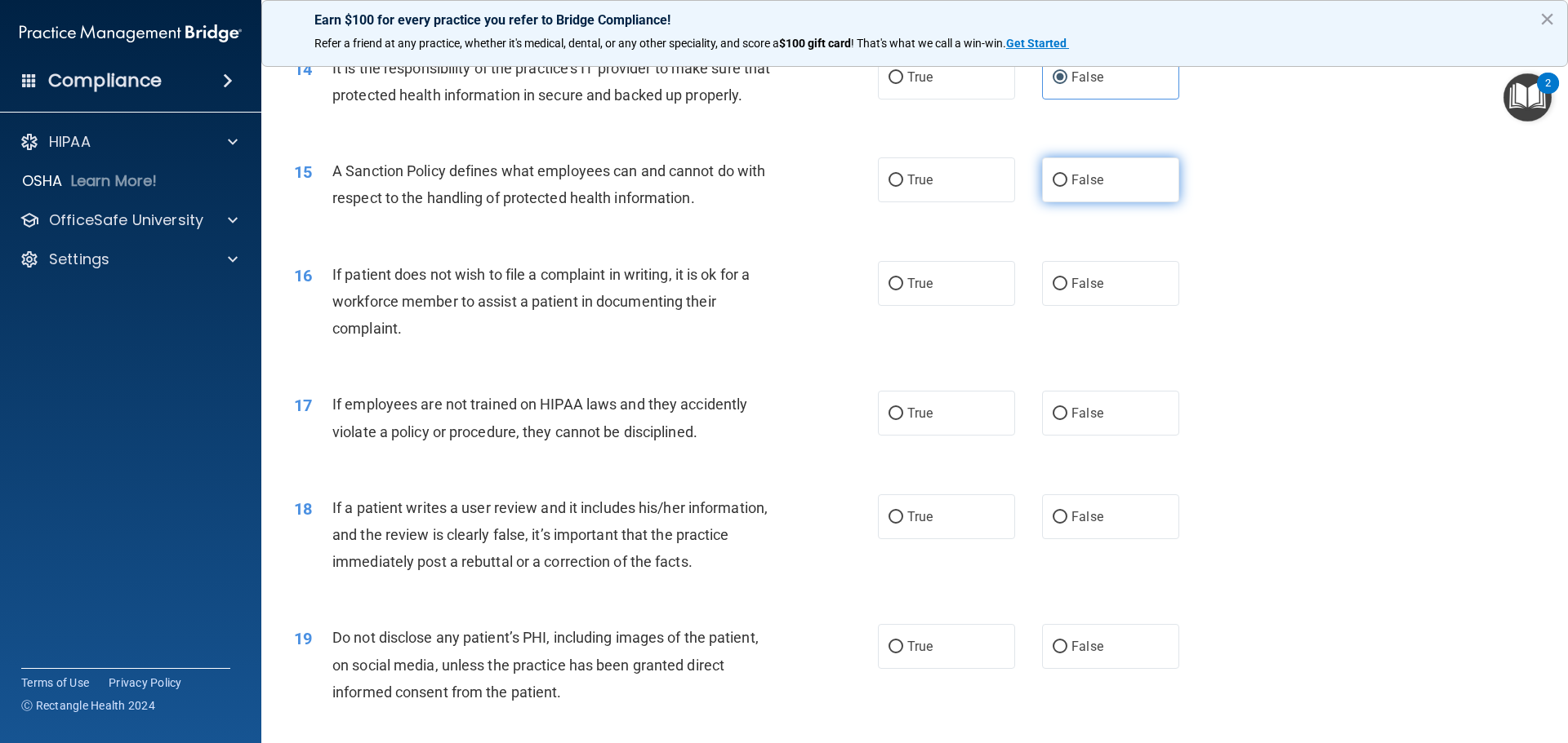
click at [1078, 188] on span "False" at bounding box center [1087, 180] width 32 height 16
click at [1067, 187] on input "False" at bounding box center [1059, 181] width 15 height 13
radio input "true"
click at [947, 306] on label "True" at bounding box center [946, 284] width 137 height 45
click at [903, 290] on input "True" at bounding box center [895, 284] width 15 height 13
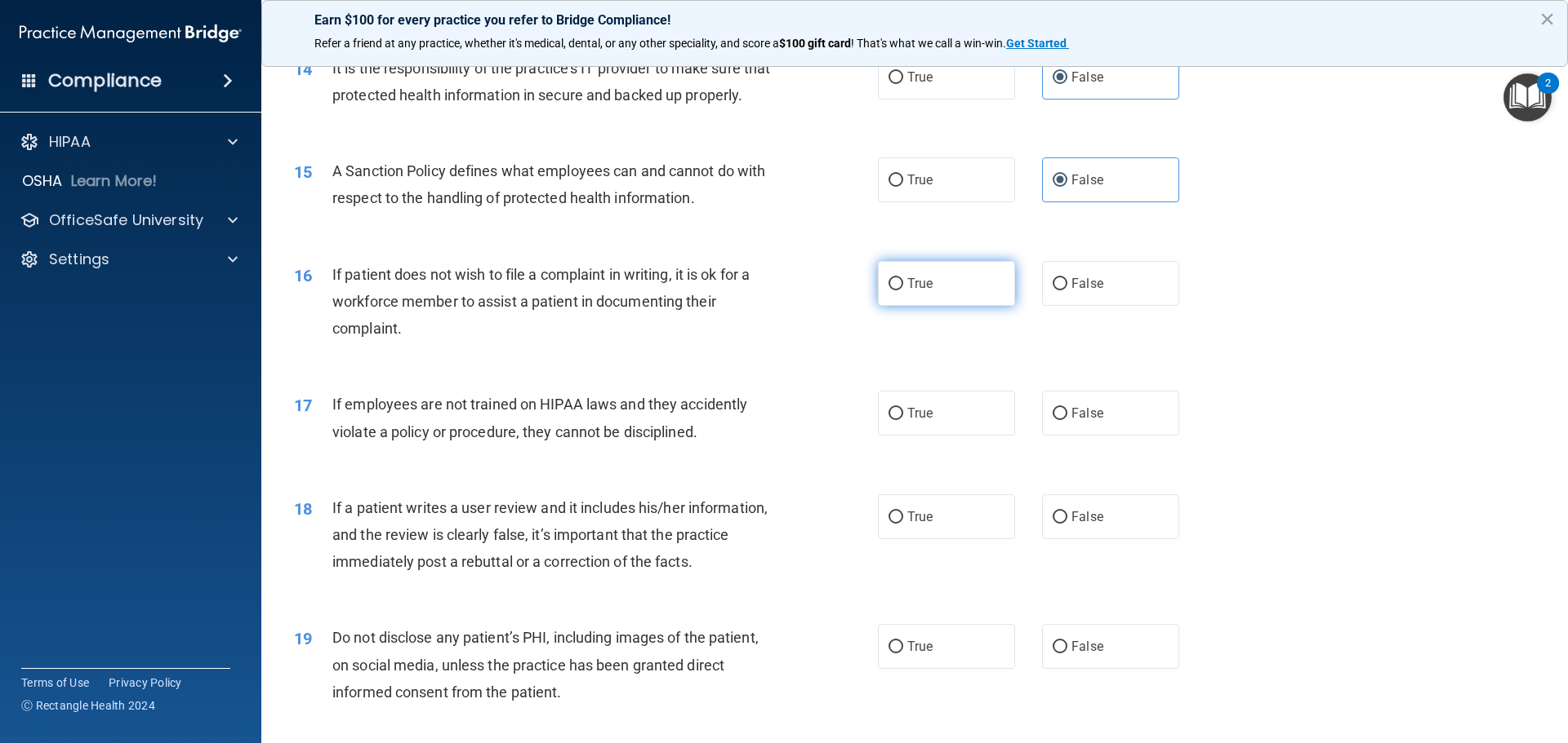
radio input "true"
click at [1091, 421] on span "False" at bounding box center [1087, 414] width 32 height 16
click at [1067, 420] on input "False" at bounding box center [1059, 414] width 15 height 13
radio input "true"
click at [1081, 525] on span "False" at bounding box center [1087, 517] width 32 height 16
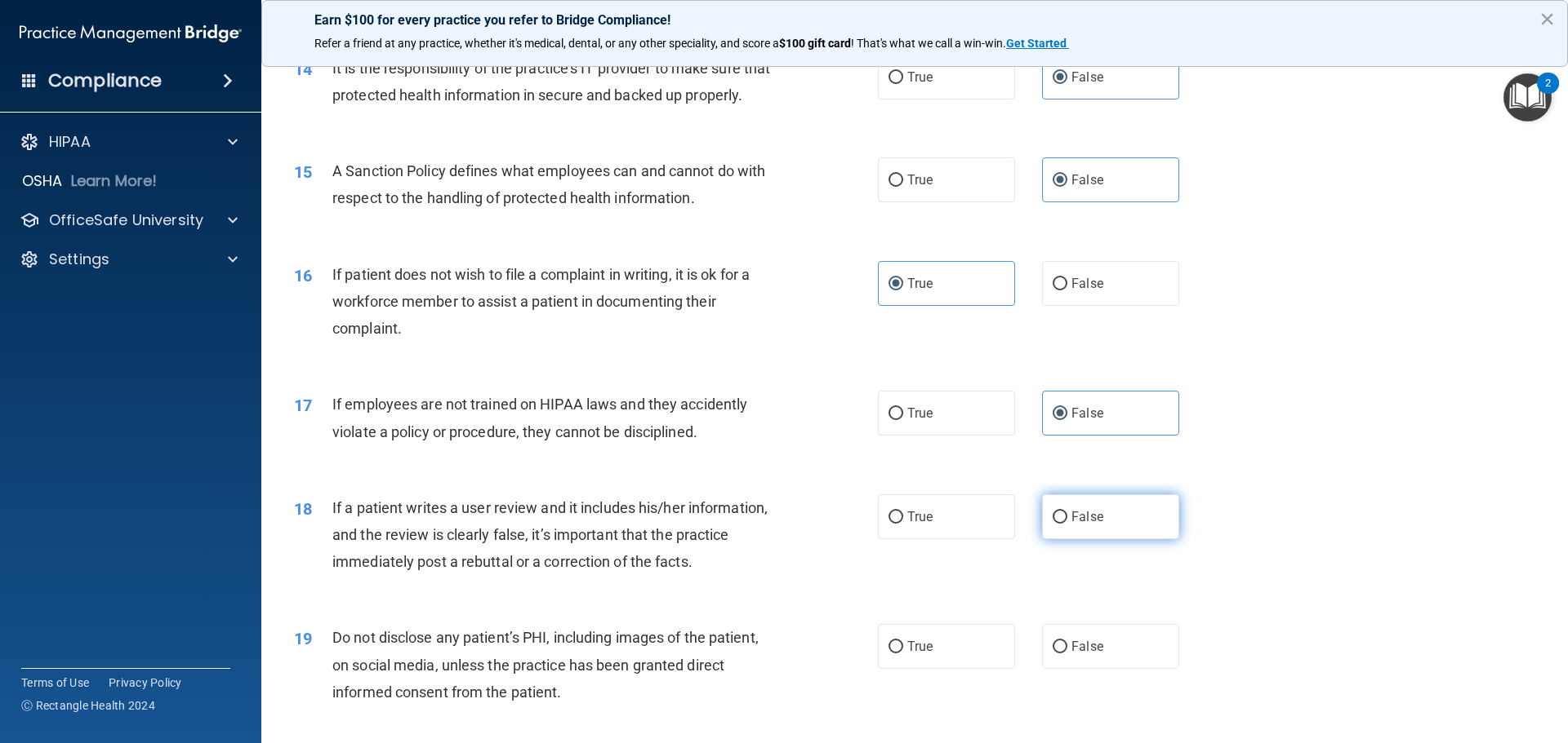
click at [1067, 524] on input "False" at bounding box center [1059, 517] width 15 height 13
radio input "true"
click at [907, 655] on span "True" at bounding box center [919, 647] width 25 height 16
click at [903, 654] on input "True" at bounding box center [895, 647] width 15 height 13
radio input "true"
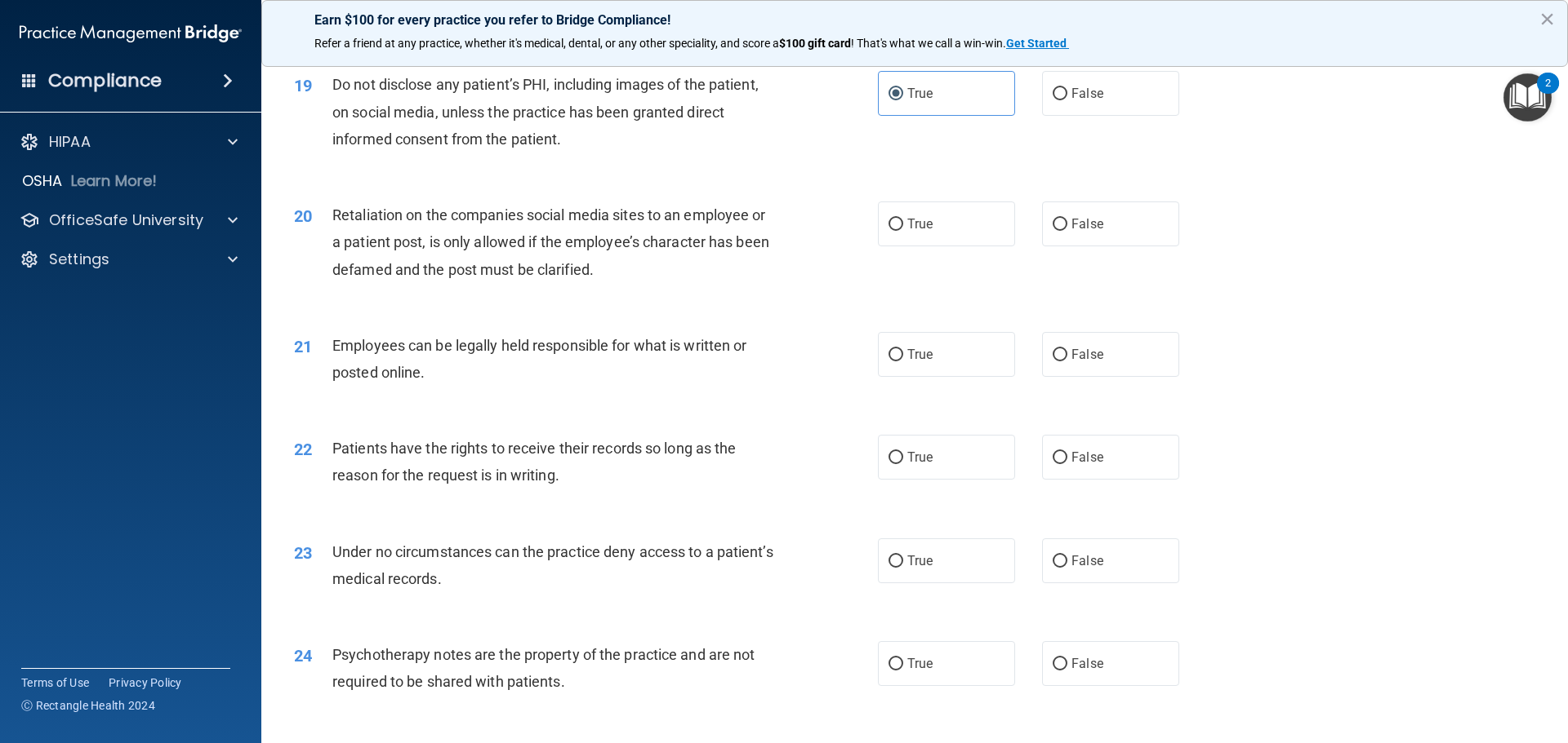
scroll to position [2448, 0]
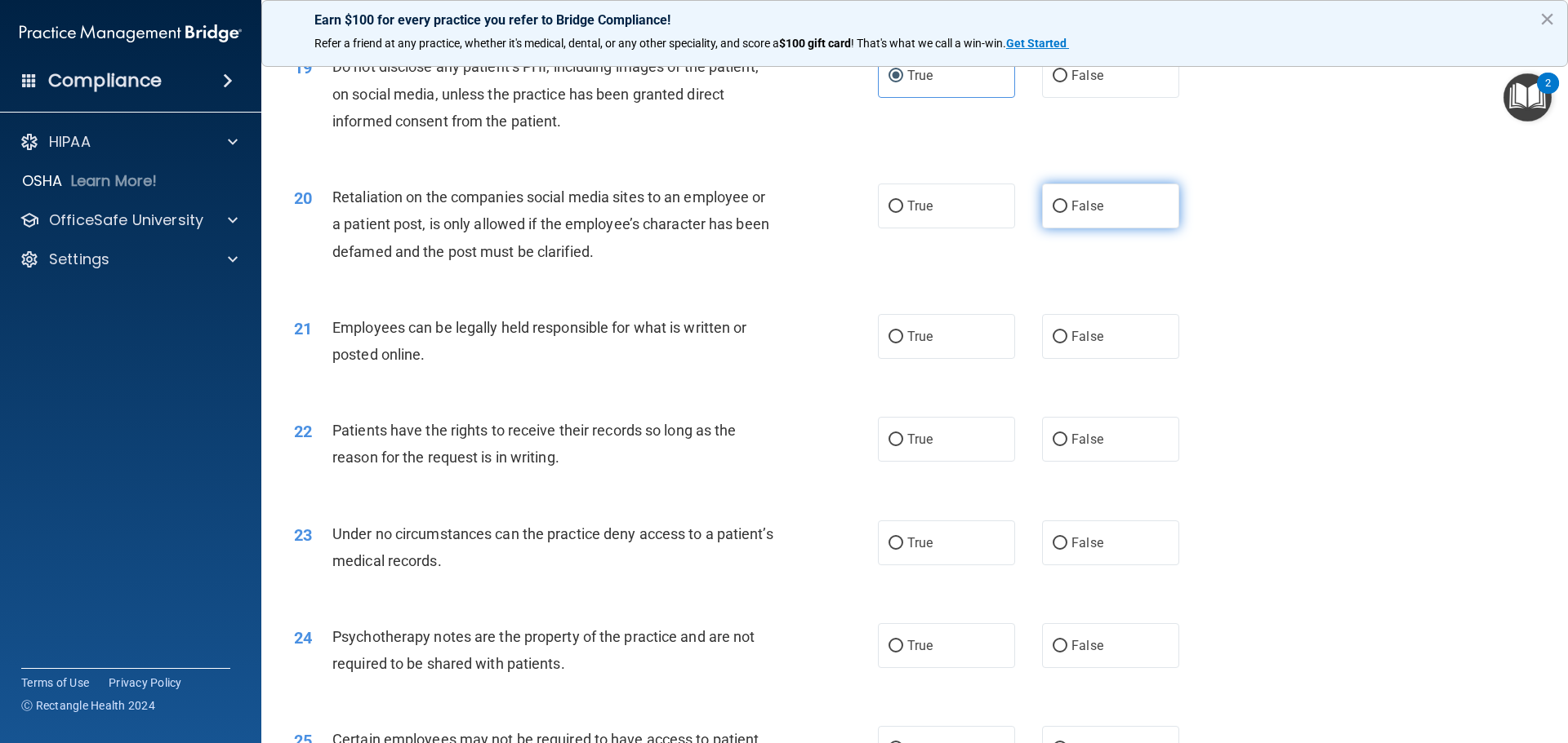
click at [1123, 229] on label "False" at bounding box center [1110, 206] width 137 height 45
click at [1067, 213] on input "False" at bounding box center [1059, 206] width 15 height 13
radio input "true"
click at [952, 358] on label "True" at bounding box center [946, 336] width 137 height 45
click at [903, 343] on input "True" at bounding box center [895, 337] width 15 height 13
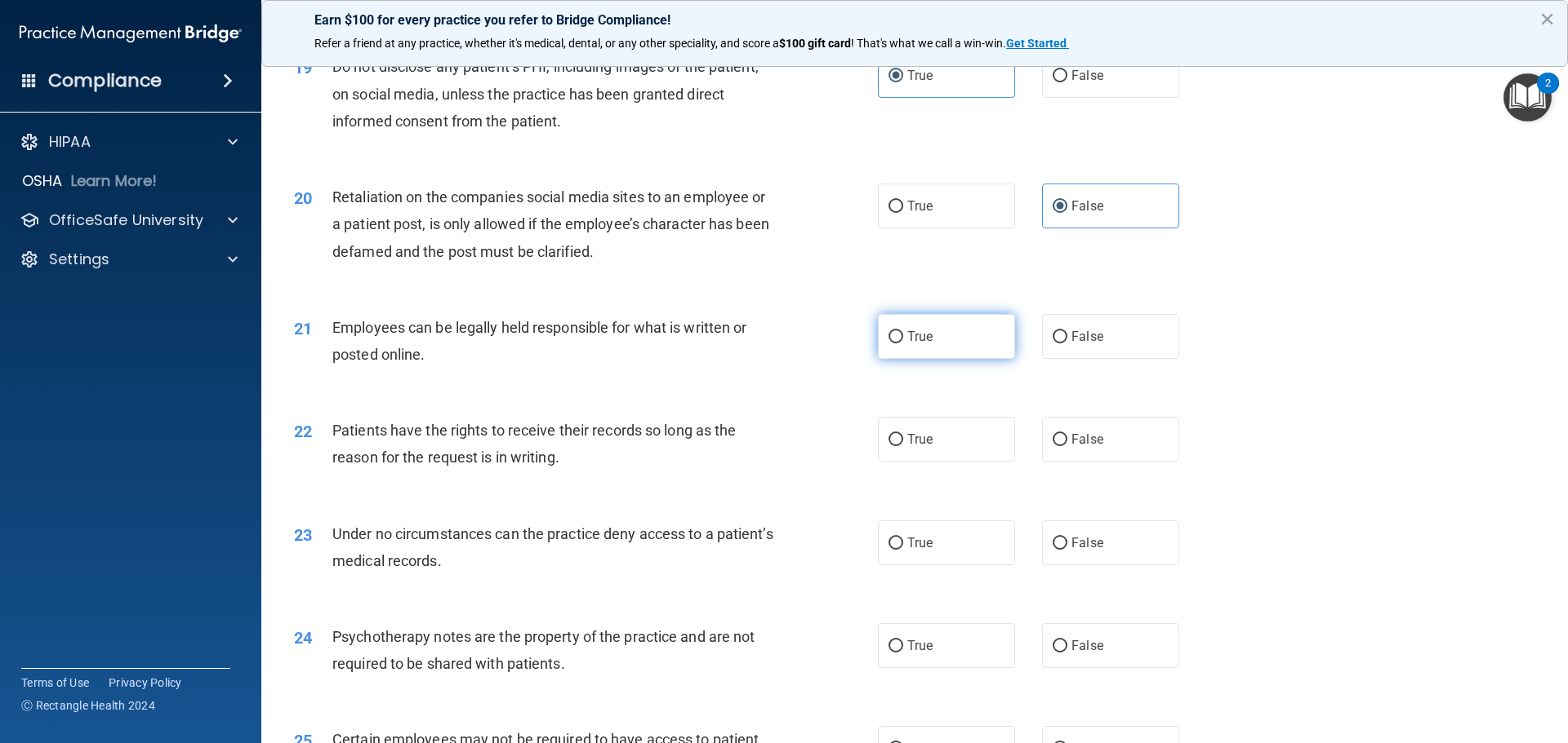
radio input "true"
click at [1071, 447] on span "False" at bounding box center [1087, 440] width 32 height 16
click at [1066, 447] on input "False" at bounding box center [1059, 440] width 15 height 13
radio input "true"
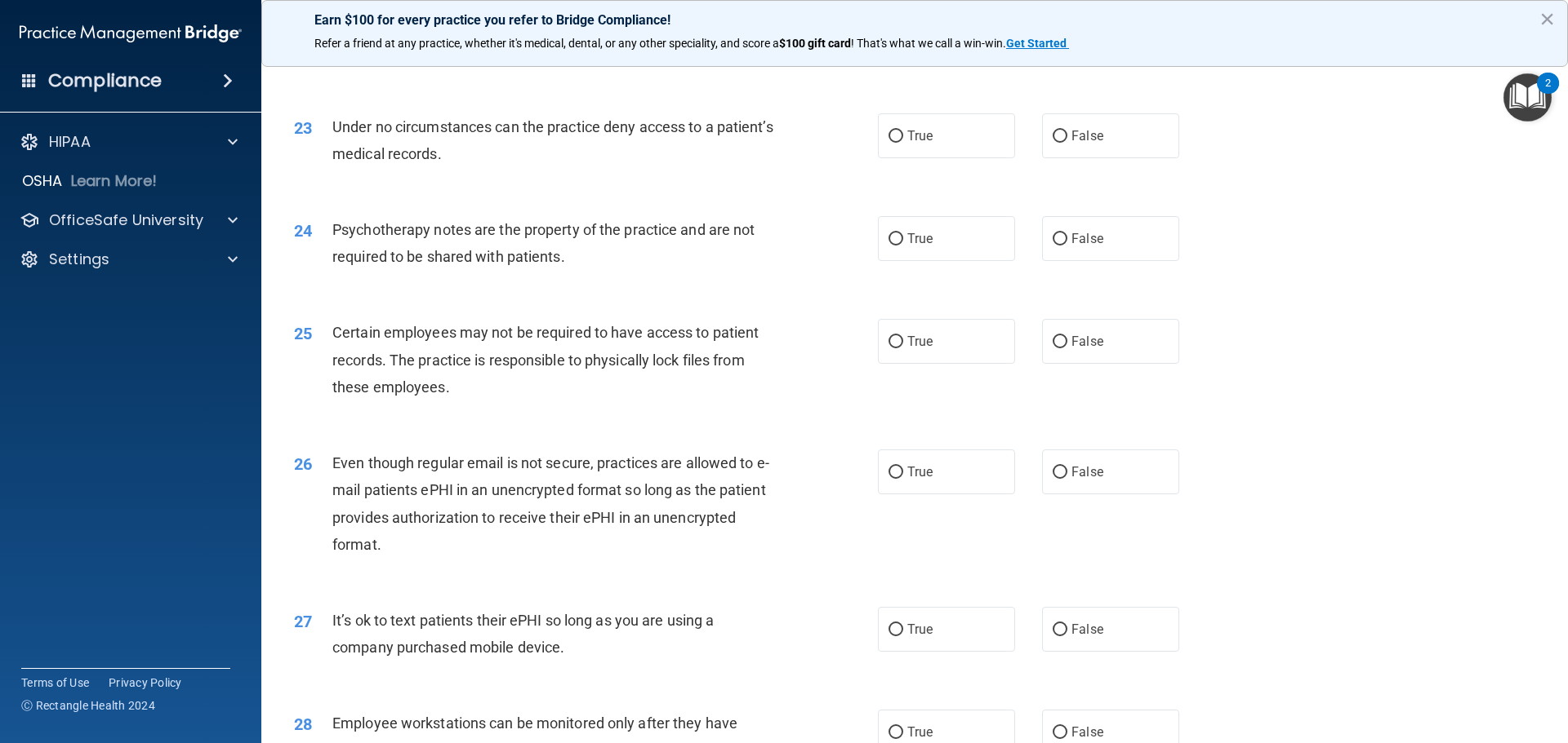
scroll to position [2857, 0]
click at [1093, 157] on label "False" at bounding box center [1110, 135] width 137 height 45
click at [1067, 142] on input "False" at bounding box center [1059, 136] width 15 height 13
radio input "true"
click at [911, 260] on label "True" at bounding box center [946, 238] width 137 height 45
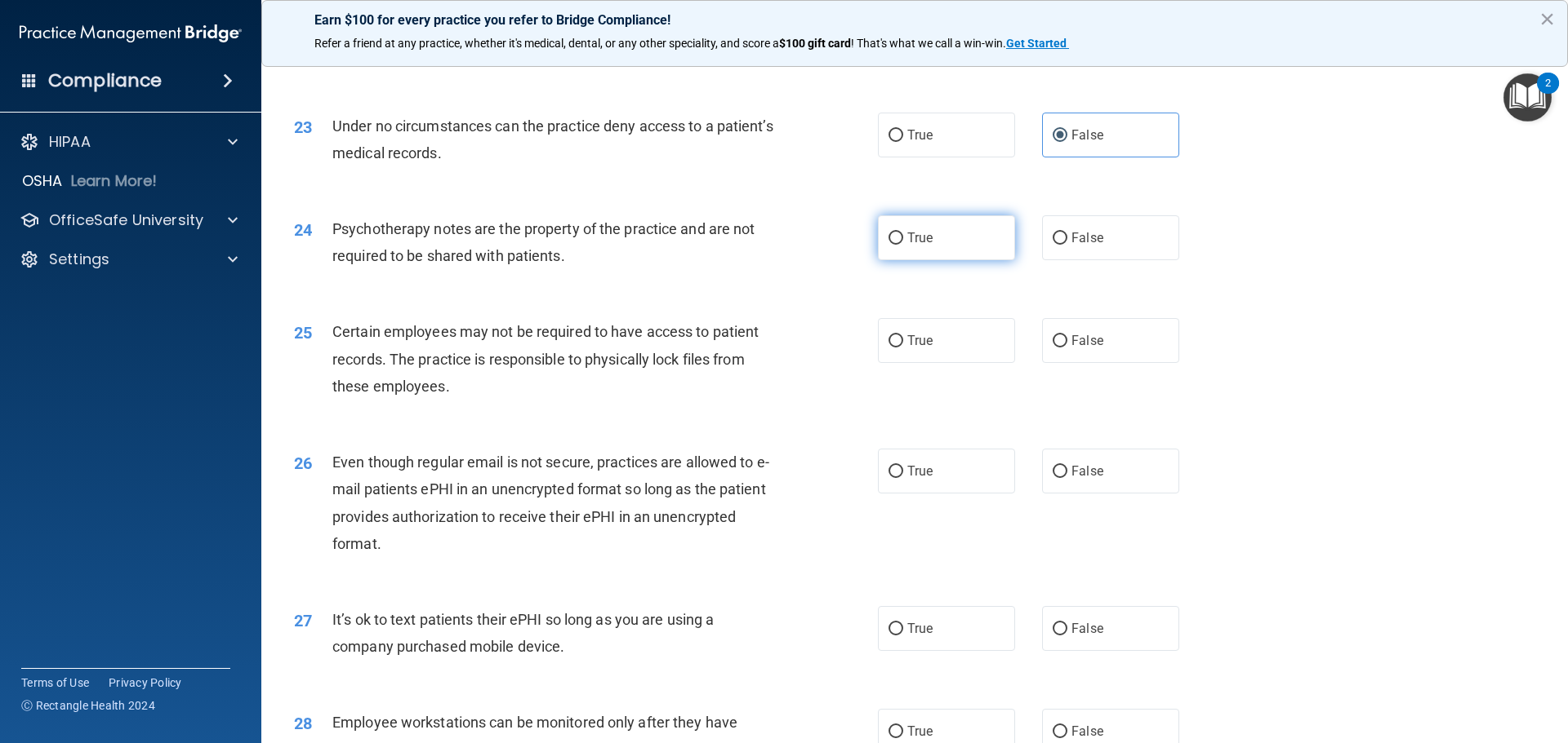
click at [903, 244] on input "True" at bounding box center [895, 239] width 15 height 13
radio input "true"
click at [902, 359] on label "True" at bounding box center [946, 341] width 137 height 45
click at [902, 348] on input "True" at bounding box center [895, 341] width 15 height 13
radio input "true"
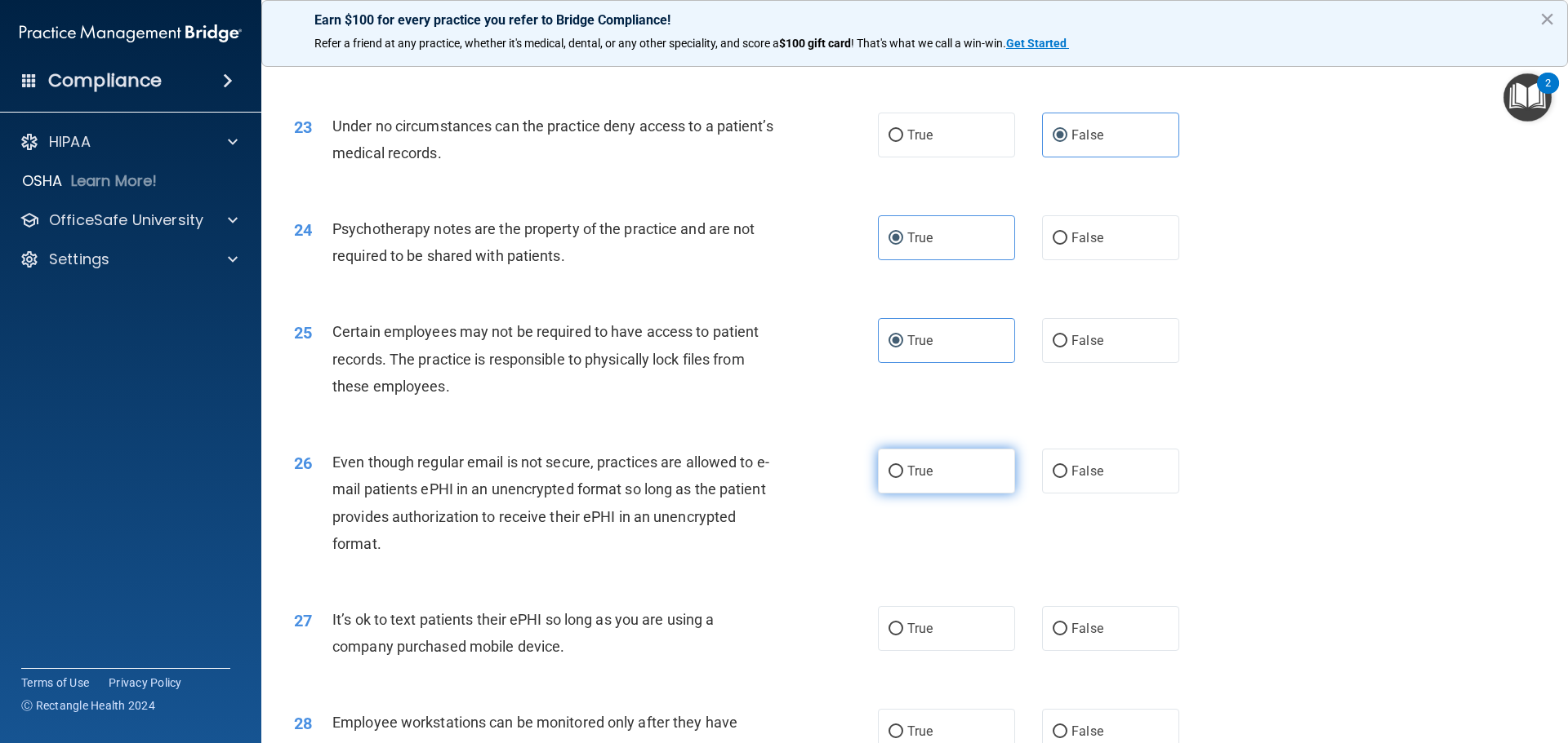
click at [914, 479] on span "True" at bounding box center [919, 471] width 25 height 16
click at [903, 478] on input "True" at bounding box center [895, 472] width 15 height 13
radio input "true"
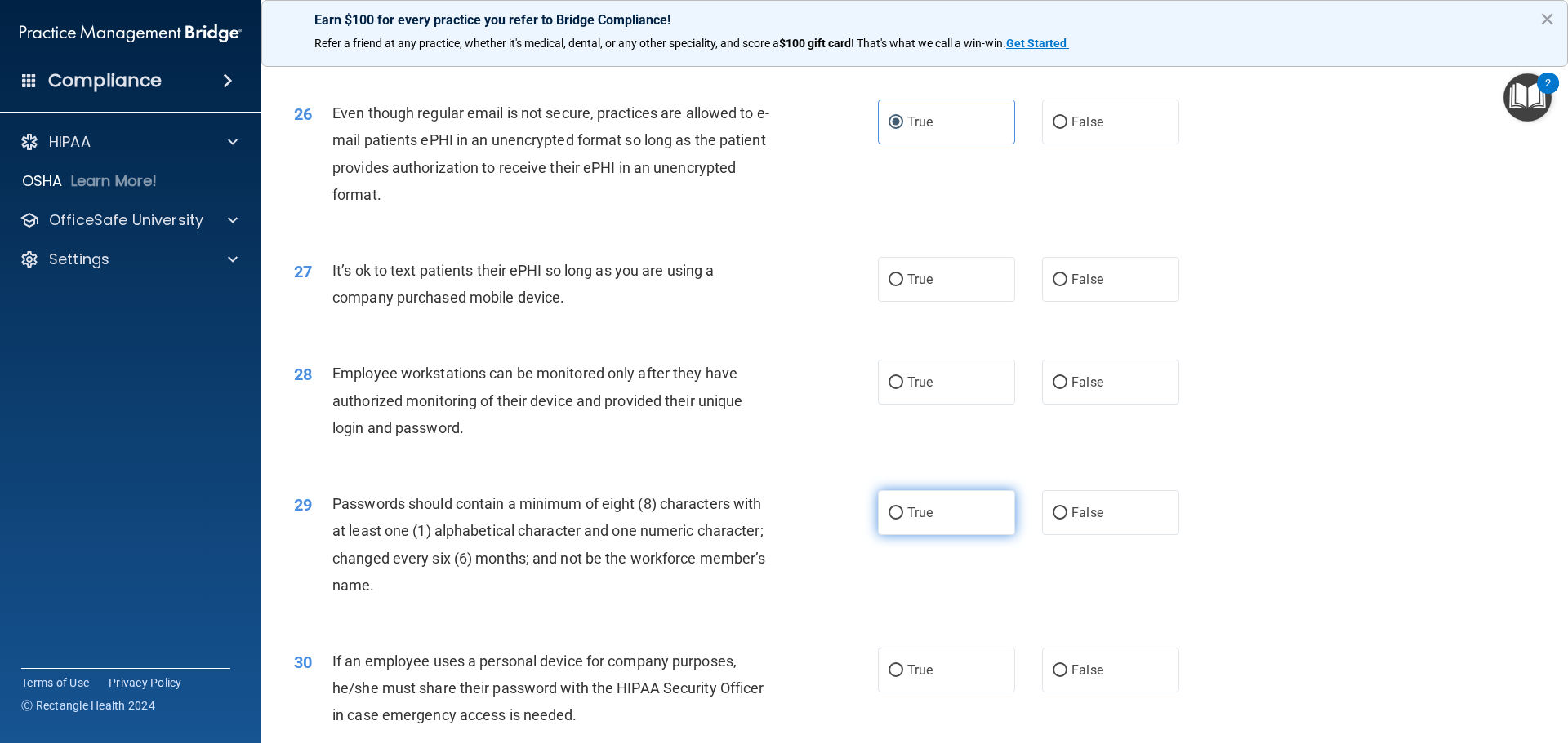
scroll to position [3264, 0]
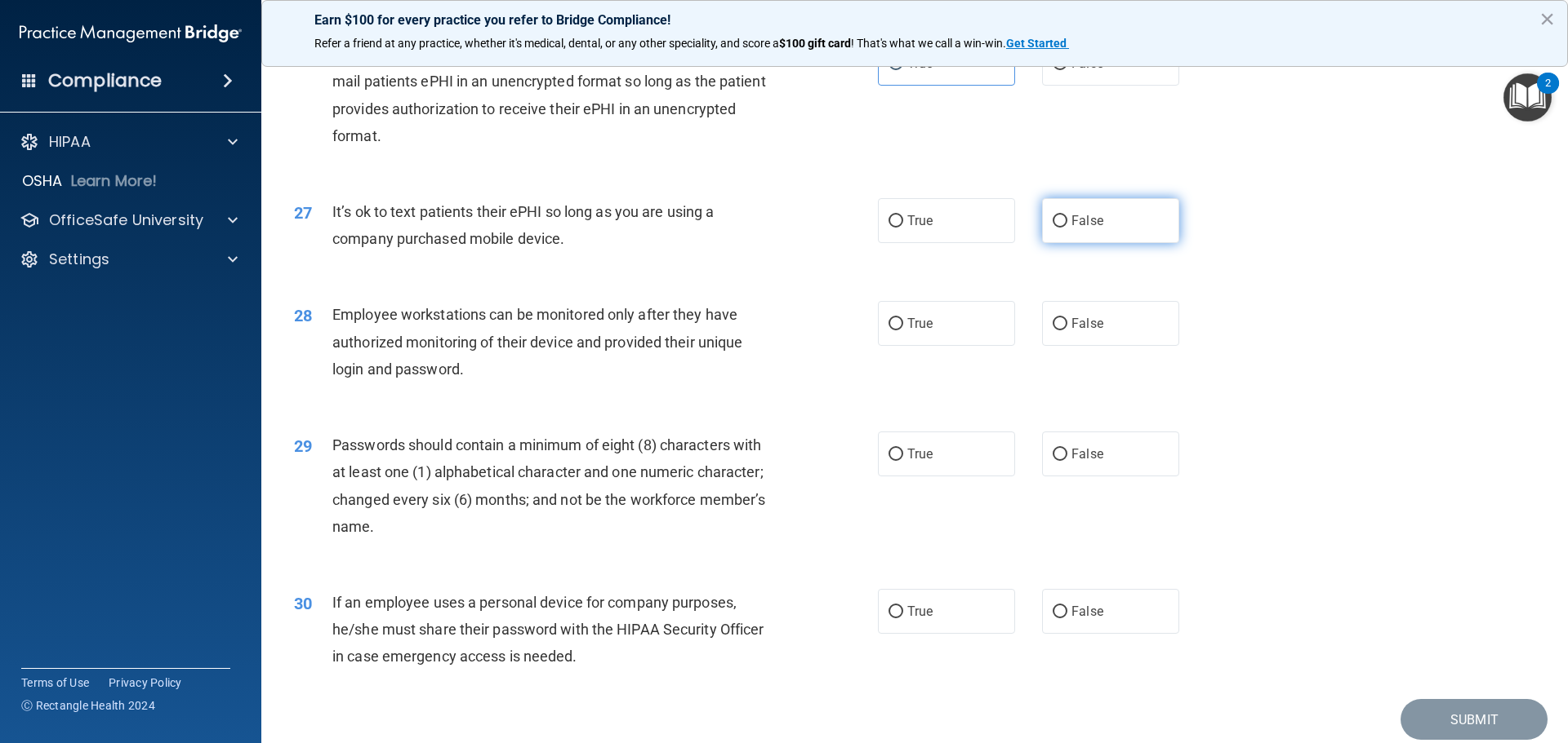
click at [1072, 232] on label "False" at bounding box center [1110, 221] width 137 height 45
click at [1067, 228] on input "False" at bounding box center [1059, 221] width 15 height 13
radio input "true"
click at [1083, 377] on div "28 Employee workstations can be monitored only after they have authorized monit…" at bounding box center [915, 346] width 1266 height 131
click at [1053, 330] on input "False" at bounding box center [1059, 325] width 15 height 13
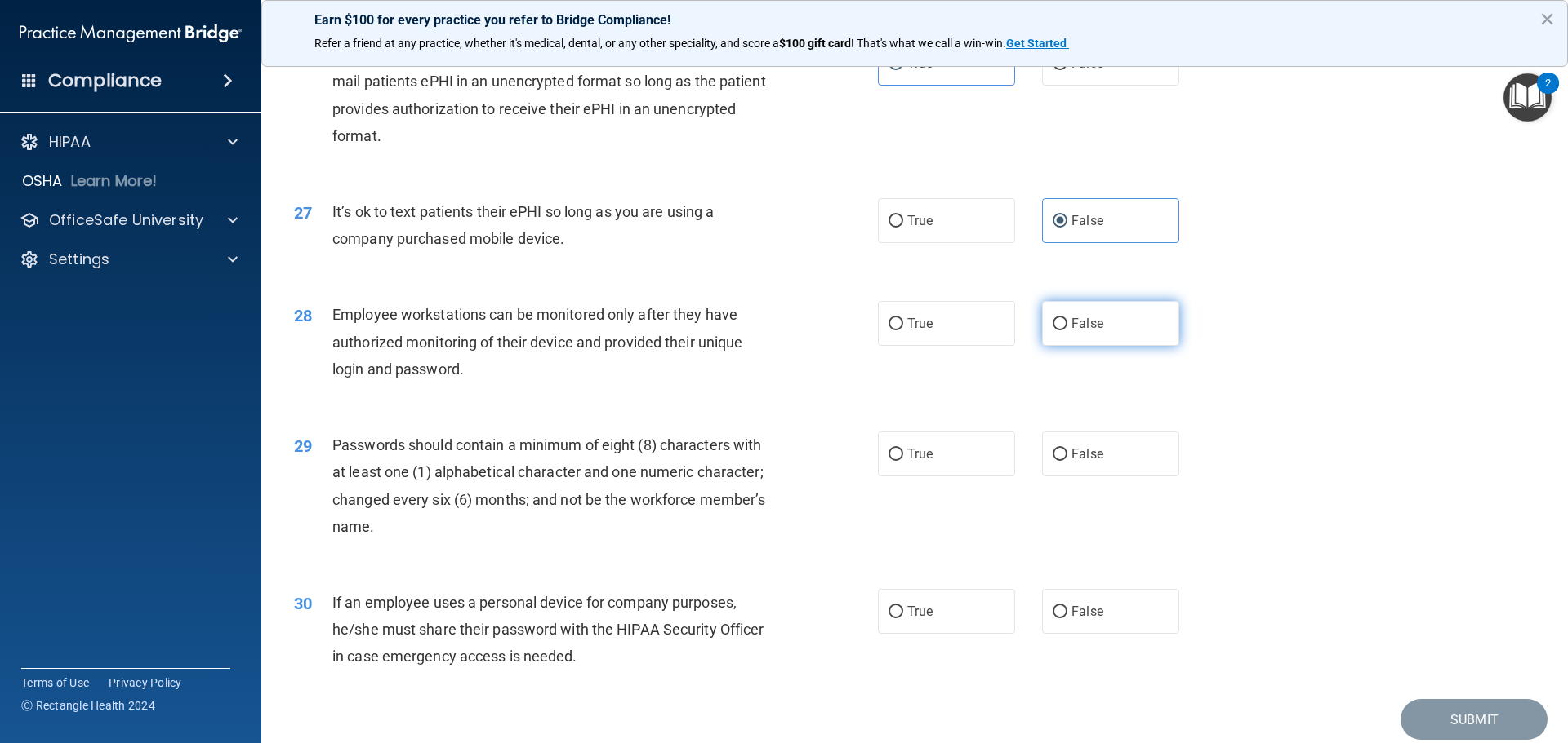
radio input "true"
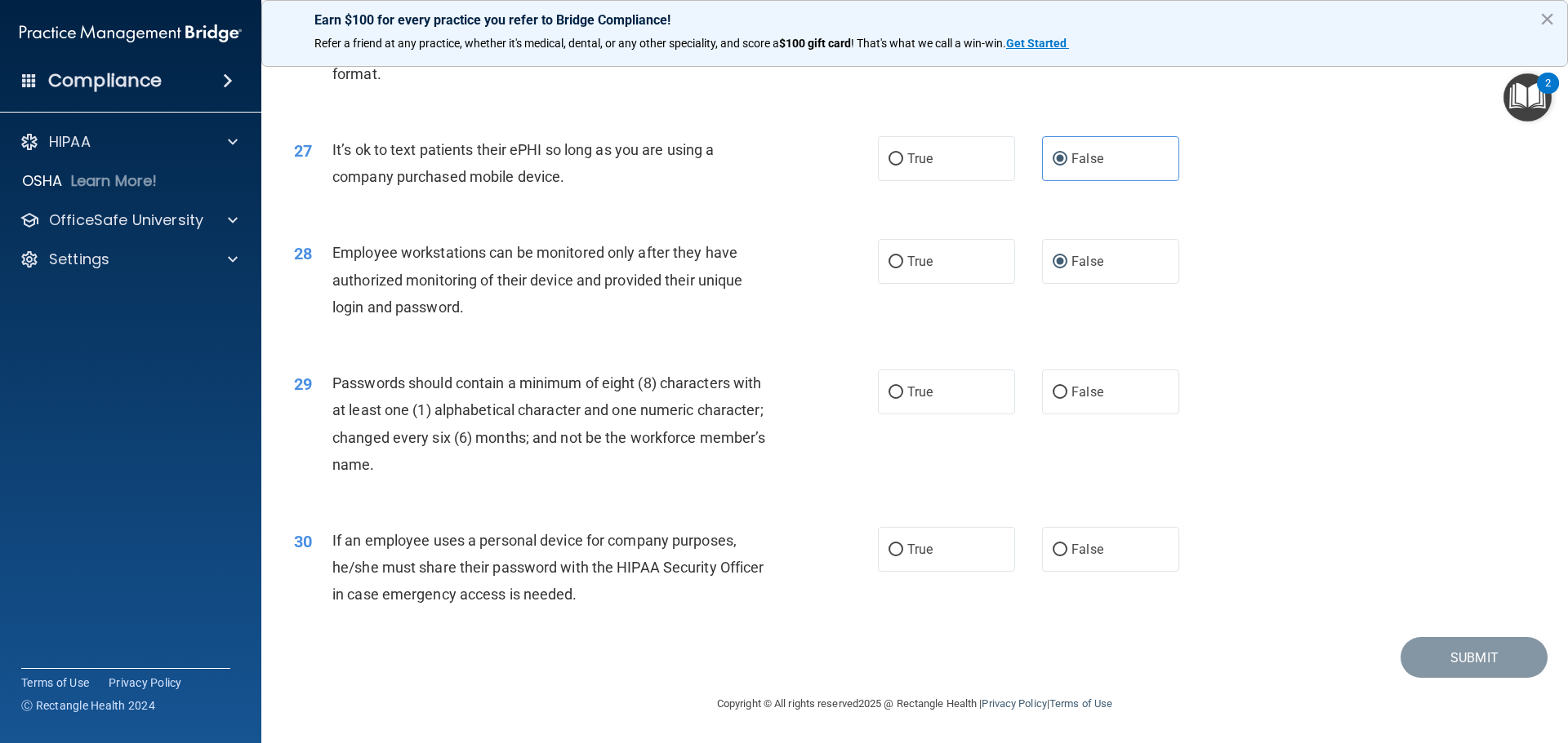
scroll to position [3353, 0]
click at [904, 382] on label "True" at bounding box center [946, 392] width 137 height 45
click at [903, 387] on input "True" at bounding box center [895, 393] width 15 height 13
radio input "true"
click at [922, 544] on span "True" at bounding box center [919, 549] width 25 height 16
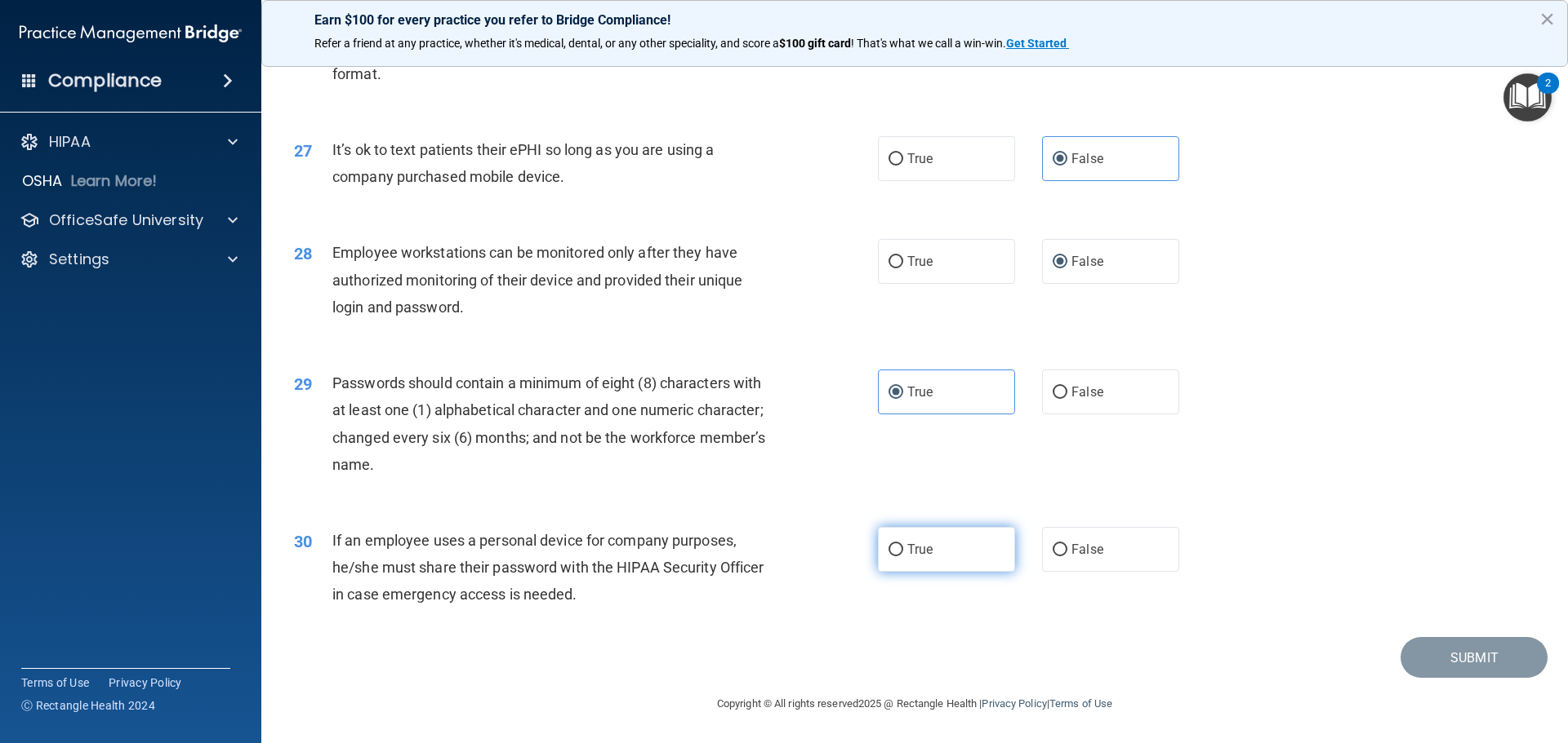
click at [903, 545] on input "True" at bounding box center [895, 550] width 15 height 13
radio input "true"
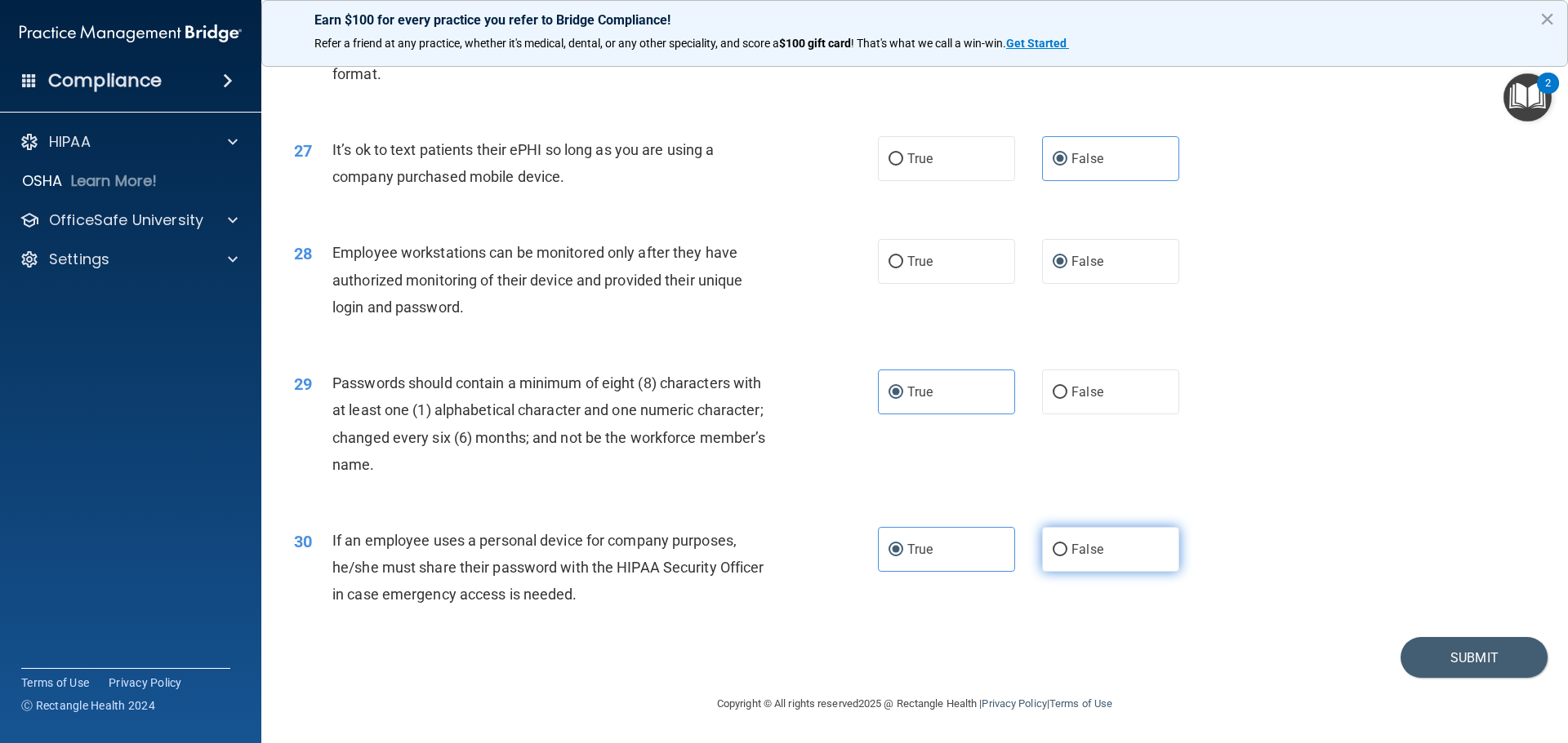
click at [1103, 557] on label "False" at bounding box center [1110, 549] width 137 height 45
click at [1067, 556] on input "False" at bounding box center [1059, 550] width 15 height 13
radio input "true"
radio input "false"
click at [1475, 654] on button "Submit" at bounding box center [1474, 658] width 147 height 42
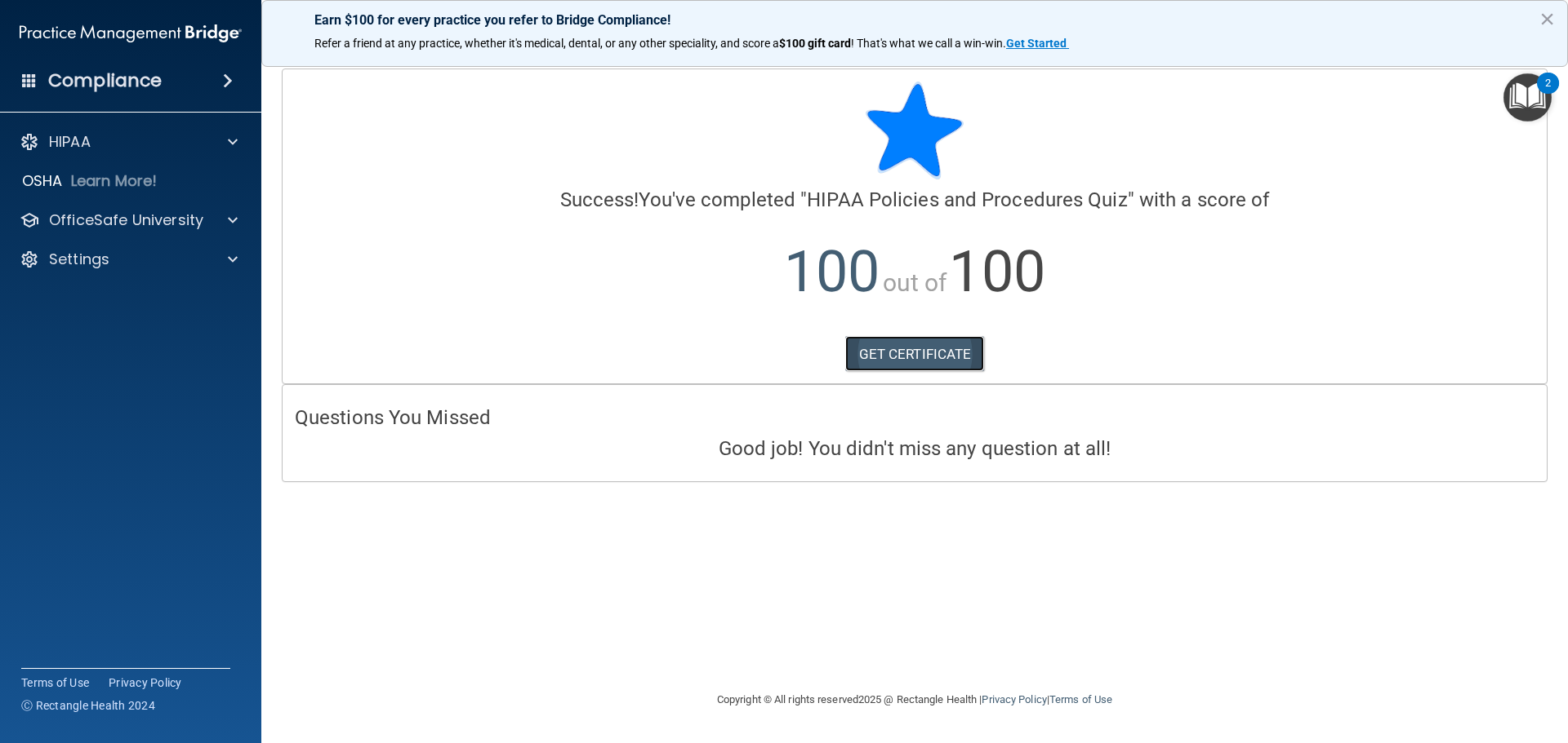
click at [912, 363] on link "GET CERTIFICATE" at bounding box center [915, 354] width 140 height 36
click at [219, 153] on div "HIPAA" at bounding box center [131, 142] width 262 height 32
click at [232, 141] on span at bounding box center [233, 142] width 10 height 20
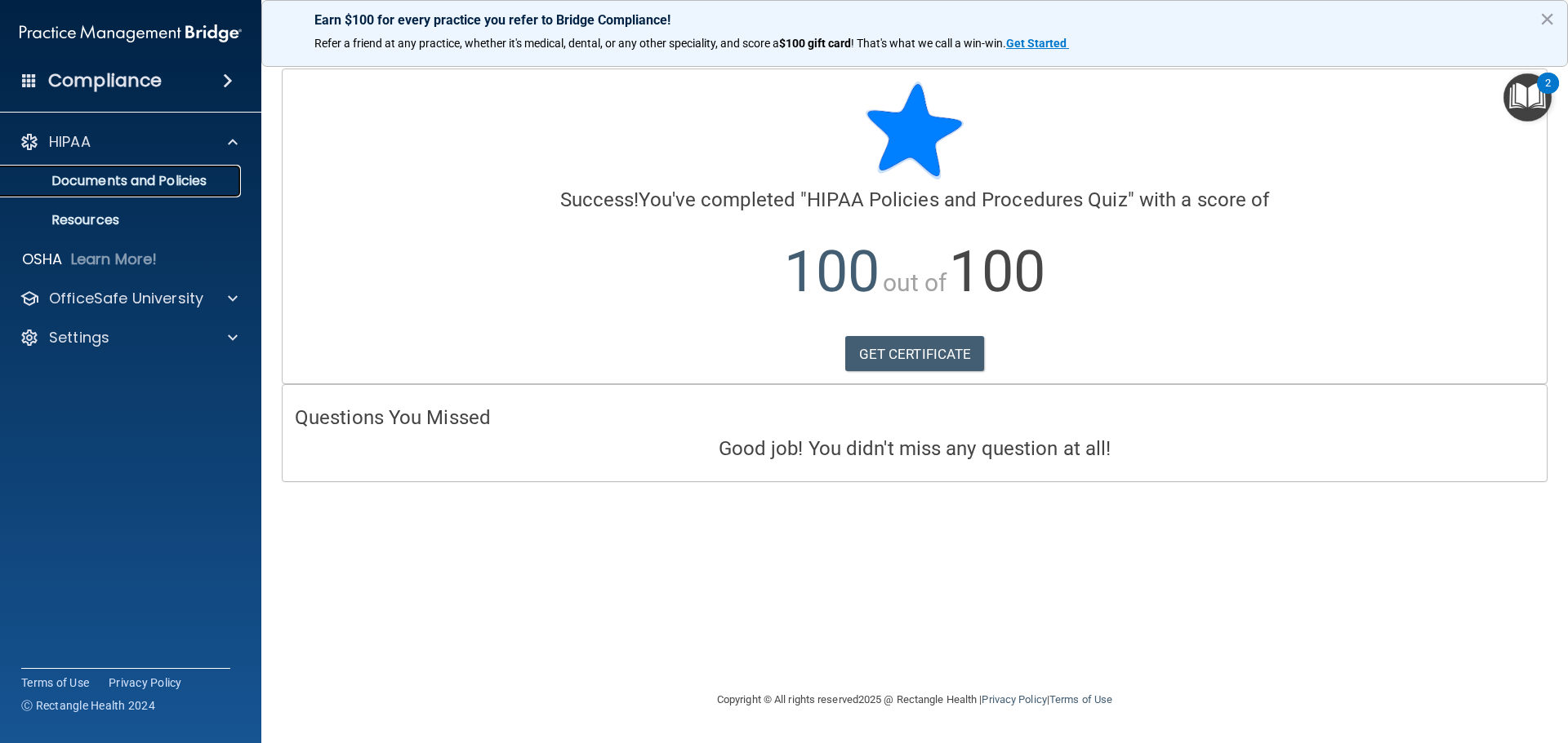
click at [215, 183] on p "Documents and Policies" at bounding box center [122, 181] width 223 height 17
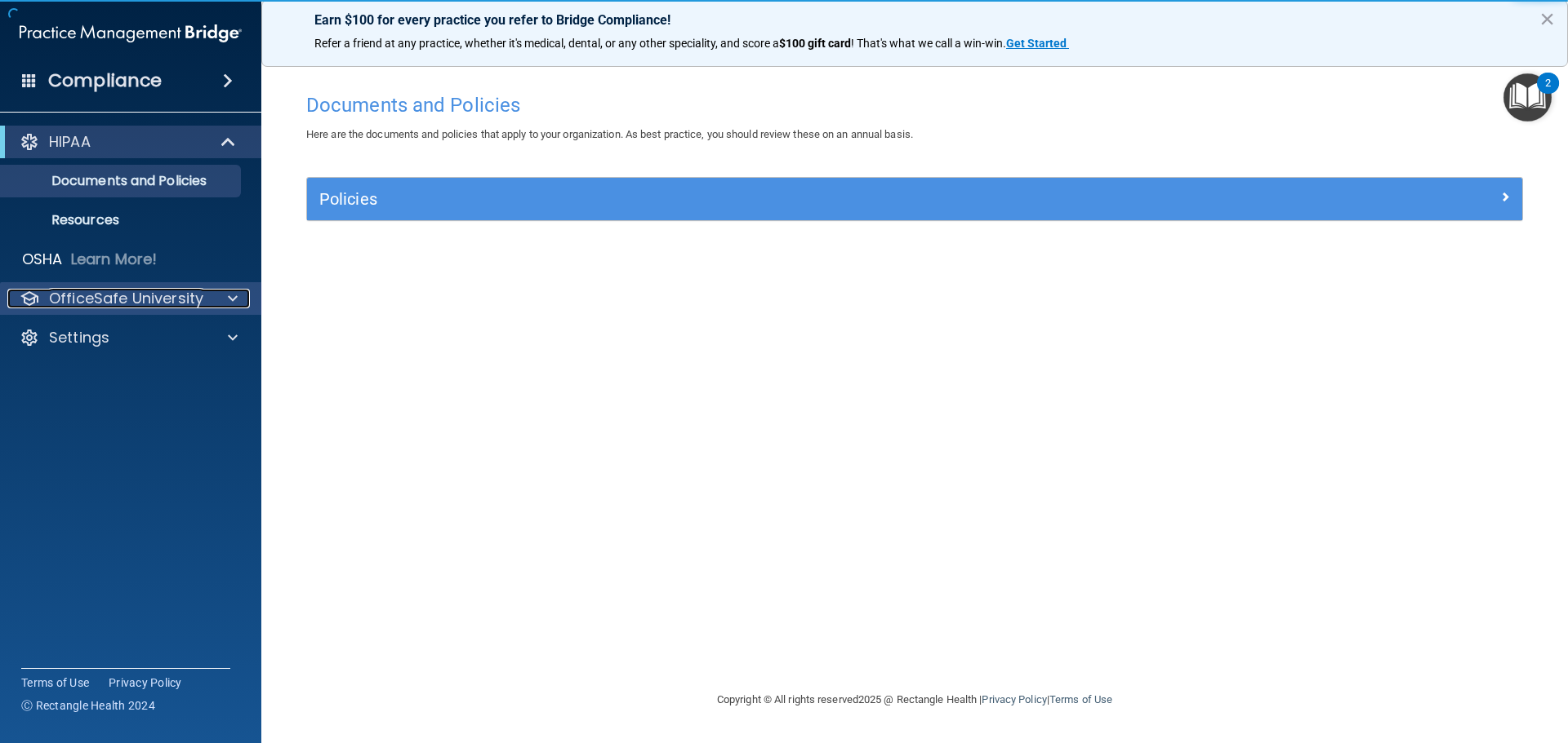
click at [219, 292] on div at bounding box center [231, 299] width 41 height 20
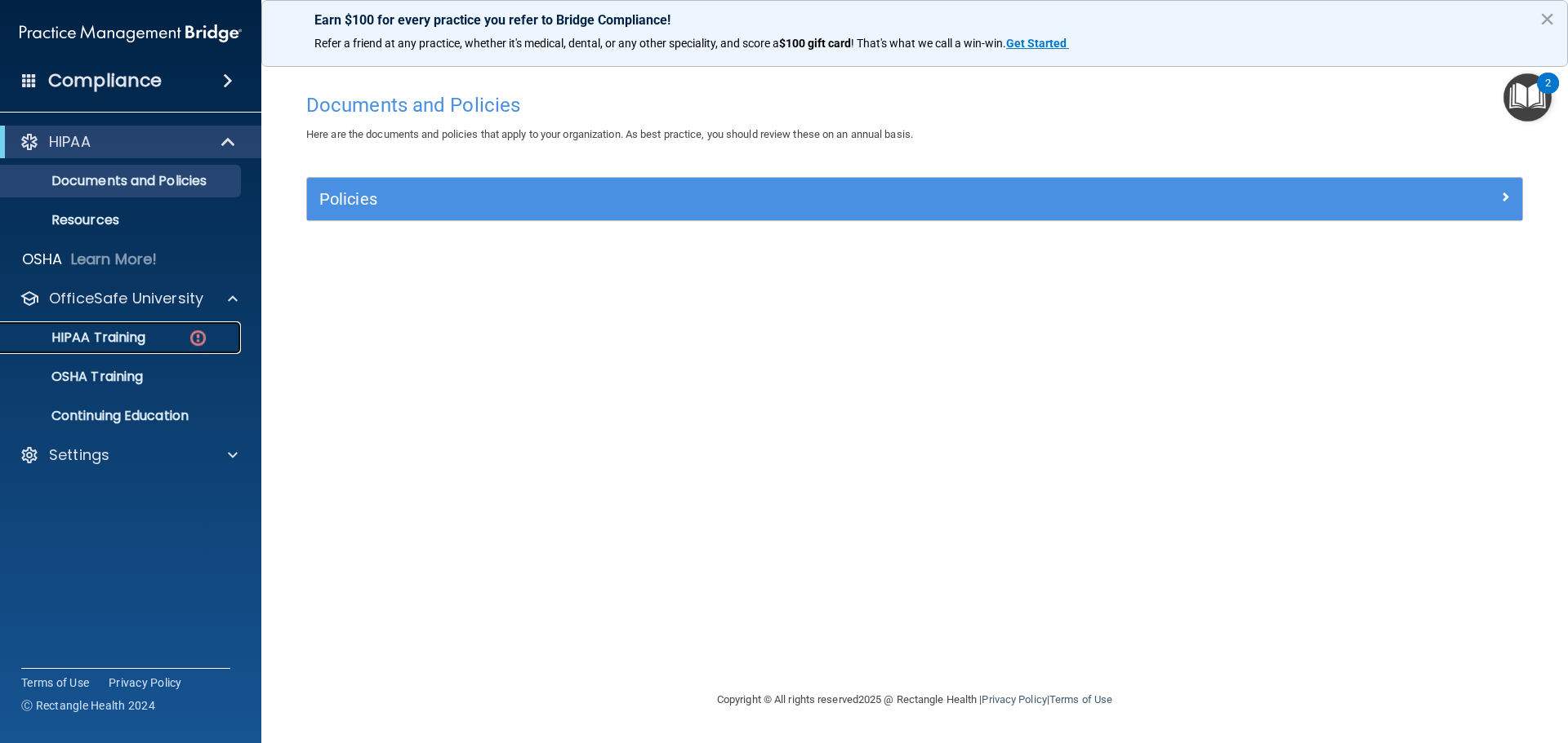
click at [224, 341] on div "HIPAA Training" at bounding box center [122, 337] width 223 height 17
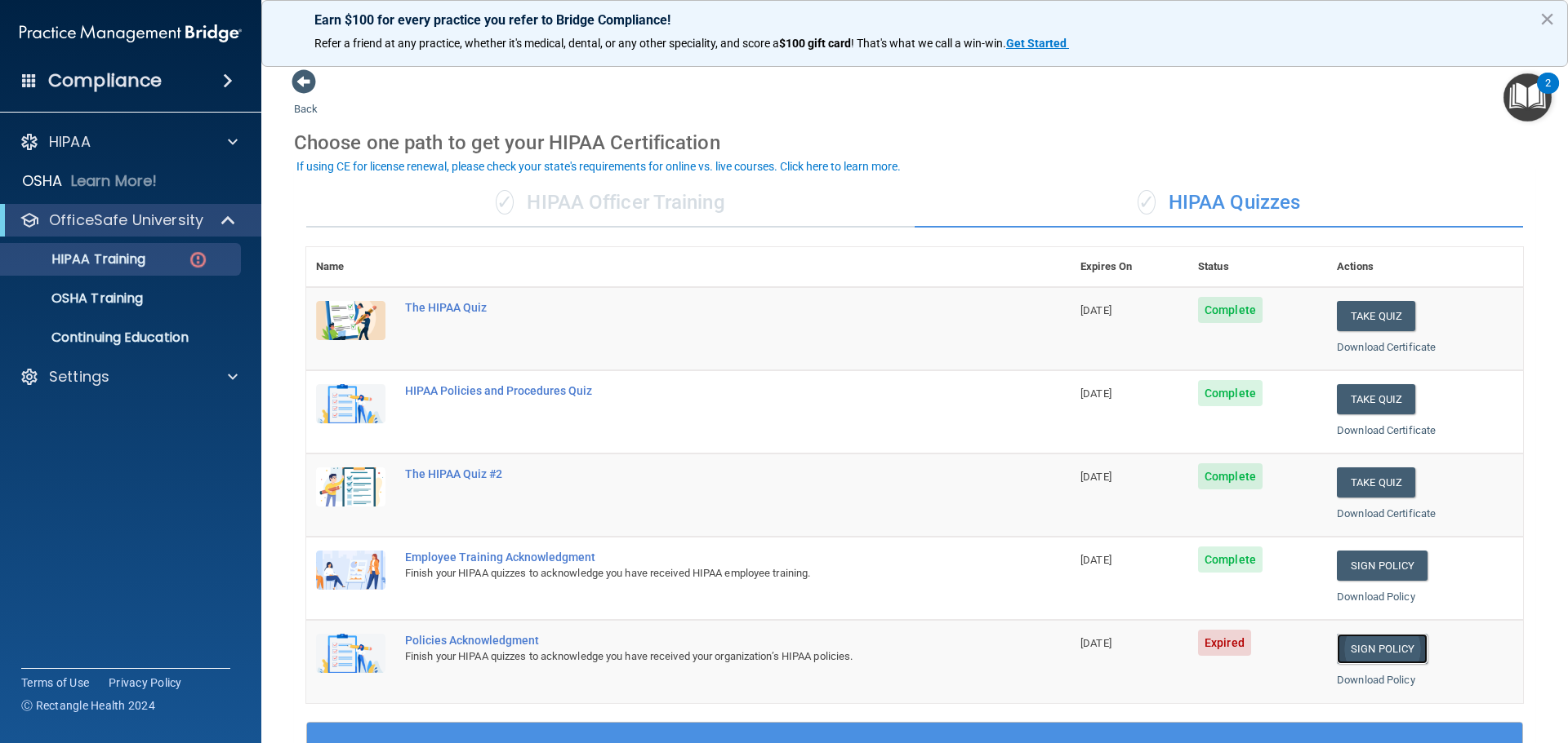
click at [1371, 660] on link "Sign Policy" at bounding box center [1382, 649] width 91 height 30
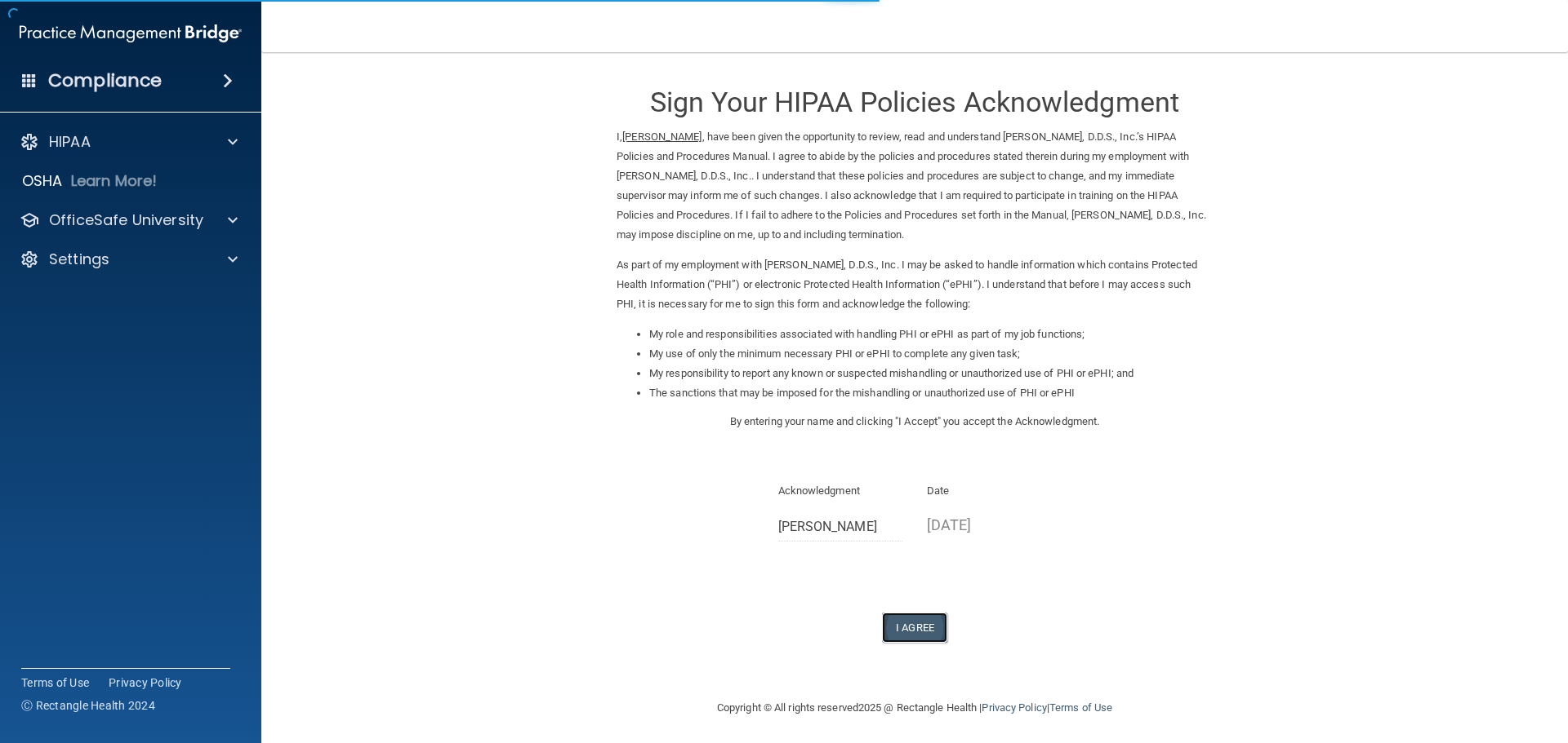
click at [936, 633] on button "I Agree" at bounding box center [915, 628] width 66 height 30
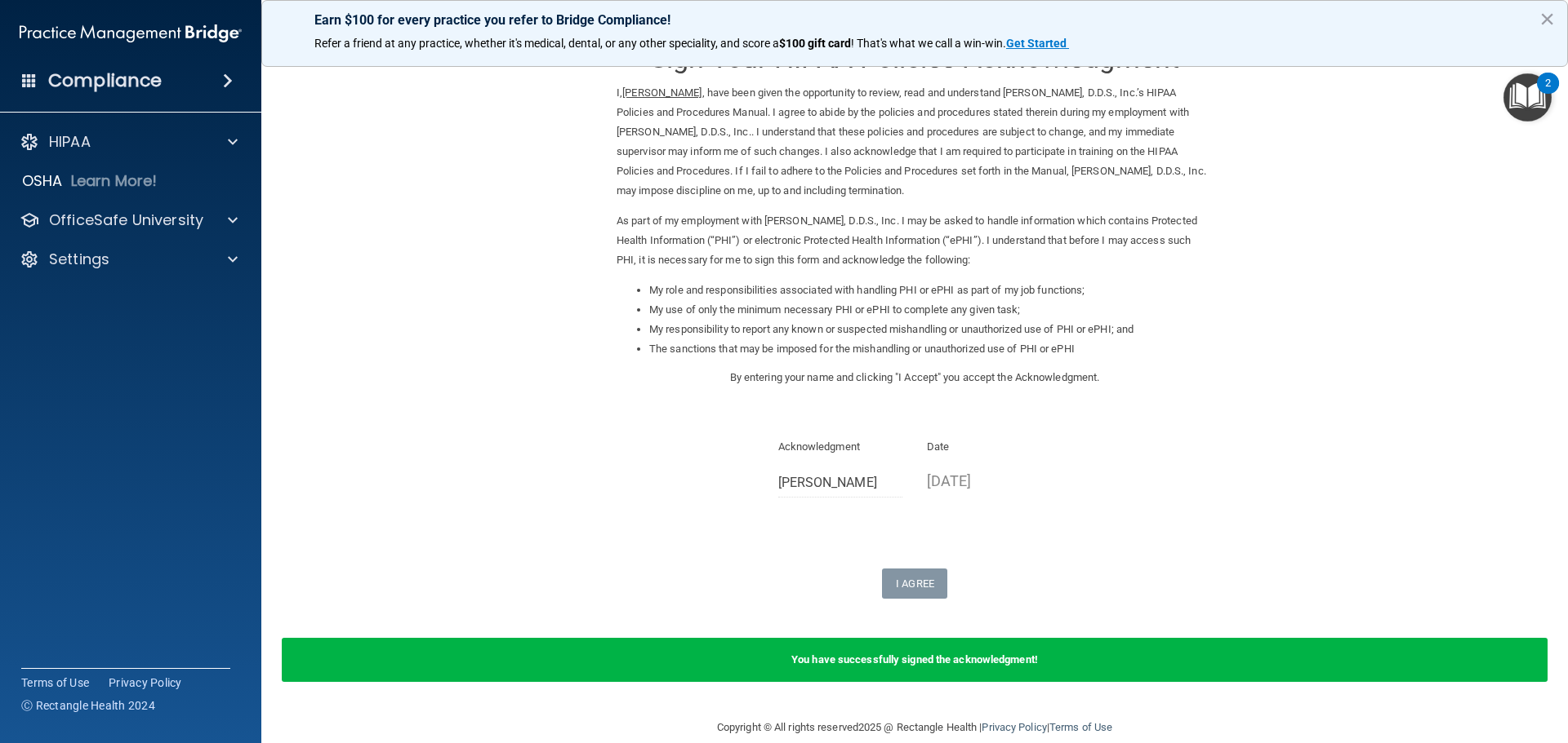
scroll to position [67, 0]
